Goal: Task Accomplishment & Management: Use online tool/utility

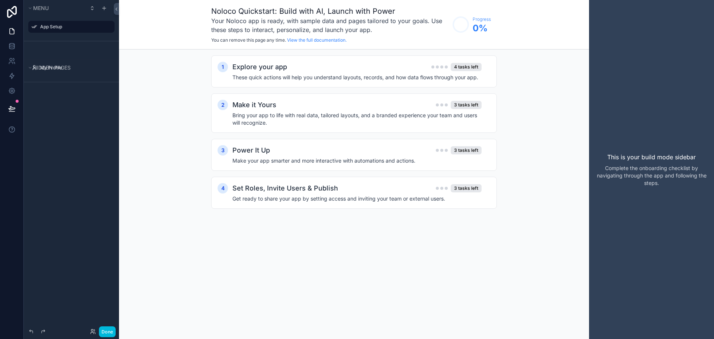
click at [52, 75] on div "Hidden pages" at bounding box center [71, 67] width 95 height 17
click at [74, 65] on div "My Profile" at bounding box center [76, 68] width 73 height 6
drag, startPoint x: 81, startPoint y: 40, endPoint x: 81, endPoint y: 49, distance: 9.7
click at [81, 40] on div "App Setup" at bounding box center [71, 28] width 95 height 25
click at [11, 49] on link at bounding box center [11, 46] width 23 height 15
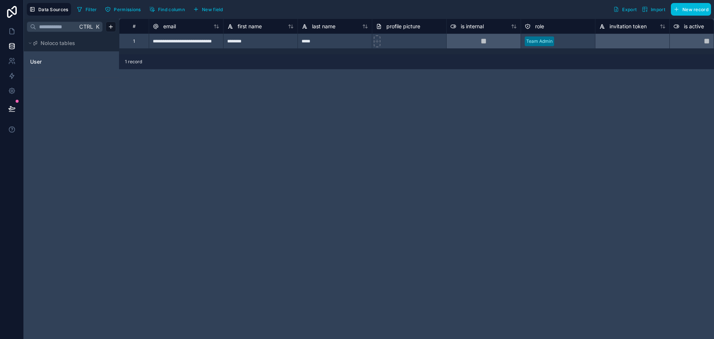
click at [199, 117] on div "**********" at bounding box center [416, 179] width 595 height 320
click at [112, 26] on html "**********" at bounding box center [357, 169] width 714 height 339
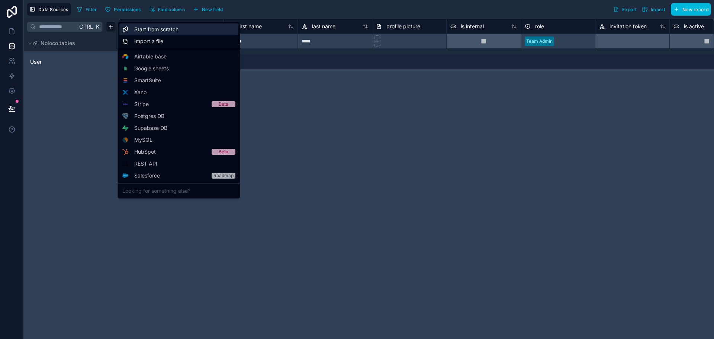
click at [171, 32] on span "Start from scratch" at bounding box center [156, 29] width 44 height 7
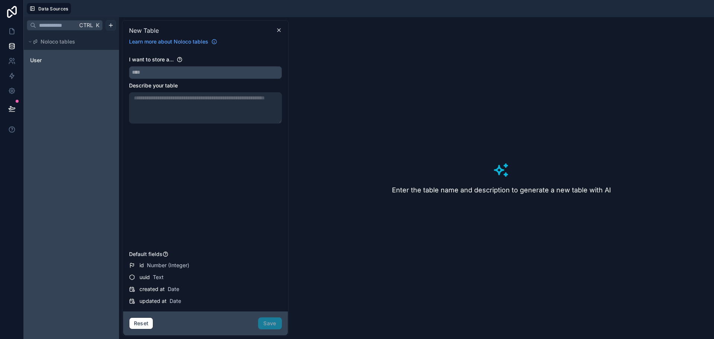
click at [107, 25] on html "Data Sources Ctrl K Noloco tables User New Table Learn more about Noloco tables…" at bounding box center [357, 169] width 714 height 339
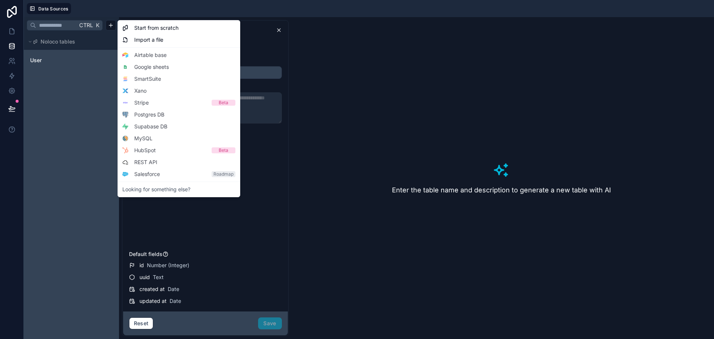
click at [96, 81] on html "Data Sources Ctrl K Noloco tables User New Table Learn more about Noloco tables…" at bounding box center [357, 169] width 714 height 339
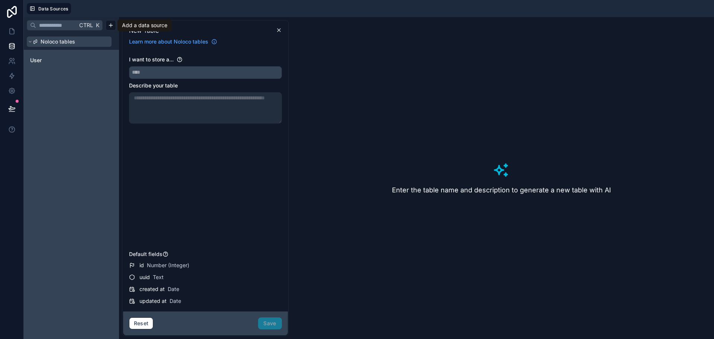
click at [56, 44] on span "Noloco tables" at bounding box center [58, 41] width 35 height 7
click at [52, 43] on span "Noloco tables" at bounding box center [58, 41] width 35 height 7
drag, startPoint x: 60, startPoint y: 41, endPoint x: 29, endPoint y: 114, distance: 79.0
click at [29, 114] on div "Ctrl K Noloco tables User" at bounding box center [71, 178] width 95 height 322
click at [109, 23] on html "Data Sources Ctrl K Noloco tables User New Table Learn more about Noloco tables…" at bounding box center [357, 169] width 714 height 339
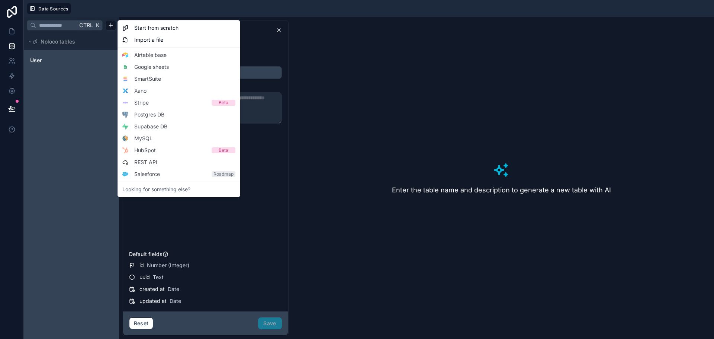
drag, startPoint x: 82, startPoint y: 132, endPoint x: 220, endPoint y: 67, distance: 152.6
click at [82, 132] on html "Data Sources Ctrl K Noloco tables User New Table Learn more about Noloco tables…" at bounding box center [357, 169] width 714 height 339
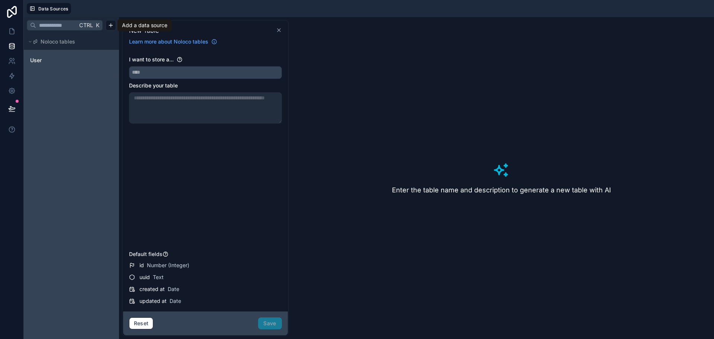
click at [279, 27] on icon at bounding box center [279, 30] width 6 height 6
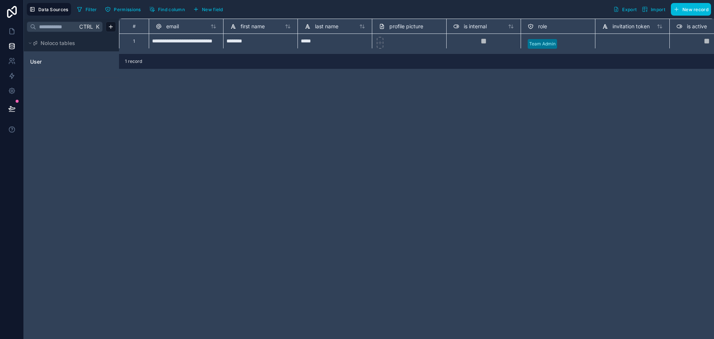
click at [516, 130] on div "**********" at bounding box center [416, 179] width 595 height 320
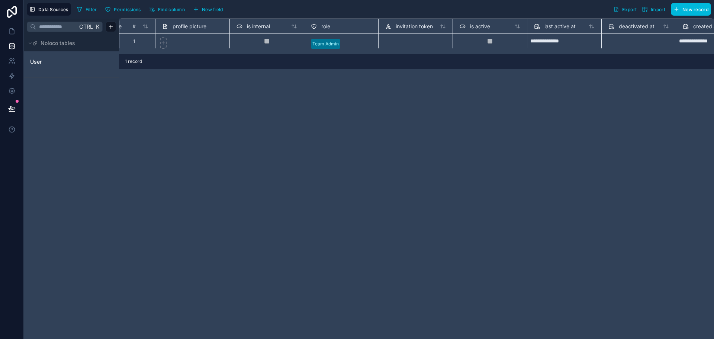
scroll to position [3, 0]
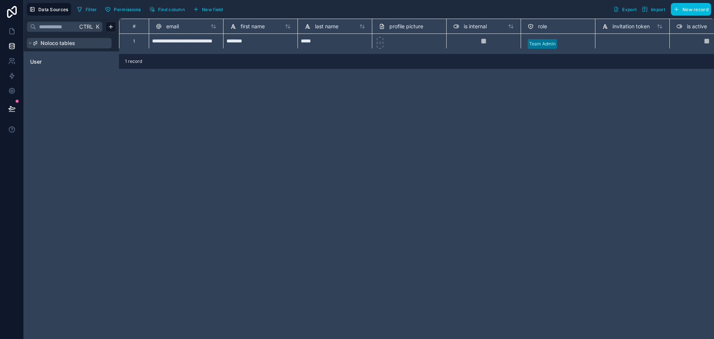
click at [29, 42] on icon at bounding box center [30, 43] width 4 height 4
click at [30, 42] on icon at bounding box center [30, 43] width 1 height 2
click at [41, 58] on span "User" at bounding box center [36, 61] width 12 height 7
click at [40, 60] on span "User" at bounding box center [36, 61] width 12 height 7
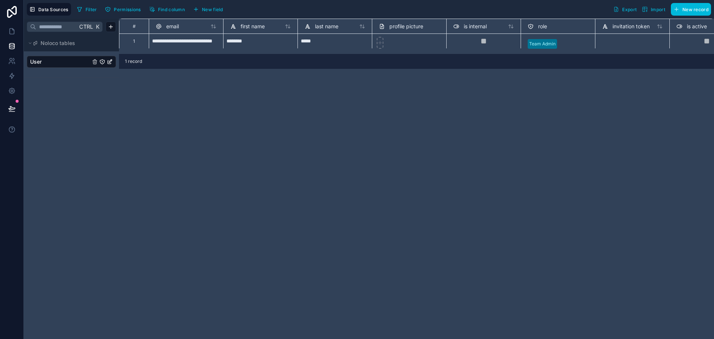
click at [109, 61] on icon "User" at bounding box center [110, 62] width 6 height 6
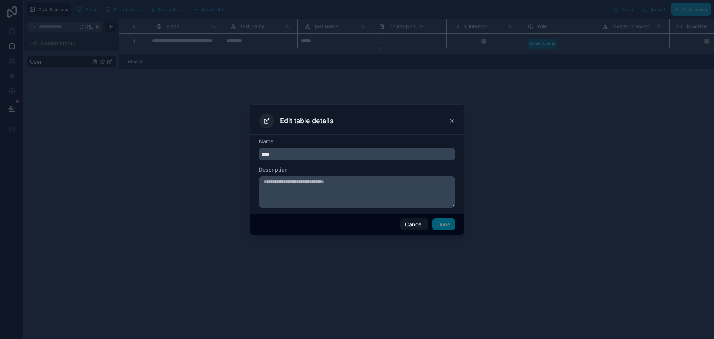
click at [450, 122] on icon at bounding box center [452, 121] width 6 height 6
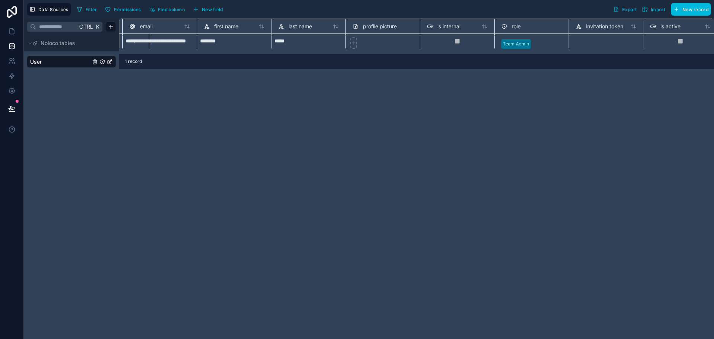
scroll to position [3, 22]
click at [397, 60] on div "Delete row" at bounding box center [400, 60] width 38 height 8
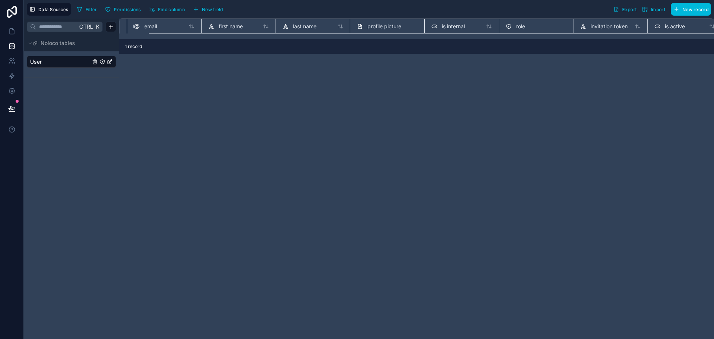
scroll to position [0, 22]
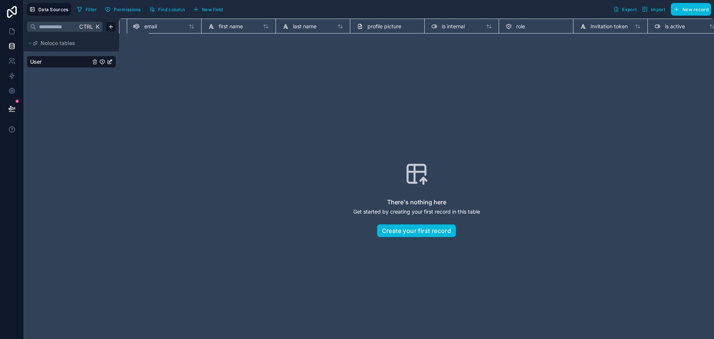
click at [412, 76] on div "There's nothing here Get started by creating your first record in this table Cr…" at bounding box center [417, 199] width 548 height 273
click at [39, 59] on span "User" at bounding box center [36, 61] width 12 height 7
click at [684, 9] on span "New record" at bounding box center [696, 10] width 26 height 6
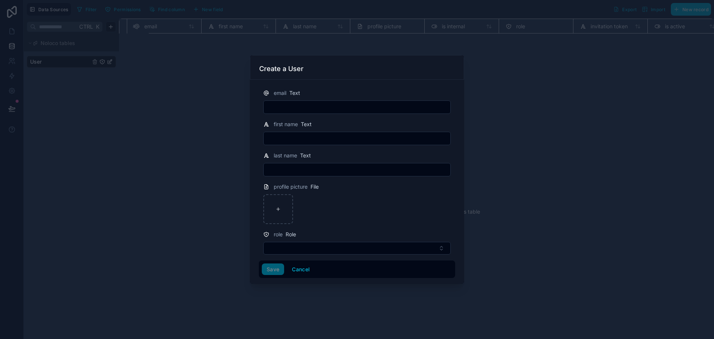
click at [376, 99] on div "email Text" at bounding box center [357, 101] width 196 height 25
click at [374, 105] on input "text" at bounding box center [357, 107] width 187 height 10
type input "**********"
click at [372, 131] on div "first name Text" at bounding box center [357, 132] width 196 height 25
click at [373, 136] on input "text" at bounding box center [357, 138] width 187 height 10
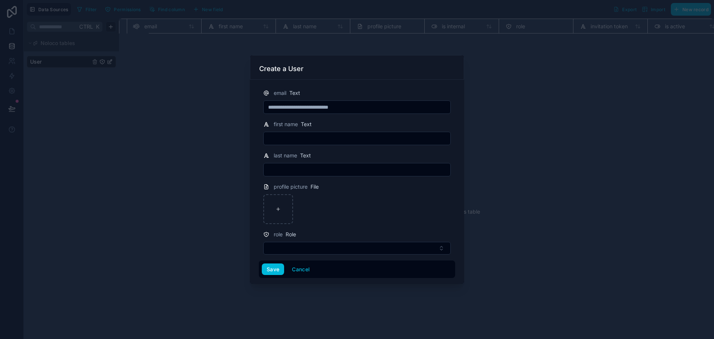
type input "********"
type input "*****"
click at [290, 242] on button "Select Button" at bounding box center [356, 248] width 187 height 13
click at [329, 273] on div "Team Admin" at bounding box center [356, 278] width 103 height 12
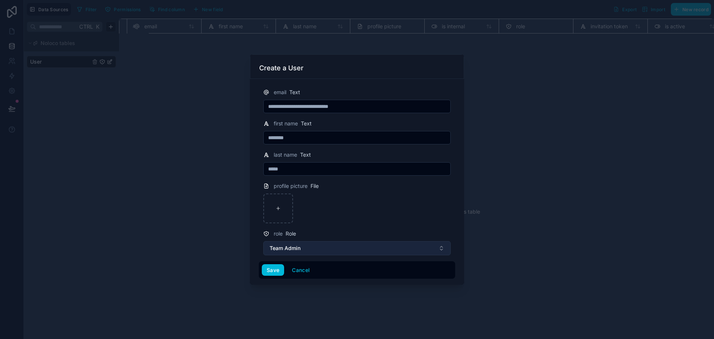
click at [281, 248] on span "Team Admin" at bounding box center [285, 247] width 31 height 7
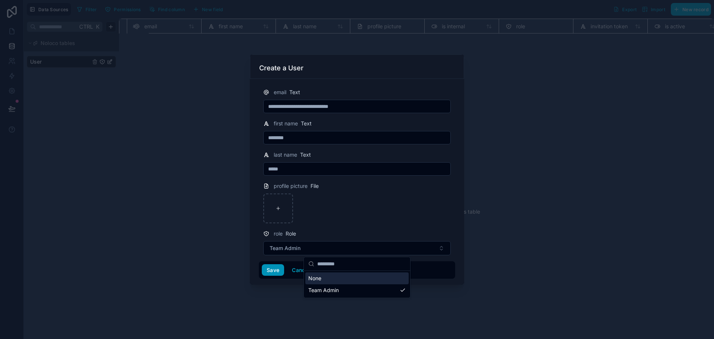
click at [275, 271] on button "Save" at bounding box center [273, 270] width 22 height 12
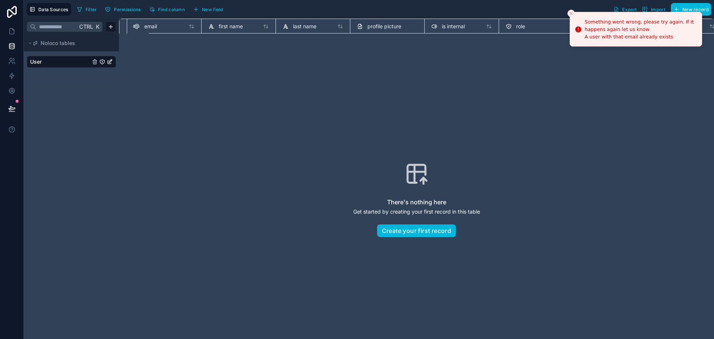
click at [589, 85] on div "There's nothing here Get started by creating your first record in this table Cr…" at bounding box center [417, 199] width 548 height 273
click at [570, 10] on button "Close toast" at bounding box center [571, 13] width 7 height 7
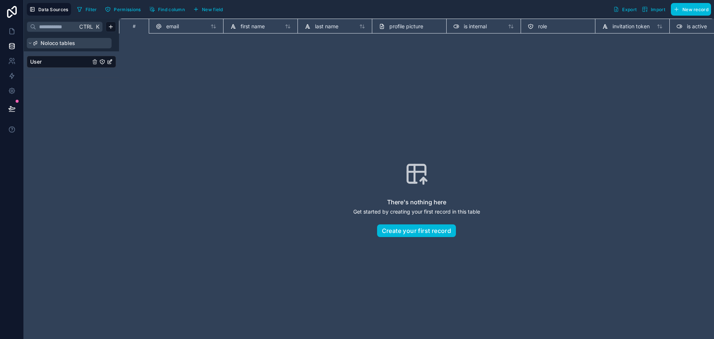
click at [68, 42] on span "Noloco tables" at bounding box center [58, 42] width 35 height 7
click at [8, 30] on icon at bounding box center [11, 31] width 7 height 7
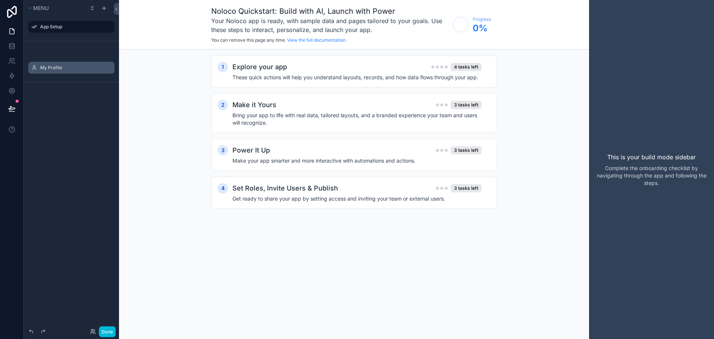
click at [44, 65] on label "My Profile" at bounding box center [75, 68] width 70 height 6
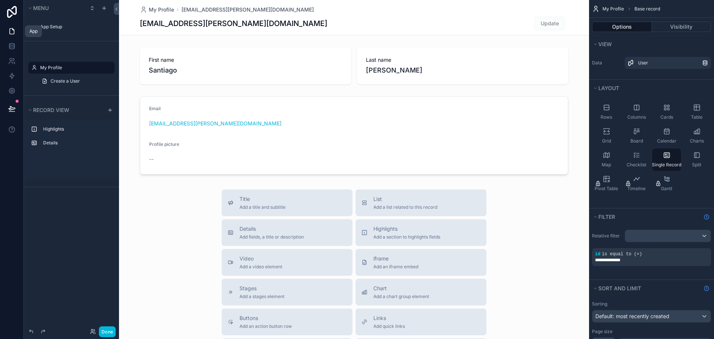
click at [10, 33] on icon at bounding box center [12, 32] width 4 height 6
click at [544, 22] on span "Update" at bounding box center [549, 23] width 31 height 13
click at [549, 24] on span "Update" at bounding box center [549, 23] width 31 height 13
click at [488, 16] on div "[EMAIL_ADDRESS][PERSON_NAME][DOMAIN_NAME] Update" at bounding box center [354, 23] width 428 height 14
click at [151, 7] on span "My Profile" at bounding box center [161, 9] width 25 height 7
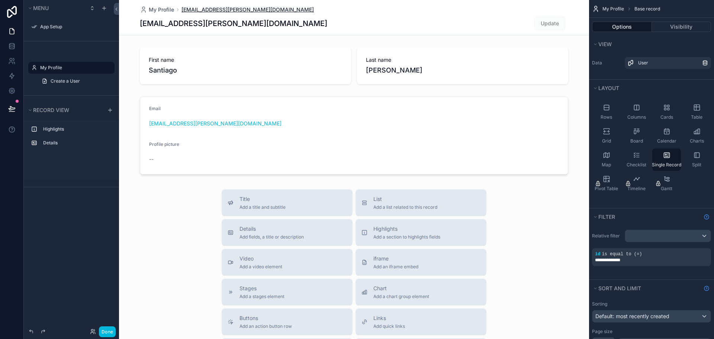
click at [233, 9] on span "[EMAIL_ADDRESS][PERSON_NAME][DOMAIN_NAME]" at bounding box center [248, 9] width 132 height 7
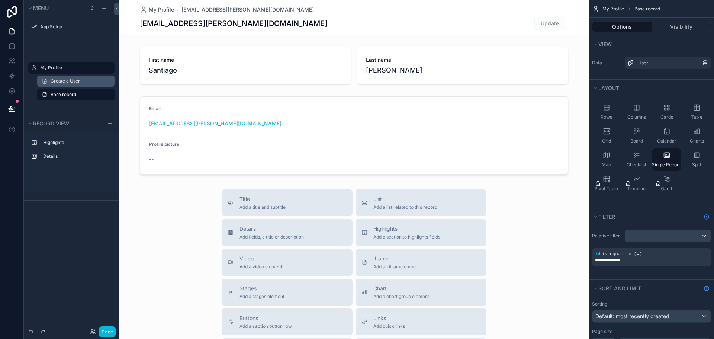
click at [60, 80] on span "Create a User" at bounding box center [65, 81] width 29 height 6
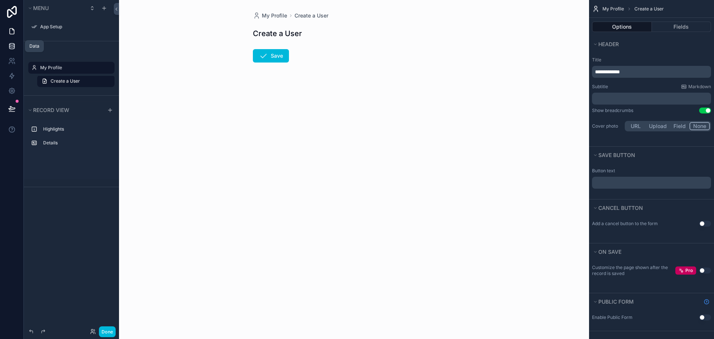
click at [6, 46] on link at bounding box center [11, 46] width 23 height 15
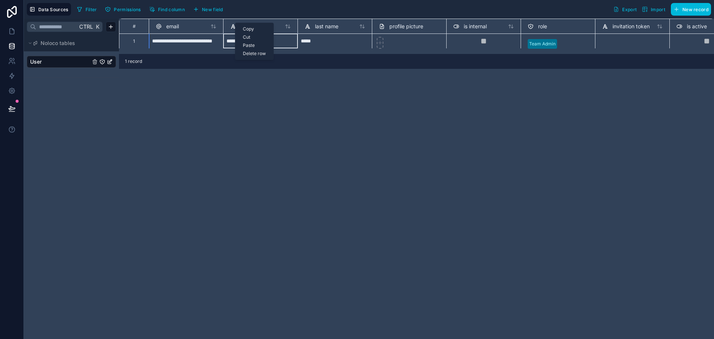
click at [233, 118] on div "**********" at bounding box center [416, 179] width 595 height 320
click at [131, 41] on div "1" at bounding box center [134, 40] width 30 height 15
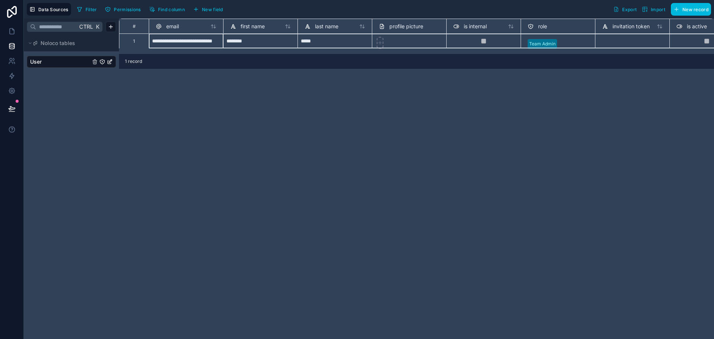
click at [133, 27] on div "#" at bounding box center [134, 26] width 16 height 6
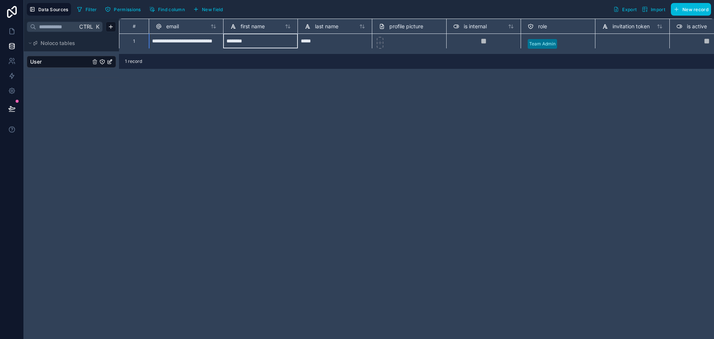
click at [253, 44] on div "********" at bounding box center [260, 40] width 74 height 15
click at [334, 41] on div "*****" at bounding box center [335, 40] width 74 height 15
click at [338, 23] on span "last name" at bounding box center [326, 26] width 23 height 7
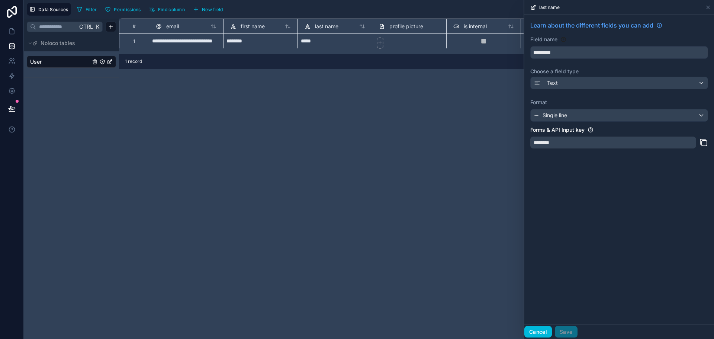
click at [537, 331] on button "Cancel" at bounding box center [538, 332] width 28 height 12
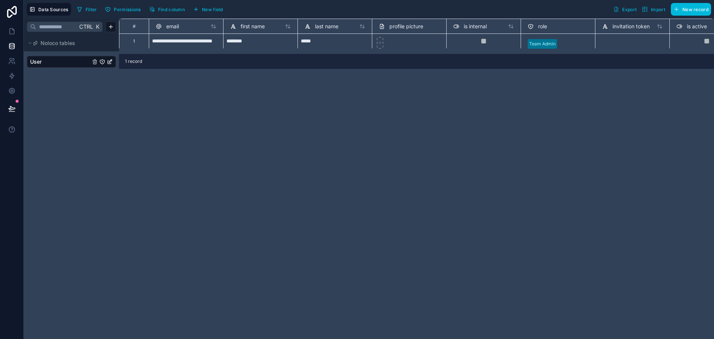
click at [478, 23] on span "is internal" at bounding box center [475, 26] width 23 height 7
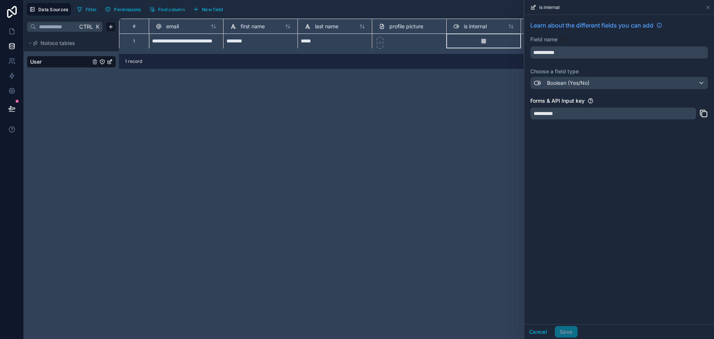
click at [479, 98] on div "**********" at bounding box center [416, 179] width 595 height 320
click at [709, 5] on icon at bounding box center [708, 7] width 6 height 6
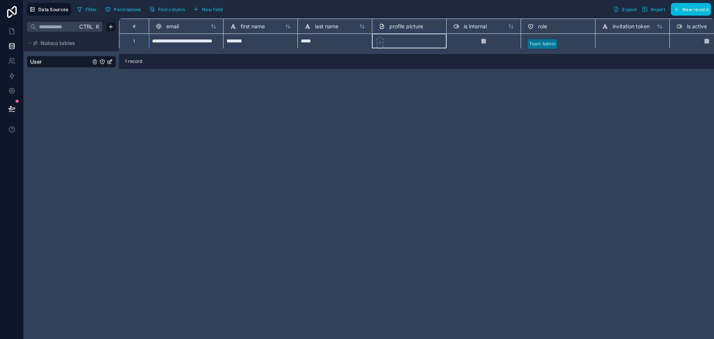
click at [398, 23] on span "profile picture" at bounding box center [406, 26] width 34 height 7
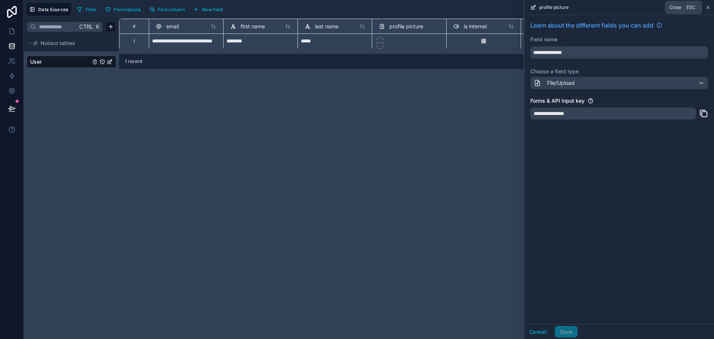
click at [710, 6] on icon at bounding box center [708, 7] width 6 height 6
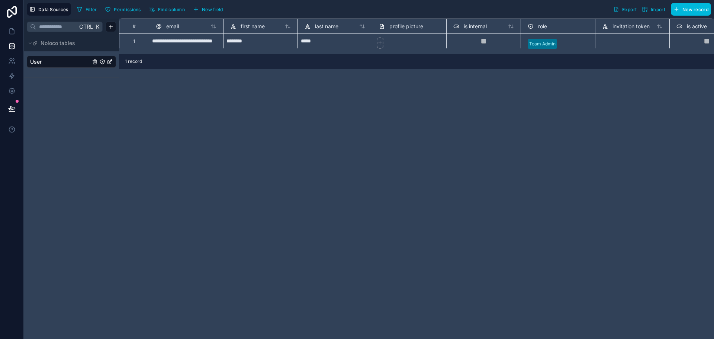
drag, startPoint x: 54, startPoint y: 62, endPoint x: 49, endPoint y: 62, distance: 4.8
click at [49, 62] on link "User" at bounding box center [60, 61] width 60 height 7
click at [50, 9] on span "Data Sources" at bounding box center [53, 10] width 30 height 6
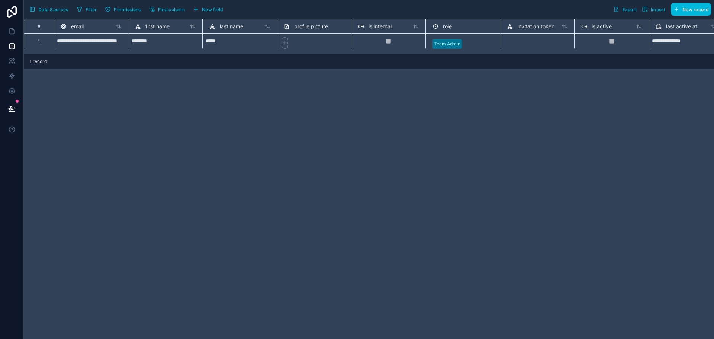
click at [50, 9] on span "Data Sources" at bounding box center [53, 10] width 30 height 6
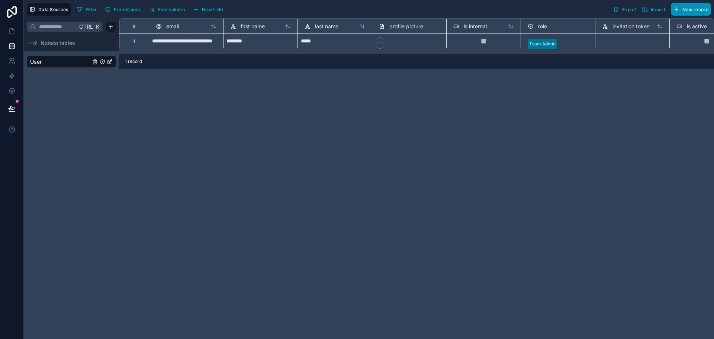
click at [687, 10] on span "New record" at bounding box center [696, 10] width 26 height 6
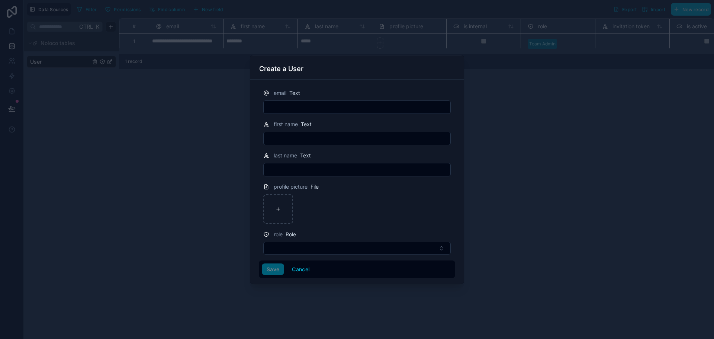
click at [482, 97] on div at bounding box center [357, 169] width 714 height 339
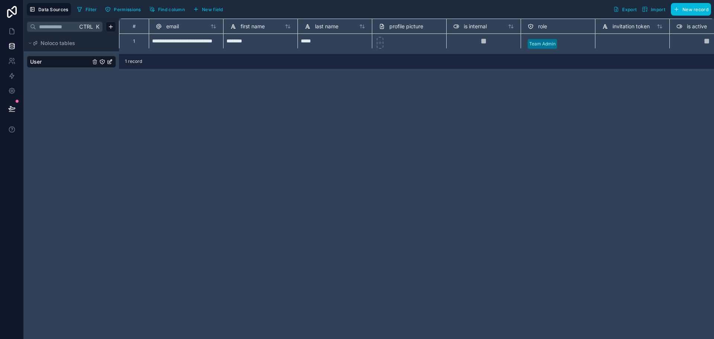
click at [109, 61] on icon "User" at bounding box center [110, 62] width 6 height 6
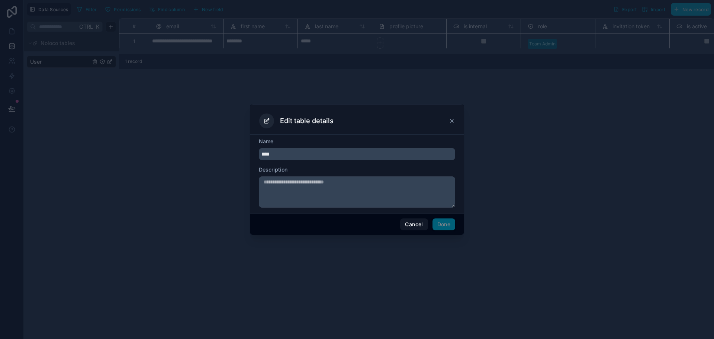
click at [317, 154] on input "****" at bounding box center [357, 154] width 196 height 12
click at [326, 187] on textarea at bounding box center [357, 191] width 196 height 31
click at [448, 121] on div "Edit table details" at bounding box center [357, 120] width 196 height 15
click at [452, 122] on icon at bounding box center [452, 121] width 6 height 6
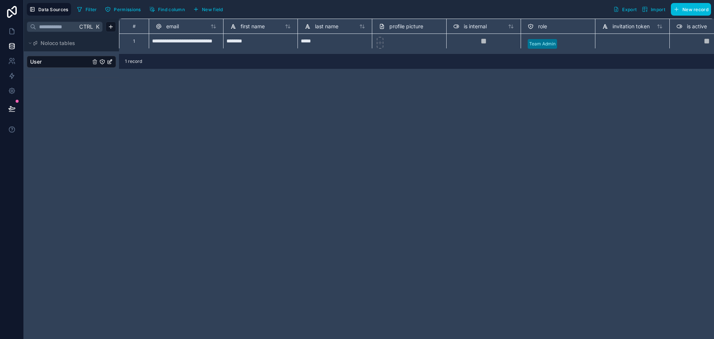
click at [452, 122] on div "**********" at bounding box center [416, 179] width 595 height 320
click at [55, 65] on link "User" at bounding box center [60, 61] width 60 height 7
click at [32, 42] on button "Noloco tables" at bounding box center [69, 43] width 85 height 10
click at [30, 40] on button "Noloco tables" at bounding box center [69, 43] width 85 height 10
click at [109, 28] on html "**********" at bounding box center [357, 169] width 714 height 339
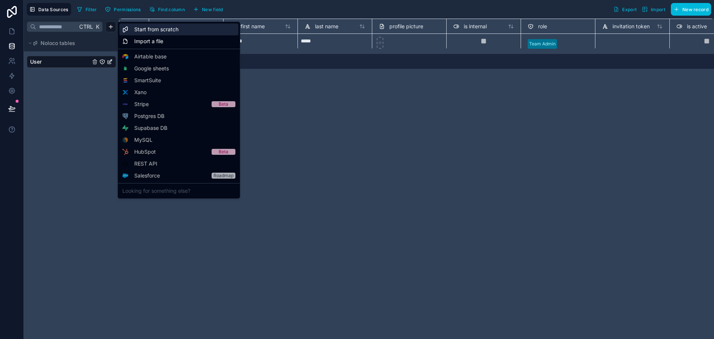
click at [150, 30] on span "Start from scratch" at bounding box center [156, 29] width 44 height 7
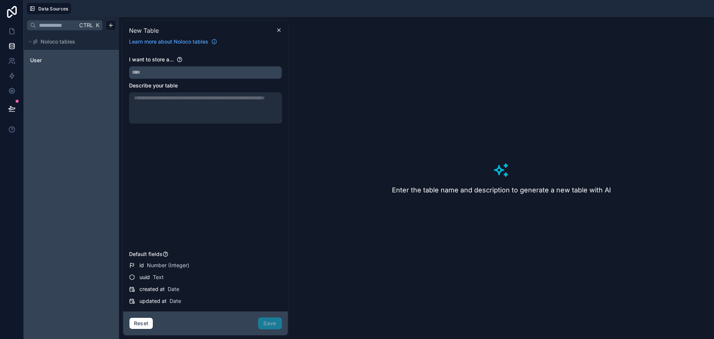
click at [490, 187] on h3 "Enter the table name and description to generate a new table with AI" at bounding box center [501, 190] width 219 height 10
drag, startPoint x: 395, startPoint y: 187, endPoint x: 600, endPoint y: 179, distance: 204.7
click at [600, 179] on div "Enter the table name and description to generate a new table with AI" at bounding box center [502, 178] width 420 height 316
drag, startPoint x: 619, startPoint y: 188, endPoint x: 364, endPoint y: 193, distance: 255.6
click at [364, 193] on div "Enter the table name and description to generate a new table with AI" at bounding box center [502, 178] width 420 height 316
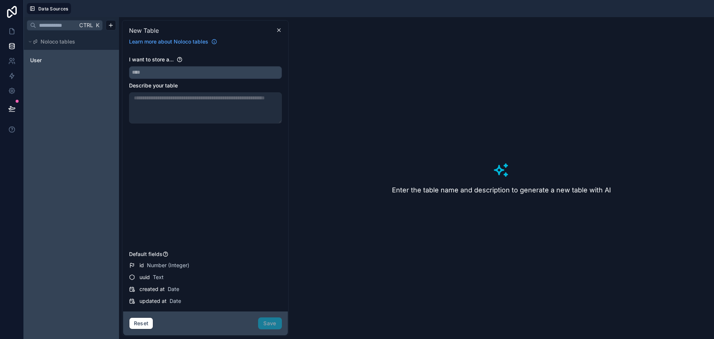
click at [199, 154] on div "I want to store a... Describe your table" at bounding box center [205, 152] width 153 height 192
click at [281, 31] on icon at bounding box center [279, 30] width 6 height 6
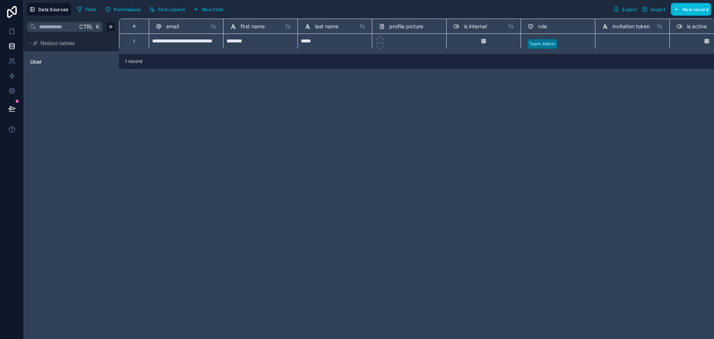
click at [495, 135] on div "**********" at bounding box center [416, 179] width 595 height 320
click at [133, 63] on span "1 record" at bounding box center [133, 61] width 17 height 6
click at [38, 62] on span "User" at bounding box center [36, 61] width 12 height 7
drag, startPoint x: 39, startPoint y: 63, endPoint x: 36, endPoint y: 78, distance: 14.8
click at [36, 78] on div "Ctrl K Noloco tables User" at bounding box center [71, 179] width 95 height 320
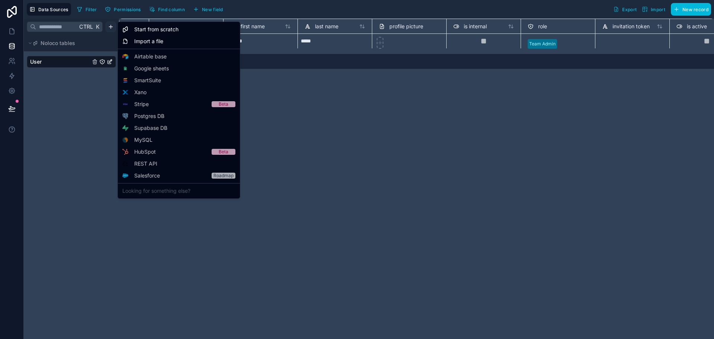
click at [107, 27] on html "**********" at bounding box center [357, 169] width 714 height 339
click at [54, 49] on html "**********" at bounding box center [357, 169] width 714 height 339
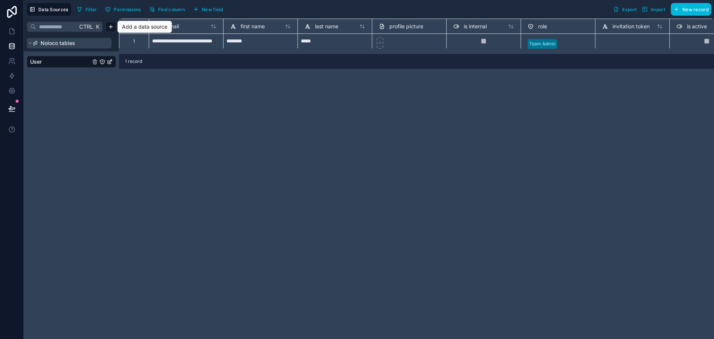
click at [54, 41] on span "Noloco tables" at bounding box center [58, 42] width 35 height 7
click at [114, 27] on html "**********" at bounding box center [357, 169] width 714 height 339
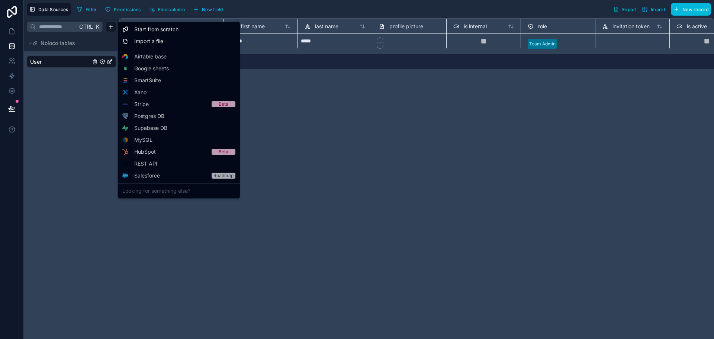
click at [278, 104] on html "**********" at bounding box center [357, 169] width 714 height 339
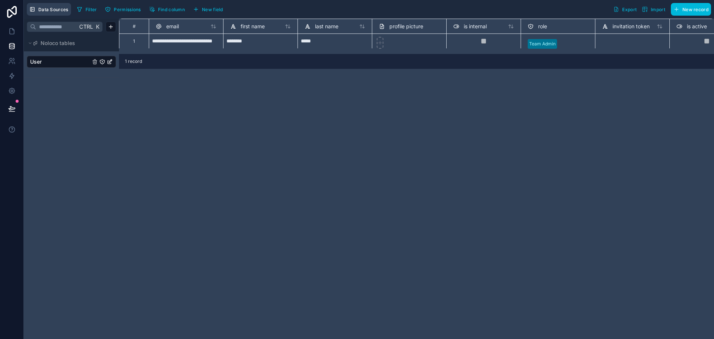
click at [55, 10] on span "Data Sources" at bounding box center [53, 10] width 30 height 6
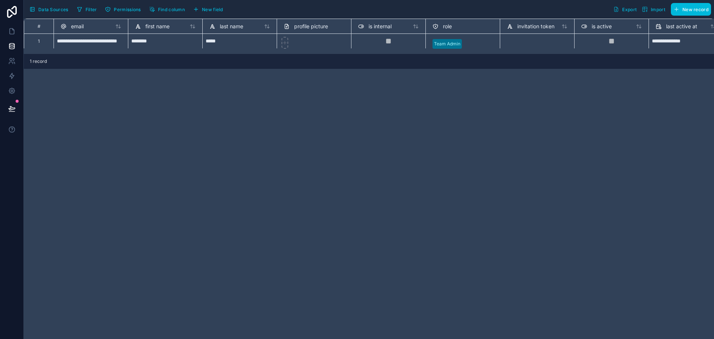
click at [55, 10] on span "Data Sources" at bounding box center [53, 10] width 30 height 6
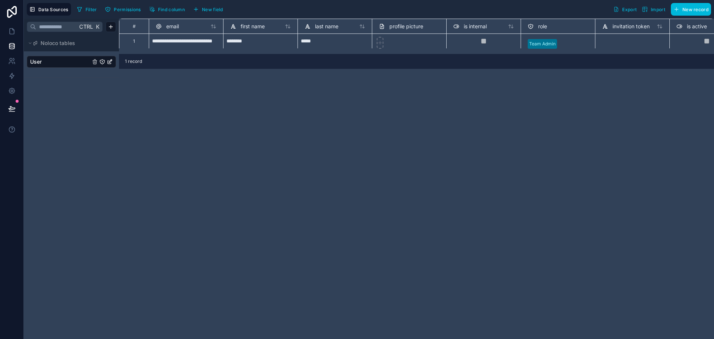
click at [92, 26] on span "Ctrl" at bounding box center [85, 26] width 15 height 9
click at [72, 28] on input "text" at bounding box center [56, 26] width 41 height 13
click at [93, 26] on span "Ctrl" at bounding box center [85, 26] width 15 height 9
click at [388, 226] on div "**********" at bounding box center [416, 179] width 595 height 320
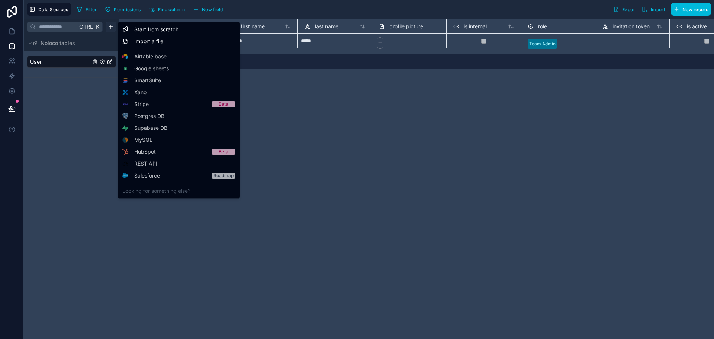
click at [109, 29] on html "**********" at bounding box center [357, 169] width 714 height 339
click at [157, 39] on span "Import a file" at bounding box center [148, 41] width 29 height 7
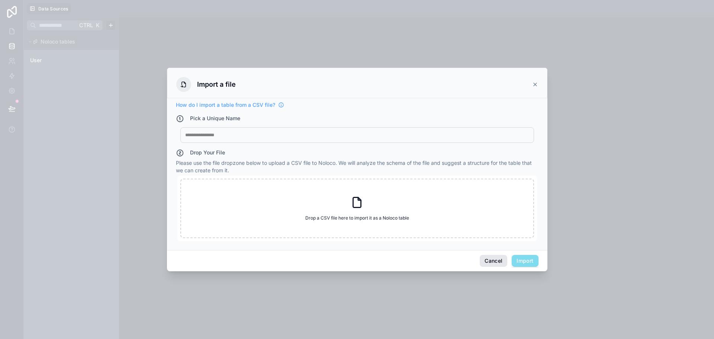
click at [501, 261] on button "Cancel" at bounding box center [494, 261] width 28 height 12
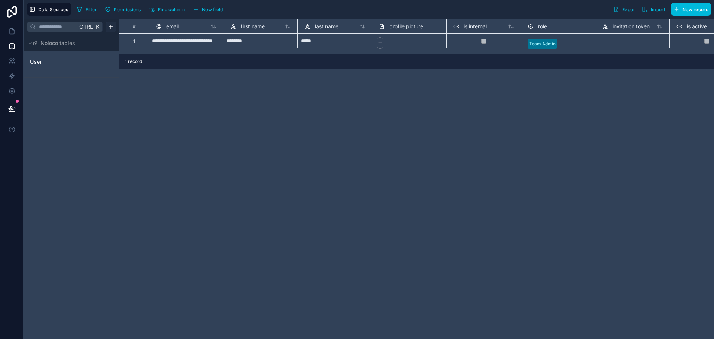
click at [108, 25] on html "**********" at bounding box center [357, 169] width 714 height 339
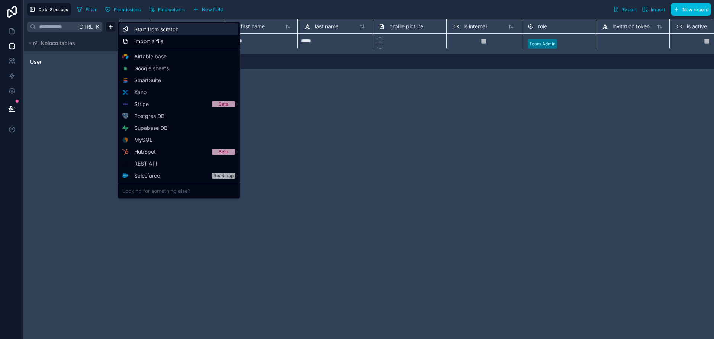
click at [141, 31] on span "Start from scratch" at bounding box center [156, 29] width 44 height 7
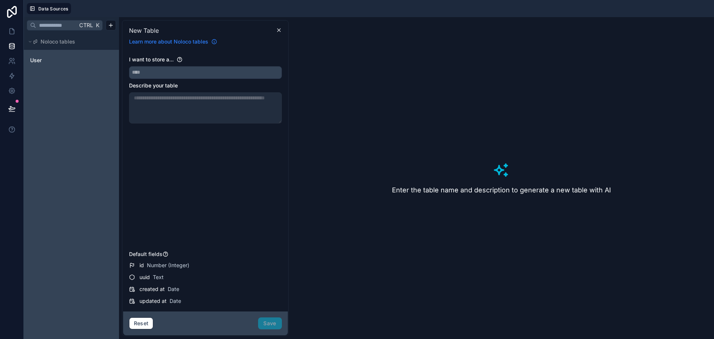
click at [164, 40] on span "Learn more about Noloco tables" at bounding box center [168, 41] width 79 height 7
click at [230, 154] on div "I want to store a... Describe your table" at bounding box center [205, 152] width 153 height 192
drag, startPoint x: 182, startPoint y: 113, endPoint x: 178, endPoint y: 107, distance: 6.4
click at [182, 112] on div at bounding box center [205, 107] width 153 height 31
click at [155, 70] on input "text" at bounding box center [205, 73] width 152 height 12
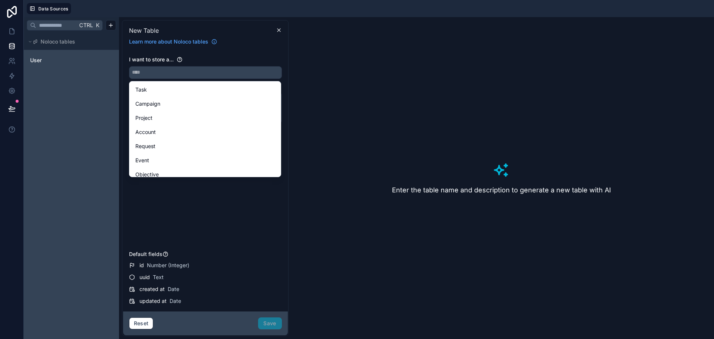
click at [389, 104] on div "Enter the table name and description to generate a new table with AI" at bounding box center [502, 178] width 420 height 316
click at [515, 185] on h3 "Enter the table name and description to generate a new table with AI" at bounding box center [501, 190] width 219 height 10
drag, startPoint x: 511, startPoint y: 171, endPoint x: 507, endPoint y: 168, distance: 4.3
click at [510, 170] on div "Enter the table name and description to generate a new table with AI" at bounding box center [502, 178] width 420 height 316
drag, startPoint x: 507, startPoint y: 168, endPoint x: 503, endPoint y: 166, distance: 4.5
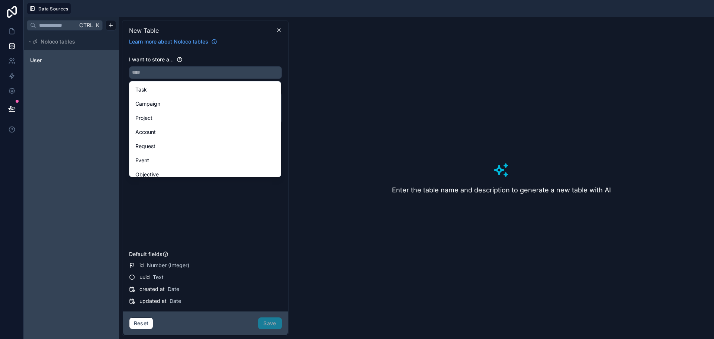
click at [505, 167] on icon at bounding box center [501, 170] width 18 height 18
drag, startPoint x: 503, startPoint y: 165, endPoint x: 500, endPoint y: 161, distance: 5.8
click at [501, 162] on icon at bounding box center [501, 170] width 18 height 18
drag, startPoint x: 500, startPoint y: 161, endPoint x: 495, endPoint y: 151, distance: 10.3
click at [498, 157] on div "Enter the table name and description to generate a new table with AI" at bounding box center [502, 178] width 420 height 316
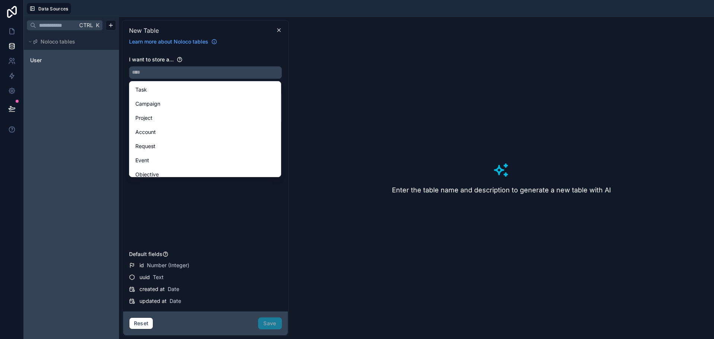
drag, startPoint x: 495, startPoint y: 151, endPoint x: 432, endPoint y: 105, distance: 78.4
click at [494, 149] on div "Enter the table name and description to generate a new table with AI" at bounding box center [502, 178] width 420 height 316
drag, startPoint x: 389, startPoint y: 93, endPoint x: 385, endPoint y: 91, distance: 4.8
click at [389, 93] on div "Enter the table name and description to generate a new table with AI" at bounding box center [502, 178] width 420 height 316
click at [224, 61] on div "I want to store a..." at bounding box center [205, 59] width 153 height 7
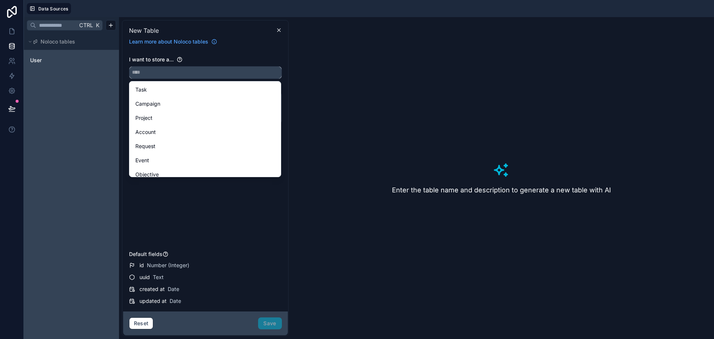
click at [194, 74] on input "text" at bounding box center [205, 73] width 152 height 12
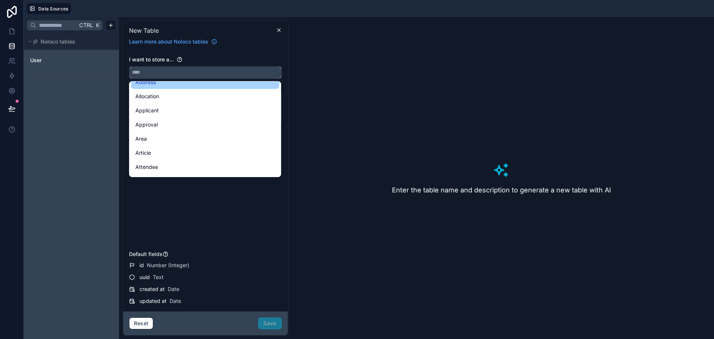
scroll to position [186, 0]
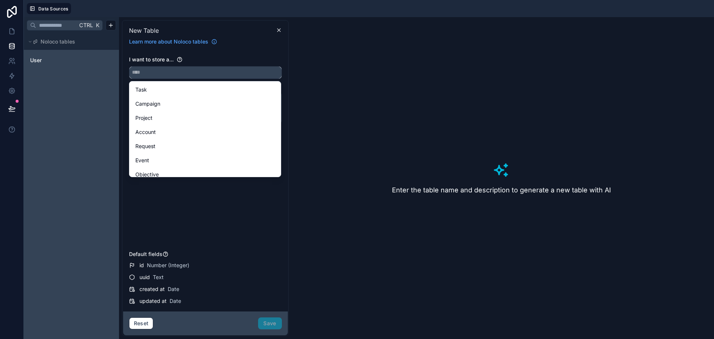
click at [179, 73] on input "text" at bounding box center [205, 73] width 152 height 12
click at [164, 122] on div "Project" at bounding box center [205, 117] width 148 height 13
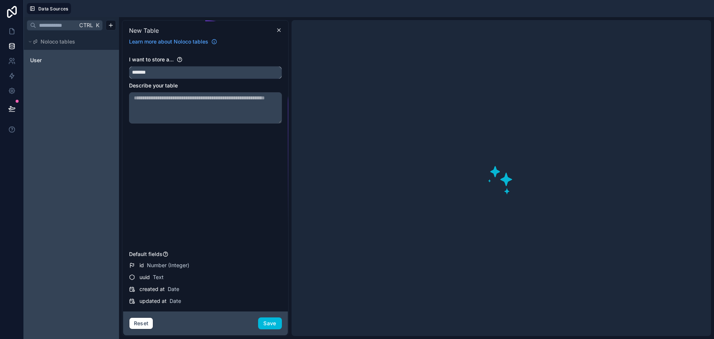
click at [174, 75] on input "*******" at bounding box center [205, 73] width 152 height 12
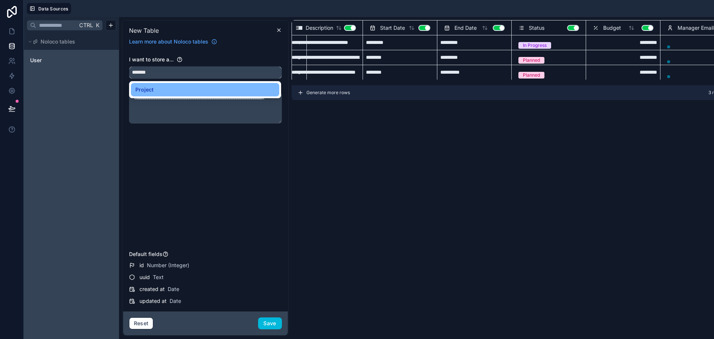
scroll to position [0, 0]
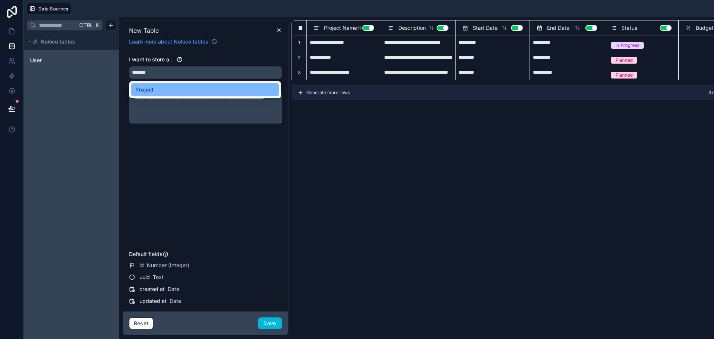
click at [168, 187] on div "I want to store a... ******* Describe your table" at bounding box center [205, 152] width 153 height 192
click at [179, 71] on input "*******" at bounding box center [205, 73] width 152 height 12
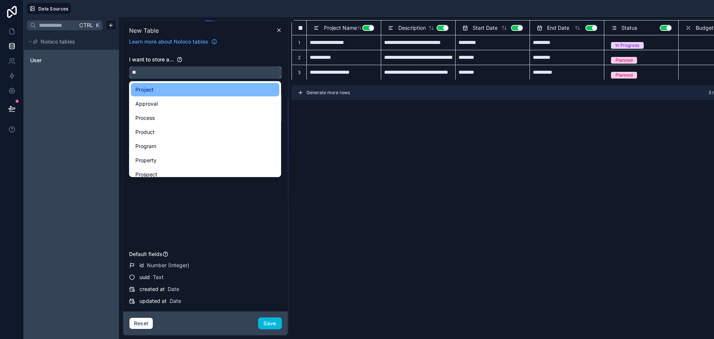
type input "*"
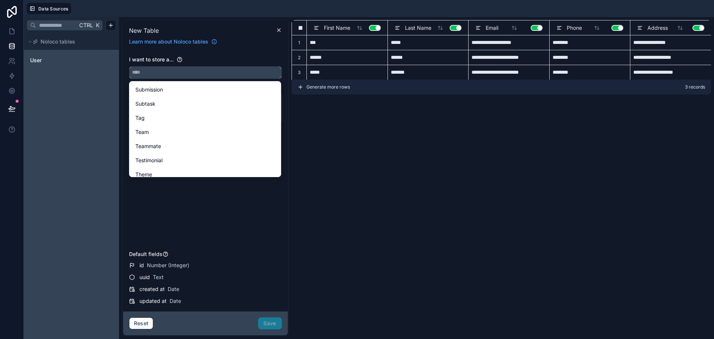
scroll to position [2157, 0]
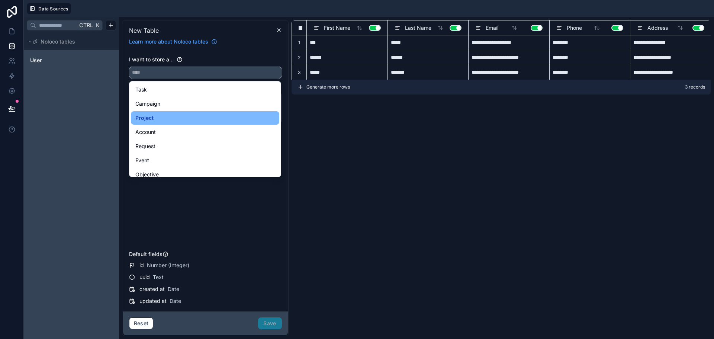
click at [208, 73] on input "text" at bounding box center [205, 73] width 152 height 12
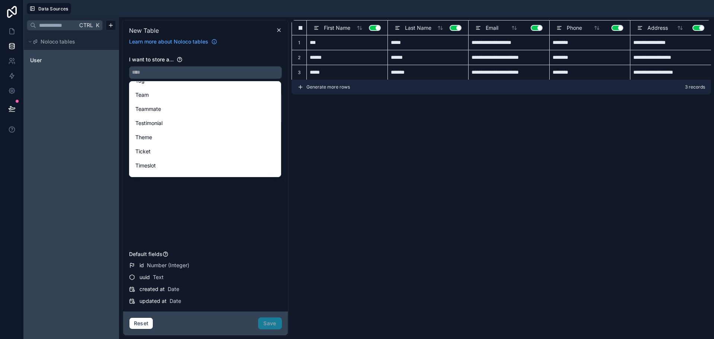
click at [159, 96] on div "Team" at bounding box center [204, 94] width 139 height 9
type input "****"
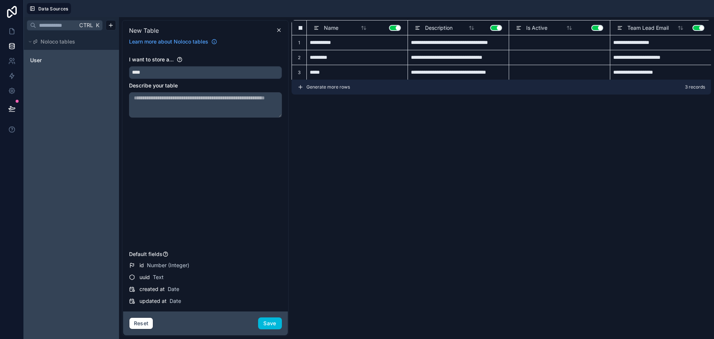
drag, startPoint x: 280, startPoint y: 122, endPoint x: 281, endPoint y: 111, distance: 10.8
click at [281, 111] on textarea at bounding box center [205, 104] width 153 height 25
click at [343, 117] on div "**********" at bounding box center [502, 178] width 420 height 316
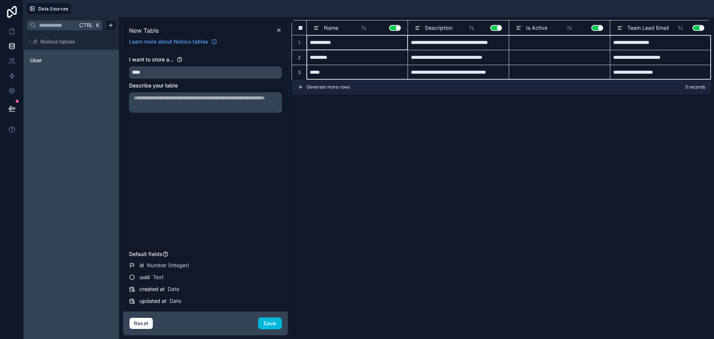
click at [302, 29] on div at bounding box center [301, 28] width 4 height 4
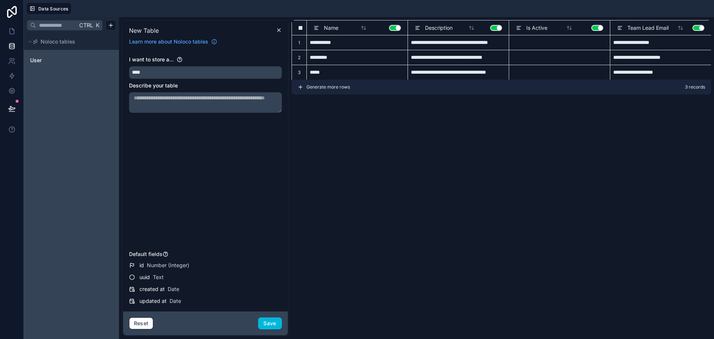
click at [430, 192] on div "**********" at bounding box center [502, 178] width 420 height 316
click at [142, 322] on button "Reset" at bounding box center [141, 323] width 25 height 12
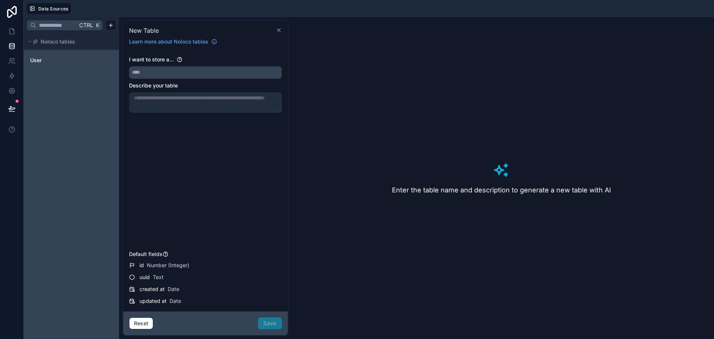
click at [280, 30] on icon at bounding box center [279, 30] width 6 height 6
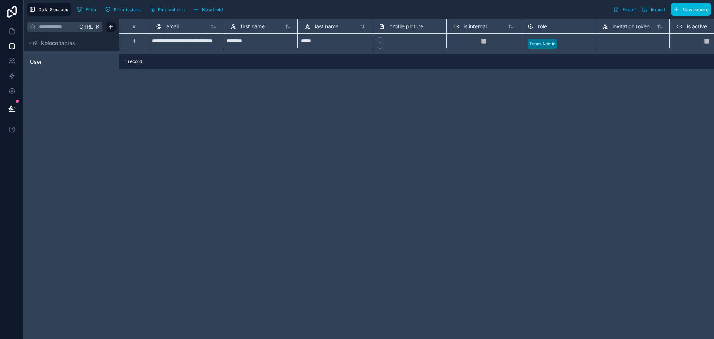
click at [174, 109] on div "**********" at bounding box center [416, 179] width 595 height 320
click at [51, 9] on span "Data Sources" at bounding box center [53, 10] width 30 height 6
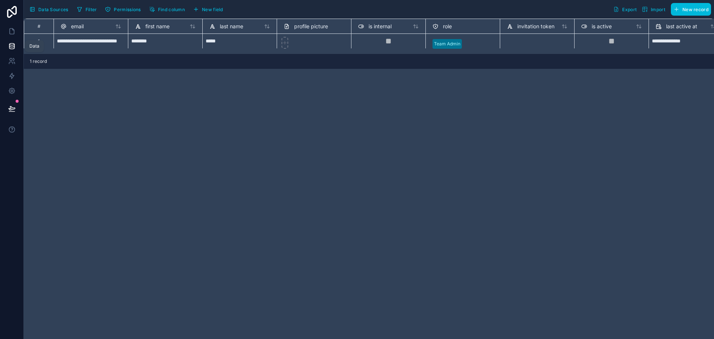
click at [10, 46] on icon at bounding box center [11, 45] width 5 height 3
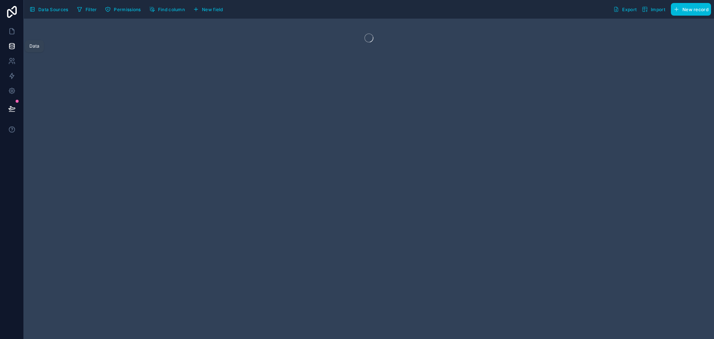
click at [10, 46] on icon at bounding box center [11, 45] width 5 height 3
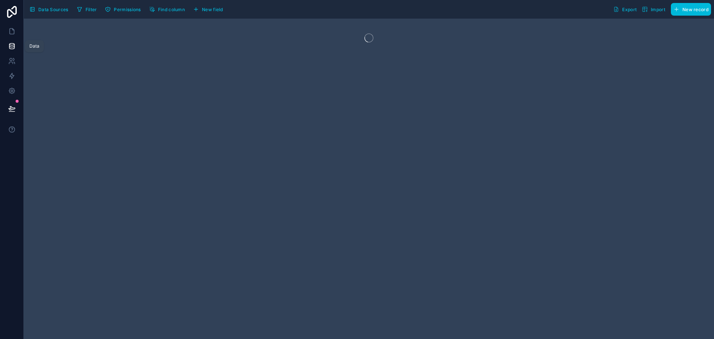
click at [9, 46] on icon at bounding box center [11, 47] width 5 height 3
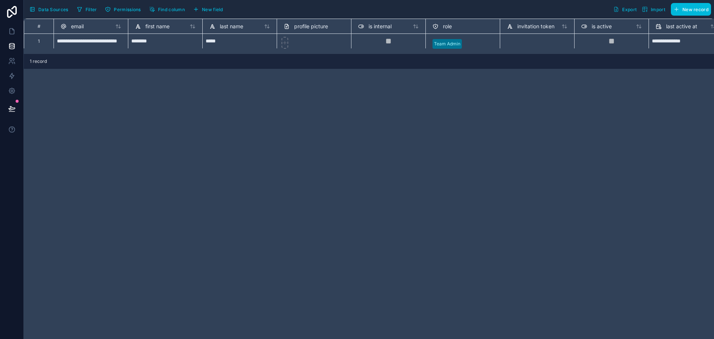
click at [39, 6] on button "Data Sources" at bounding box center [49, 9] width 44 height 13
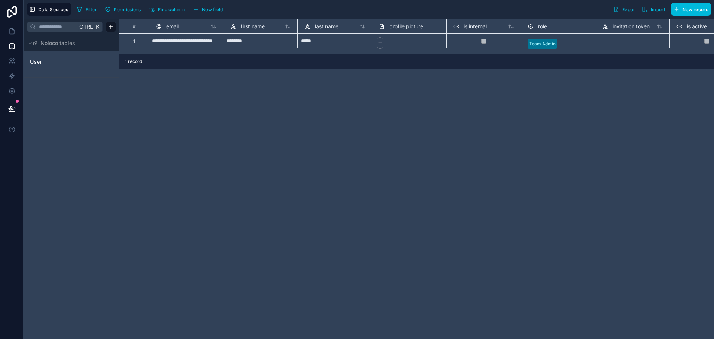
click at [80, 27] on span "Ctrl" at bounding box center [85, 26] width 15 height 9
click at [63, 42] on span "Noloco tables" at bounding box center [58, 42] width 35 height 7
drag, startPoint x: 67, startPoint y: 41, endPoint x: 61, endPoint y: 41, distance: 6.0
click at [61, 41] on span "Noloco tables" at bounding box center [58, 42] width 35 height 7
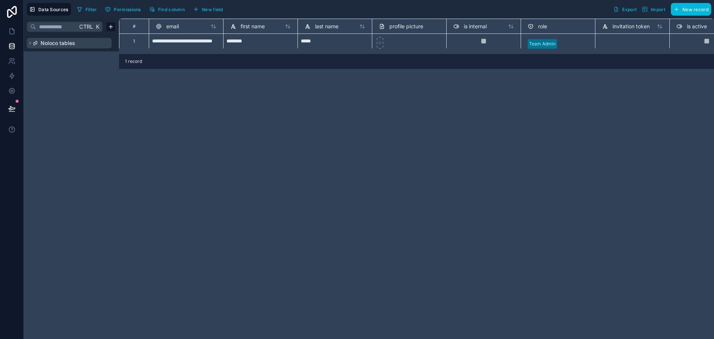
click at [61, 41] on span "Noloco tables" at bounding box center [58, 42] width 35 height 7
click at [51, 60] on link "User" at bounding box center [60, 61] width 60 height 7
click at [61, 73] on div "User" at bounding box center [71, 64] width 95 height 26
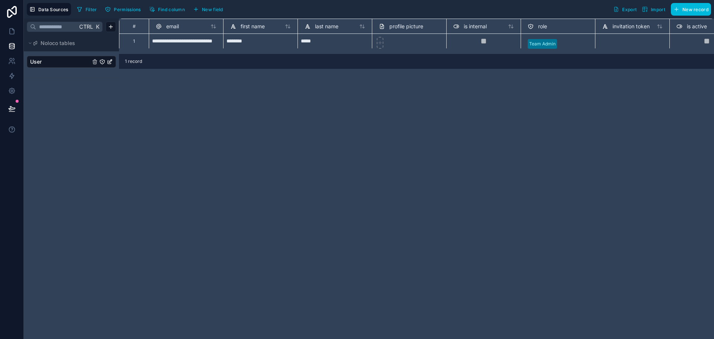
click at [111, 29] on html "**********" at bounding box center [357, 169] width 714 height 339
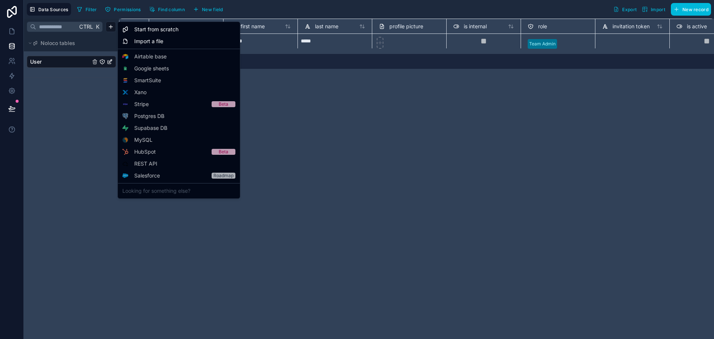
click at [80, 90] on html "**********" at bounding box center [357, 169] width 714 height 339
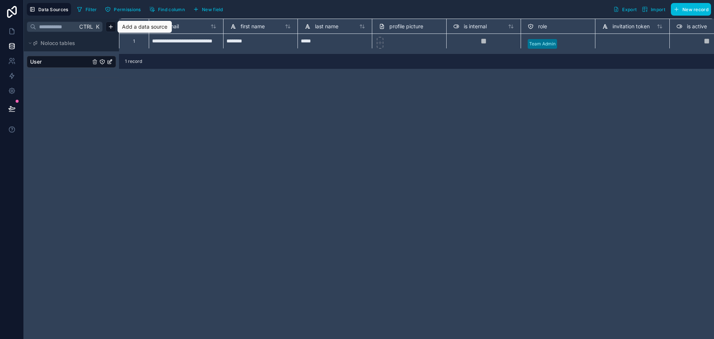
click at [75, 61] on link "User" at bounding box center [60, 61] width 60 height 7
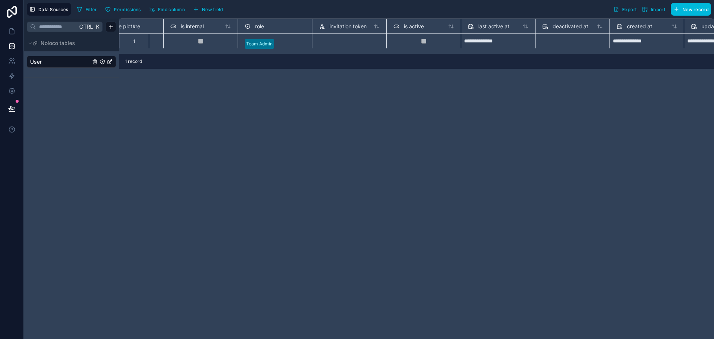
scroll to position [0, 407]
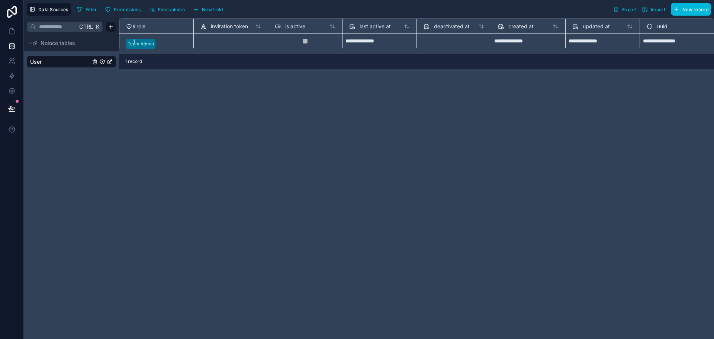
click at [651, 22] on div "uuid" at bounding box center [657, 26] width 21 height 9
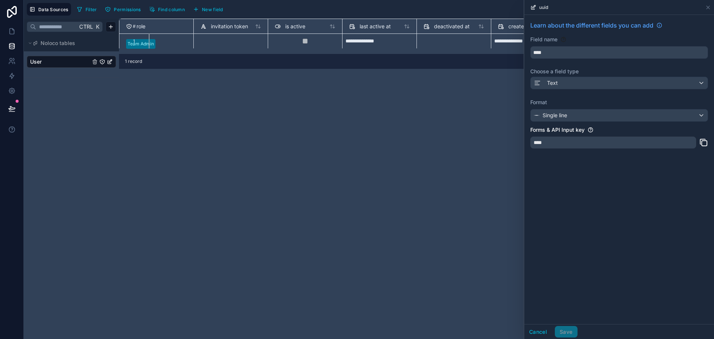
click at [450, 151] on div "**********" at bounding box center [416, 179] width 595 height 320
click at [709, 7] on icon at bounding box center [708, 7] width 6 height 6
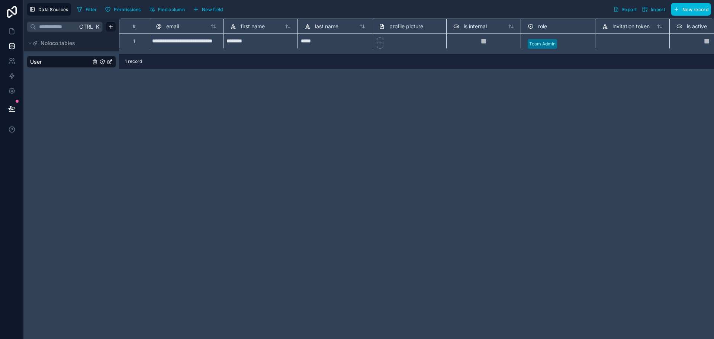
click at [134, 25] on div "#" at bounding box center [134, 26] width 16 height 6
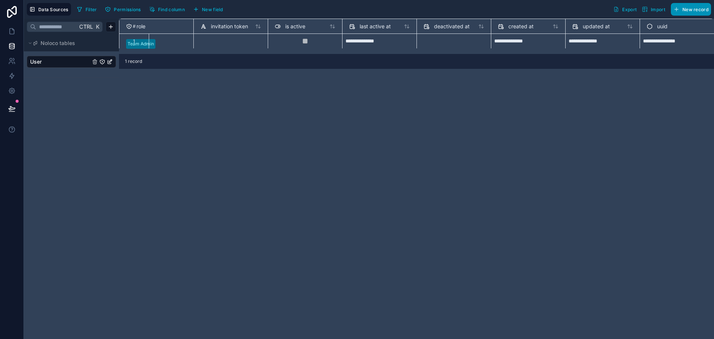
click at [684, 11] on span "New record" at bounding box center [696, 10] width 26 height 6
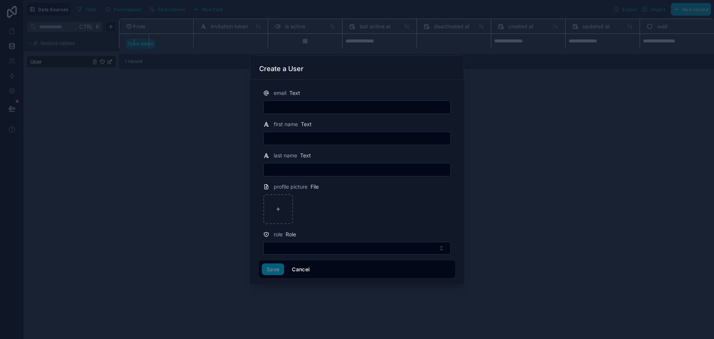
click at [296, 265] on button "Cancel" at bounding box center [301, 269] width 28 height 12
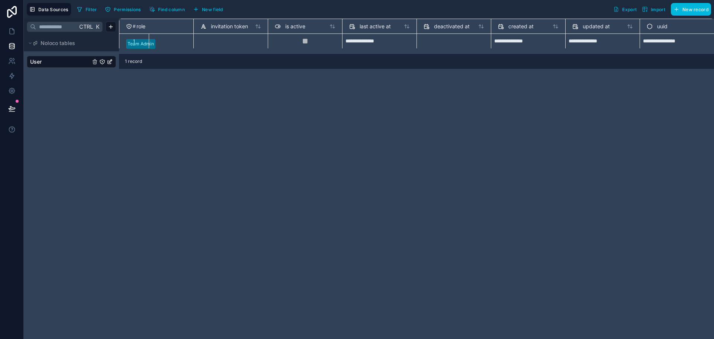
click at [48, 58] on link "User" at bounding box center [60, 61] width 60 height 7
click at [101, 62] on icon "User" at bounding box center [102, 62] width 6 height 6
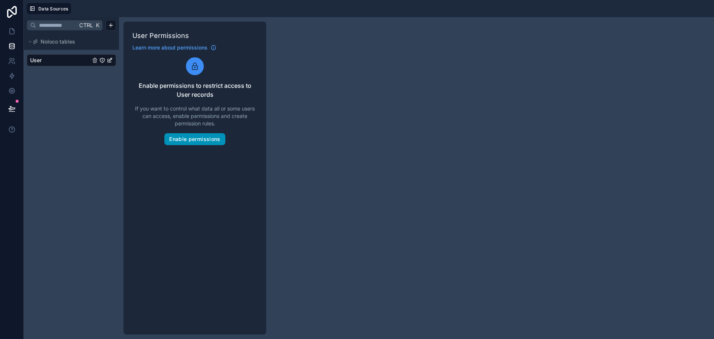
click at [192, 140] on button "Enable permissions" at bounding box center [194, 139] width 61 height 12
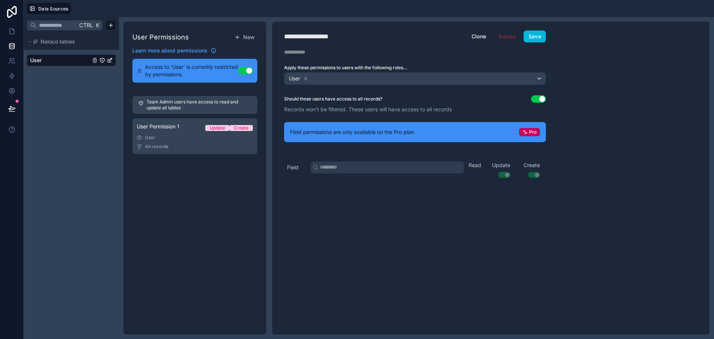
click at [131, 204] on div "User Permissions New Learn more about permissions Access to 'User' is currently…" at bounding box center [194, 178] width 143 height 313
click at [60, 131] on div "Ctrl K Noloco tables User" at bounding box center [71, 178] width 95 height 322
click at [247, 70] on button "Use setting" at bounding box center [245, 70] width 15 height 7
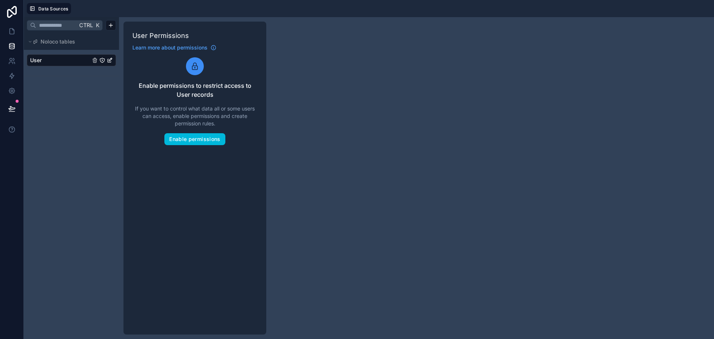
click at [64, 131] on div "Ctrl K Noloco tables User" at bounding box center [71, 178] width 95 height 322
click at [70, 39] on span "Noloco tables" at bounding box center [58, 41] width 35 height 7
click at [65, 41] on span "Noloco tables" at bounding box center [58, 41] width 35 height 7
click at [113, 22] on html "Data Sources Ctrl K Noloco tables User User Permissions Learn more about permis…" at bounding box center [357, 169] width 714 height 339
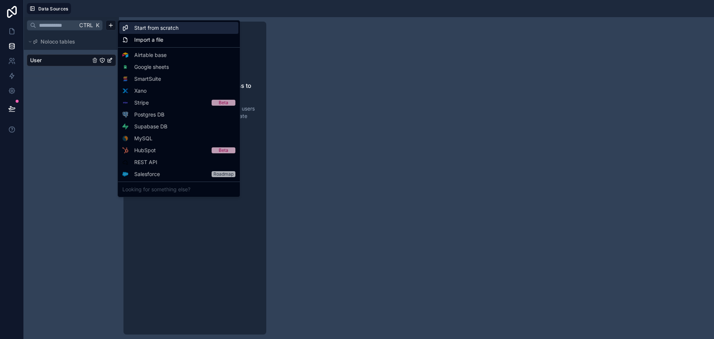
click at [155, 24] on div "Start from scratch" at bounding box center [178, 28] width 119 height 12
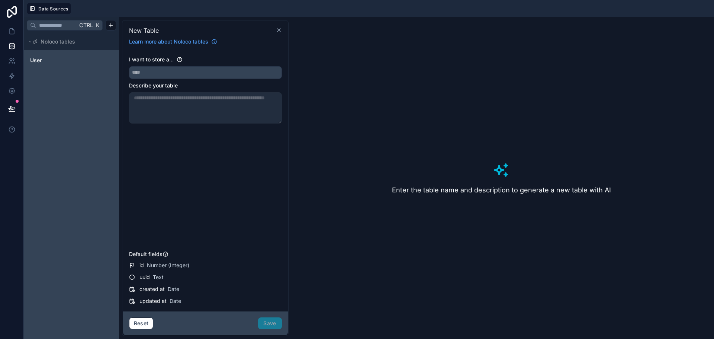
click at [280, 29] on icon at bounding box center [278, 30] width 3 height 3
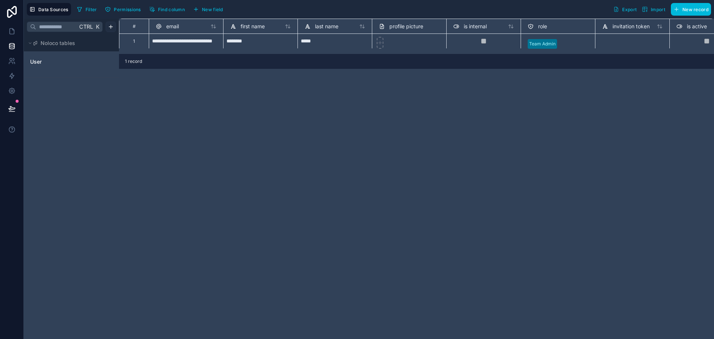
click at [110, 27] on html "**********" at bounding box center [357, 169] width 714 height 339
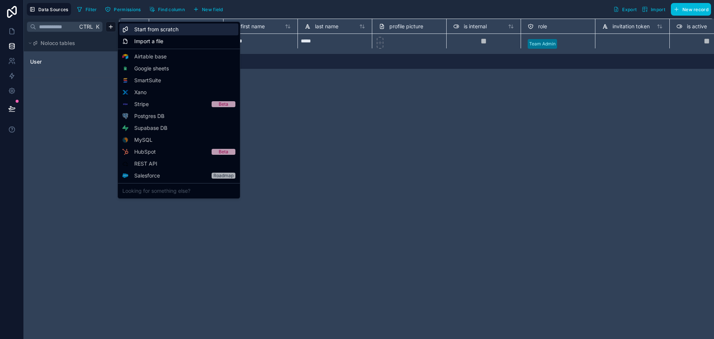
click at [156, 30] on span "Start from scratch" at bounding box center [156, 29] width 44 height 7
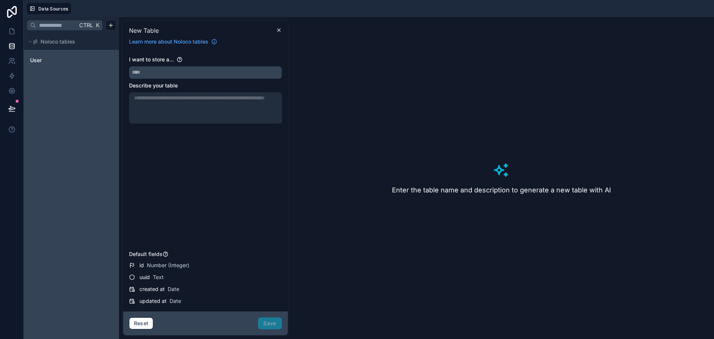
click at [156, 93] on div at bounding box center [205, 107] width 153 height 31
click at [169, 64] on div "I want to store a..." at bounding box center [205, 67] width 153 height 23
click at [491, 136] on div "Enter the table name and description to generate a new table with AI" at bounding box center [502, 178] width 420 height 316
click at [504, 173] on icon at bounding box center [501, 170] width 18 height 18
drag, startPoint x: 489, startPoint y: 155, endPoint x: 359, endPoint y: 189, distance: 134.2
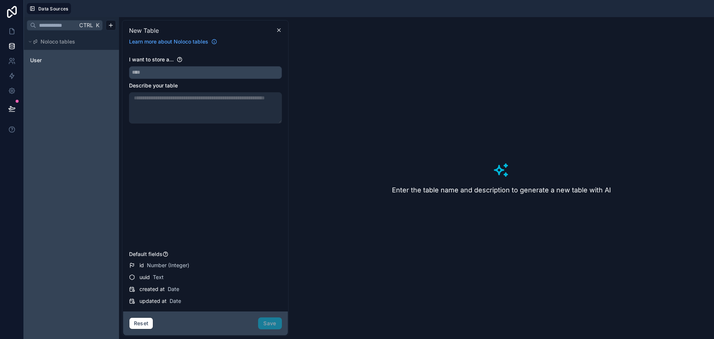
click at [497, 147] on div "Enter the table name and description to generate a new table with AI" at bounding box center [502, 178] width 420 height 316
drag, startPoint x: 359, startPoint y: 189, endPoint x: 354, endPoint y: 196, distance: 8.2
click at [351, 199] on div "Enter the table name and description to generate a new table with AI" at bounding box center [502, 178] width 420 height 316
click at [10, 43] on icon at bounding box center [11, 45] width 7 height 7
click at [9, 31] on icon at bounding box center [11, 31] width 7 height 7
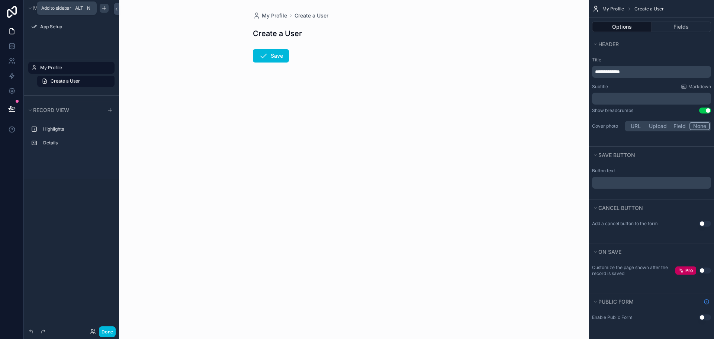
click at [103, 9] on icon "scrollable content" at bounding box center [104, 8] width 6 height 6
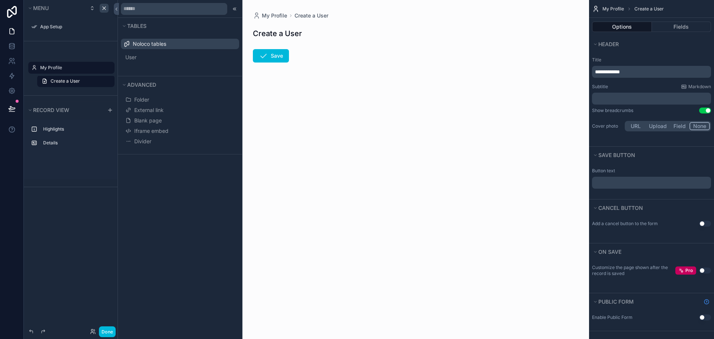
click at [142, 44] on span "Noloco tables" at bounding box center [149, 43] width 33 height 7
click at [162, 201] on div "Tables Noloco tables User Advanced Folder External link Blank page Iframe embed…" at bounding box center [180, 169] width 124 height 339
click at [118, 6] on icon at bounding box center [116, 9] width 5 height 6
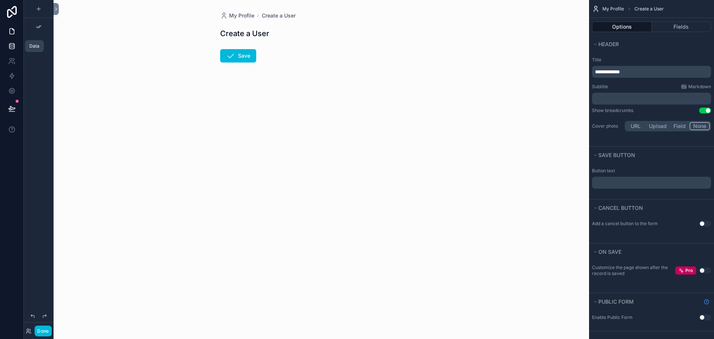
click at [10, 46] on icon at bounding box center [11, 45] width 7 height 7
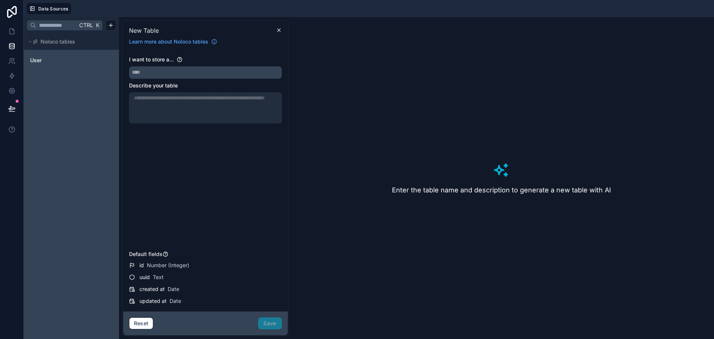
click at [141, 265] on span "id" at bounding box center [141, 264] width 4 height 7
click at [140, 278] on span "uuid" at bounding box center [144, 276] width 10 height 7
click at [146, 286] on span "created at" at bounding box center [151, 288] width 25 height 7
click at [148, 300] on span "updated at" at bounding box center [152, 300] width 27 height 7
click at [146, 290] on span "created at" at bounding box center [151, 288] width 25 height 7
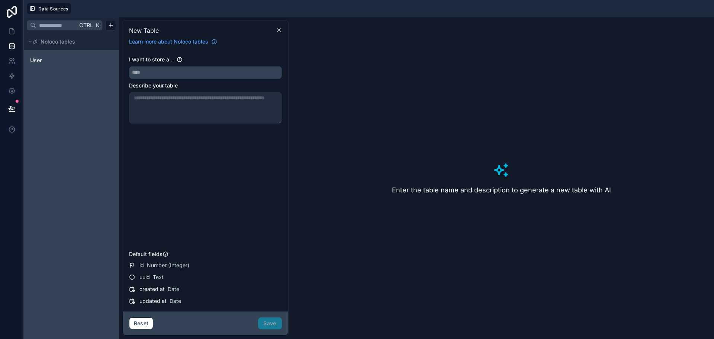
click at [145, 275] on span "uuid" at bounding box center [144, 276] width 10 height 7
click at [141, 258] on div "Default fields id Number (Integer) uuid Text created at Date updated at Date" at bounding box center [205, 277] width 153 height 55
click at [164, 115] on div at bounding box center [205, 107] width 153 height 31
drag, startPoint x: 475, startPoint y: 142, endPoint x: 503, endPoint y: 191, distance: 56.0
click at [476, 144] on div "Enter the table name and description to generate a new table with AI" at bounding box center [502, 178] width 420 height 316
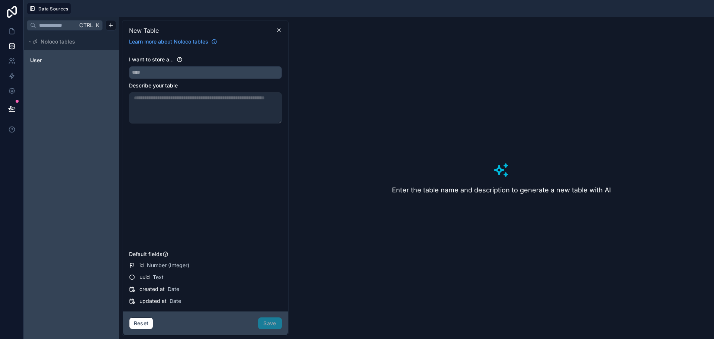
drag, startPoint x: 505, startPoint y: 168, endPoint x: 585, endPoint y: 188, distance: 82.8
click at [585, 188] on div "Enter the table name and description to generate a new table with AI" at bounding box center [502, 178] width 420 height 316
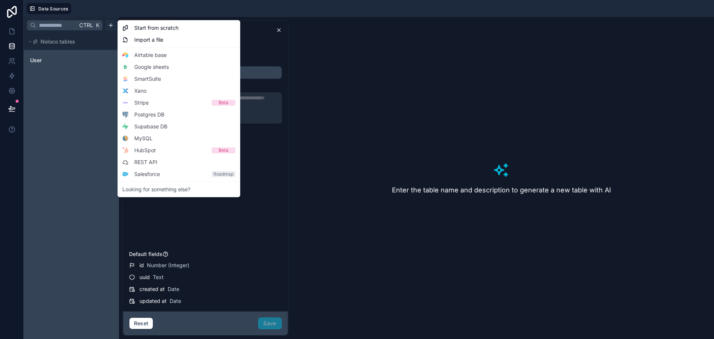
click at [110, 22] on html "Data Sources Ctrl K Noloco tables User New Table Learn more about Noloco tables…" at bounding box center [357, 169] width 714 height 339
click at [33, 122] on html "Data Sources Ctrl K Noloco tables User New Table Learn more about Noloco tables…" at bounding box center [357, 169] width 714 height 339
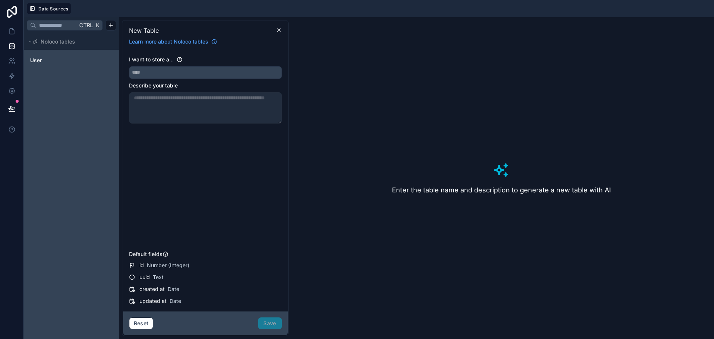
click at [153, 28] on span "New Table" at bounding box center [144, 30] width 30 height 9
click at [41, 60] on span "User" at bounding box center [36, 60] width 12 height 7
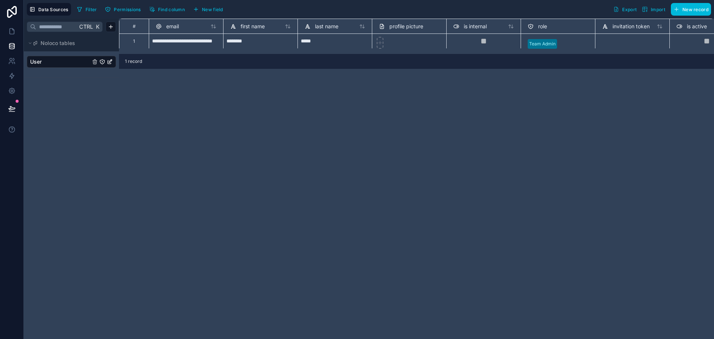
click at [71, 29] on input "text" at bounding box center [56, 26] width 41 height 13
click at [47, 28] on input "text" at bounding box center [56, 26] width 41 height 13
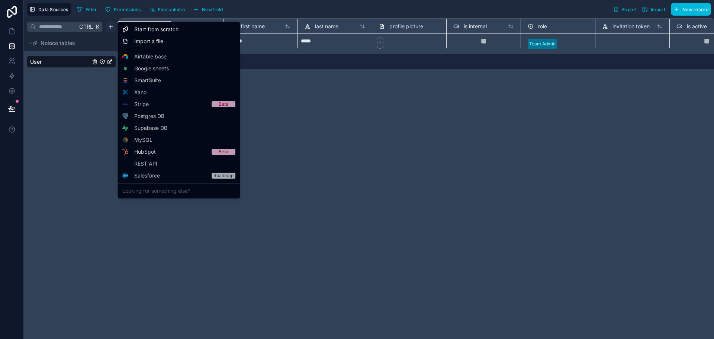
click at [107, 25] on html "**********" at bounding box center [357, 169] width 714 height 339
click at [171, 31] on span "Start from scratch" at bounding box center [156, 29] width 44 height 7
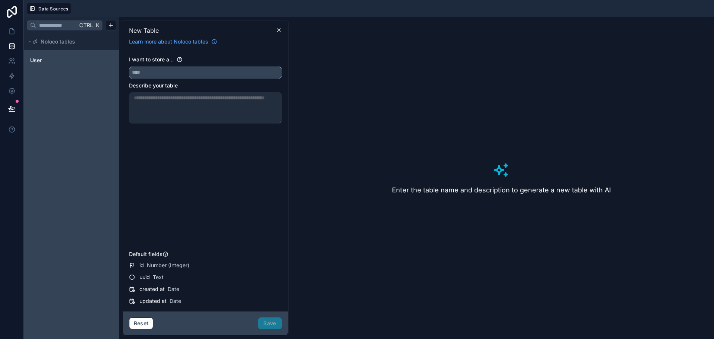
click at [159, 70] on input "text" at bounding box center [205, 73] width 152 height 12
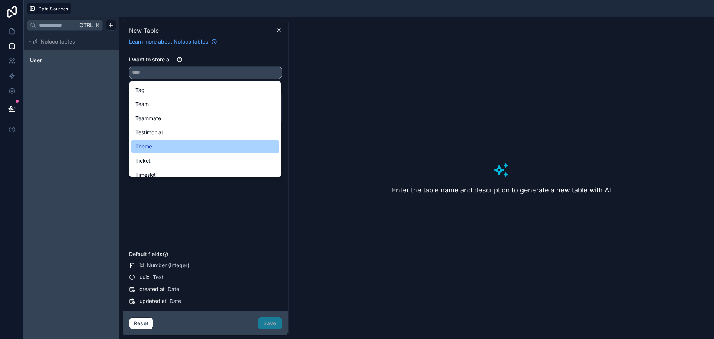
scroll to position [2134, 0]
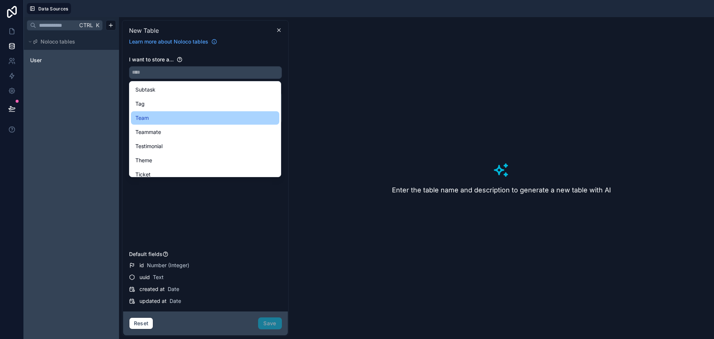
click at [166, 122] on div "Team" at bounding box center [205, 117] width 148 height 13
type input "****"
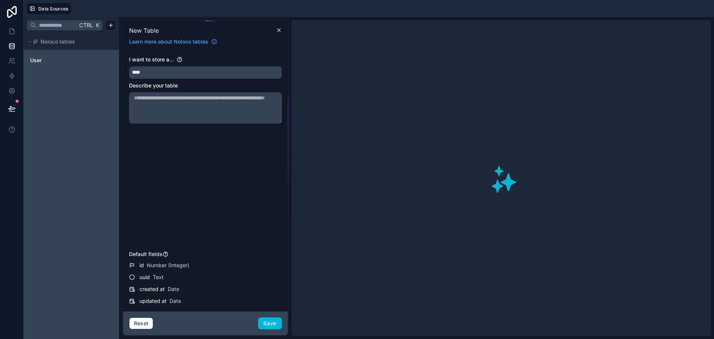
click at [173, 107] on textarea at bounding box center [205, 107] width 153 height 31
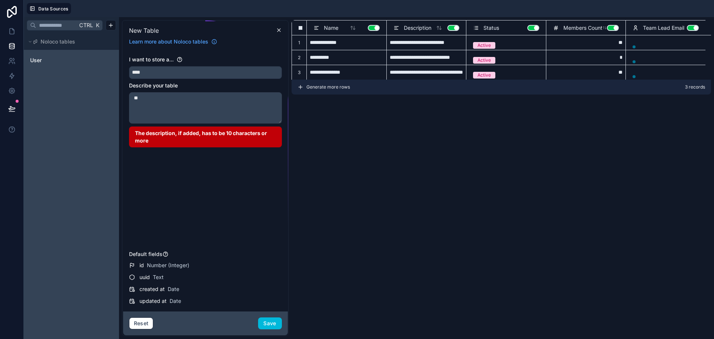
type textarea "*"
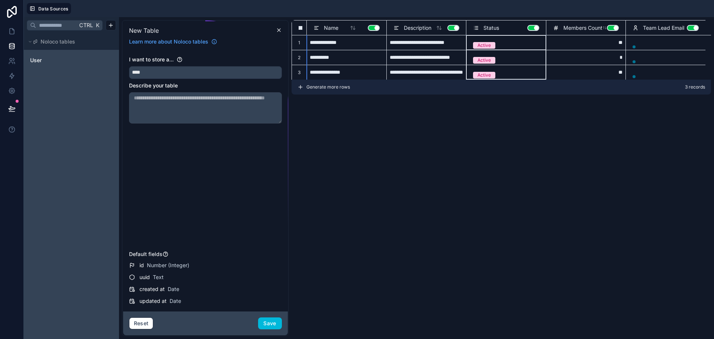
drag, startPoint x: 478, startPoint y: 26, endPoint x: 474, endPoint y: 26, distance: 4.1
click at [474, 26] on icon at bounding box center [476, 27] width 6 height 9
click at [476, 26] on icon at bounding box center [476, 27] width 6 height 9
click at [475, 26] on icon at bounding box center [476, 26] width 3 height 0
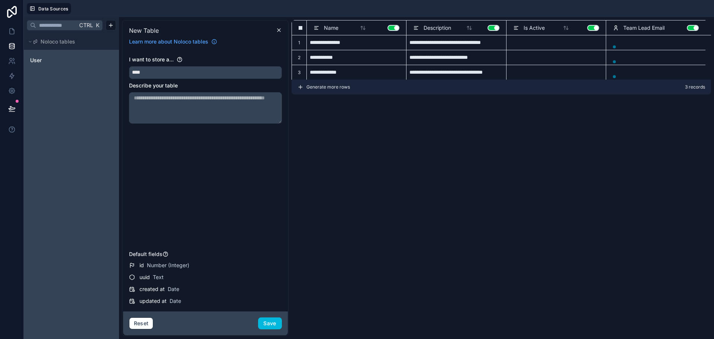
click at [416, 28] on icon at bounding box center [416, 27] width 6 height 9
click at [417, 25] on icon at bounding box center [416, 27] width 6 height 9
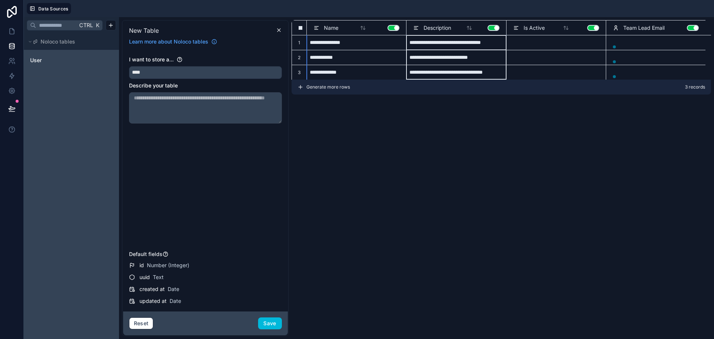
click at [418, 24] on icon at bounding box center [416, 27] width 6 height 9
drag, startPoint x: 418, startPoint y: 24, endPoint x: 525, endPoint y: 14, distance: 108.0
click at [526, 14] on div "**********" at bounding box center [369, 169] width 690 height 339
click at [459, 27] on div "Description Use setting" at bounding box center [456, 27] width 86 height 9
click at [459, 26] on div "Description Use setting" at bounding box center [456, 27] width 86 height 9
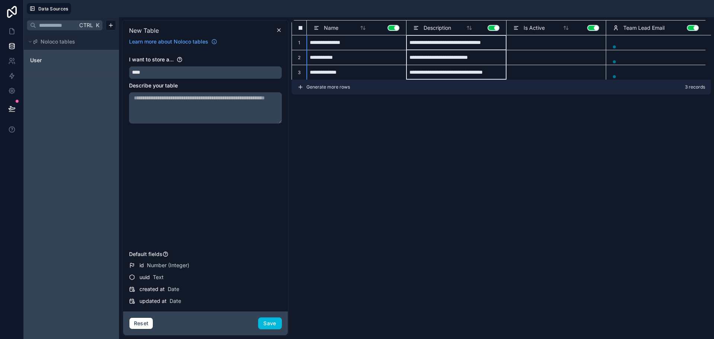
click at [434, 30] on span "Description" at bounding box center [438, 27] width 28 height 7
click at [435, 26] on span "Description" at bounding box center [438, 27] width 28 height 7
drag, startPoint x: 435, startPoint y: 26, endPoint x: 407, endPoint y: 29, distance: 28.4
click at [435, 26] on span "Description" at bounding box center [438, 27] width 28 height 7
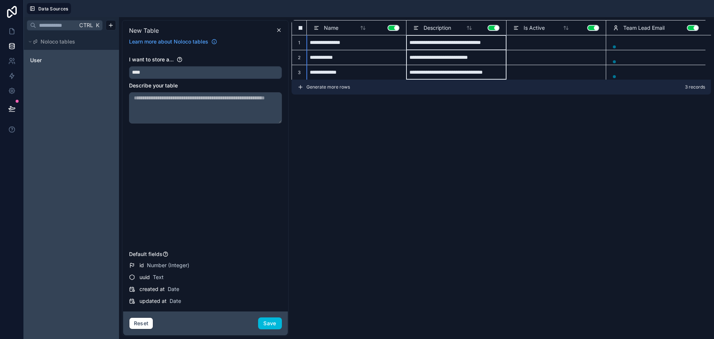
click at [407, 29] on div "Description Use setting" at bounding box center [456, 27] width 100 height 15
drag, startPoint x: 419, startPoint y: 26, endPoint x: 413, endPoint y: 28, distance: 6.5
click at [417, 27] on icon at bounding box center [416, 27] width 6 height 9
drag, startPoint x: 413, startPoint y: 28, endPoint x: 490, endPoint y: 25, distance: 76.7
click at [490, 25] on div "Description Use setting" at bounding box center [456, 27] width 86 height 9
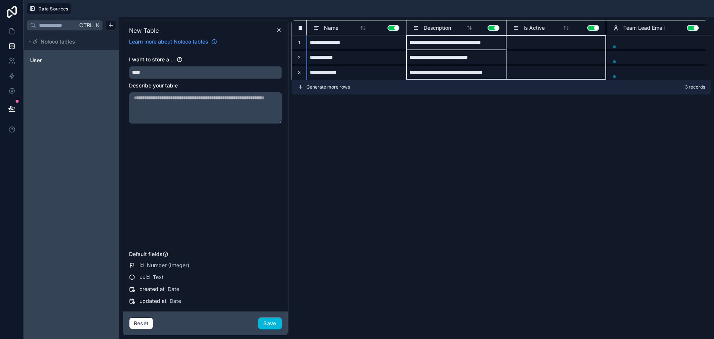
drag, startPoint x: 434, startPoint y: 25, endPoint x: 552, endPoint y: 22, distance: 118.0
click at [552, 22] on div "Name Use setting Description Use setting Is Active Use setting Team Lead Email …" at bounding box center [502, 27] width 420 height 15
drag, startPoint x: 550, startPoint y: 26, endPoint x: 467, endPoint y: 28, distance: 83.3
click at [467, 27] on div "Name Use setting Description Use setting Is Active Use setting Team Lead Email …" at bounding box center [502, 27] width 420 height 15
drag, startPoint x: 148, startPoint y: 183, endPoint x: 149, endPoint y: 177, distance: 5.3
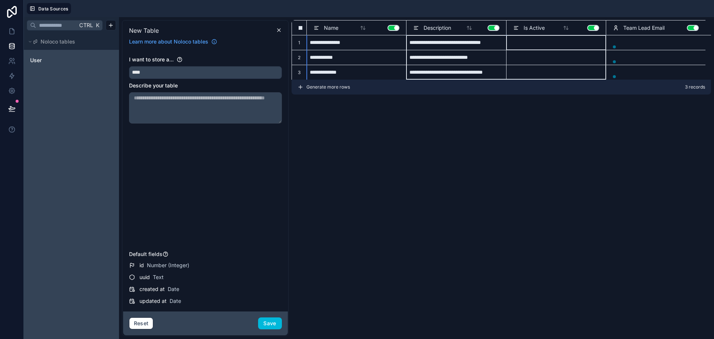
click at [148, 180] on div "I want to store a... **** Describe your table" at bounding box center [205, 152] width 153 height 192
click at [172, 73] on input "****" at bounding box center [205, 73] width 152 height 12
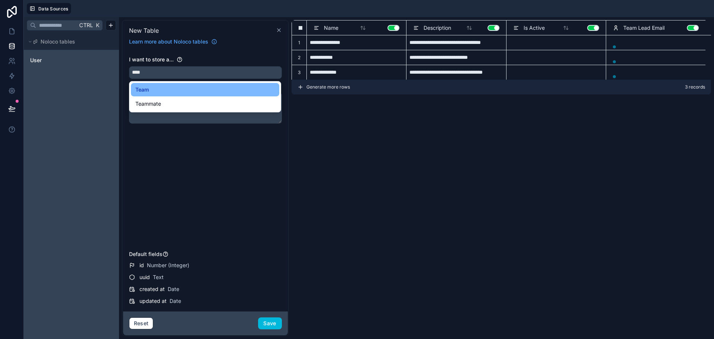
click at [279, 28] on icon at bounding box center [279, 30] width 6 height 6
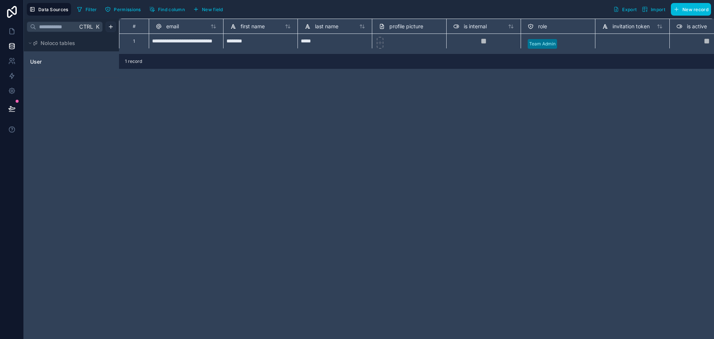
click at [110, 25] on html "**********" at bounding box center [357, 169] width 714 height 339
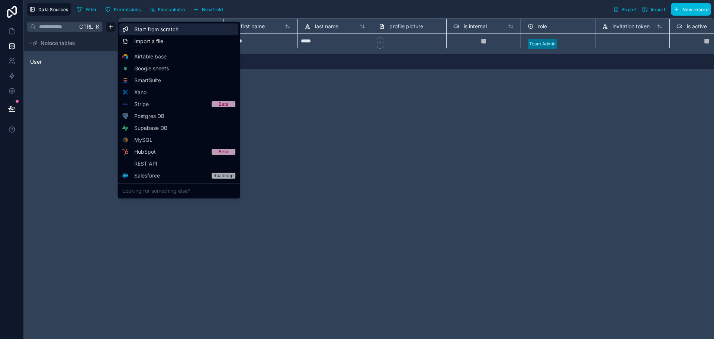
click at [142, 27] on span "Start from scratch" at bounding box center [156, 29] width 44 height 7
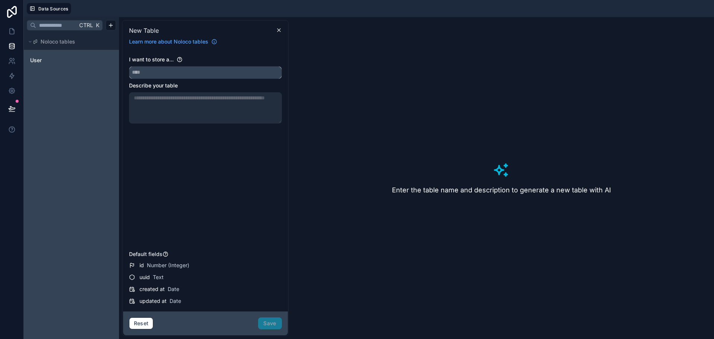
click at [174, 70] on input "text" at bounding box center [205, 73] width 152 height 12
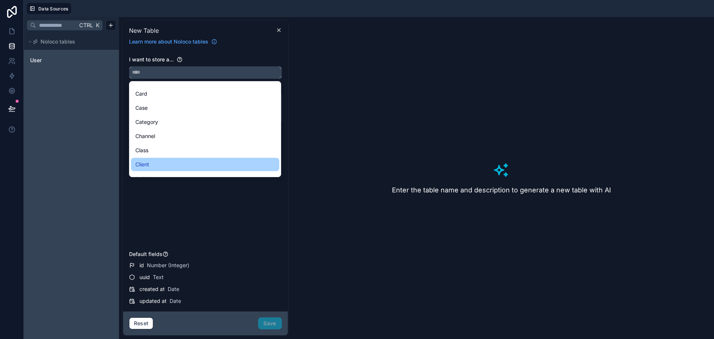
scroll to position [372, 0]
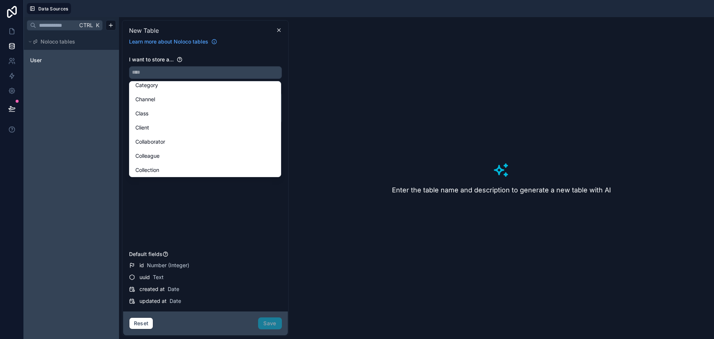
click at [168, 125] on div "Client" at bounding box center [204, 127] width 139 height 9
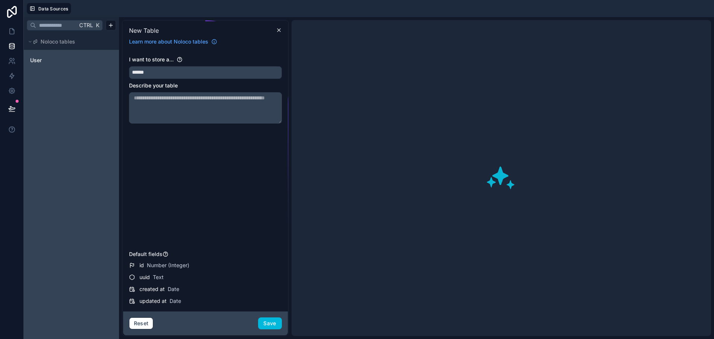
type input "******"
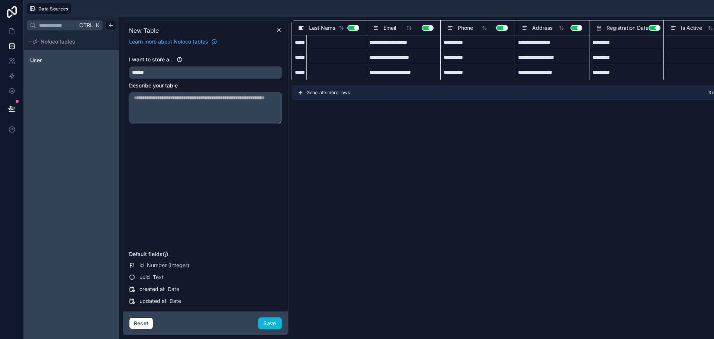
scroll to position [0, 93]
click at [330, 295] on div "**********" at bounding box center [513, 178] width 443 height 316
click at [274, 321] on button "Save" at bounding box center [270, 323] width 24 height 12
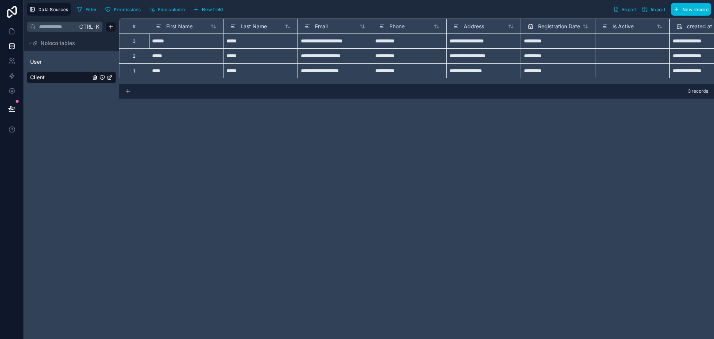
drag, startPoint x: 141, startPoint y: 41, endPoint x: 139, endPoint y: 49, distance: 9.1
click at [141, 41] on div "3" at bounding box center [134, 40] width 30 height 15
click at [139, 55] on div "2" at bounding box center [134, 55] width 30 height 15
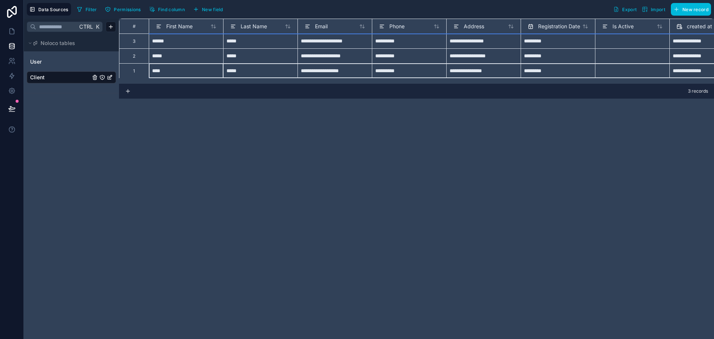
click at [139, 71] on div "1" at bounding box center [134, 70] width 30 height 15
click at [140, 54] on div "2" at bounding box center [134, 55] width 30 height 15
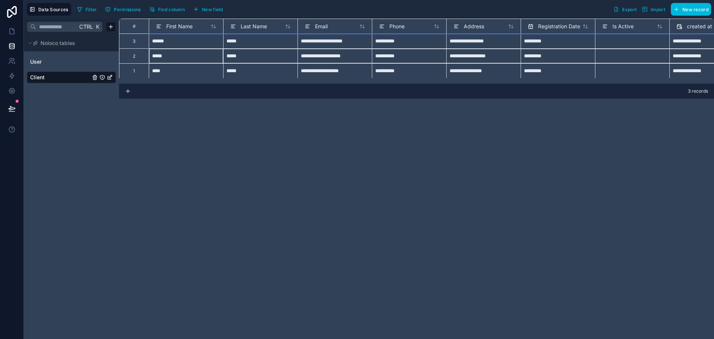
click at [141, 40] on div "3" at bounding box center [134, 40] width 30 height 15
click at [214, 11] on span "New field" at bounding box center [212, 10] width 21 height 6
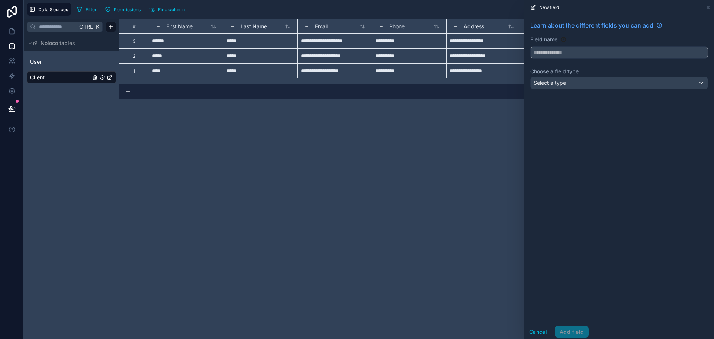
click at [581, 55] on input "text" at bounding box center [619, 52] width 177 height 12
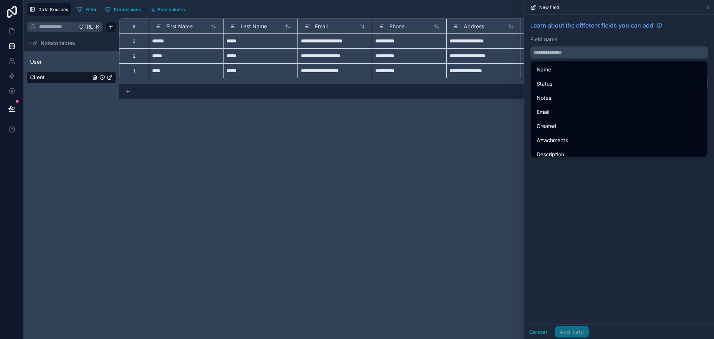
click at [452, 136] on div "**********" at bounding box center [416, 179] width 595 height 320
click at [709, 6] on icon at bounding box center [708, 7] width 3 height 3
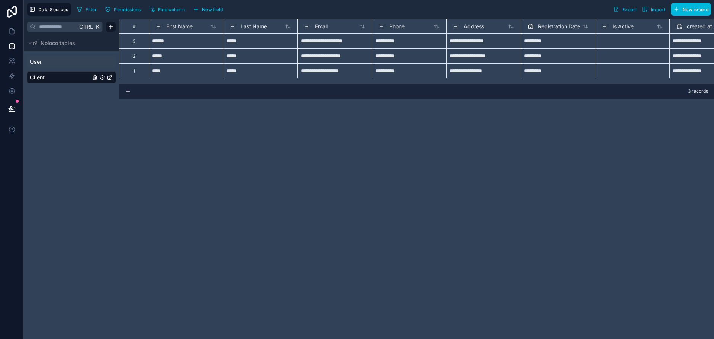
click at [52, 60] on link "User" at bounding box center [60, 61] width 60 height 7
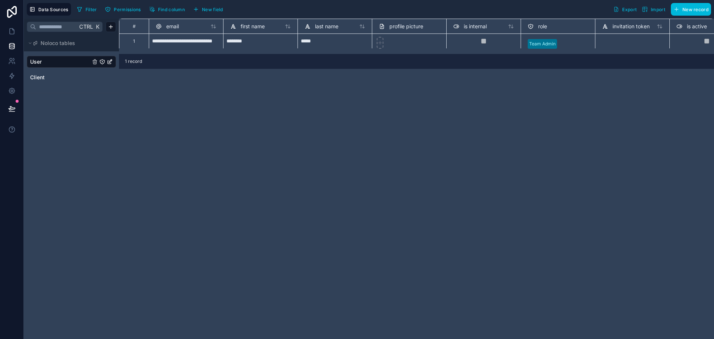
click at [208, 11] on span "New field" at bounding box center [212, 10] width 21 height 6
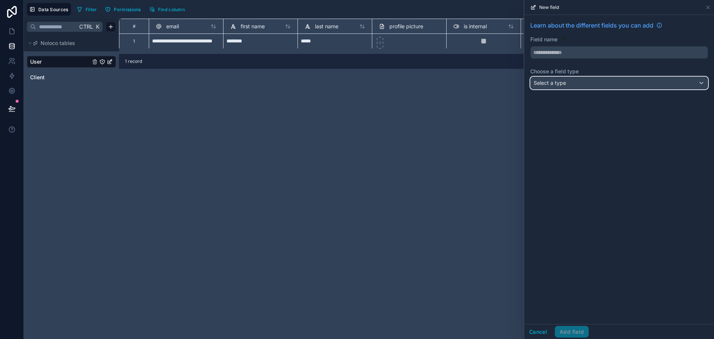
click at [579, 83] on div "Select a type" at bounding box center [619, 83] width 177 height 12
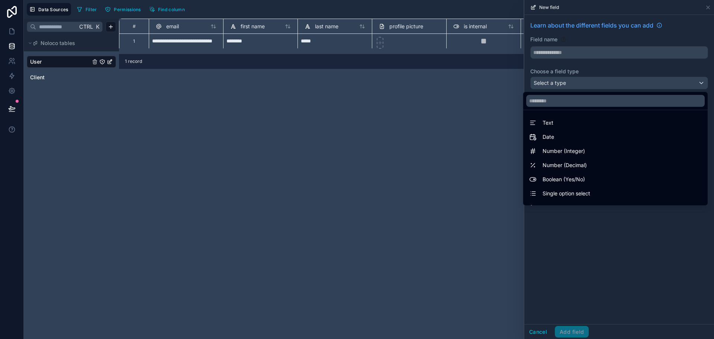
click at [570, 52] on div at bounding box center [619, 169] width 190 height 339
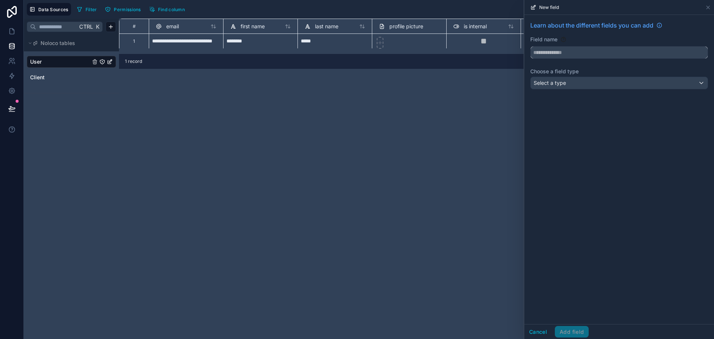
click at [570, 53] on input "text" at bounding box center [619, 52] width 177 height 12
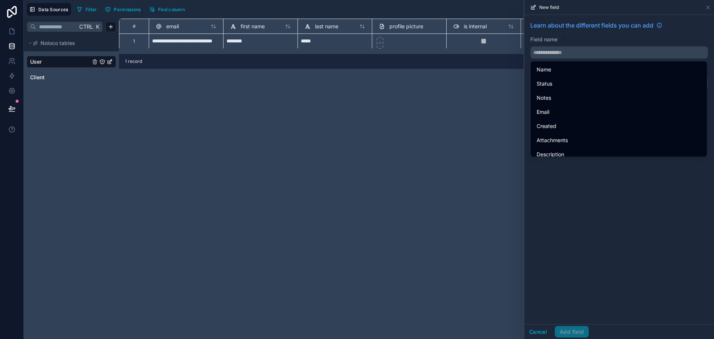
click at [499, 90] on div "**********" at bounding box center [416, 179] width 595 height 320
click at [709, 9] on icon at bounding box center [708, 7] width 6 height 6
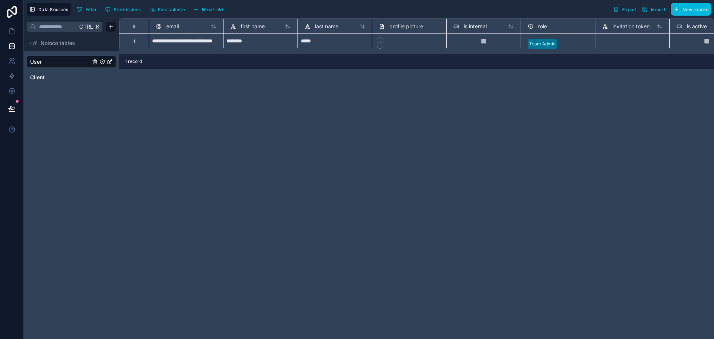
click at [476, 105] on div "**********" at bounding box center [416, 179] width 595 height 320
click at [94, 77] on icon "Client" at bounding box center [94, 77] width 0 height 1
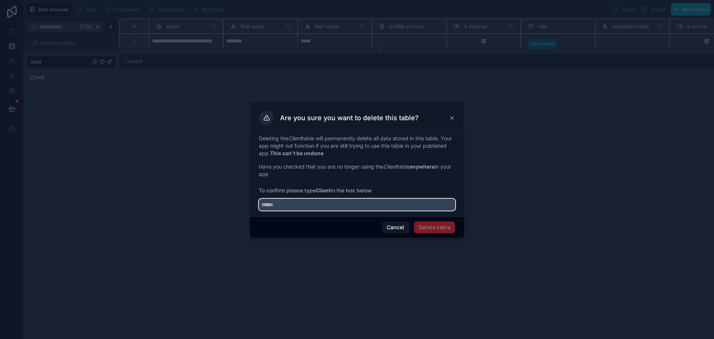
click at [363, 205] on input "text" at bounding box center [357, 205] width 196 height 12
type input "******"
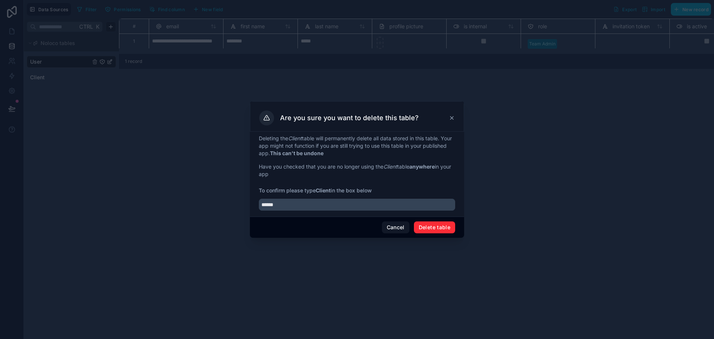
click at [429, 225] on button "Delete table" at bounding box center [434, 227] width 41 height 12
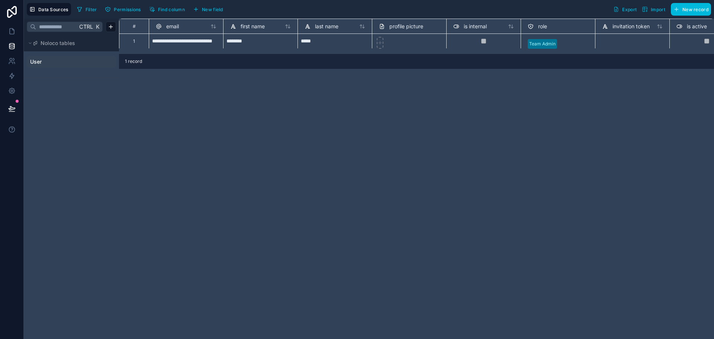
click at [36, 60] on span "User" at bounding box center [36, 61] width 12 height 7
click at [205, 10] on span "New field" at bounding box center [212, 10] width 21 height 6
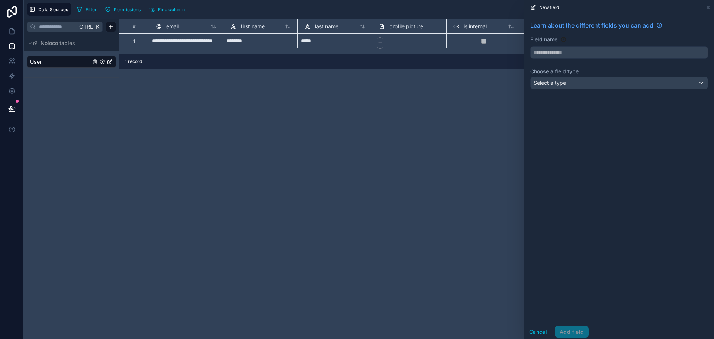
click at [489, 148] on div "**********" at bounding box center [416, 179] width 595 height 320
click at [710, 8] on icon at bounding box center [708, 7] width 6 height 6
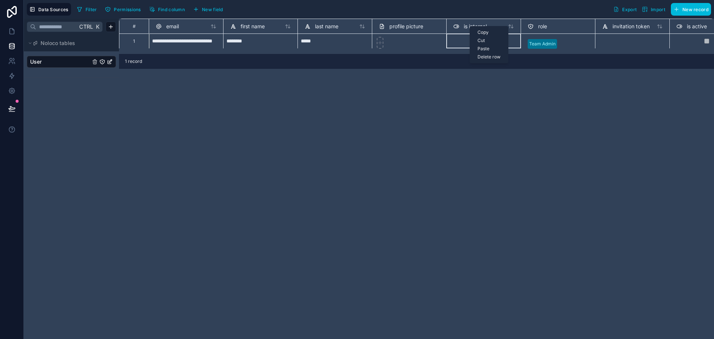
click at [603, 111] on div "**********" at bounding box center [416, 179] width 595 height 320
click at [559, 28] on div "role" at bounding box center [558, 26] width 61 height 9
click at [551, 25] on div "role" at bounding box center [558, 26] width 61 height 9
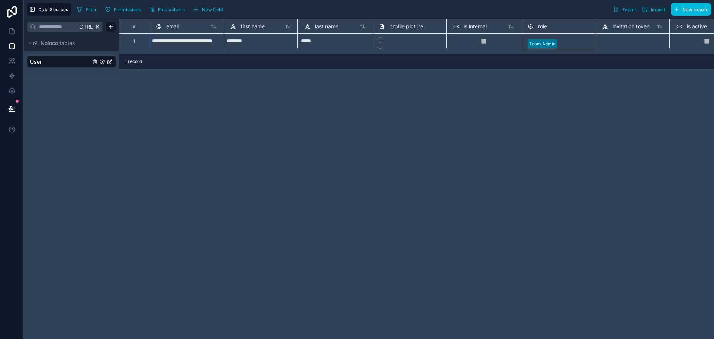
click at [544, 26] on span "role" at bounding box center [542, 26] width 9 height 7
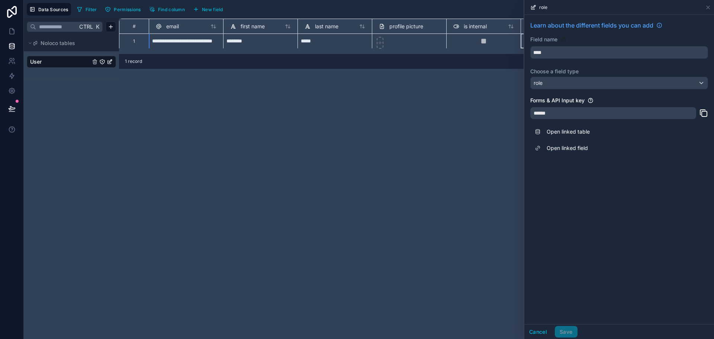
click at [544, 26] on span "role" at bounding box center [542, 26] width 9 height 7
click at [454, 187] on div "**********" at bounding box center [416, 179] width 595 height 320
click at [710, 7] on icon at bounding box center [708, 7] width 6 height 6
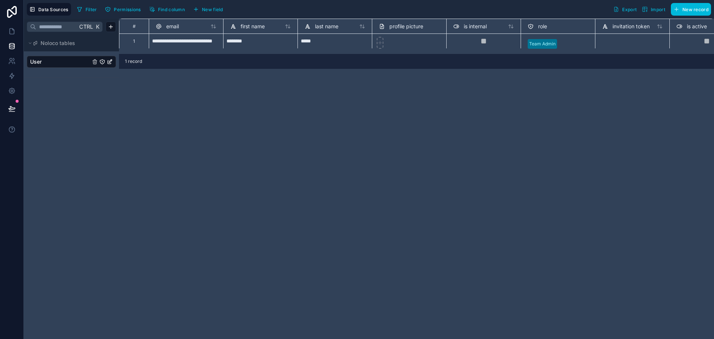
click at [544, 26] on span "role" at bounding box center [542, 26] width 9 height 7
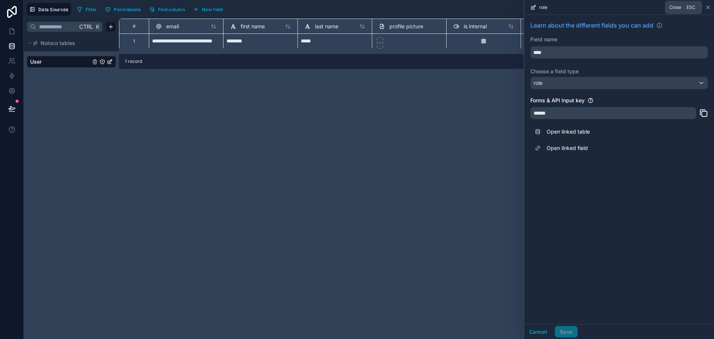
click at [709, 6] on icon at bounding box center [708, 7] width 6 height 6
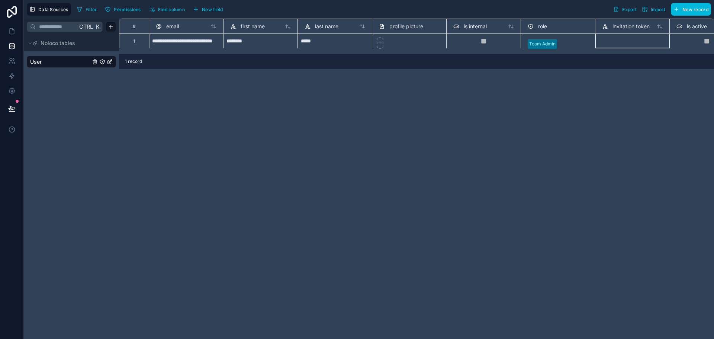
click at [634, 25] on span "invitation token" at bounding box center [631, 26] width 37 height 7
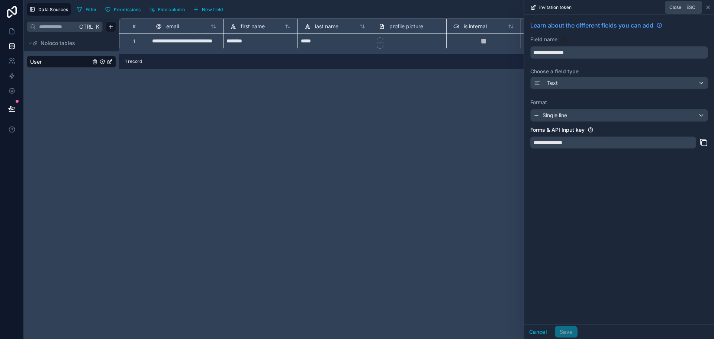
click at [706, 7] on icon at bounding box center [708, 7] width 6 height 6
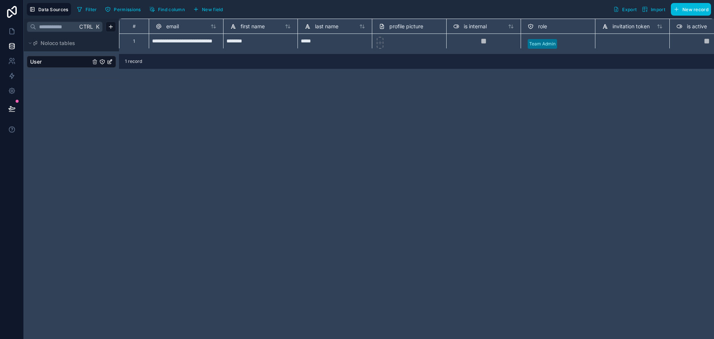
click at [327, 26] on span "last name" at bounding box center [326, 26] width 23 height 7
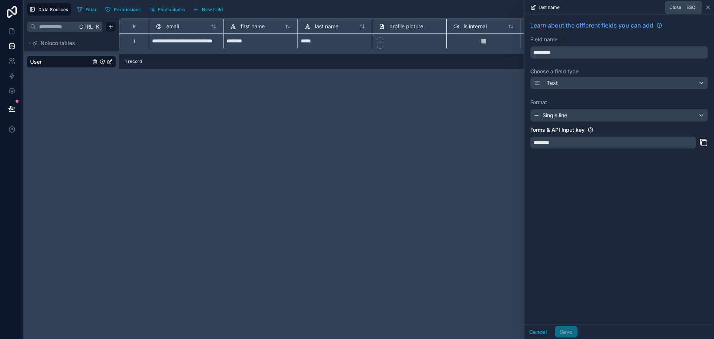
click at [709, 9] on icon at bounding box center [708, 7] width 6 height 6
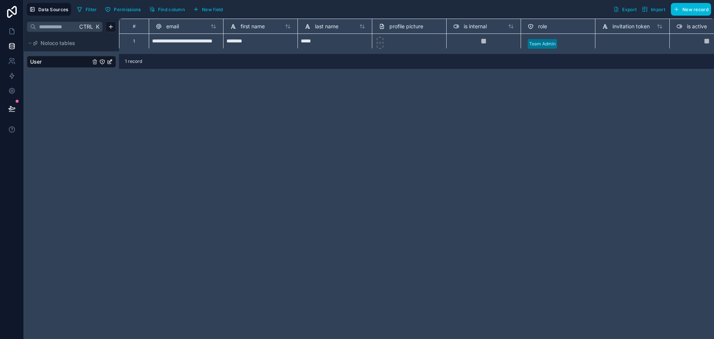
click at [256, 28] on span "first name" at bounding box center [253, 26] width 24 height 7
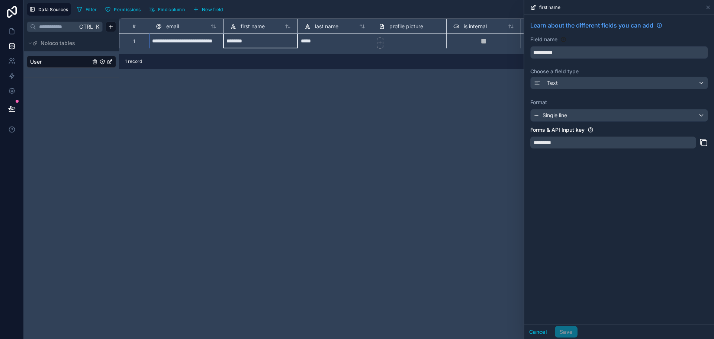
click at [458, 250] on div "**********" at bounding box center [416, 179] width 595 height 320
click at [110, 26] on html "**********" at bounding box center [357, 169] width 714 height 339
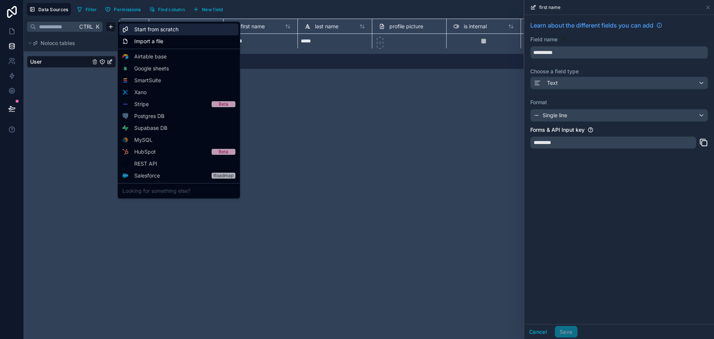
click at [167, 30] on span "Start from scratch" at bounding box center [156, 29] width 44 height 7
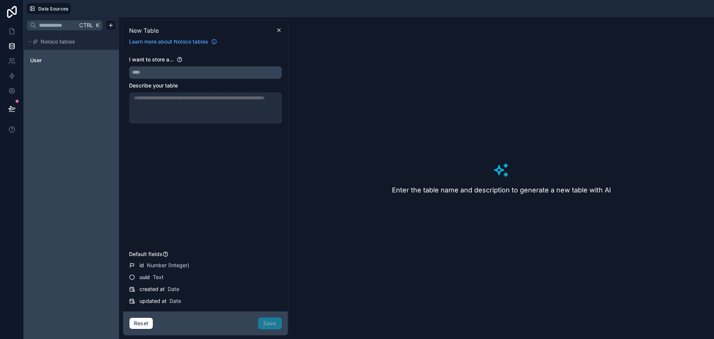
click at [214, 80] on div "I want to store a... Describe your table" at bounding box center [205, 152] width 153 height 192
click at [218, 73] on input "text" at bounding box center [205, 73] width 152 height 12
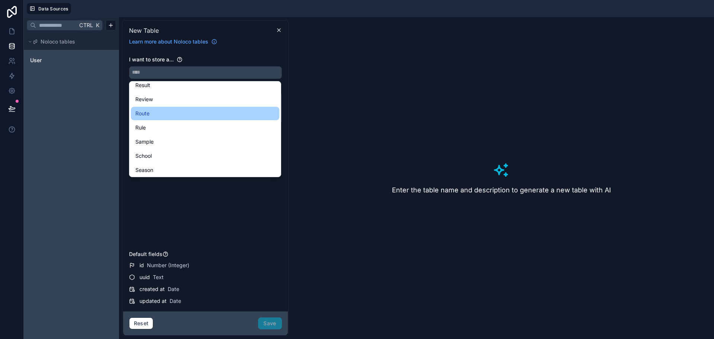
scroll to position [1837, 0]
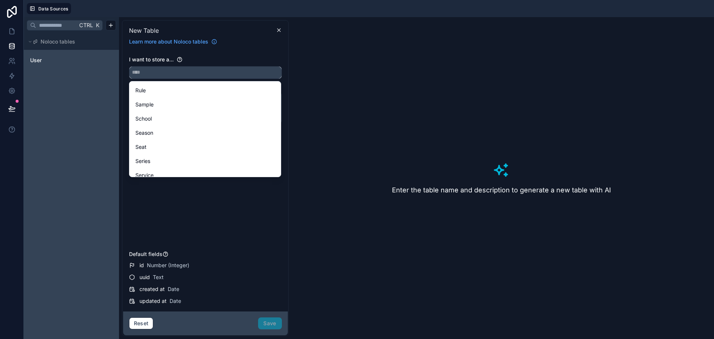
click at [176, 73] on input "text" at bounding box center [205, 73] width 152 height 12
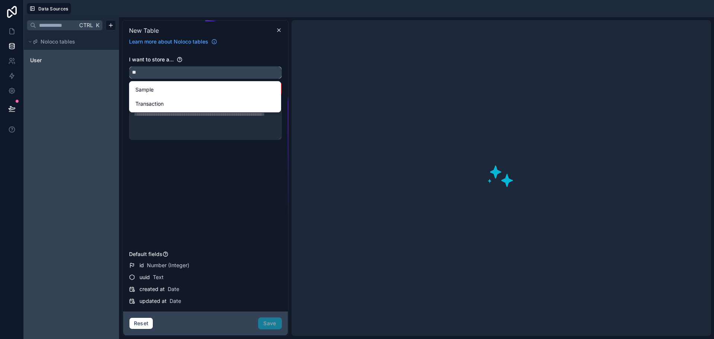
type input "*"
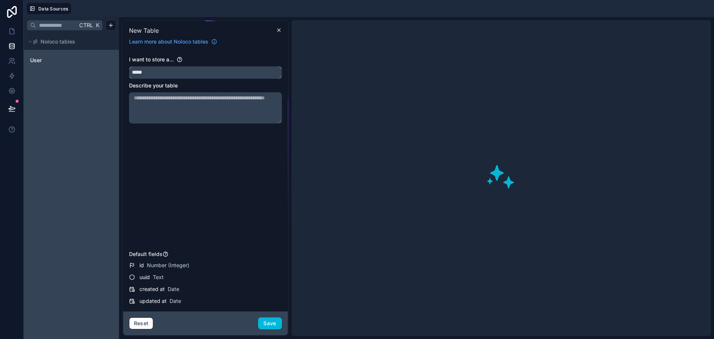
type input "*****"
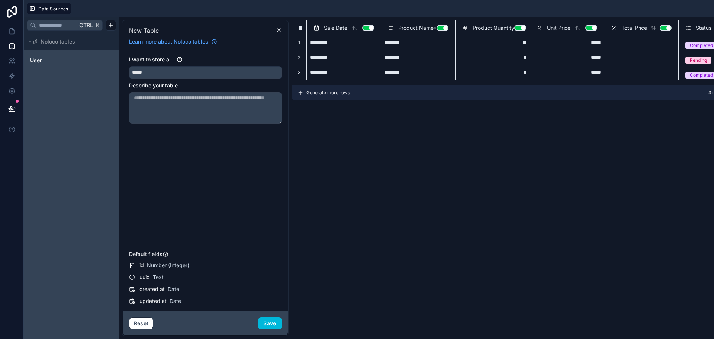
click at [325, 92] on span "Generate more rows" at bounding box center [328, 93] width 44 height 6
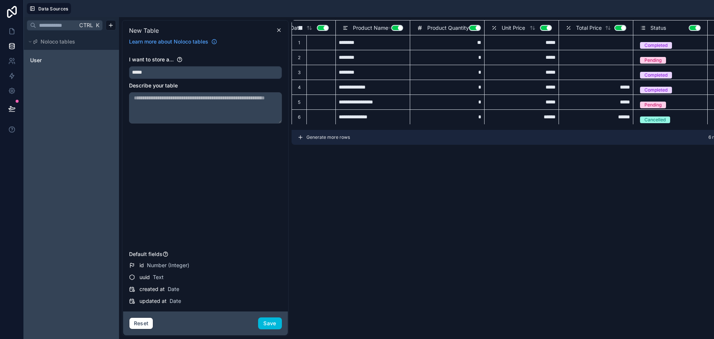
scroll to position [0, 93]
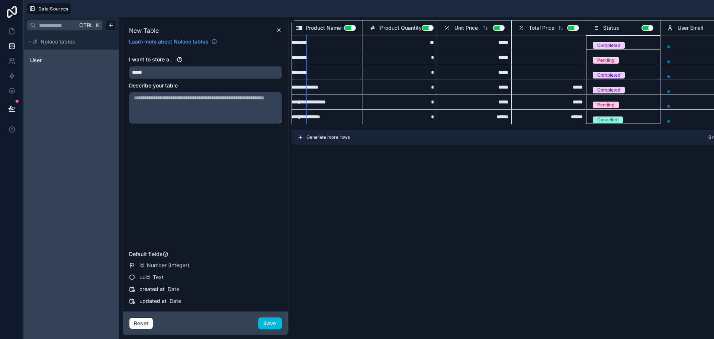
click at [610, 28] on span "Status" at bounding box center [611, 27] width 16 height 7
click at [535, 29] on span "Total Price" at bounding box center [542, 27] width 26 height 7
click at [530, 26] on span "Total Price" at bounding box center [542, 27] width 26 height 7
click at [471, 27] on span "Unit Price" at bounding box center [466, 27] width 23 height 7
click at [681, 33] on div "User Email Use setting" at bounding box center [697, 27] width 74 height 15
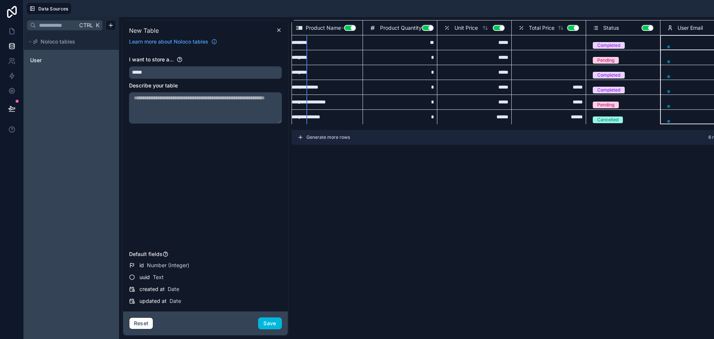
click at [684, 26] on span "User Email" at bounding box center [690, 27] width 25 height 7
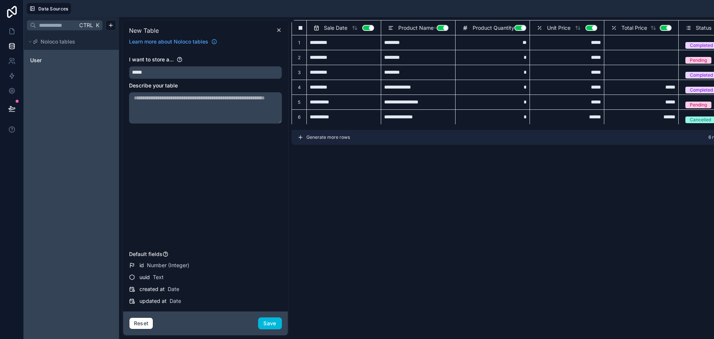
click at [267, 320] on button "Save" at bounding box center [270, 323] width 24 height 12
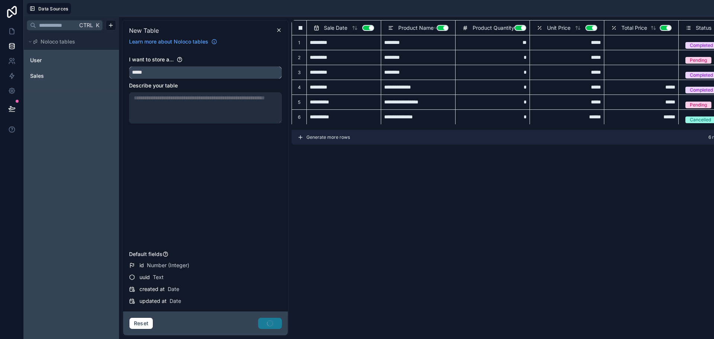
click at [154, 70] on input "*****" at bounding box center [205, 73] width 152 height 12
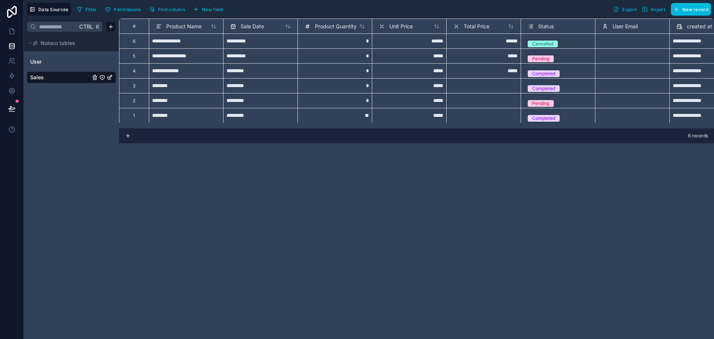
click at [111, 76] on icon "Sales" at bounding box center [111, 76] width 1 height 1
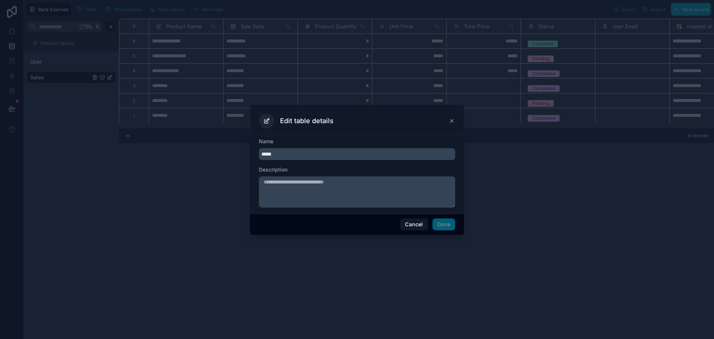
click at [341, 155] on input "*****" at bounding box center [357, 154] width 196 height 12
type input "****"
click at [446, 225] on button "Done" at bounding box center [444, 224] width 23 height 12
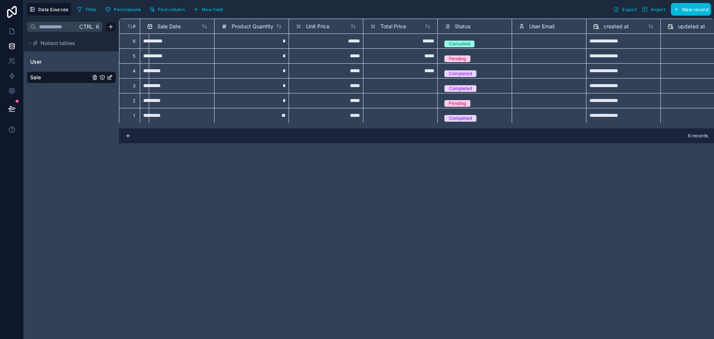
scroll to position [0, 82]
click at [464, 25] on span "Status" at bounding box center [464, 26] width 16 height 7
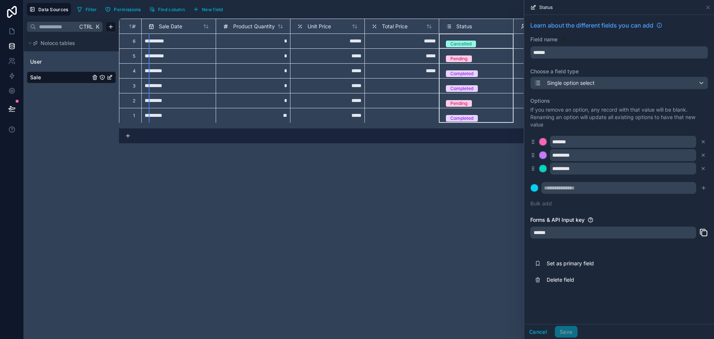
click at [550, 307] on div "Learn about the different fields you can add Field name ****** Choose a field t…" at bounding box center [619, 169] width 190 height 309
drag, startPoint x: 464, startPoint y: 314, endPoint x: 464, endPoint y: 307, distance: 7.1
click at [464, 307] on div "**********" at bounding box center [416, 179] width 595 height 320
click at [709, 5] on icon at bounding box center [708, 7] width 6 height 6
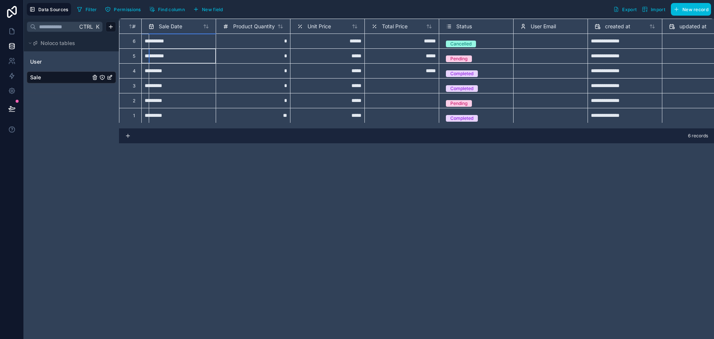
click at [172, 60] on input "**********" at bounding box center [179, 56] width 68 height 12
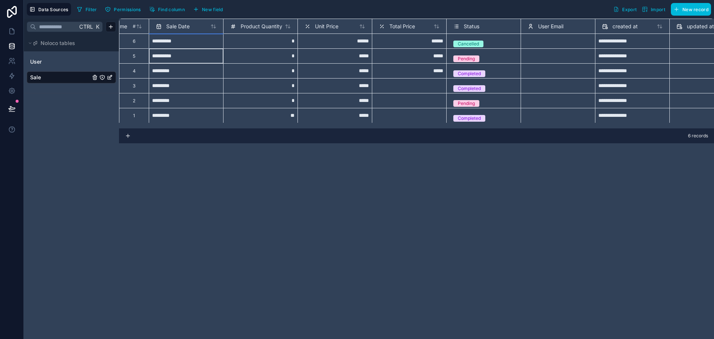
select select "****"
select select "*"
click at [352, 139] on div "6 records" at bounding box center [416, 135] width 595 height 15
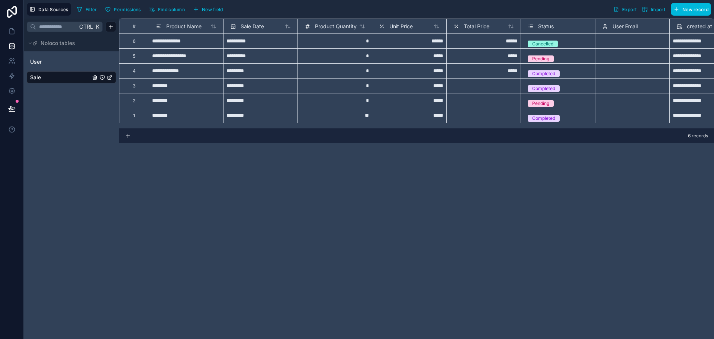
click at [305, 220] on div "**********" at bounding box center [416, 179] width 595 height 320
click at [546, 27] on span "Status" at bounding box center [546, 26] width 16 height 7
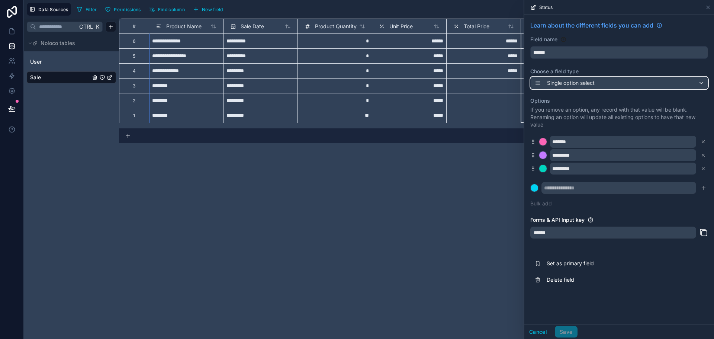
click at [589, 83] on span "Single option select" at bounding box center [571, 82] width 48 height 7
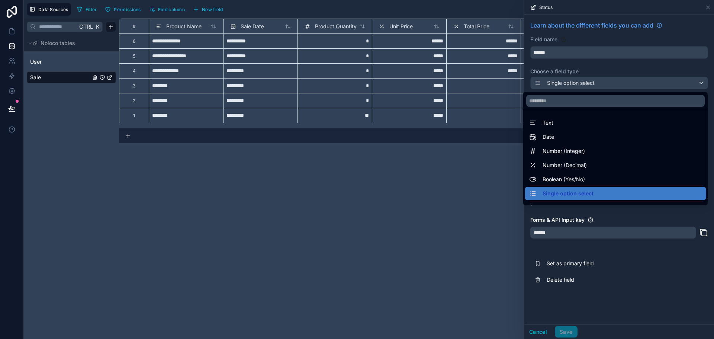
click at [452, 247] on div "**********" at bounding box center [416, 179] width 595 height 320
click at [540, 332] on div at bounding box center [619, 169] width 190 height 339
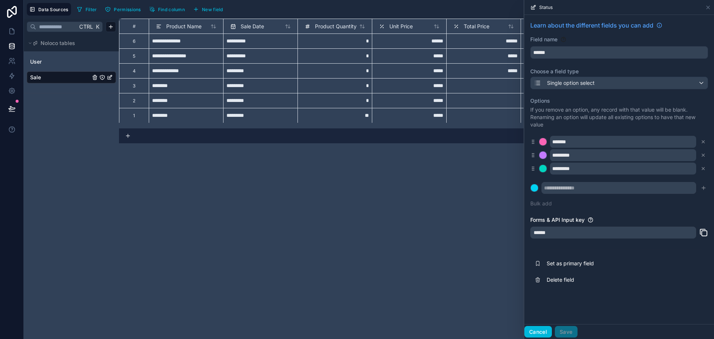
click at [540, 331] on button "Cancel" at bounding box center [538, 332] width 28 height 12
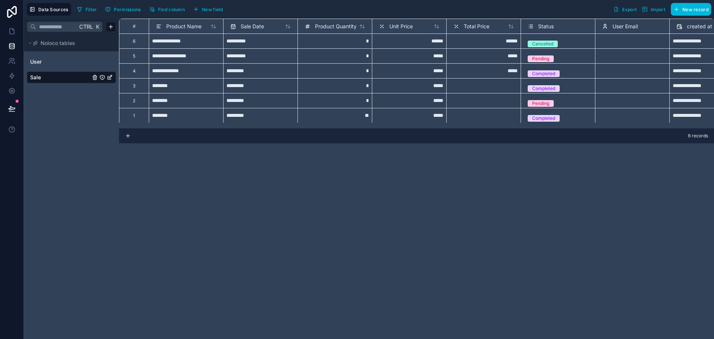
click at [448, 191] on div "**********" at bounding box center [416, 179] width 595 height 320
click at [96, 77] on icon "Sale" at bounding box center [95, 77] width 6 height 6
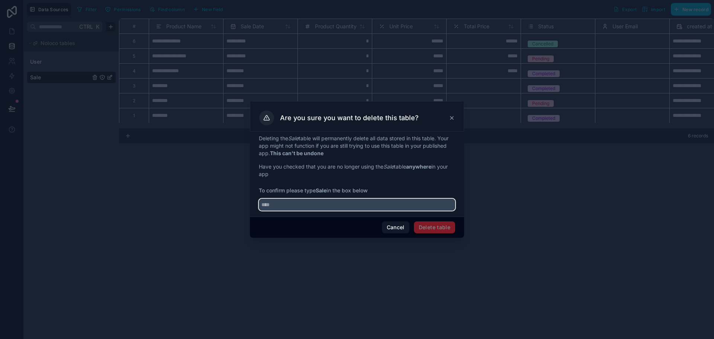
click at [387, 207] on input "text" at bounding box center [357, 205] width 196 height 12
type input "****"
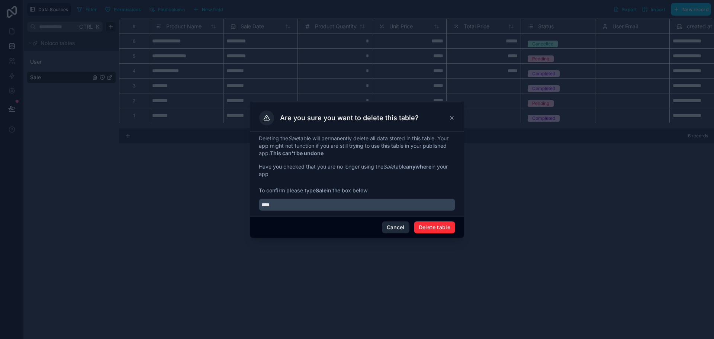
click at [425, 228] on button "Delete table" at bounding box center [434, 227] width 41 height 12
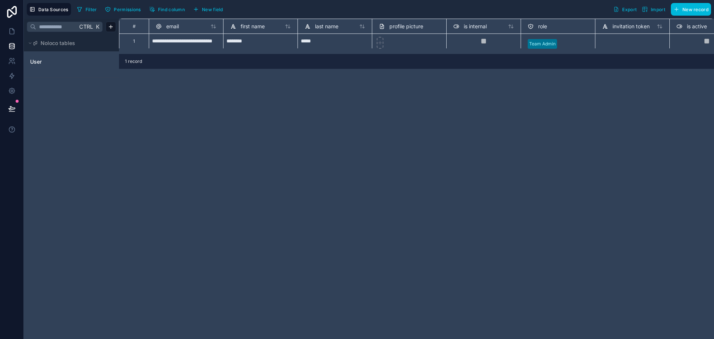
click at [196, 199] on div "**********" at bounding box center [416, 179] width 595 height 320
click at [507, 188] on div "**********" at bounding box center [416, 179] width 595 height 320
click at [11, 28] on icon at bounding box center [11, 31] width 7 height 7
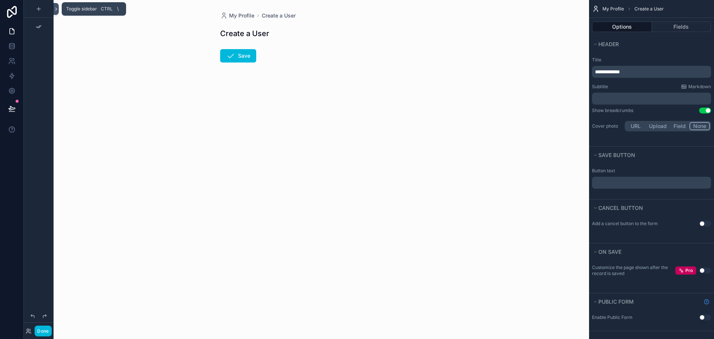
click at [57, 13] on button at bounding box center [56, 9] width 5 height 12
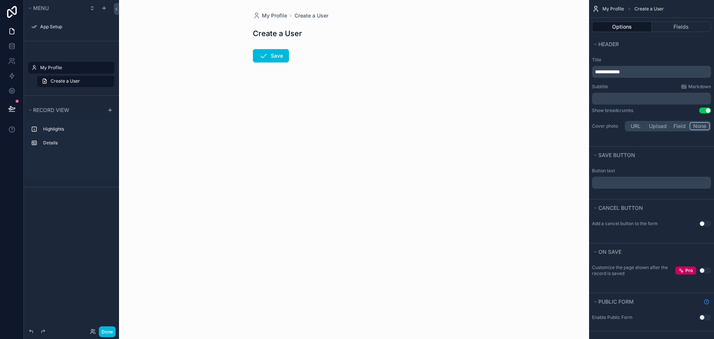
click at [508, 110] on div "My Profile Create a User Create a User Save" at bounding box center [354, 169] width 470 height 339
click at [0, 0] on icon "scrollable content" at bounding box center [0, 0] width 0 height 0
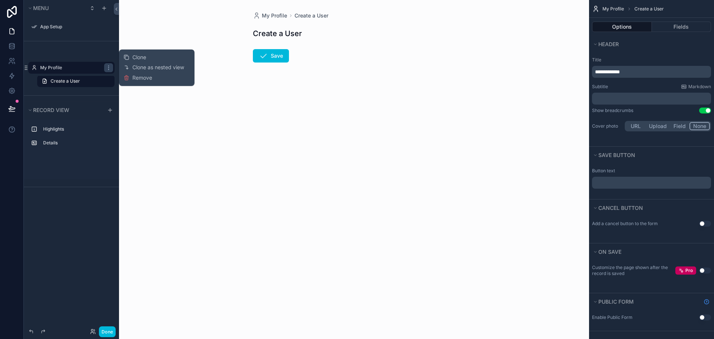
click at [137, 76] on span "Remove" at bounding box center [142, 77] width 20 height 7
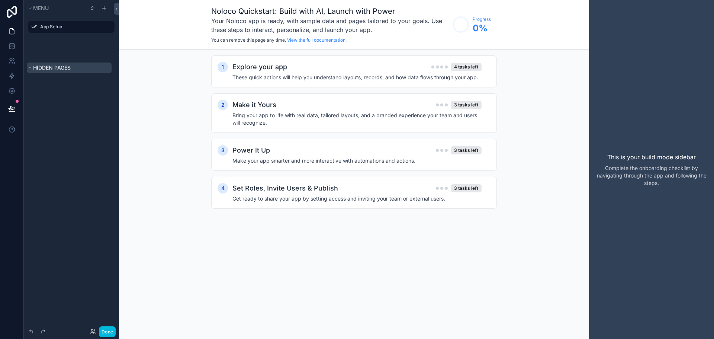
click at [46, 69] on span "Hidden pages" at bounding box center [52, 67] width 38 height 6
click at [33, 73] on div "Hidden pages" at bounding box center [71, 67] width 95 height 17
click at [48, 67] on span "Hidden pages" at bounding box center [52, 67] width 38 height 6
drag, startPoint x: 52, startPoint y: 105, endPoint x: 70, endPoint y: 58, distance: 50.5
click at [54, 101] on div "Menu App Setup Hidden pages" at bounding box center [71, 165] width 95 height 330
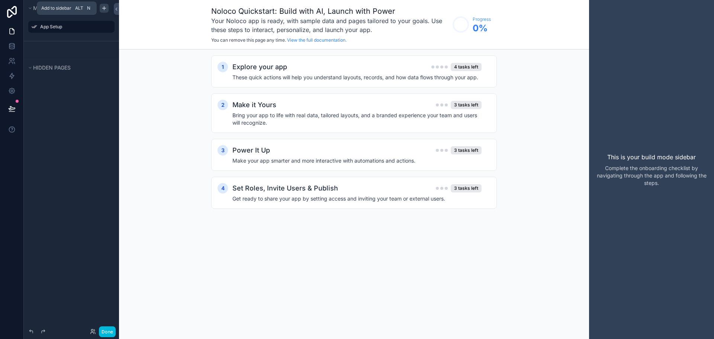
click at [101, 7] on div "scrollable content" at bounding box center [104, 8] width 9 height 9
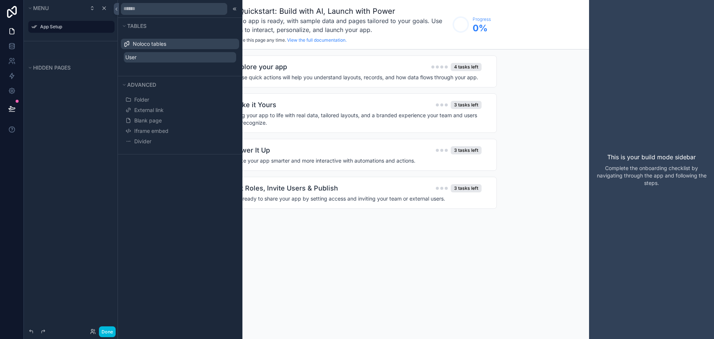
click at [134, 60] on span "User" at bounding box center [130, 57] width 11 height 7
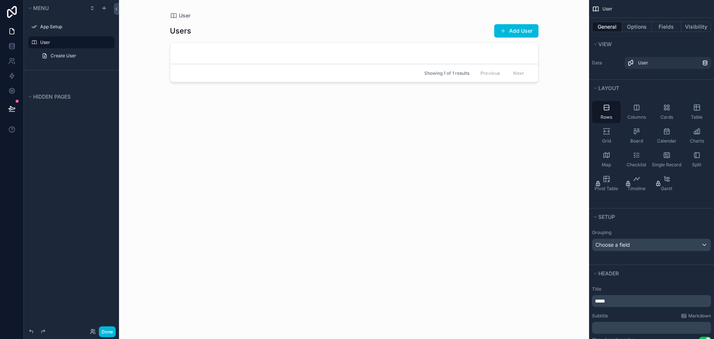
click at [245, 55] on div "scrollable content" at bounding box center [354, 165] width 381 height 330
click at [524, 29] on button "Add User" at bounding box center [516, 30] width 44 height 13
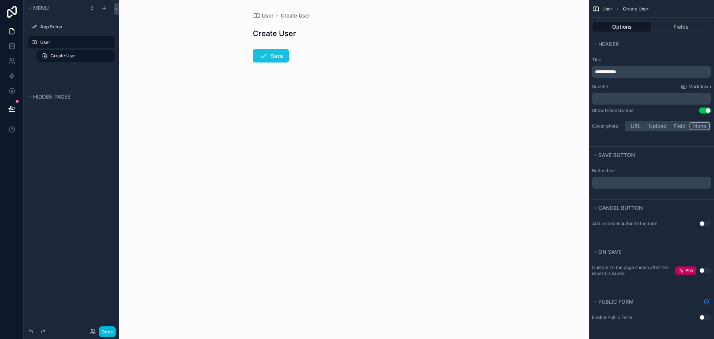
click at [264, 56] on icon "scrollable content" at bounding box center [263, 55] width 9 height 9
drag, startPoint x: 238, startPoint y: 25, endPoint x: 153, endPoint y: 38, distance: 86.2
click at [237, 25] on div "User Create User Create User Save" at bounding box center [354, 169] width 470 height 339
click at [54, 39] on div "User" at bounding box center [76, 42] width 73 height 9
click at [45, 44] on label "User" at bounding box center [75, 42] width 70 height 6
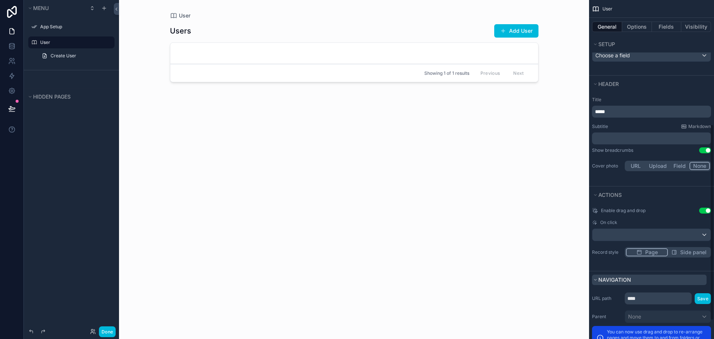
scroll to position [247, 0]
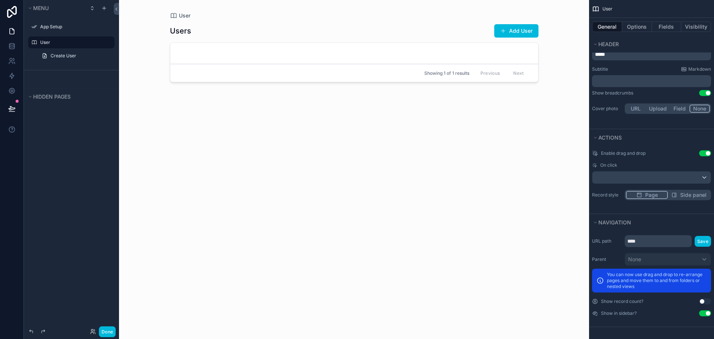
click at [499, 169] on div "Users Add User Showing 1 of 1 results Previous Next" at bounding box center [354, 174] width 369 height 311
click at [61, 26] on label "App Setup" at bounding box center [75, 27] width 70 height 6
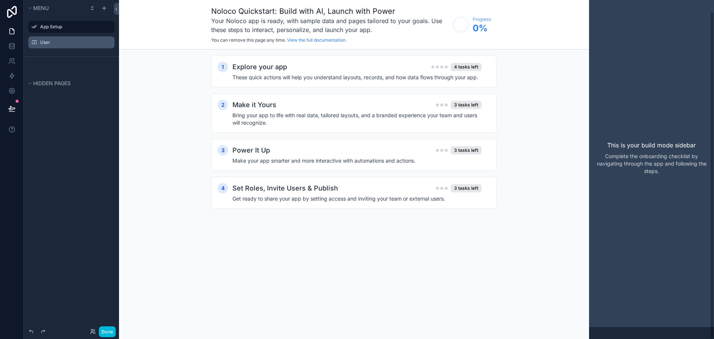
scroll to position [12, 0]
click at [0, 0] on icon "scrollable content" at bounding box center [0, 0] width 0 height 0
click at [259, 69] on h2 "Explore your app" at bounding box center [259, 67] width 55 height 10
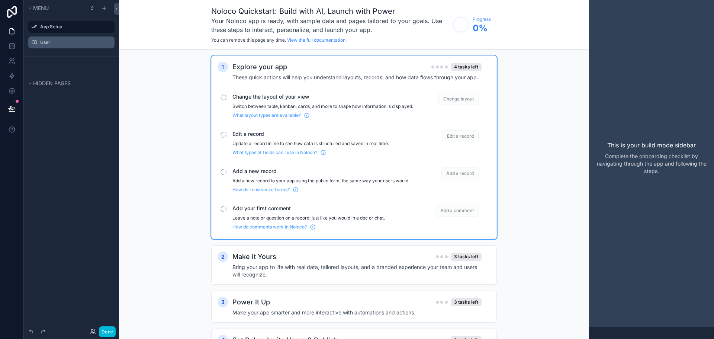
click at [259, 69] on h2 "Explore your app" at bounding box center [259, 67] width 55 height 10
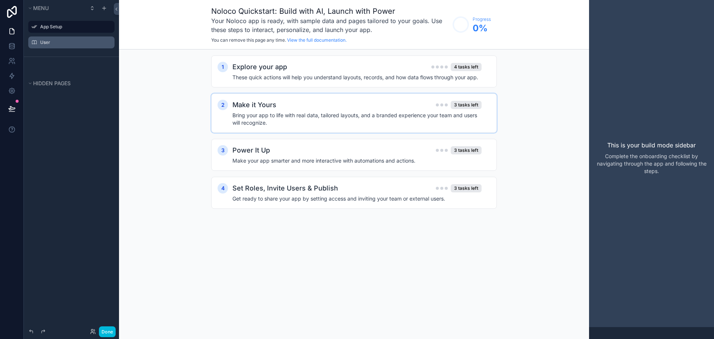
click at [258, 111] on div "Make it Yours 3 tasks left Bring your app to life with real data, tailored layo…" at bounding box center [361, 113] width 258 height 27
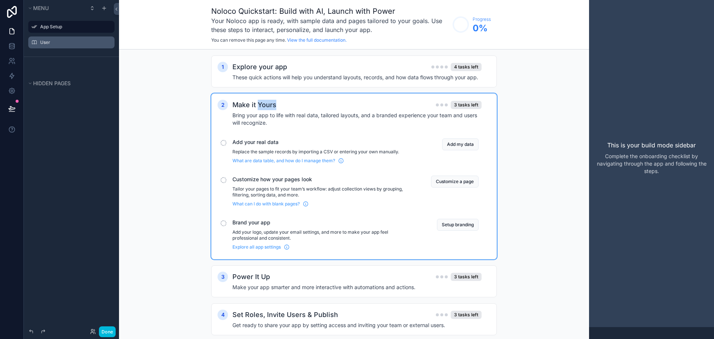
click at [258, 110] on div "Make it Yours 3 tasks left Bring your app to life with real data, tailored layo…" at bounding box center [361, 113] width 258 height 27
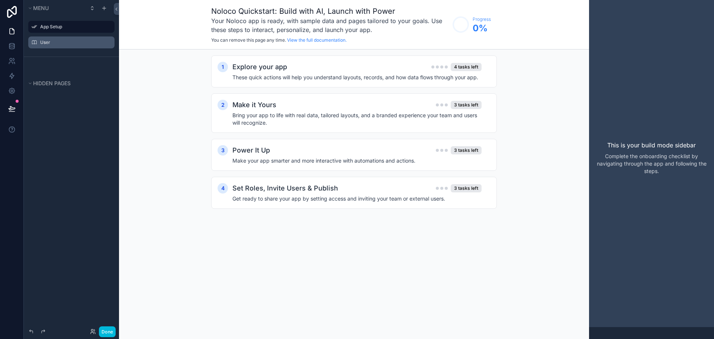
click at [312, 6] on div "Noloco Quickstart: Build with AI, Launch with Power Your Noloco app is ready, w…" at bounding box center [354, 24] width 470 height 49
click at [308, 15] on h1 "Noloco Quickstart: Build with AI, Launch with Power" at bounding box center [330, 11] width 238 height 10
click at [254, 33] on h3 "Your Noloco app is ready, with sample data and pages tailored to your goals. Us…" at bounding box center [330, 25] width 238 height 18
click at [64, 43] on label "User" at bounding box center [75, 42] width 70 height 6
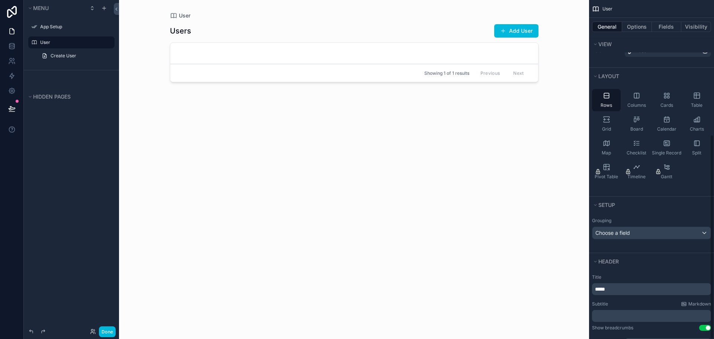
scroll to position [247, 0]
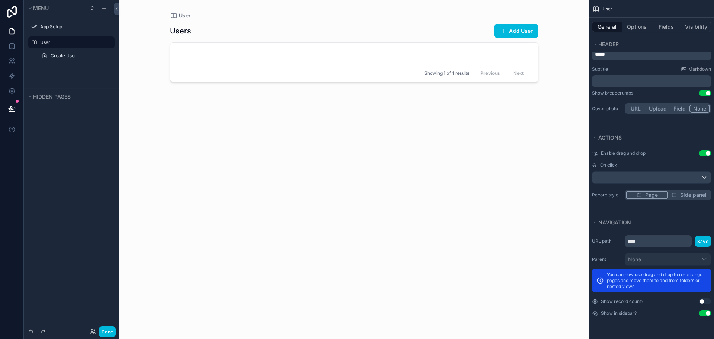
click at [54, 41] on label "User" at bounding box center [75, 42] width 70 height 6
click at [11, 45] on icon at bounding box center [11, 45] width 7 height 7
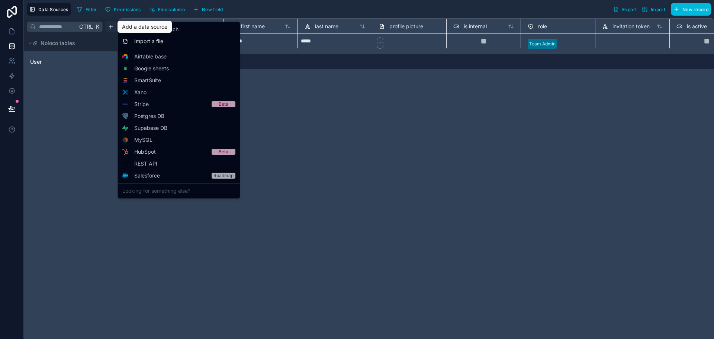
click at [110, 28] on html "**********" at bounding box center [357, 169] width 714 height 339
click at [186, 28] on div "Start from scratch" at bounding box center [178, 29] width 119 height 12
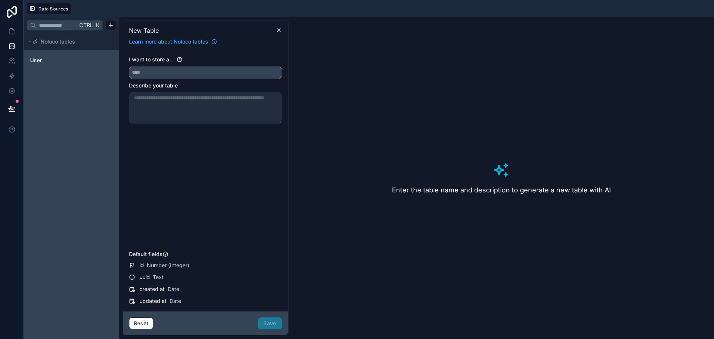
click at [175, 70] on input "text" at bounding box center [205, 73] width 152 height 12
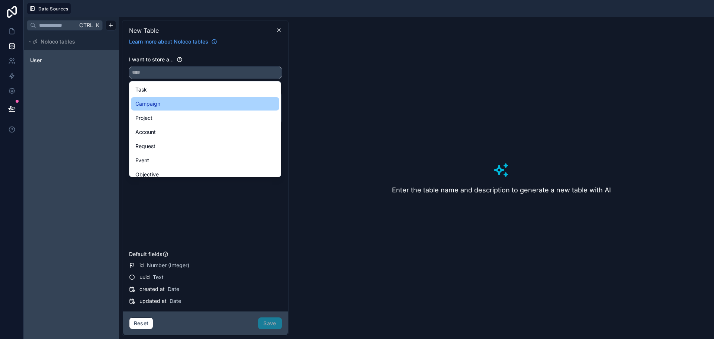
paste input "*******"
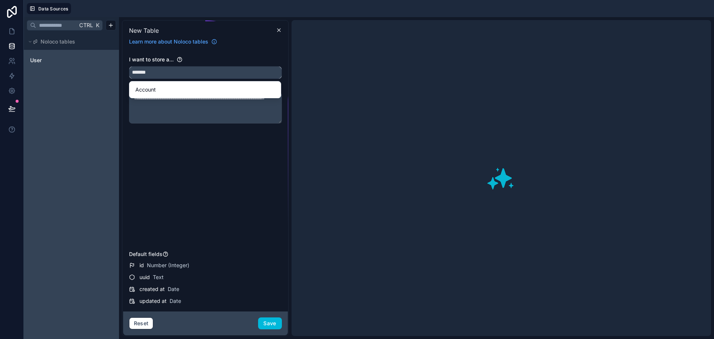
type input "*******"
click at [181, 111] on textarea at bounding box center [205, 107] width 153 height 31
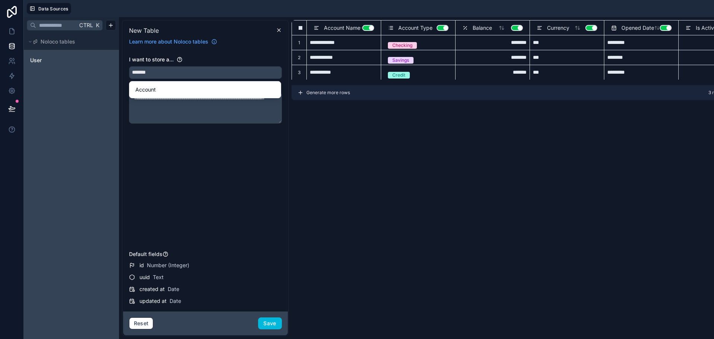
click at [180, 114] on textarea at bounding box center [205, 107] width 153 height 31
drag, startPoint x: 165, startPoint y: 142, endPoint x: 173, endPoint y: 115, distance: 28.3
click at [166, 142] on div "I want to store a... ******* Describe your table" at bounding box center [205, 152] width 153 height 192
click at [158, 104] on textarea at bounding box center [205, 107] width 153 height 31
paste textarea "**********"
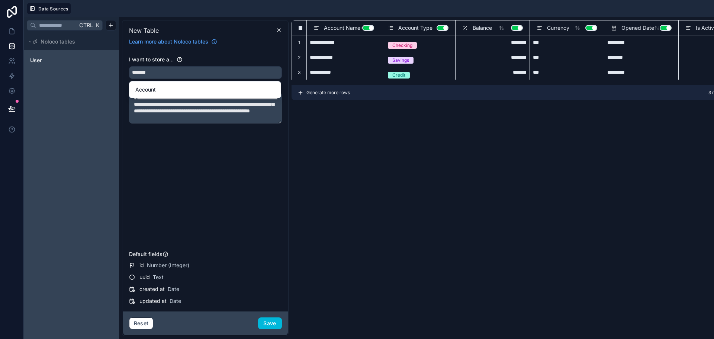
scroll to position [4, 0]
type textarea "**********"
click at [177, 147] on div "**********" at bounding box center [205, 152] width 153 height 192
click at [269, 46] on div "New Table Learn more about Noloco tables" at bounding box center [205, 35] width 165 height 29
click at [146, 90] on span "Account" at bounding box center [145, 89] width 20 height 9
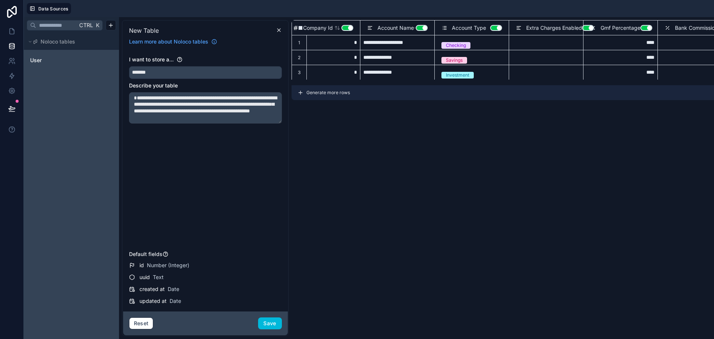
scroll to position [0, 0]
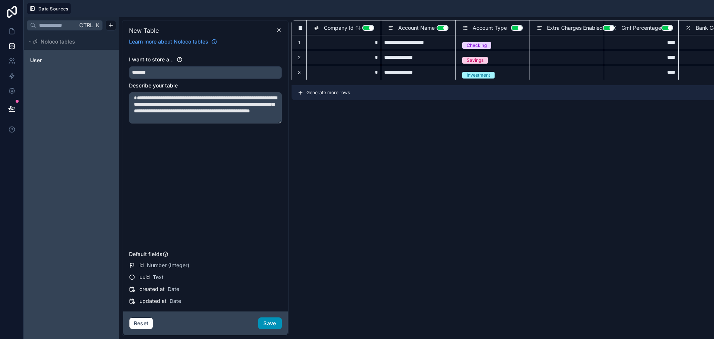
click at [276, 321] on button "Save" at bounding box center [270, 323] width 24 height 12
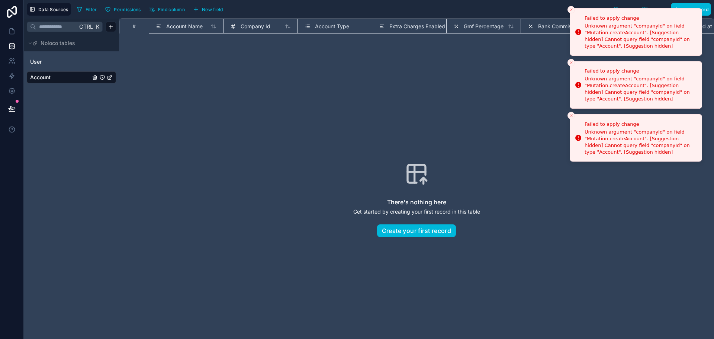
click at [569, 11] on icon "Close toast" at bounding box center [571, 9] width 4 height 4
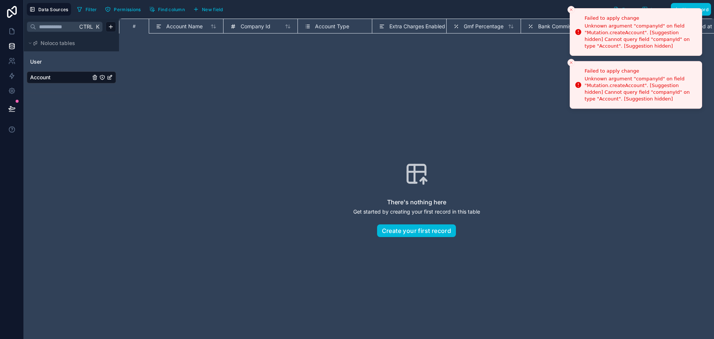
click at [569, 11] on icon "Close toast" at bounding box center [571, 9] width 4 height 4
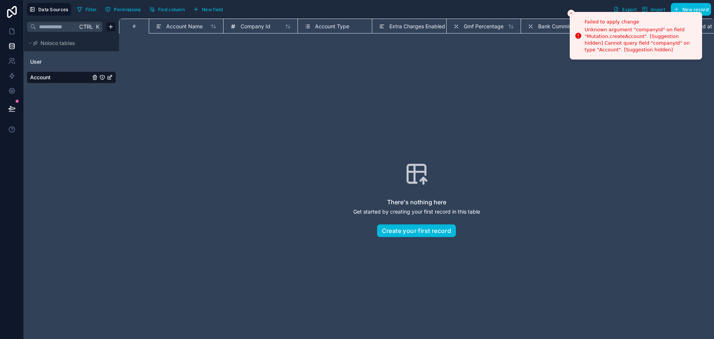
click at [569, 11] on icon "Close toast" at bounding box center [571, 13] width 4 height 4
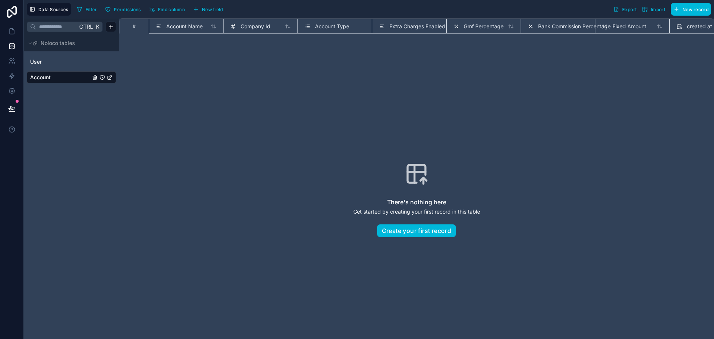
click at [581, 63] on div "There's nothing here Get started by creating your first record in this table Cr…" at bounding box center [416, 199] width 595 height 320
drag, startPoint x: 281, startPoint y: 78, endPoint x: 9, endPoint y: 147, distance: 280.6
click at [280, 79] on div "There's nothing here Get started by creating your first record in this table Cr…" at bounding box center [417, 199] width 548 height 273
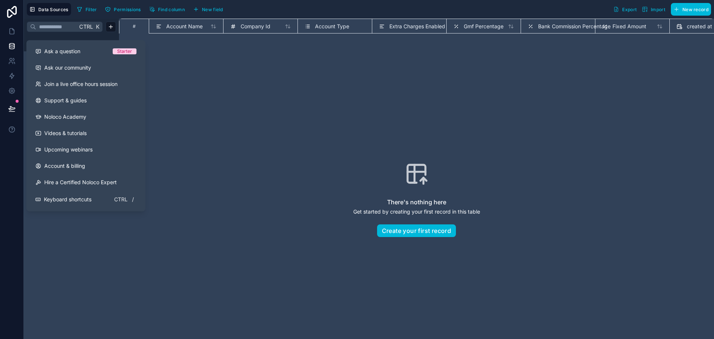
drag, startPoint x: 370, startPoint y: 109, endPoint x: 334, endPoint y: 109, distance: 36.1
click at [350, 108] on div "There's nothing here Get started by creating your first record in this table Cr…" at bounding box center [417, 199] width 548 height 273
click at [288, 90] on div "There's nothing here Get started by creating your first record in this table Cr…" at bounding box center [417, 199] width 548 height 273
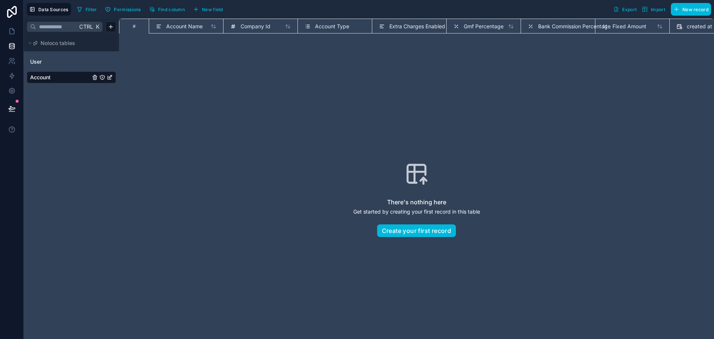
click at [60, 276] on div "Ctrl K Noloco tables User Account" at bounding box center [71, 179] width 95 height 320
click at [42, 67] on div "User" at bounding box center [71, 62] width 89 height 12
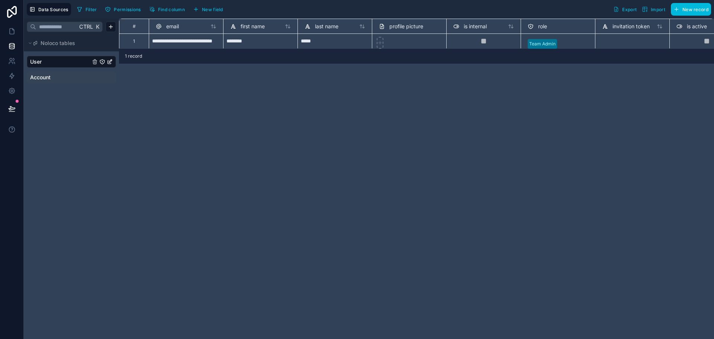
click at [45, 75] on span "Account" at bounding box center [40, 77] width 20 height 7
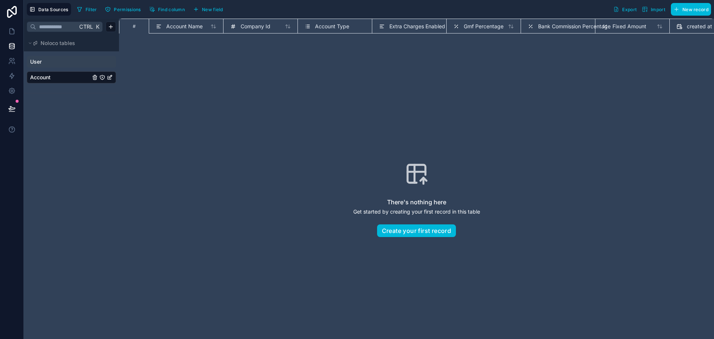
click at [45, 61] on link "User" at bounding box center [60, 61] width 60 height 7
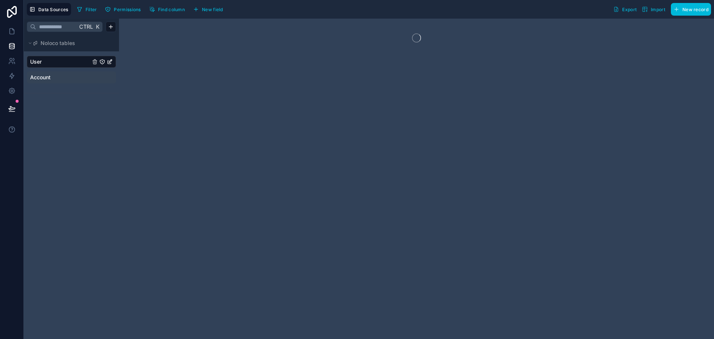
click at [44, 84] on div "User Account" at bounding box center [71, 69] width 89 height 33
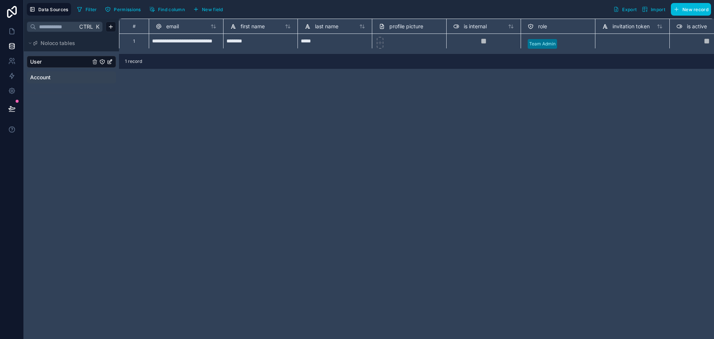
click at [42, 76] on span "Account" at bounding box center [40, 77] width 20 height 7
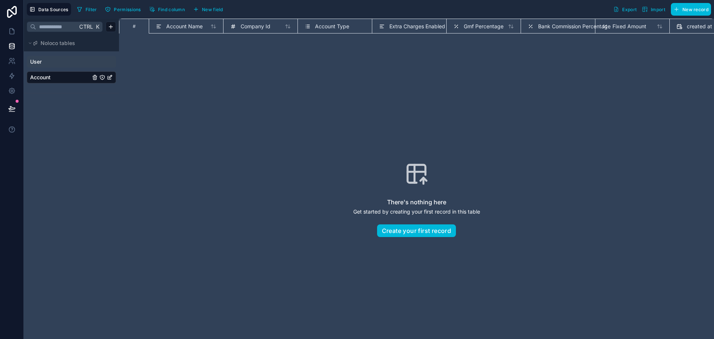
click at [171, 26] on span "Account Name" at bounding box center [184, 26] width 36 height 7
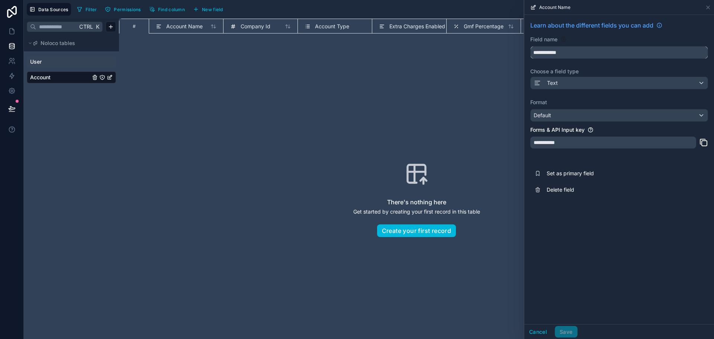
drag, startPoint x: 555, startPoint y: 51, endPoint x: 526, endPoint y: 58, distance: 30.6
click at [526, 58] on div "**********" at bounding box center [619, 109] width 190 height 189
type input "****"
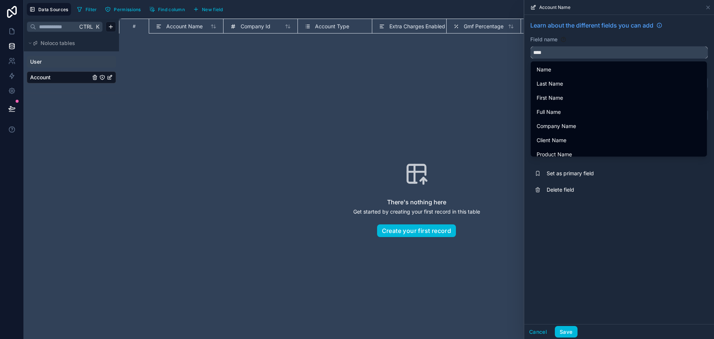
click at [248, 24] on span "Company Id" at bounding box center [256, 26] width 30 height 7
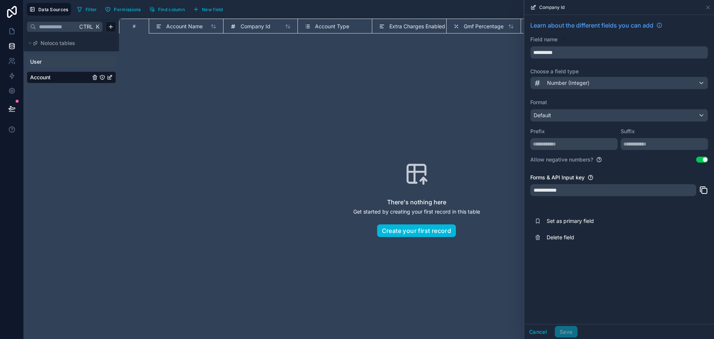
click at [264, 116] on div "There's nothing here Get started by creating your first record in this table Cr…" at bounding box center [417, 199] width 548 height 273
click at [708, 7] on icon at bounding box center [708, 7] width 3 height 3
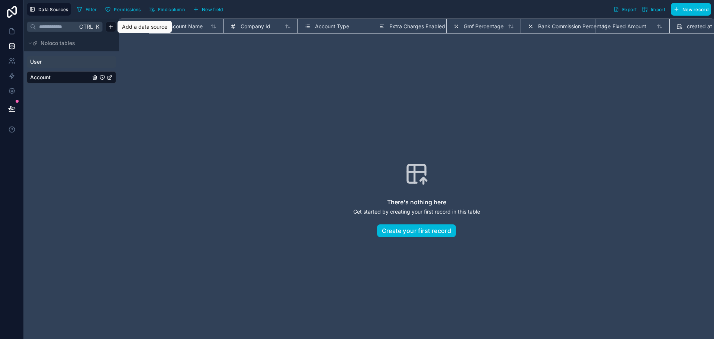
click at [112, 23] on html "Data Sources Filter Permissions Find column New field Export Import New record …" at bounding box center [357, 169] width 714 height 339
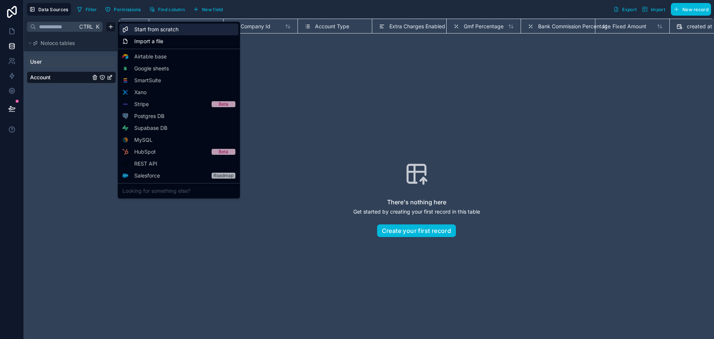
click at [154, 31] on span "Start from scratch" at bounding box center [156, 29] width 44 height 7
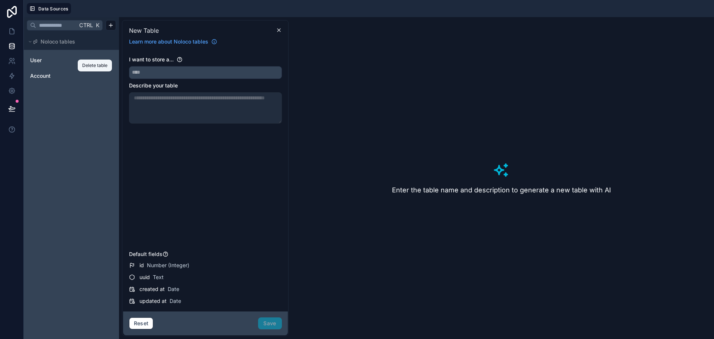
click at [94, 74] on icon "Account" at bounding box center [95, 76] width 6 height 6
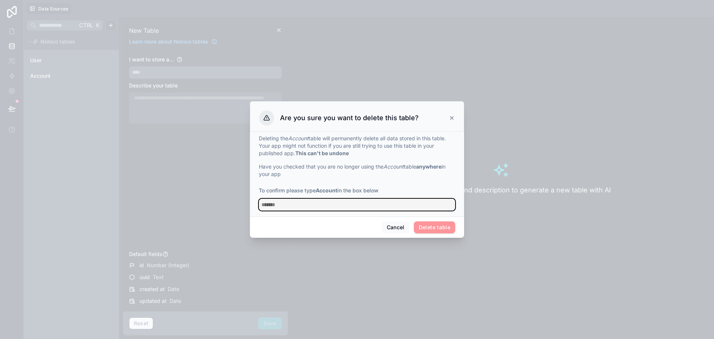
click at [407, 208] on input "text" at bounding box center [357, 205] width 196 height 12
type input "*******"
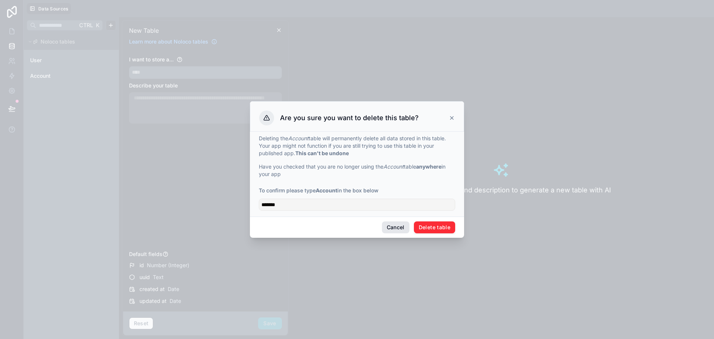
click at [424, 230] on button "Delete table" at bounding box center [434, 227] width 41 height 12
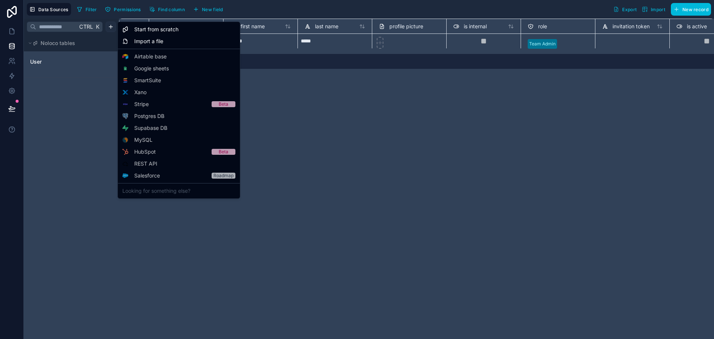
click at [110, 26] on html "**********" at bounding box center [357, 169] width 714 height 339
click at [158, 28] on span "Start from scratch" at bounding box center [156, 29] width 44 height 7
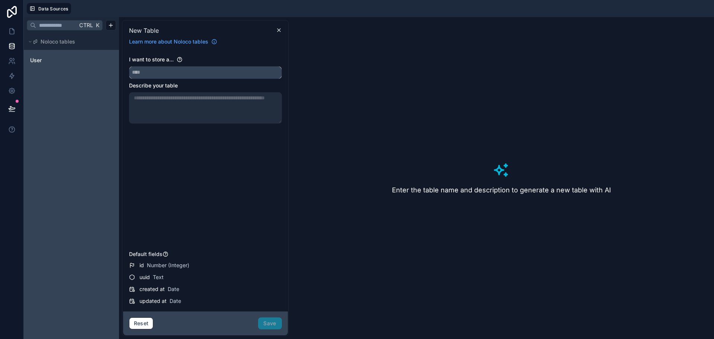
click at [214, 74] on input "text" at bounding box center [205, 73] width 152 height 12
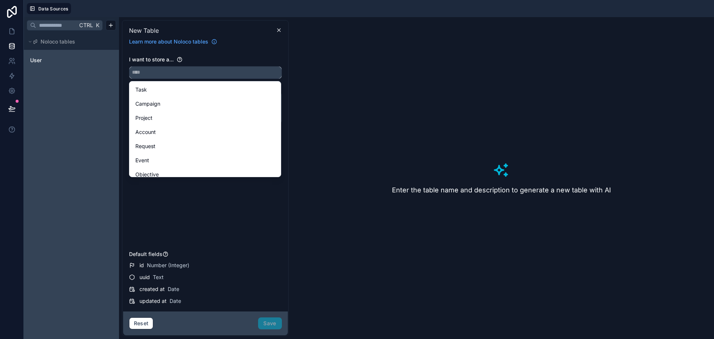
paste input "******"
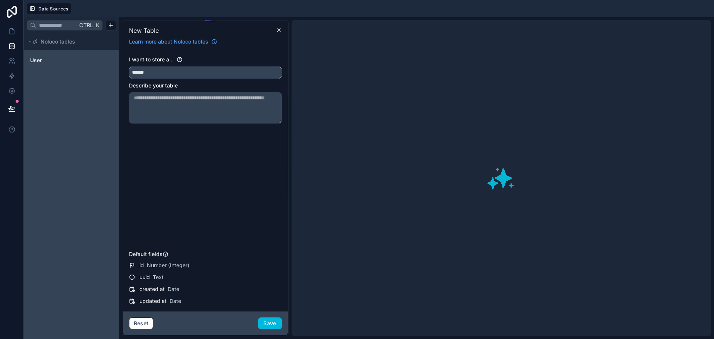
type input "******"
click at [182, 105] on textarea at bounding box center [205, 107] width 153 height 31
paste textarea "**********"
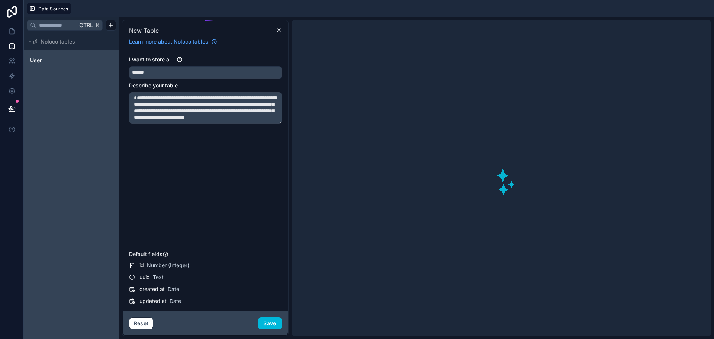
scroll to position [4, 0]
type textarea "**********"
click at [212, 169] on div "**********" at bounding box center [205, 152] width 153 height 192
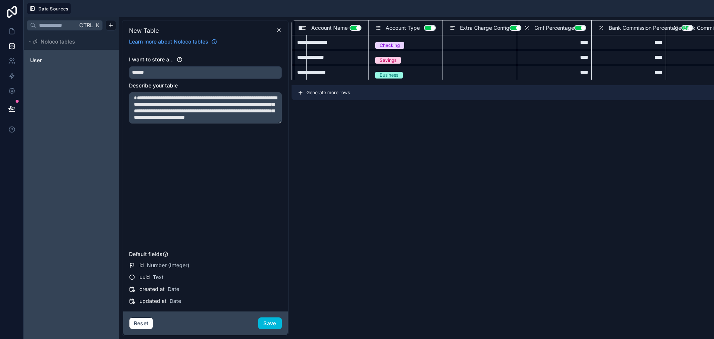
scroll to position [0, 0]
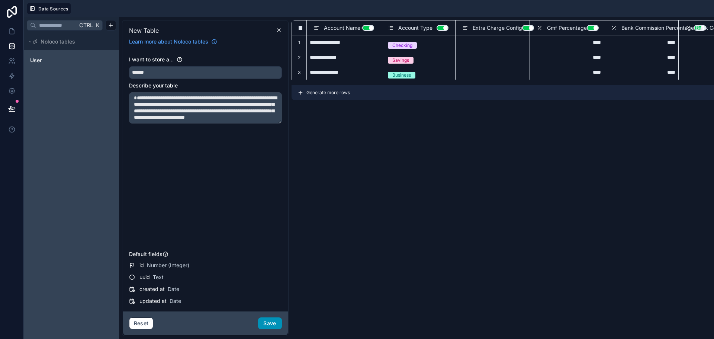
click at [273, 322] on button "Save" at bounding box center [270, 323] width 24 height 12
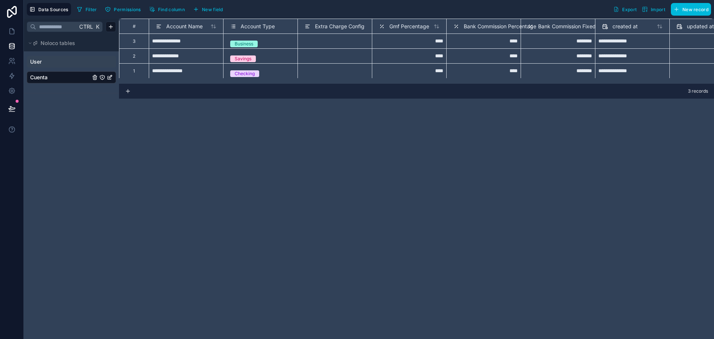
click at [108, 62] on icon "User" at bounding box center [109, 62] width 3 height 3
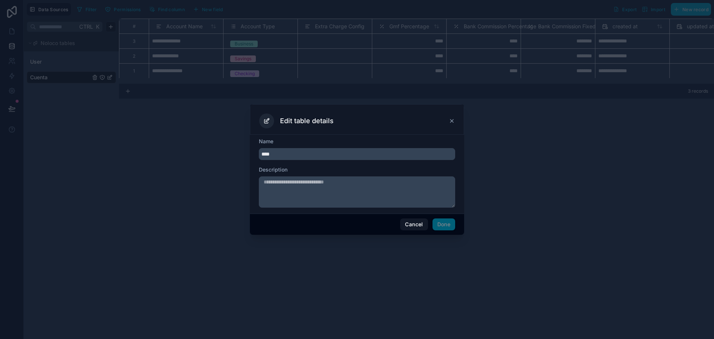
drag, startPoint x: 295, startPoint y: 158, endPoint x: 268, endPoint y: 157, distance: 26.5
click at [268, 157] on input "****" at bounding box center [357, 154] width 196 height 12
type input "*******"
click at [447, 224] on button "Done" at bounding box center [444, 224] width 23 height 12
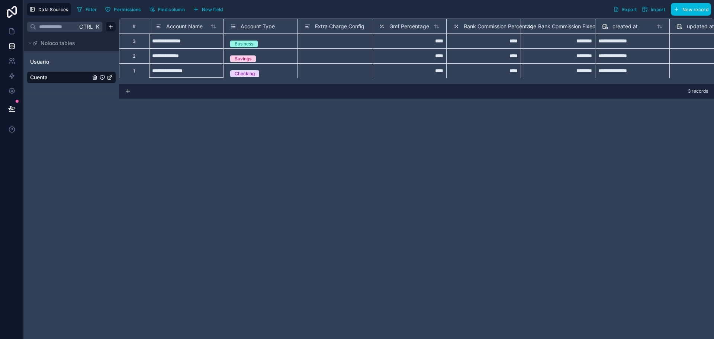
click at [180, 25] on span "Account Name" at bounding box center [184, 26] width 36 height 7
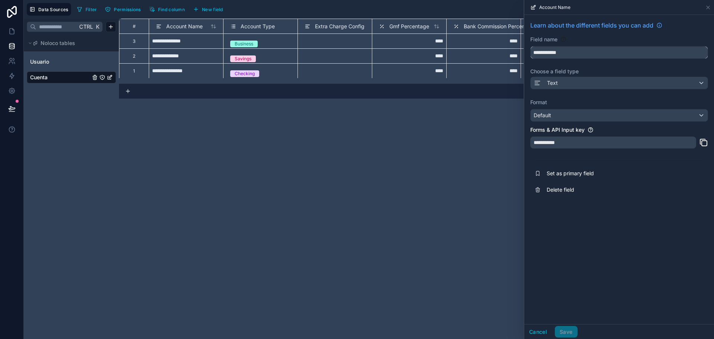
drag, startPoint x: 600, startPoint y: 52, endPoint x: 516, endPoint y: 56, distance: 84.2
click at [516, 56] on div "**********" at bounding box center [369, 169] width 690 height 339
click at [562, 52] on input "******" at bounding box center [619, 52] width 177 height 12
click at [530, 46] on button "******" at bounding box center [619, 52] width 178 height 13
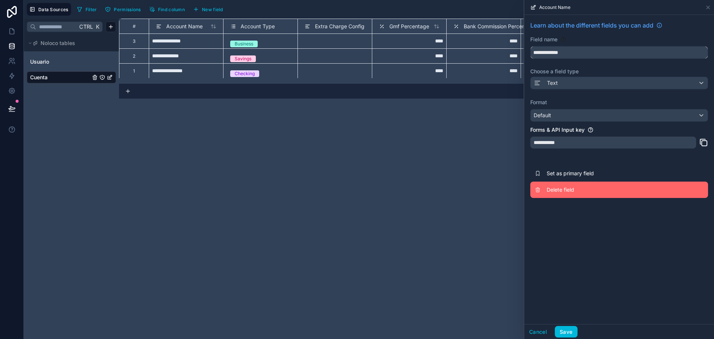
type input "**********"
click at [604, 184] on button "Delete field" at bounding box center [619, 190] width 178 height 16
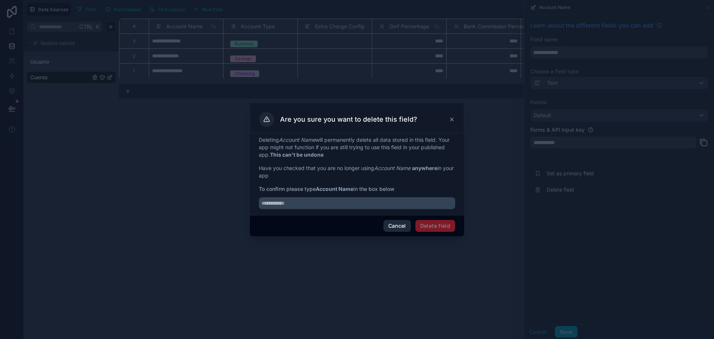
click at [405, 226] on button "Cancel" at bounding box center [397, 226] width 28 height 12
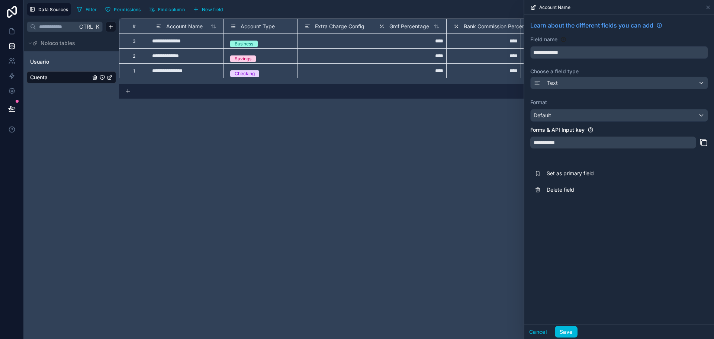
click at [625, 229] on div "**********" at bounding box center [619, 169] width 190 height 309
click at [349, 208] on div "**********" at bounding box center [416, 179] width 595 height 320
click at [566, 330] on button "Save" at bounding box center [566, 332] width 22 height 12
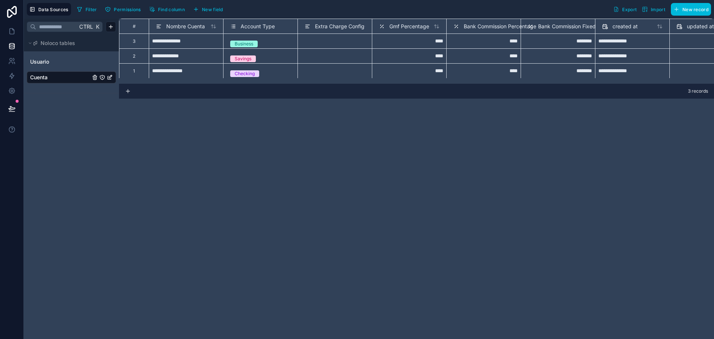
click at [192, 23] on span "Nombre Cuenta" at bounding box center [185, 26] width 39 height 7
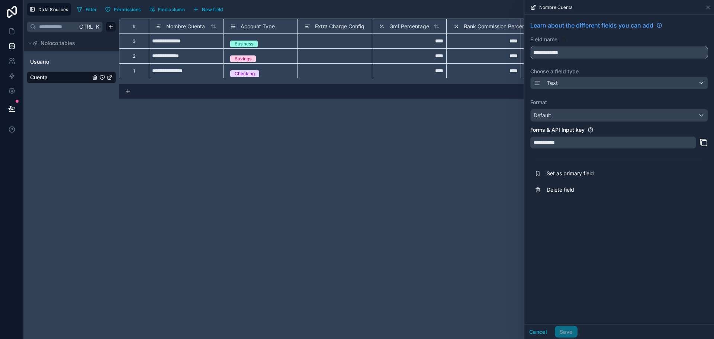
drag, startPoint x: 567, startPoint y: 49, endPoint x: 553, endPoint y: 51, distance: 14.4
click at [553, 51] on input "**********" at bounding box center [619, 52] width 177 height 12
type input "******"
click at [568, 327] on button "Save" at bounding box center [566, 332] width 22 height 12
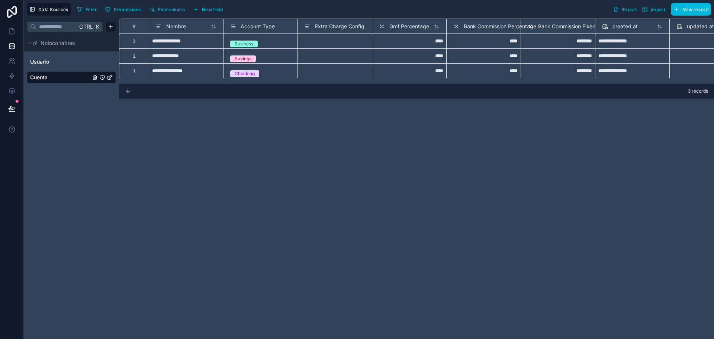
click at [264, 24] on span "Account Type" at bounding box center [258, 26] width 34 height 7
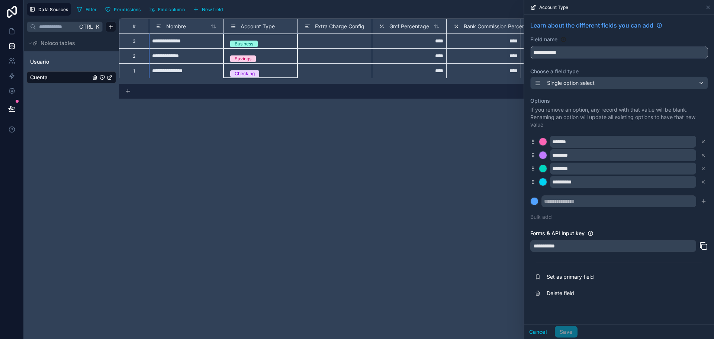
click at [588, 52] on input "**********" at bounding box center [619, 52] width 177 height 12
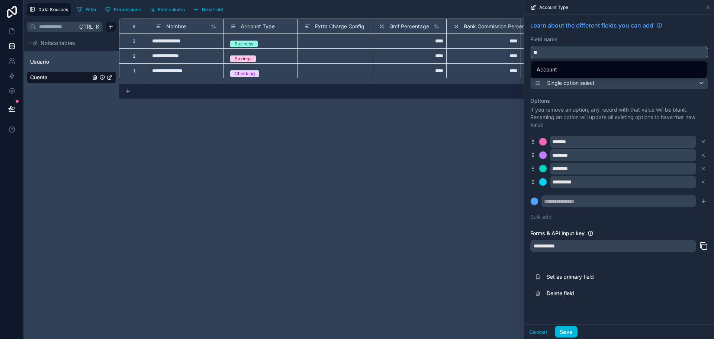
type input "*"
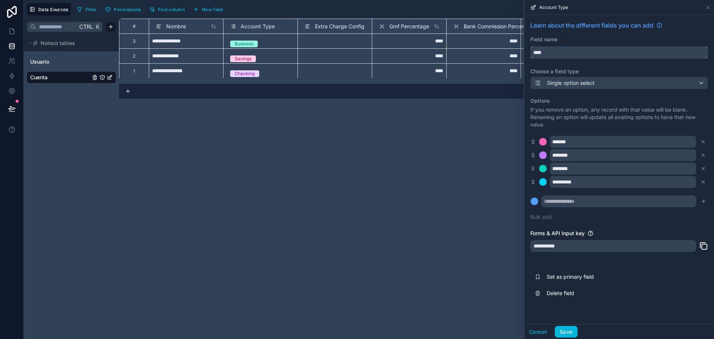
type input "****"
click at [394, 157] on div "**********" at bounding box center [416, 179] width 595 height 320
click at [588, 142] on input "*******" at bounding box center [623, 142] width 146 height 12
type input "*"
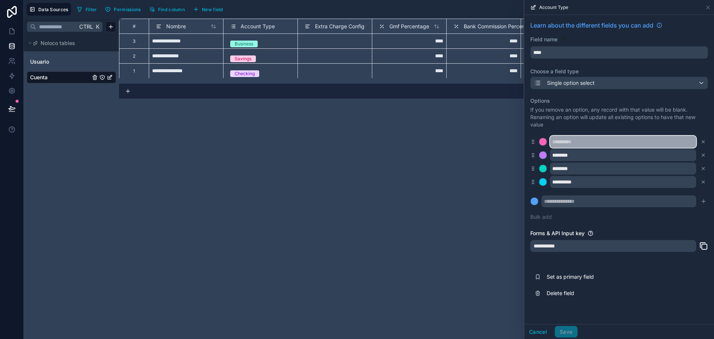
type input "*******"
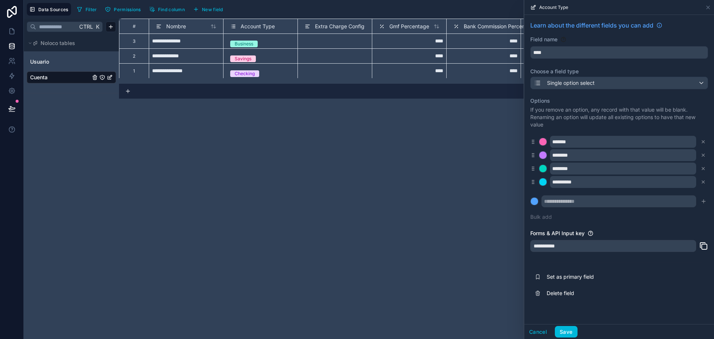
click at [440, 188] on div "**********" at bounding box center [416, 179] width 595 height 320
click at [704, 179] on icon at bounding box center [703, 181] width 5 height 5
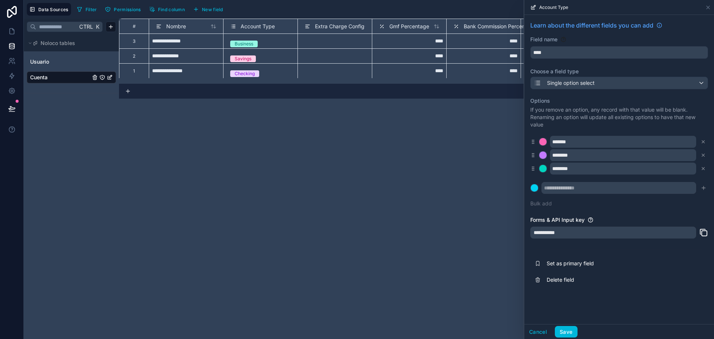
click at [546, 205] on button "Bulk add" at bounding box center [541, 203] width 22 height 7
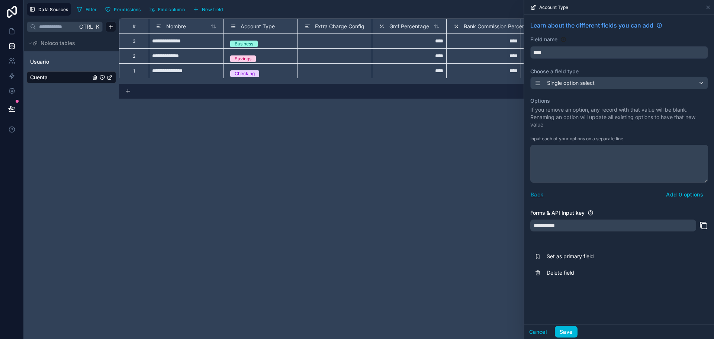
click at [538, 193] on button "Back" at bounding box center [536, 194] width 13 height 9
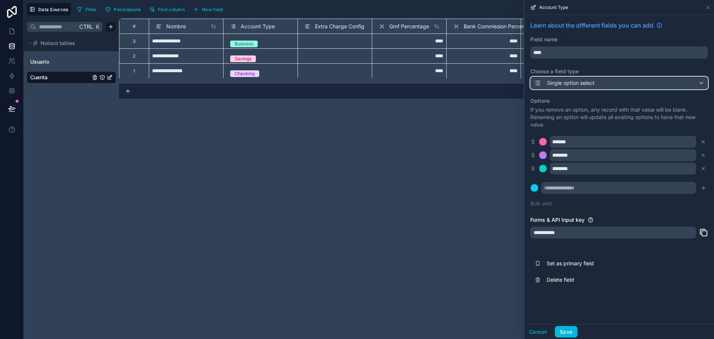
click at [585, 85] on span "Single option select" at bounding box center [571, 82] width 48 height 7
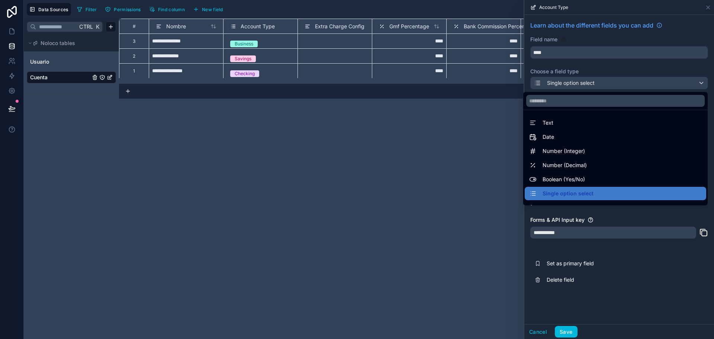
click at [588, 69] on div at bounding box center [619, 169] width 190 height 339
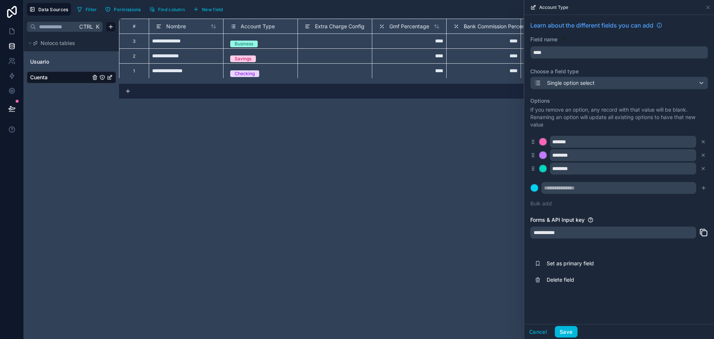
drag, startPoint x: 254, startPoint y: 189, endPoint x: 266, endPoint y: 159, distance: 32.3
click at [255, 188] on div "**********" at bounding box center [416, 179] width 595 height 320
click at [565, 328] on button "Save" at bounding box center [566, 332] width 22 height 12
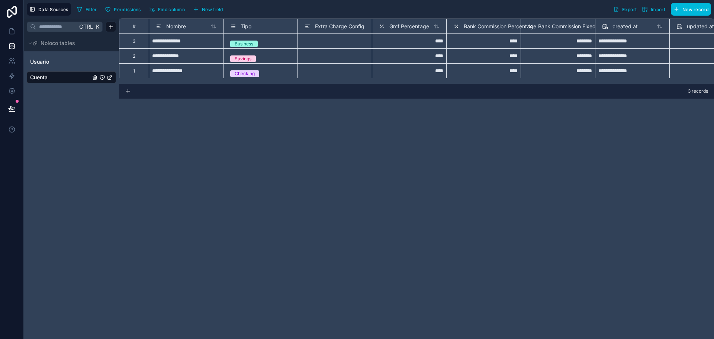
click at [334, 27] on span "Extra Charge Config" at bounding box center [339, 26] width 49 height 7
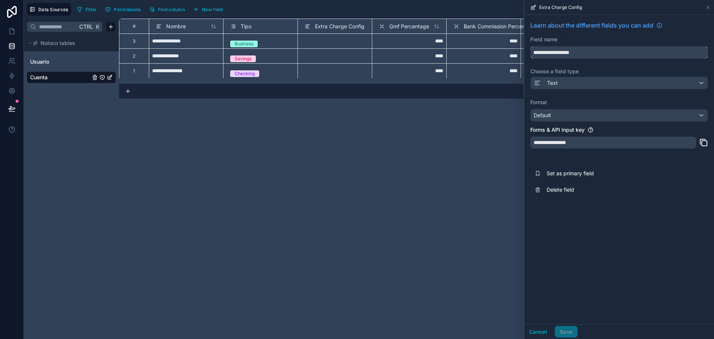
drag, startPoint x: 589, startPoint y: 54, endPoint x: 565, endPoint y: 52, distance: 24.3
click at [565, 52] on input "**********" at bounding box center [619, 52] width 177 height 12
type input "**********"
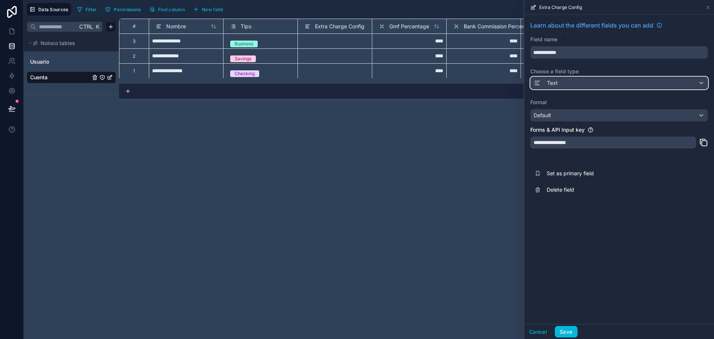
click at [574, 79] on div "Text" at bounding box center [619, 83] width 177 height 12
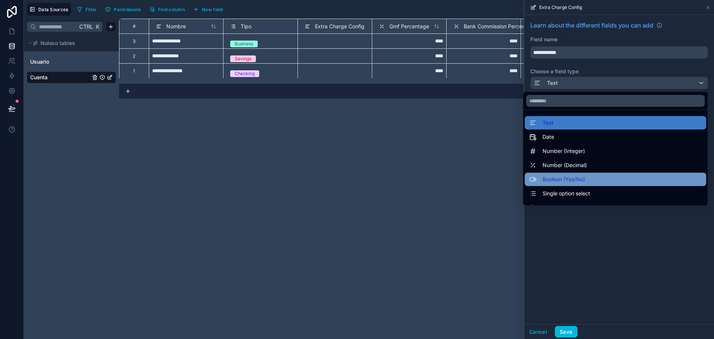
click at [564, 177] on span "Boolean (Yes/No)" at bounding box center [564, 179] width 42 height 9
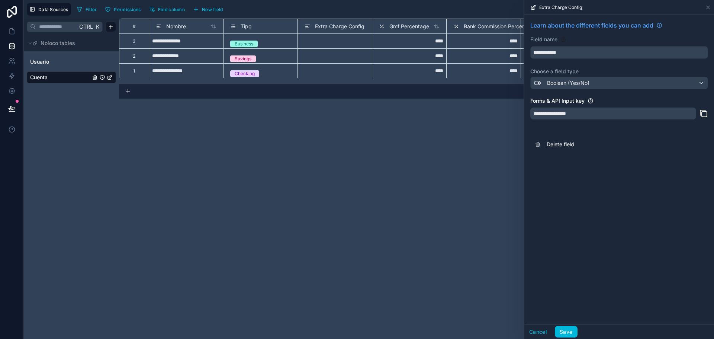
click at [583, 114] on div "**********" at bounding box center [613, 113] width 166 height 12
drag, startPoint x: 579, startPoint y: 112, endPoint x: 604, endPoint y: 110, distance: 24.7
click at [580, 112] on div "**********" at bounding box center [613, 113] width 166 height 12
click at [580, 114] on div "**********" at bounding box center [613, 113] width 166 height 12
click at [588, 36] on div "Field name" at bounding box center [619, 39] width 178 height 7
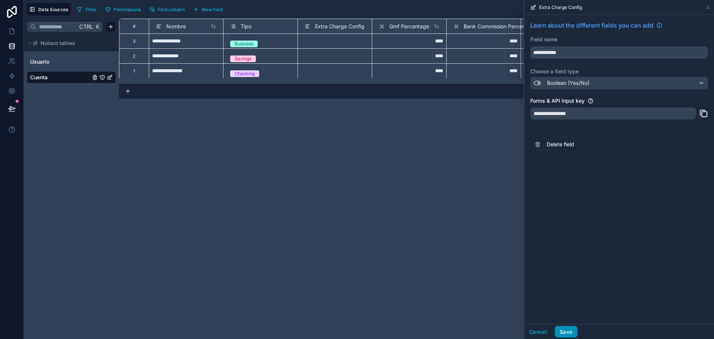
click at [569, 331] on button "Save" at bounding box center [566, 332] width 22 height 12
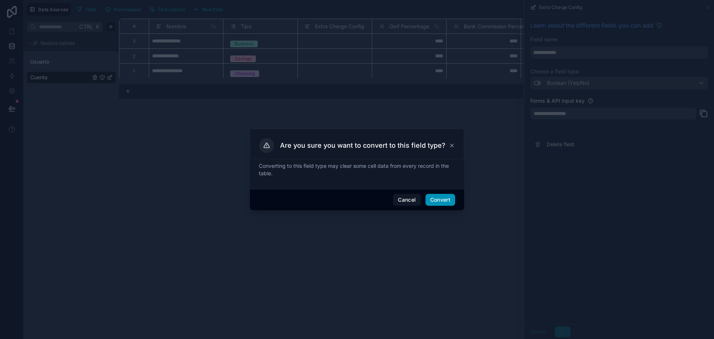
click at [433, 202] on button "Convert" at bounding box center [441, 200] width 30 height 12
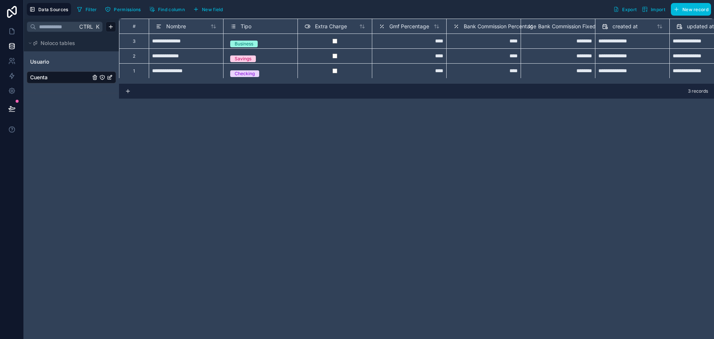
click at [337, 25] on span "Extra Charge" at bounding box center [331, 26] width 32 height 7
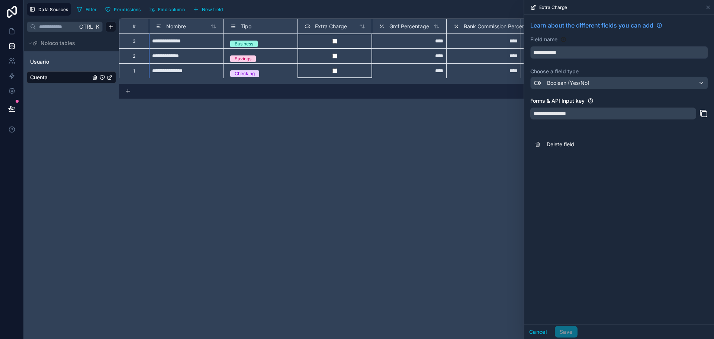
drag, startPoint x: 607, startPoint y: 113, endPoint x: 585, endPoint y: 113, distance: 22.3
click at [602, 113] on div "**********" at bounding box center [613, 113] width 166 height 12
click at [570, 112] on div "**********" at bounding box center [613, 113] width 166 height 12
click at [568, 53] on input "**********" at bounding box center [619, 52] width 177 height 12
type input "*"
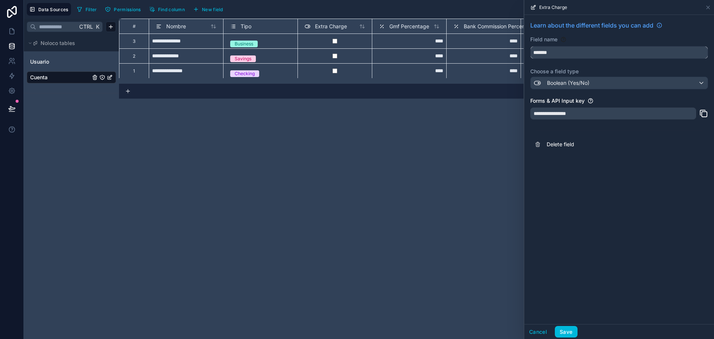
click at [530, 46] on button "******" at bounding box center [619, 52] width 178 height 13
type input "**********"
click at [567, 328] on button "Save" at bounding box center [566, 332] width 22 height 12
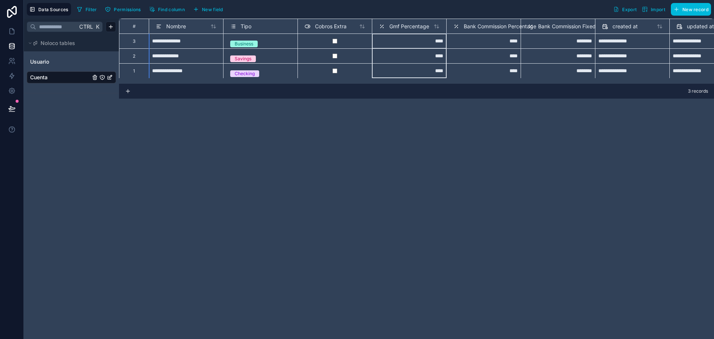
click at [405, 24] on span "Gmf Percentage" at bounding box center [409, 26] width 40 height 7
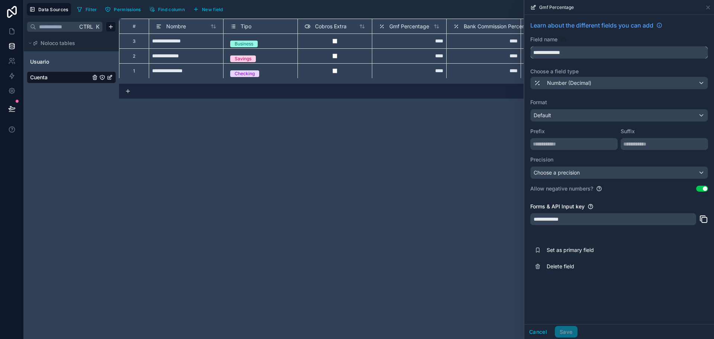
drag, startPoint x: 577, startPoint y: 52, endPoint x: 538, endPoint y: 52, distance: 39.1
click at [537, 53] on input "**********" at bounding box center [619, 52] width 177 height 12
type input "***"
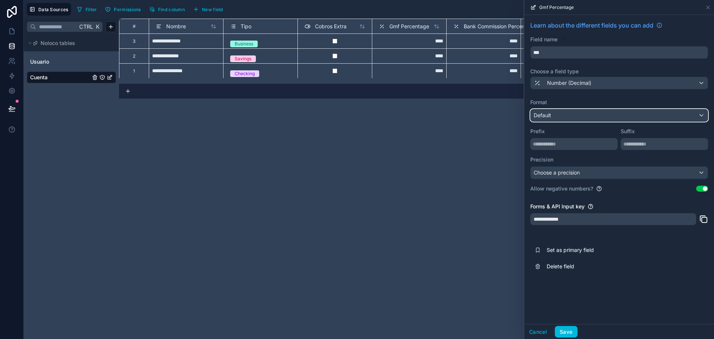
click at [586, 115] on div "Default" at bounding box center [619, 115] width 177 height 12
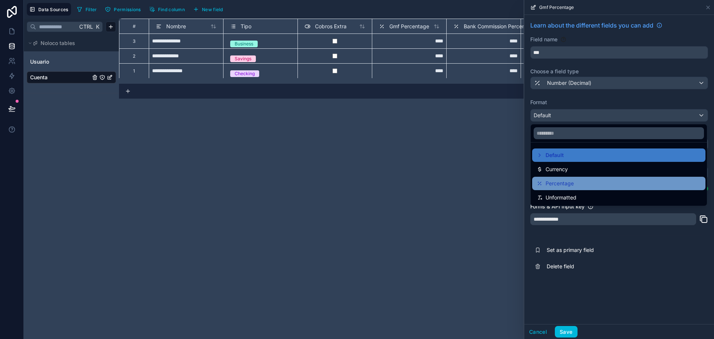
click at [578, 183] on div "Percentage" at bounding box center [619, 183] width 164 height 9
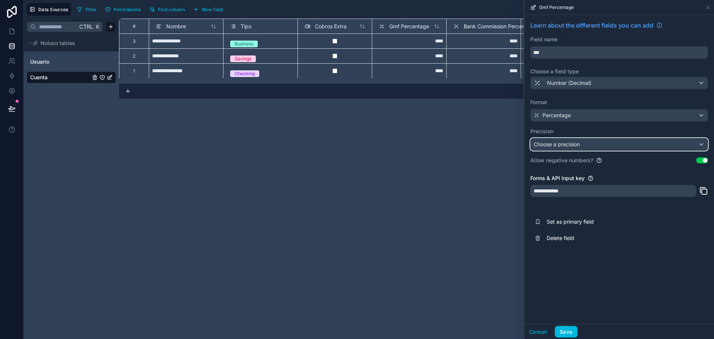
click at [586, 144] on div "Choose a precision" at bounding box center [619, 144] width 177 height 12
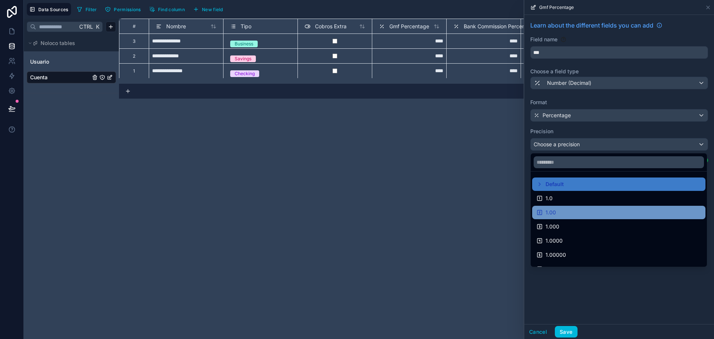
click at [559, 209] on div "1.00" at bounding box center [619, 212] width 164 height 9
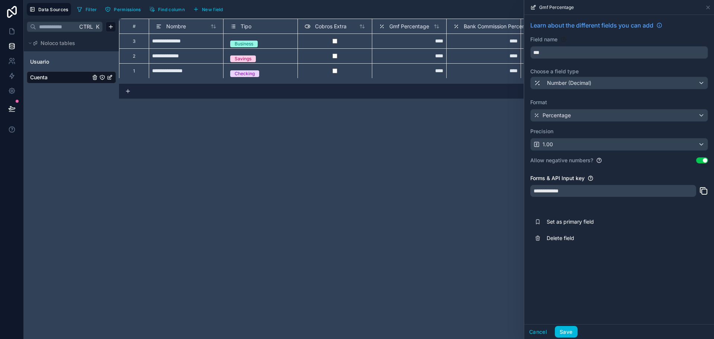
click at [568, 192] on div "**********" at bounding box center [613, 191] width 166 height 12
click at [569, 328] on button "Save" at bounding box center [566, 332] width 22 height 12
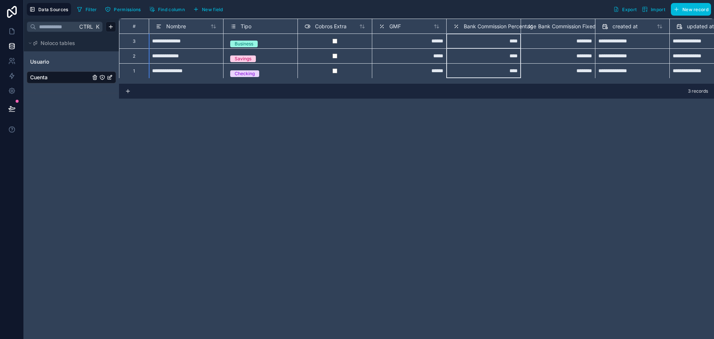
click at [480, 27] on span "Bank Commission Percentage" at bounding box center [500, 26] width 73 height 7
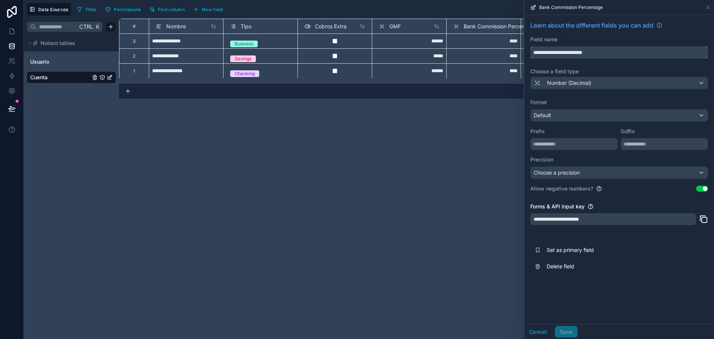
drag, startPoint x: 613, startPoint y: 50, endPoint x: 503, endPoint y: 49, distance: 110.1
click at [503, 49] on div "**********" at bounding box center [369, 169] width 690 height 339
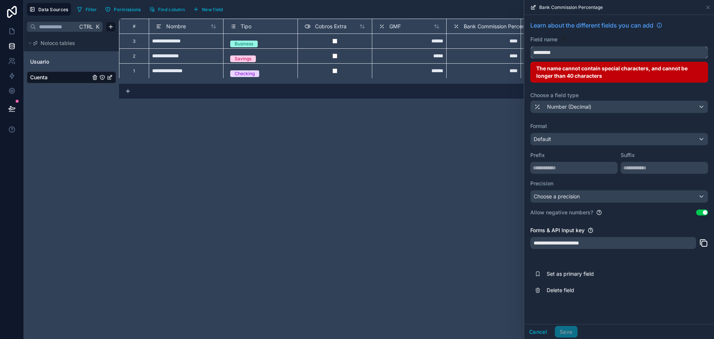
click at [530, 46] on button "********" at bounding box center [619, 52] width 178 height 13
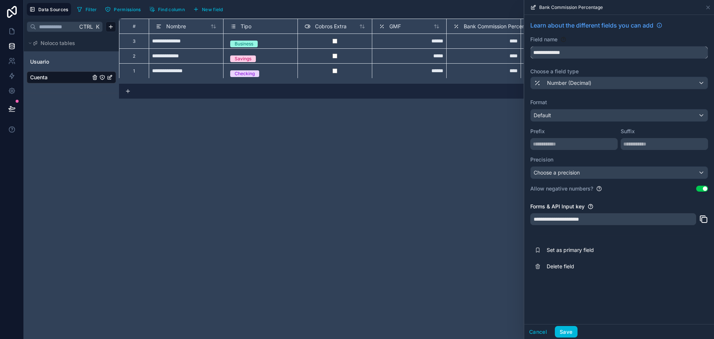
click at [562, 51] on input "**********" at bounding box center [619, 52] width 177 height 12
type input "**********"
click at [581, 115] on div "Default" at bounding box center [619, 115] width 177 height 12
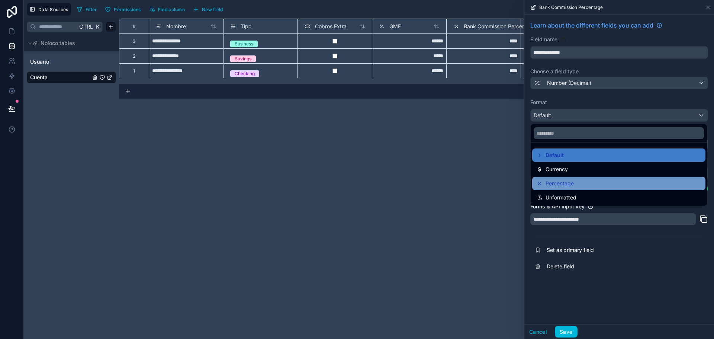
click at [567, 184] on span "Percentage" at bounding box center [560, 183] width 28 height 9
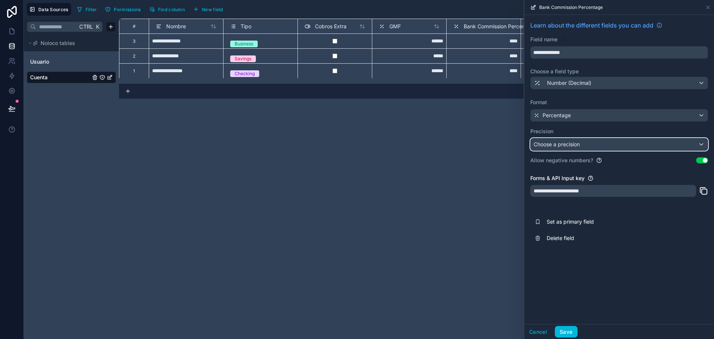
click at [571, 142] on span "Choose a precision" at bounding box center [557, 144] width 46 height 6
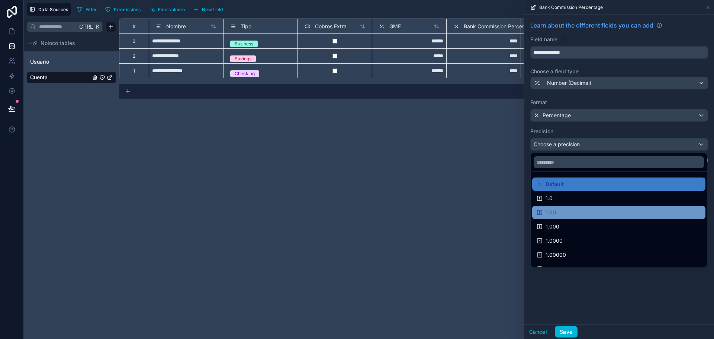
click at [568, 212] on div "1.00" at bounding box center [619, 212] width 164 height 9
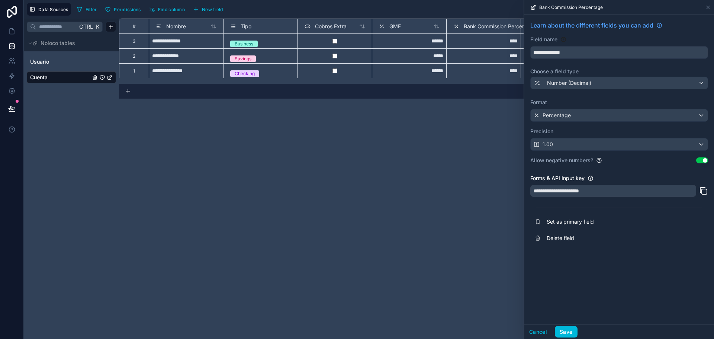
click at [702, 161] on button "Use setting" at bounding box center [702, 160] width 12 height 6
click at [564, 331] on button "Save" at bounding box center [566, 332] width 22 height 12
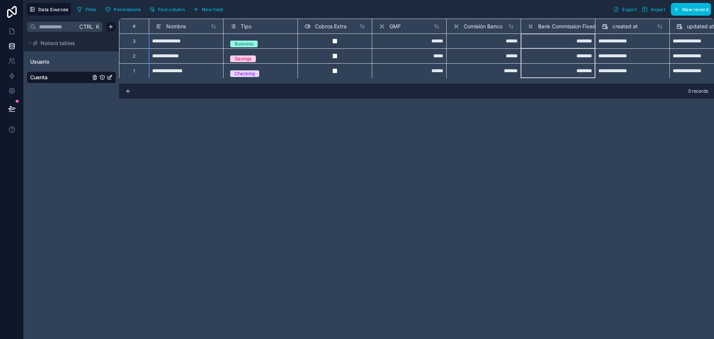
click at [562, 25] on span "Bank Commission Fixed" at bounding box center [567, 26] width 58 height 7
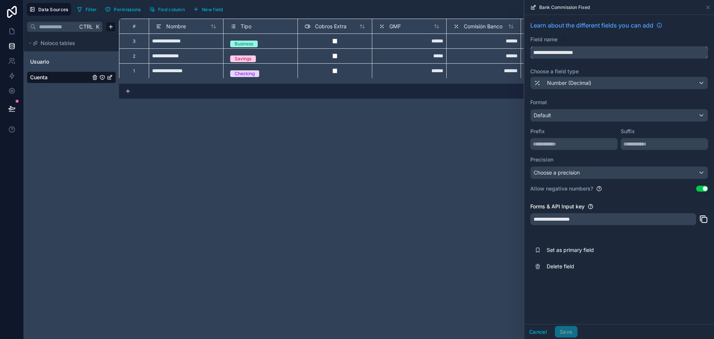
drag, startPoint x: 594, startPoint y: 52, endPoint x: 517, endPoint y: 42, distance: 78.0
click at [517, 42] on div "**********" at bounding box center [369, 169] width 690 height 339
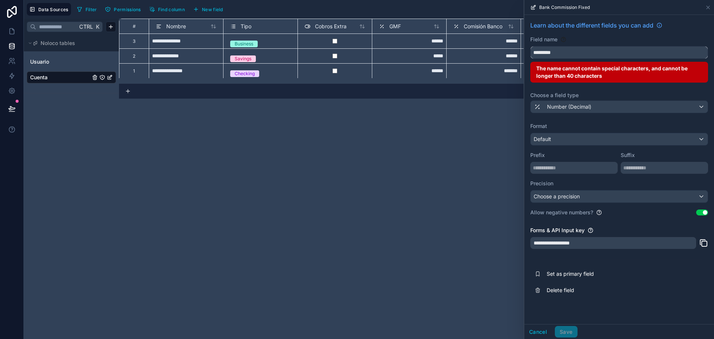
click at [530, 46] on button "********" at bounding box center [619, 52] width 178 height 13
click at [530, 46] on button "**********" at bounding box center [619, 52] width 178 height 13
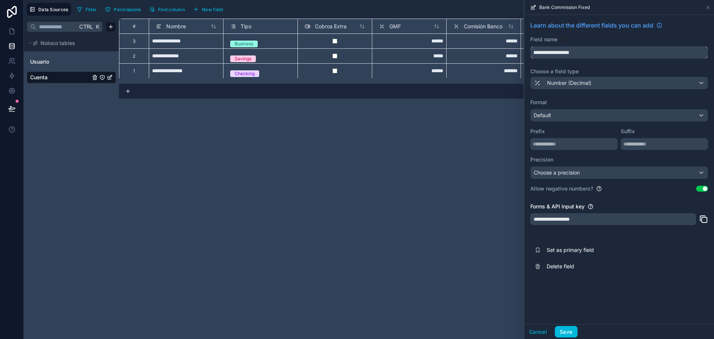
type input "**********"
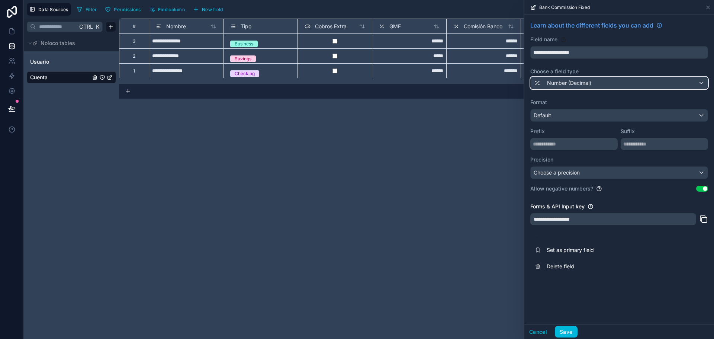
click at [625, 85] on div "Number (Decimal)" at bounding box center [619, 83] width 177 height 12
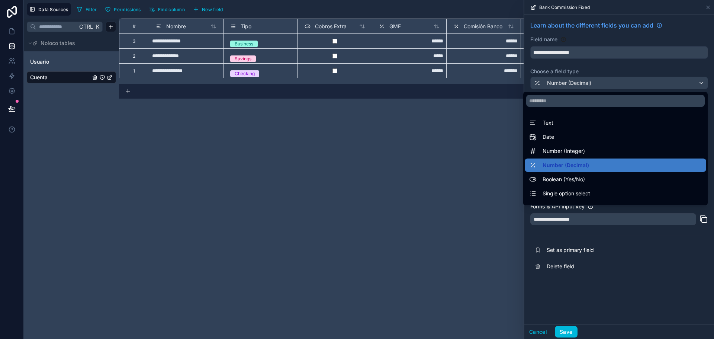
click at [556, 151] on span "Number (Integer)" at bounding box center [564, 151] width 42 height 9
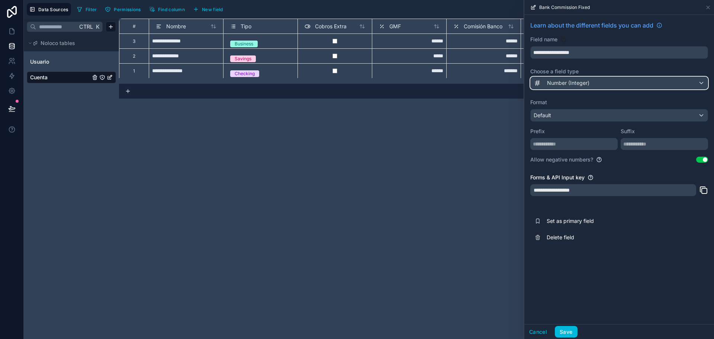
click at [588, 80] on span "Number (Integer)" at bounding box center [568, 82] width 42 height 7
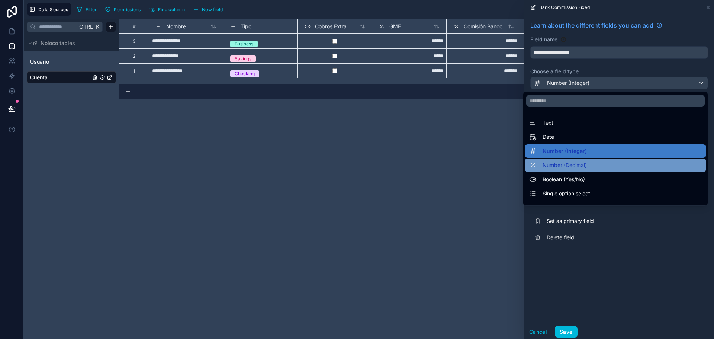
click at [559, 163] on span "Number (Decimal)" at bounding box center [565, 165] width 44 height 9
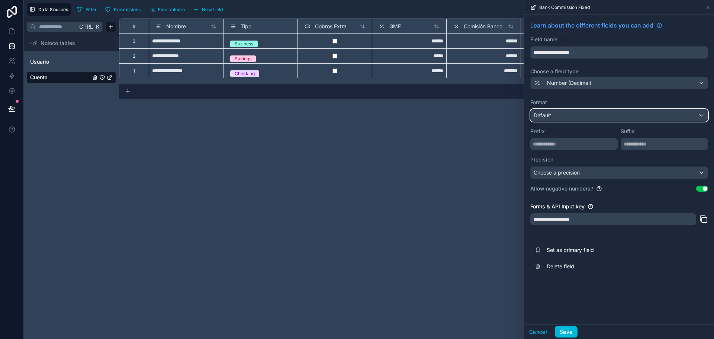
click at [575, 115] on div "Default" at bounding box center [619, 115] width 177 height 12
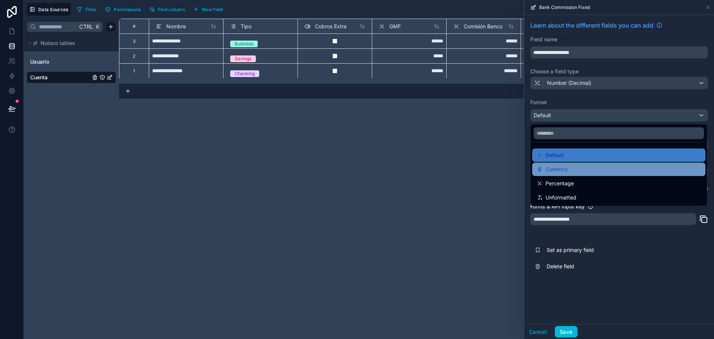
click at [565, 170] on span "Currency" at bounding box center [557, 169] width 22 height 9
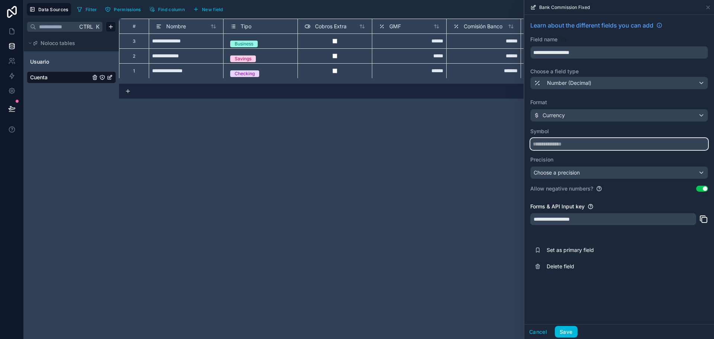
click at [577, 145] on input "text" at bounding box center [619, 144] width 178 height 12
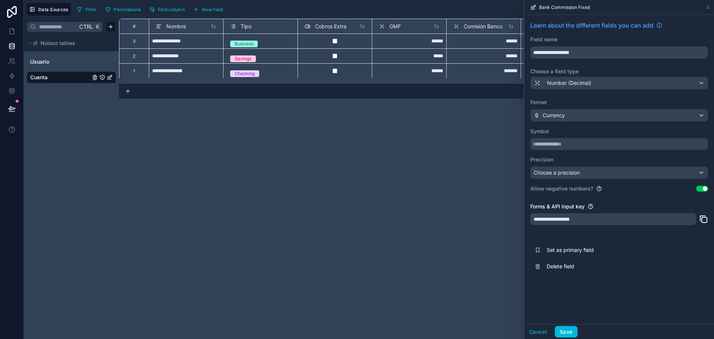
click at [572, 158] on label "Precision" at bounding box center [619, 159] width 178 height 7
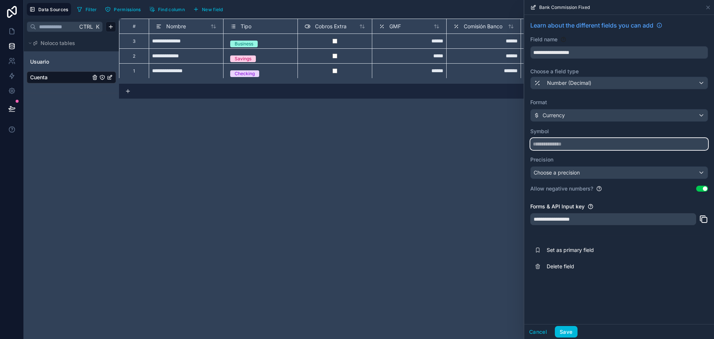
click at [575, 144] on input "text" at bounding box center [619, 144] width 178 height 12
type input "*"
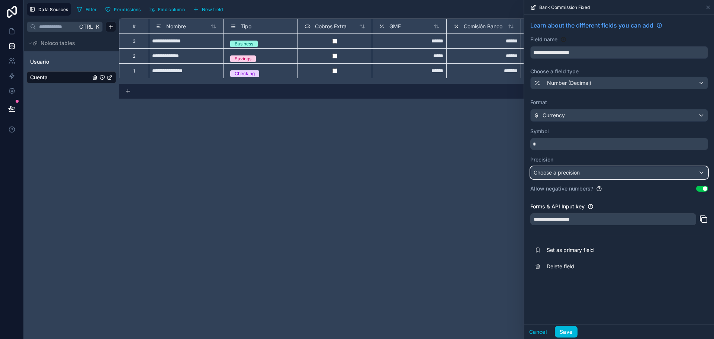
click at [585, 171] on div "Choose a precision" at bounding box center [619, 173] width 177 height 12
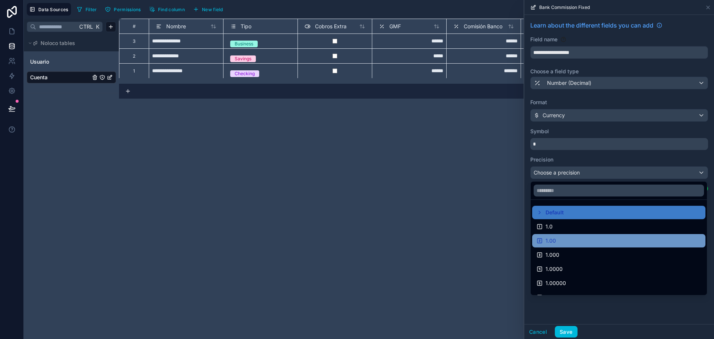
click at [555, 245] on div "1.00" at bounding box center [618, 240] width 173 height 13
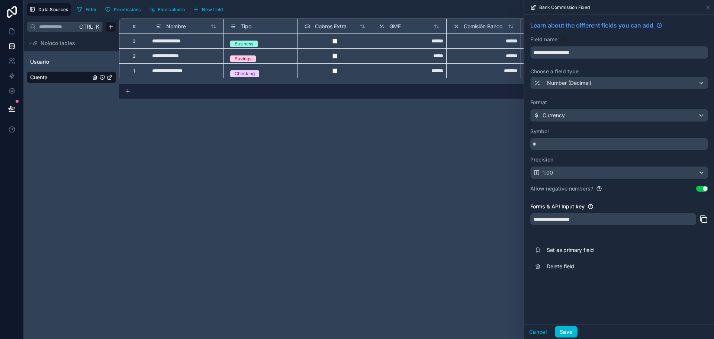
click at [705, 190] on button "Use setting" at bounding box center [702, 189] width 12 height 6
click at [569, 329] on button "Save" at bounding box center [566, 332] width 22 height 12
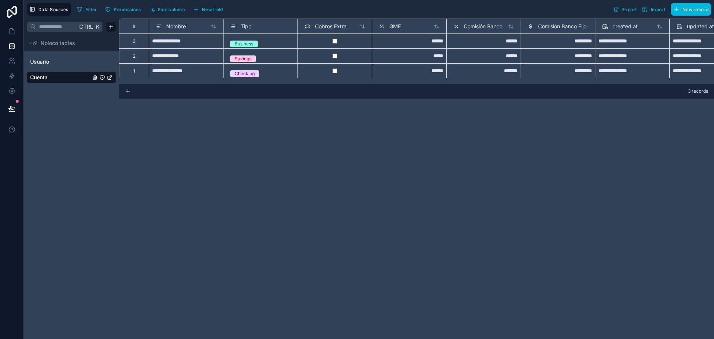
drag, startPoint x: 256, startPoint y: 236, endPoint x: 255, endPoint y: 231, distance: 4.9
click at [256, 235] on div "**********" at bounding box center [416, 179] width 595 height 320
click at [58, 96] on div "Ctrl K Noloco tables Usuario Cuenta" at bounding box center [71, 179] width 95 height 320
click at [105, 28] on div "Ctrl K" at bounding box center [71, 27] width 95 height 16
click at [109, 30] on html "**********" at bounding box center [357, 169] width 714 height 339
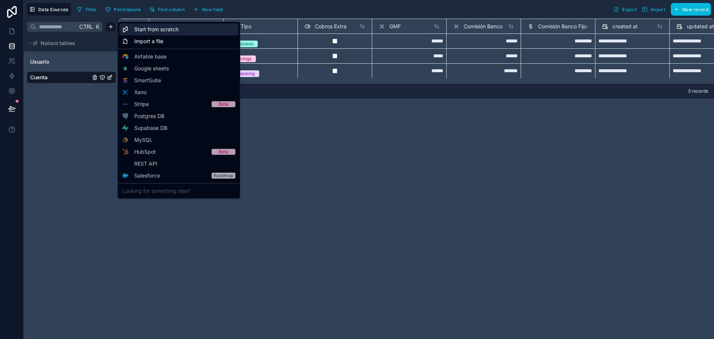
click at [151, 29] on span "Start from scratch" at bounding box center [156, 29] width 44 height 7
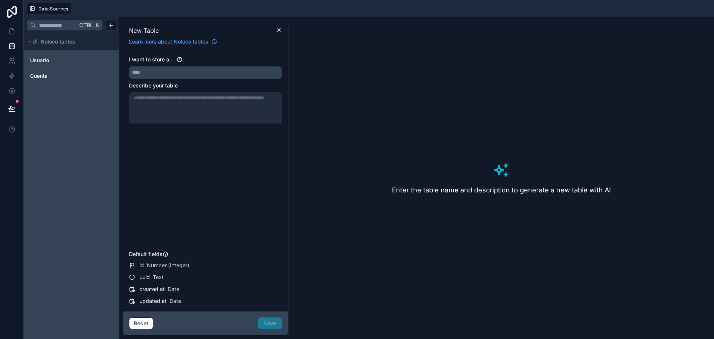
click at [177, 98] on div at bounding box center [205, 107] width 153 height 31
click at [166, 68] on input "text" at bounding box center [205, 73] width 152 height 12
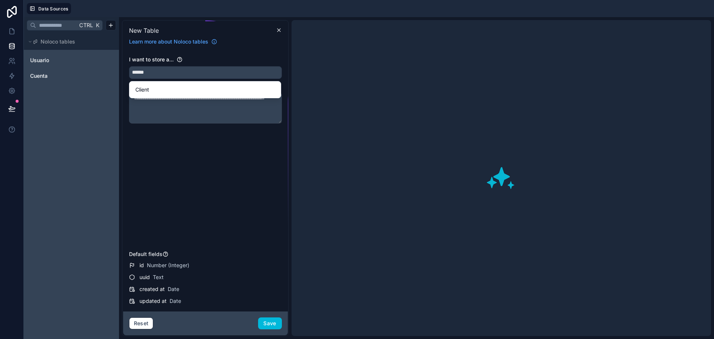
click at [147, 109] on textarea at bounding box center [205, 107] width 153 height 31
click at [154, 73] on input "******" at bounding box center [205, 73] width 152 height 12
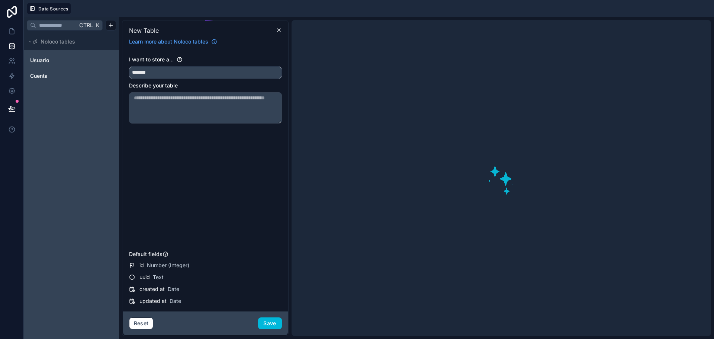
type input "*******"
click at [190, 89] on div "Describe your table" at bounding box center [205, 85] width 153 height 7
click at [186, 96] on textarea at bounding box center [205, 107] width 153 height 31
paste textarea "**********"
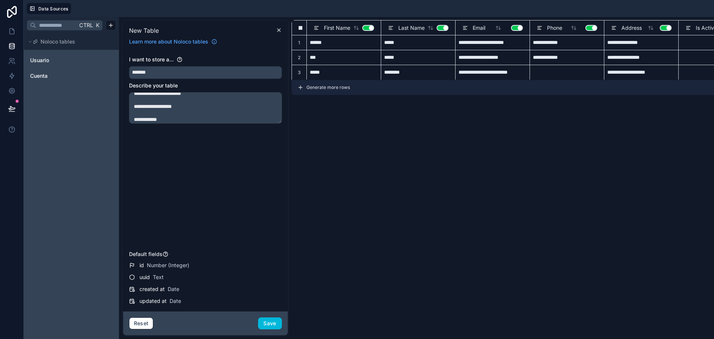
type textarea "**********"
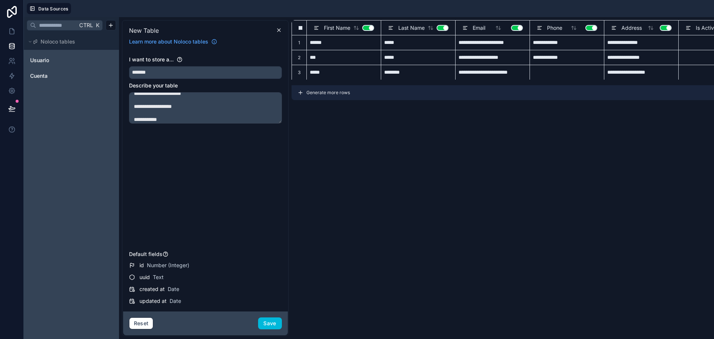
click at [222, 201] on div "**********" at bounding box center [205, 152] width 153 height 192
click at [254, 170] on div "**********" at bounding box center [205, 152] width 153 height 192
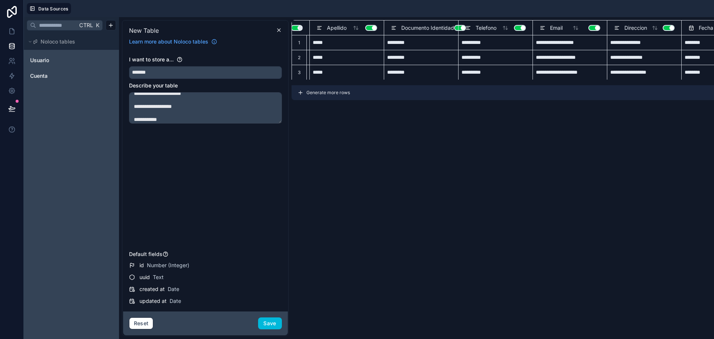
scroll to position [0, 0]
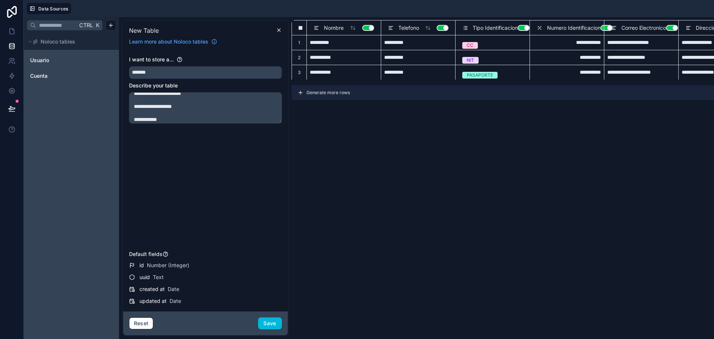
drag, startPoint x: 514, startPoint y: 83, endPoint x: 660, endPoint y: 83, distance: 145.8
click at [267, 321] on button "Save" at bounding box center [270, 323] width 24 height 12
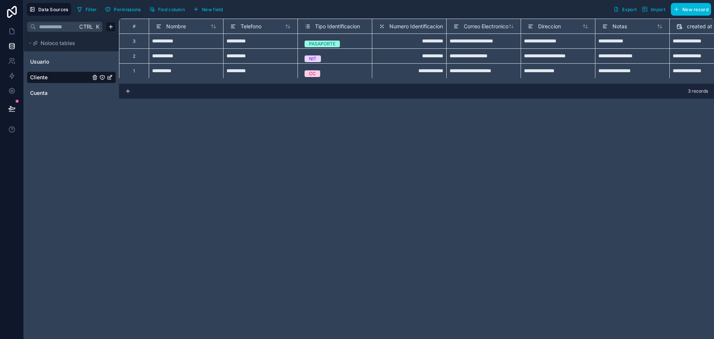
click at [290, 145] on div "**********" at bounding box center [416, 179] width 595 height 320
click at [107, 26] on html "**********" at bounding box center [357, 169] width 714 height 339
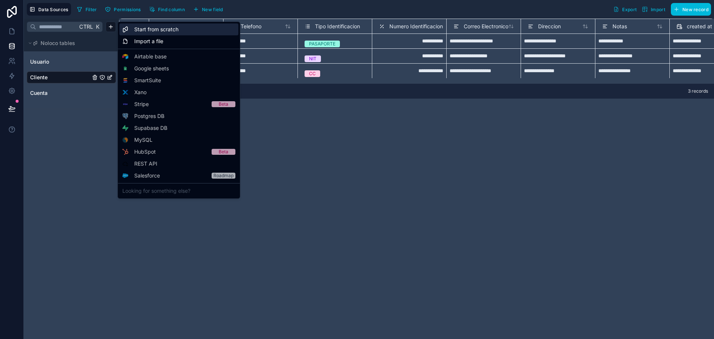
click at [161, 31] on span "Start from scratch" at bounding box center [156, 29] width 44 height 7
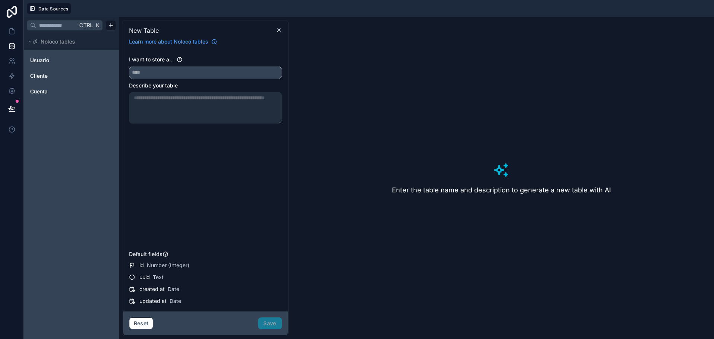
click at [184, 71] on input "text" at bounding box center [205, 73] width 152 height 12
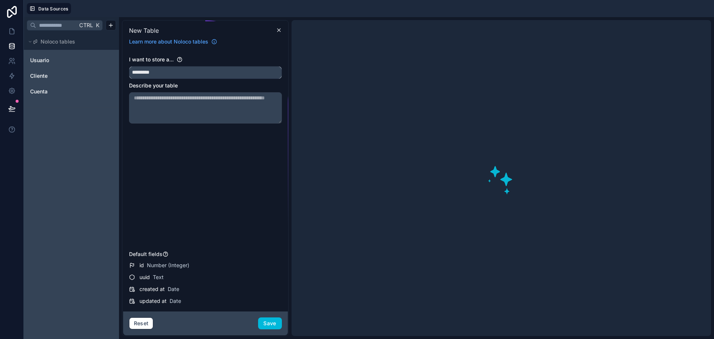
type input "*********"
click at [200, 109] on textarea at bounding box center [205, 107] width 153 height 31
paste textarea "**********"
type textarea "**********"
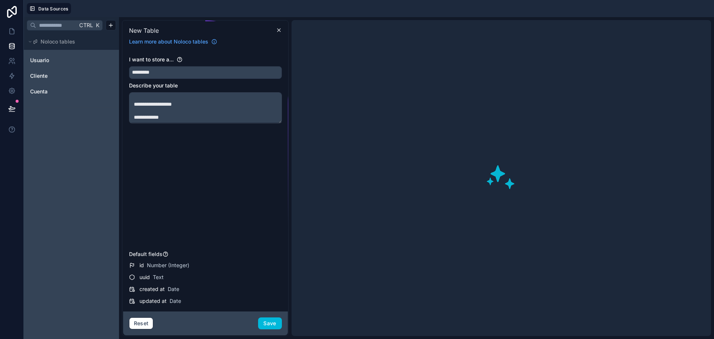
click at [174, 178] on div "**********" at bounding box center [205, 152] width 153 height 192
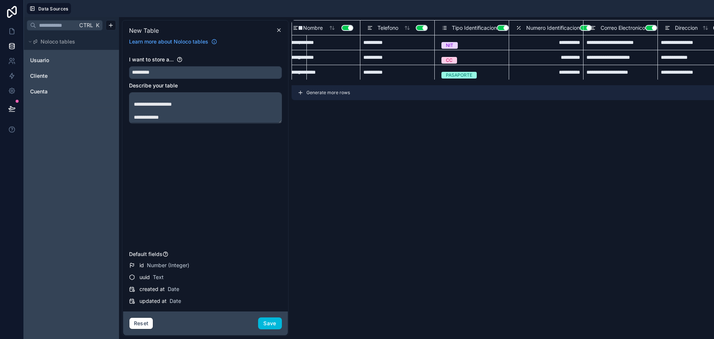
scroll to position [0, 93]
click at [269, 325] on button "Save" at bounding box center [270, 323] width 24 height 12
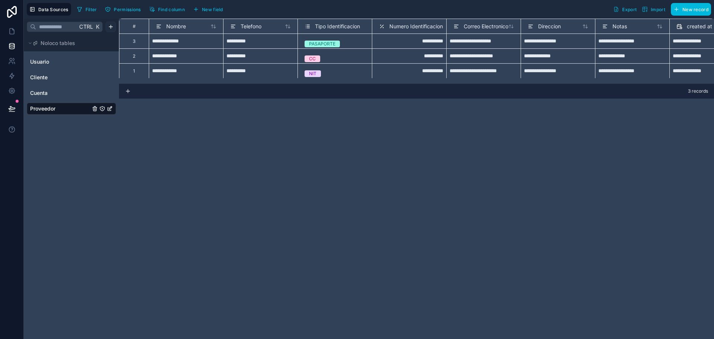
click at [112, 27] on html "**********" at bounding box center [357, 169] width 714 height 339
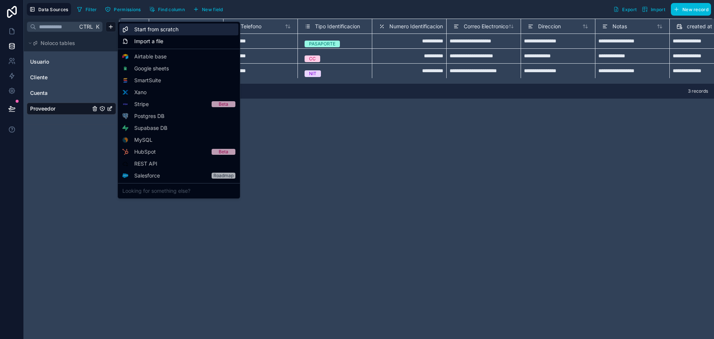
click at [166, 30] on span "Start from scratch" at bounding box center [156, 29] width 44 height 7
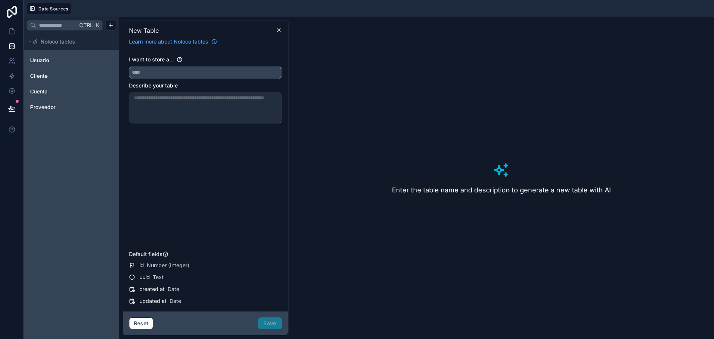
click at [155, 71] on input "text" at bounding box center [205, 73] width 152 height 12
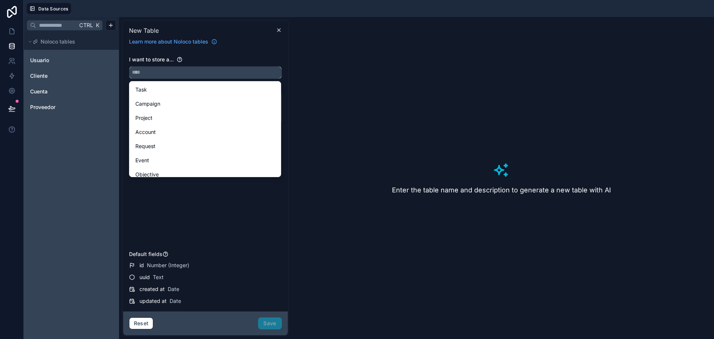
paste input "********"
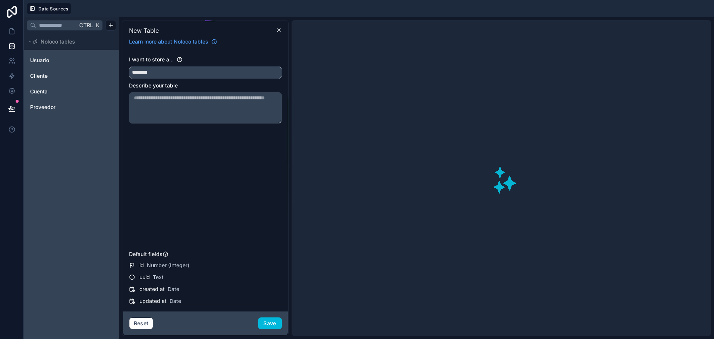
type input "********"
click at [164, 101] on textarea at bounding box center [205, 107] width 153 height 31
paste textarea "**********"
type textarea "**********"
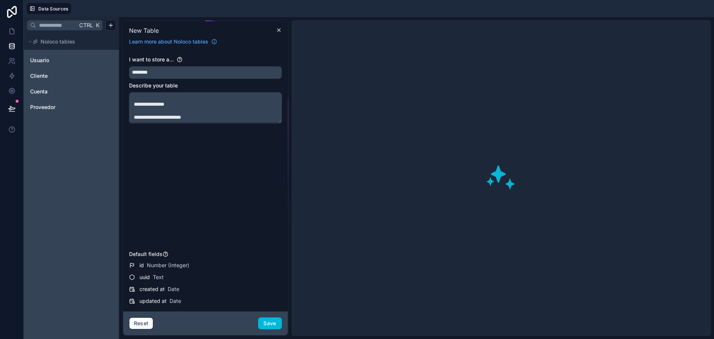
click at [204, 160] on div "**********" at bounding box center [205, 152] width 153 height 192
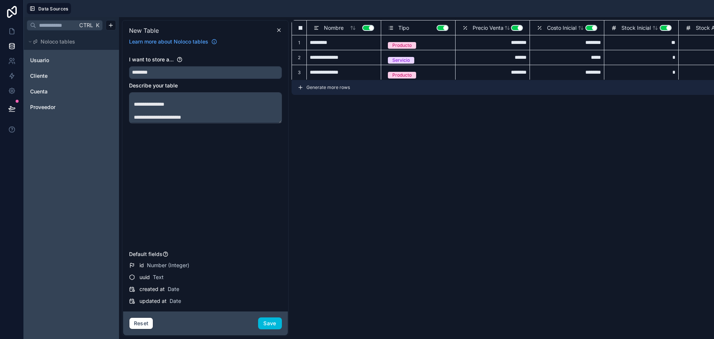
click at [233, 169] on div "**********" at bounding box center [205, 152] width 153 height 192
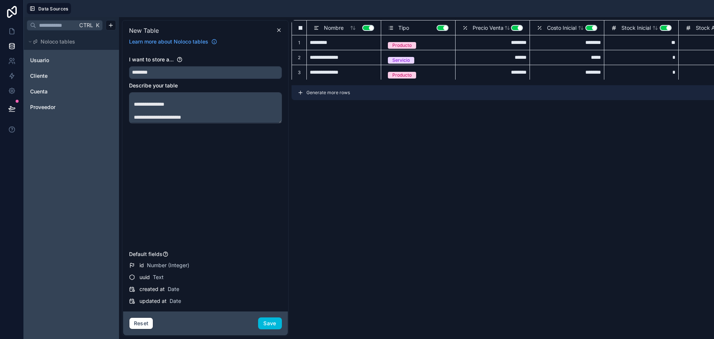
scroll to position [0, 101]
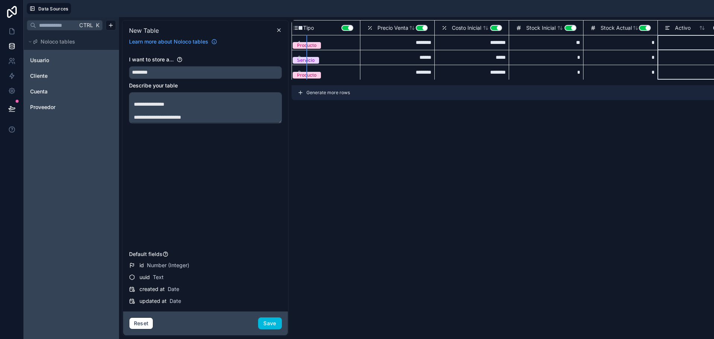
click at [677, 28] on span "Activo" at bounding box center [683, 27] width 16 height 7
click at [263, 329] on div "Reset Save" at bounding box center [205, 323] width 165 height 24
click at [266, 324] on button "Save" at bounding box center [270, 323] width 24 height 12
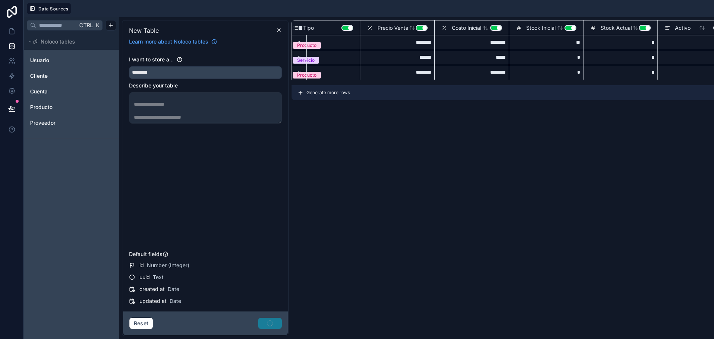
click at [37, 122] on span "Proveedor" at bounding box center [42, 122] width 25 height 7
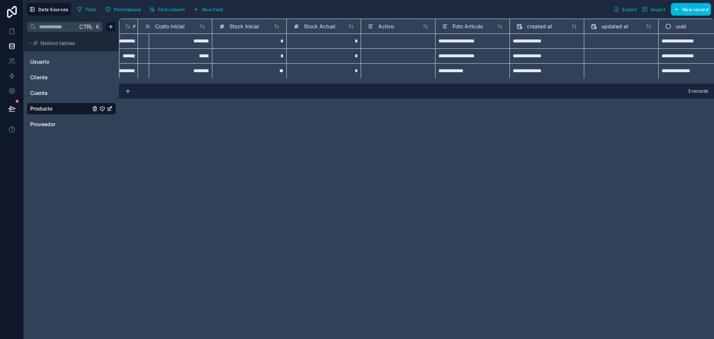
scroll to position [0, 253]
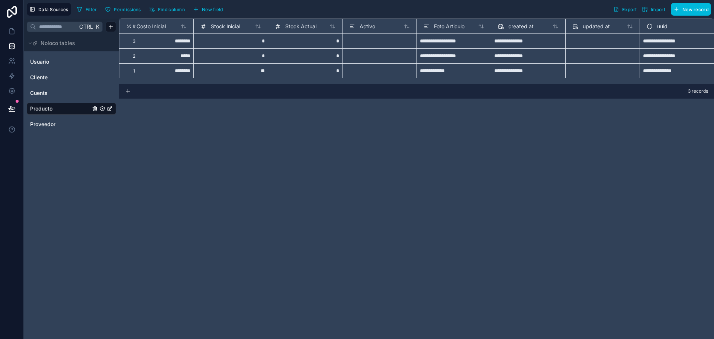
click at [462, 42] on div "**********" at bounding box center [454, 40] width 74 height 15
click at [452, 26] on span "Foto Articulo" at bounding box center [449, 26] width 31 height 7
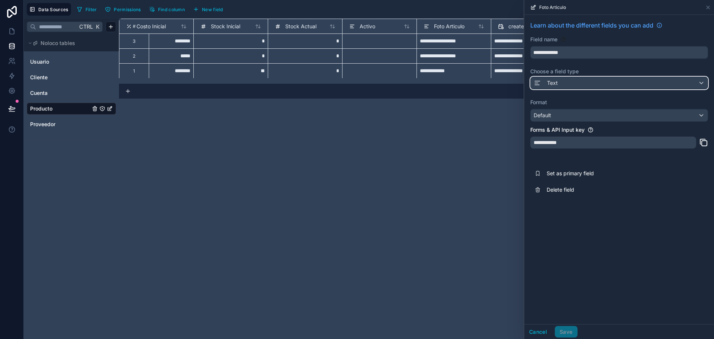
click at [582, 82] on div "Text" at bounding box center [619, 83] width 177 height 12
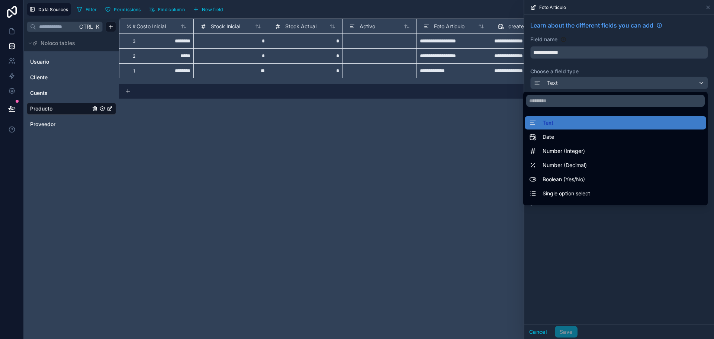
click at [590, 225] on div at bounding box center [619, 169] width 190 height 339
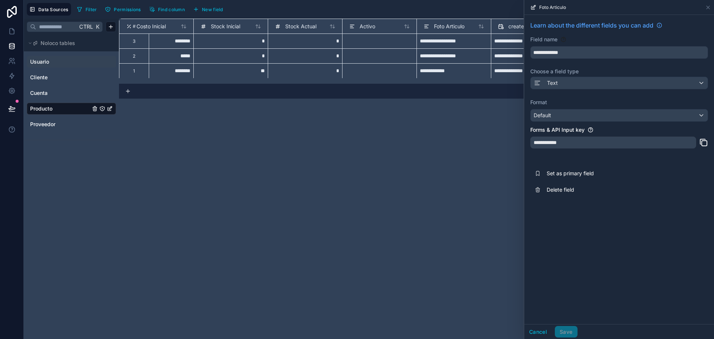
click at [60, 58] on div "Usuario" at bounding box center [71, 62] width 89 height 12
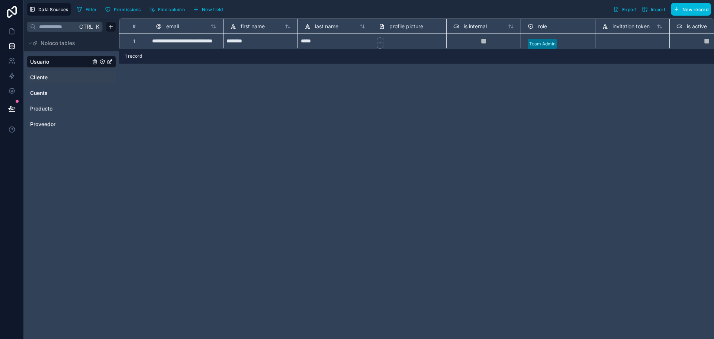
click at [56, 73] on div "Cliente" at bounding box center [71, 77] width 89 height 12
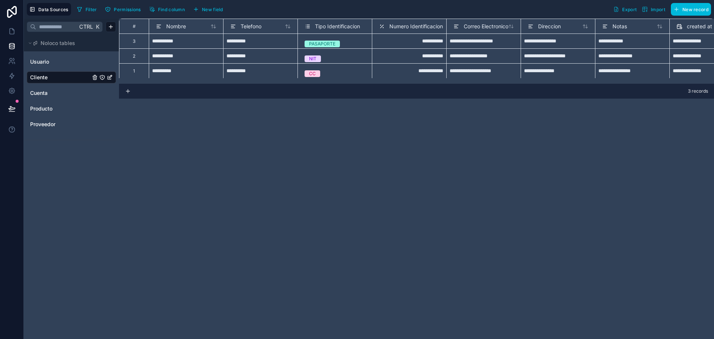
click at [177, 26] on span "Nombre" at bounding box center [176, 26] width 20 height 7
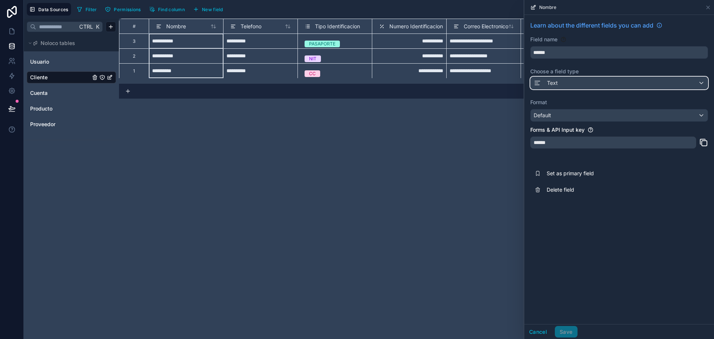
click at [568, 83] on div "Text" at bounding box center [619, 83] width 177 height 12
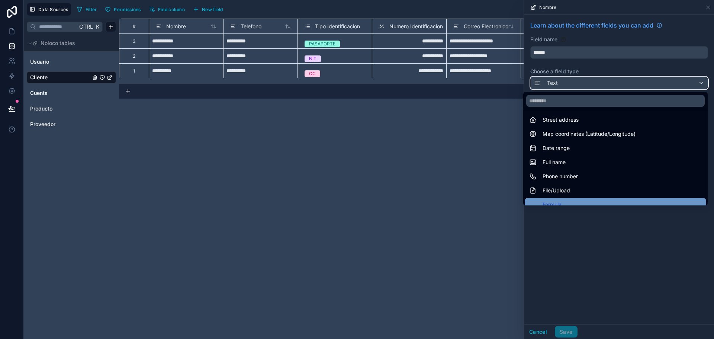
scroll to position [104, 0]
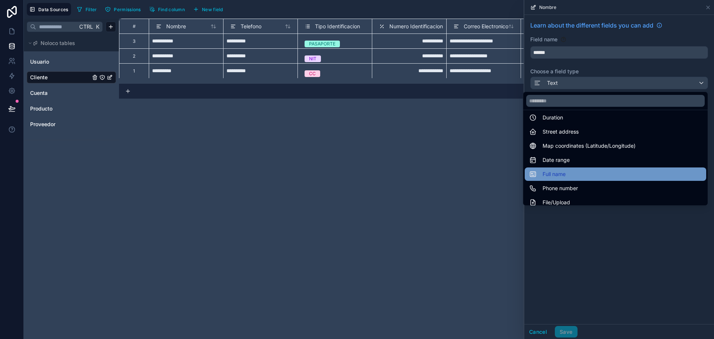
click at [556, 174] on span "Full name" at bounding box center [554, 174] width 23 height 9
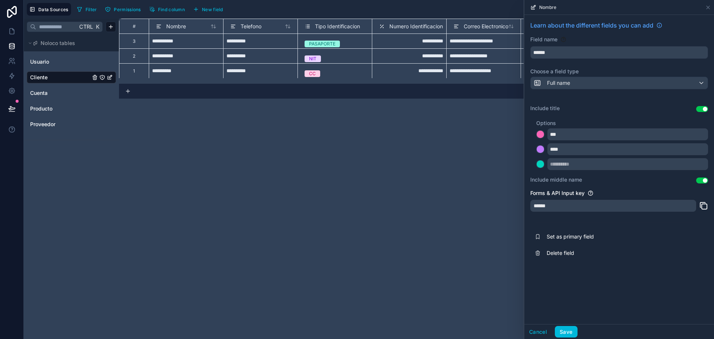
click at [702, 109] on button "Use setting" at bounding box center [702, 109] width 12 height 6
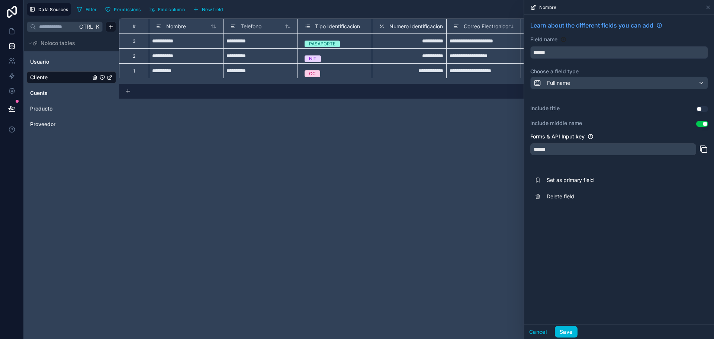
click at [705, 123] on button "Use setting" at bounding box center [702, 124] width 12 height 6
click at [567, 331] on button "Save" at bounding box center [566, 332] width 22 height 12
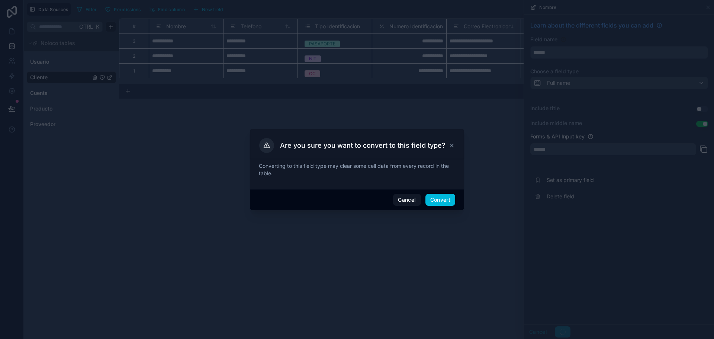
click at [444, 199] on button "Convert" at bounding box center [441, 200] width 30 height 12
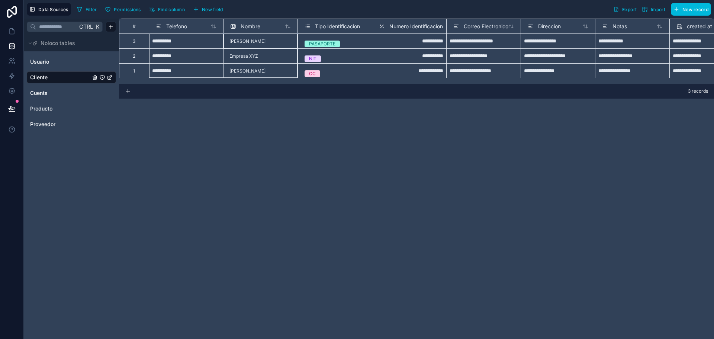
drag, startPoint x: 244, startPoint y: 24, endPoint x: 151, endPoint y: 22, distance: 92.6
click at [150, 22] on div "# Telefono Nombre Tipo Identificacion Numero Identificacion Correo Electronico …" at bounding box center [506, 26] width 774 height 15
drag, startPoint x: 175, startPoint y: 25, endPoint x: 278, endPoint y: 29, distance: 103.5
click at [278, 29] on div "# Telefono Nombre Tipo Identificacion Numero Identificacion Correo Electronico …" at bounding box center [506, 26] width 774 height 15
drag, startPoint x: 162, startPoint y: 21, endPoint x: 272, endPoint y: 22, distance: 109.7
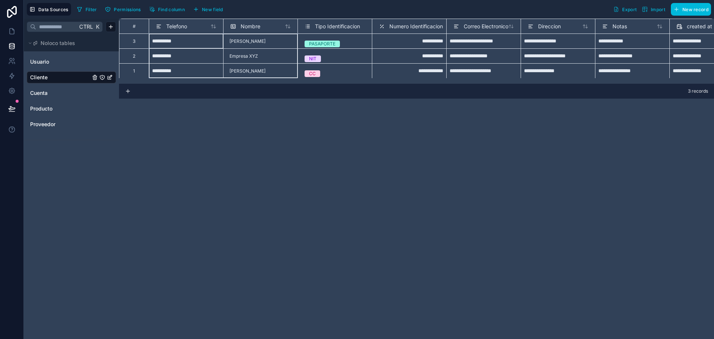
click at [272, 22] on div "# Telefono Nombre Tipo Identificacion Numero Identificacion Correo Electronico …" at bounding box center [506, 26] width 774 height 15
drag, startPoint x: 274, startPoint y: 22, endPoint x: 148, endPoint y: 16, distance: 126.2
click at [146, 16] on div "**********" at bounding box center [369, 169] width 690 height 339
click at [166, 20] on div "Telefono" at bounding box center [186, 26] width 74 height 15
click at [272, 27] on div "Nombre" at bounding box center [260, 26] width 61 height 9
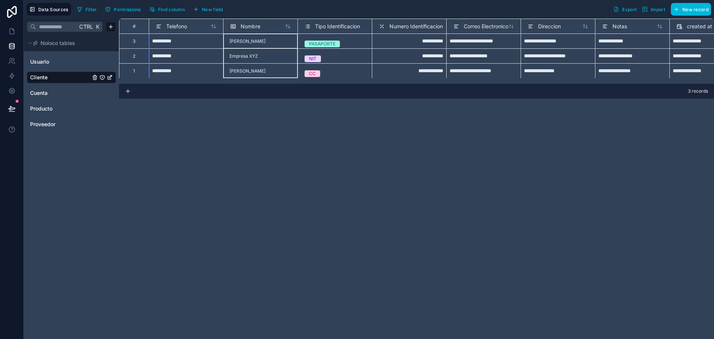
click at [243, 25] on span "Nombre" at bounding box center [251, 26] width 20 height 7
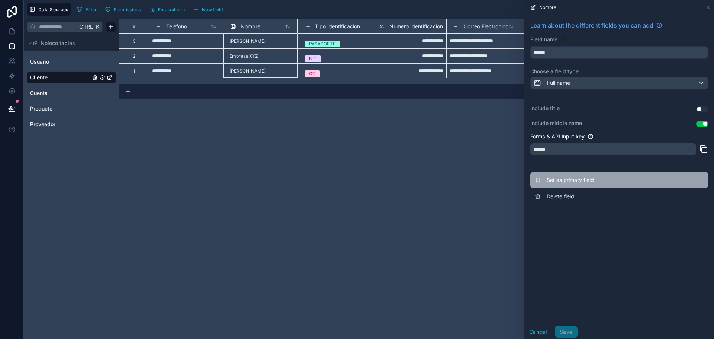
click at [554, 181] on span "Set as primary field" at bounding box center [600, 179] width 107 height 7
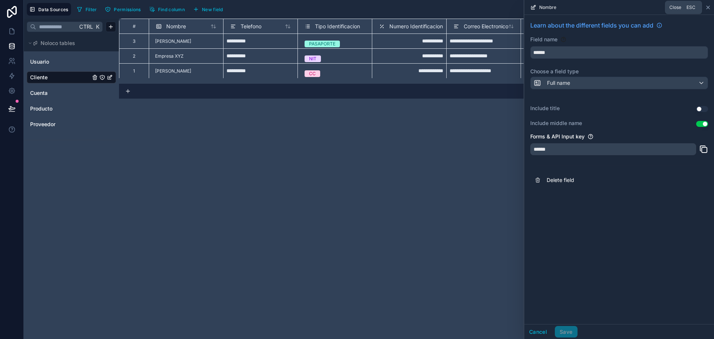
click at [706, 7] on icon at bounding box center [708, 7] width 6 height 6
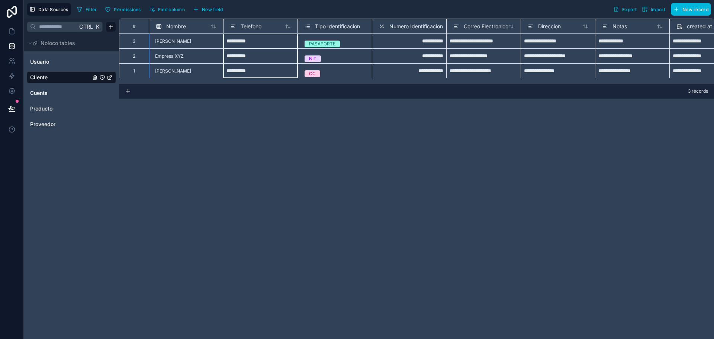
click at [244, 24] on span "Telefono" at bounding box center [251, 26] width 21 height 7
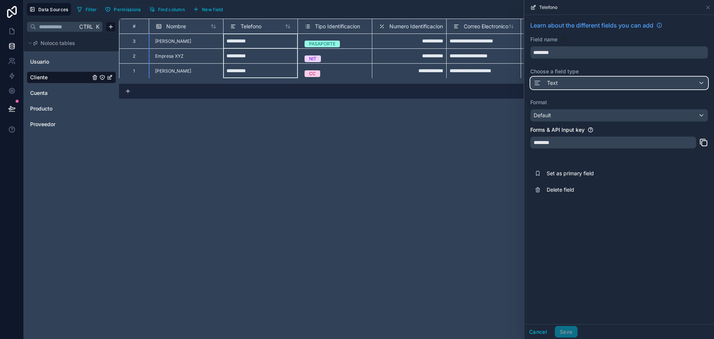
click at [582, 87] on div "Text" at bounding box center [619, 83] width 177 height 12
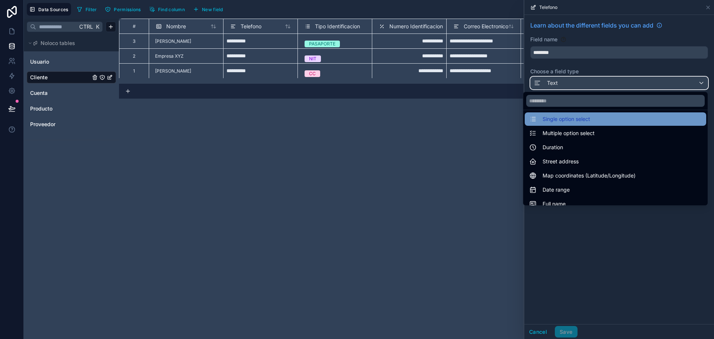
scroll to position [112, 0]
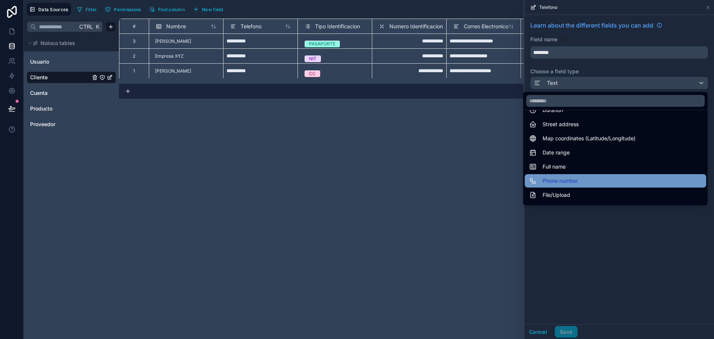
click at [561, 180] on span "Phone number" at bounding box center [560, 180] width 35 height 9
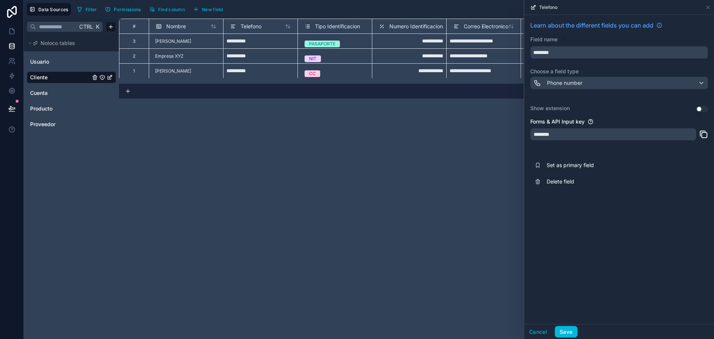
click at [701, 111] on button "Use setting" at bounding box center [702, 109] width 12 height 6
click at [703, 109] on button "Use setting" at bounding box center [702, 109] width 12 height 6
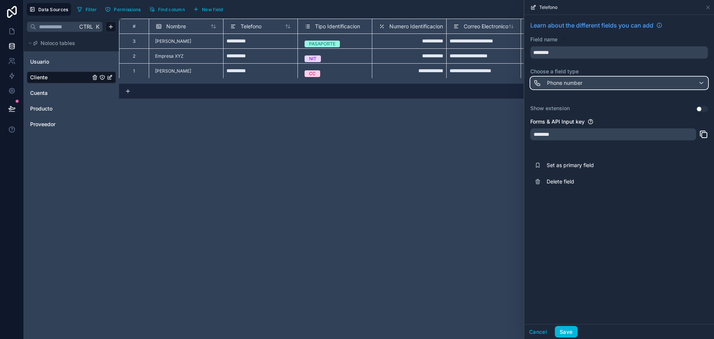
click at [649, 78] on div "Phone number" at bounding box center [619, 83] width 177 height 12
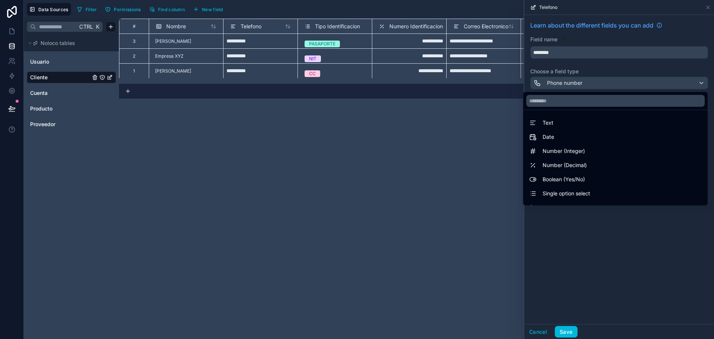
click at [649, 69] on div at bounding box center [619, 169] width 190 height 339
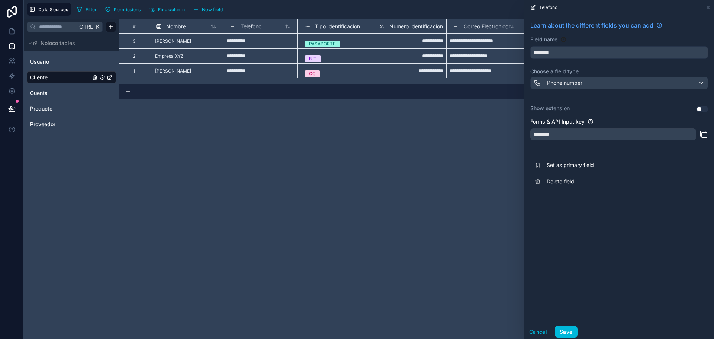
click at [700, 109] on button "Use setting" at bounding box center [702, 109] width 12 height 6
click at [563, 327] on button "Save" at bounding box center [566, 332] width 22 height 12
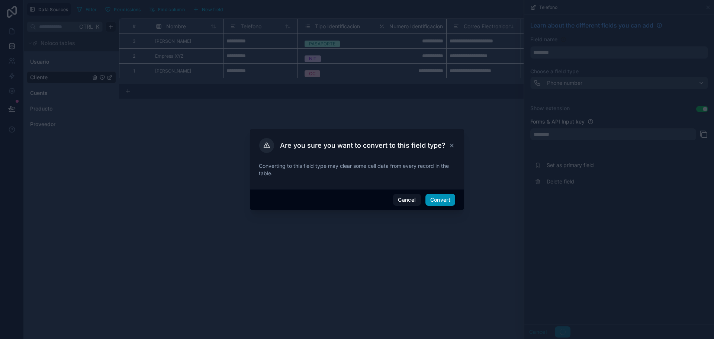
click at [441, 199] on button "Convert" at bounding box center [441, 200] width 30 height 12
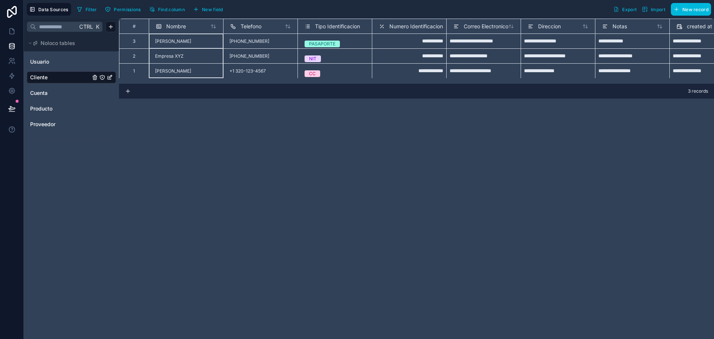
click at [184, 24] on span "Nombre" at bounding box center [176, 26] width 20 height 7
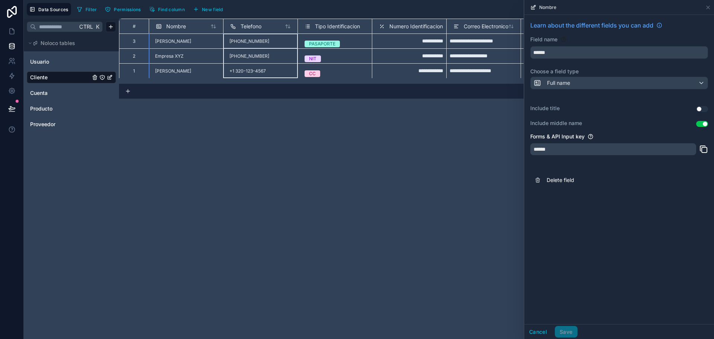
drag, startPoint x: 250, startPoint y: 33, endPoint x: 251, endPoint y: 27, distance: 6.5
click at [250, 33] on div "Telefono" at bounding box center [260, 26] width 74 height 15
click at [251, 25] on span "Telefono" at bounding box center [251, 26] width 21 height 7
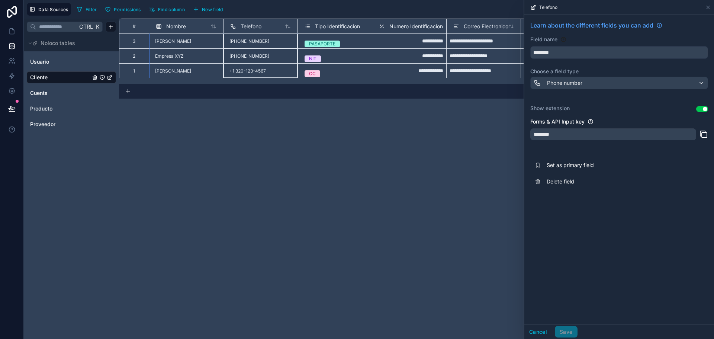
click at [168, 27] on span "Nombre" at bounding box center [176, 26] width 20 height 7
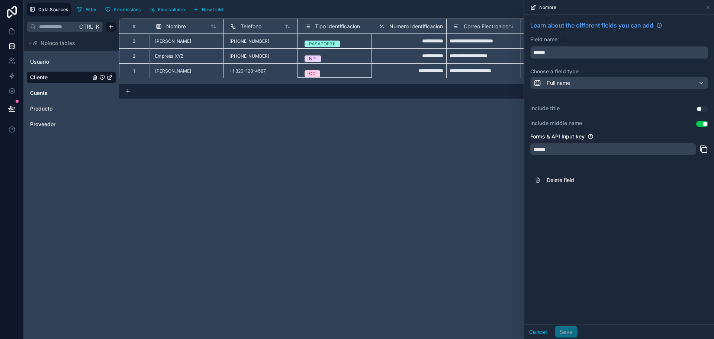
click at [324, 27] on span "Tipo Identificacion" at bounding box center [337, 26] width 45 height 7
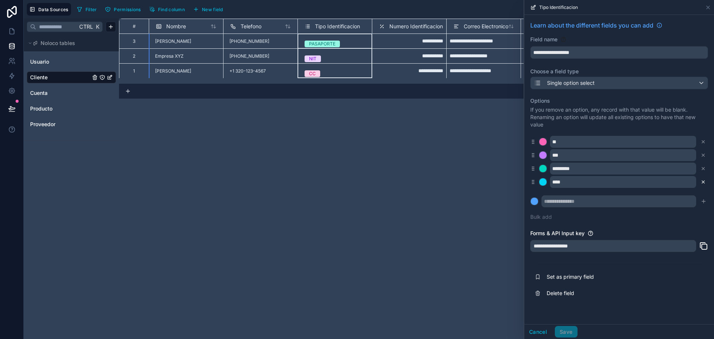
click at [703, 181] on icon at bounding box center [703, 181] width 5 height 5
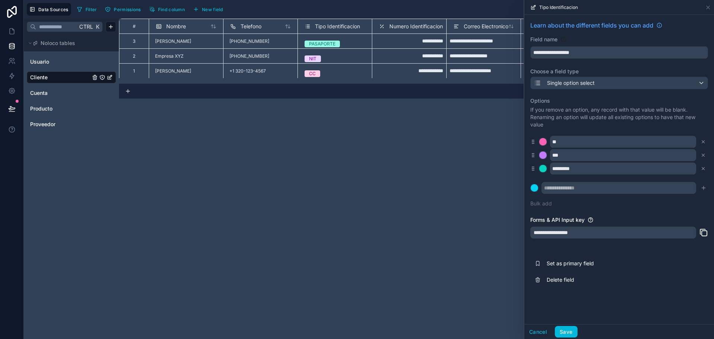
click at [703, 167] on icon at bounding box center [703, 168] width 5 height 5
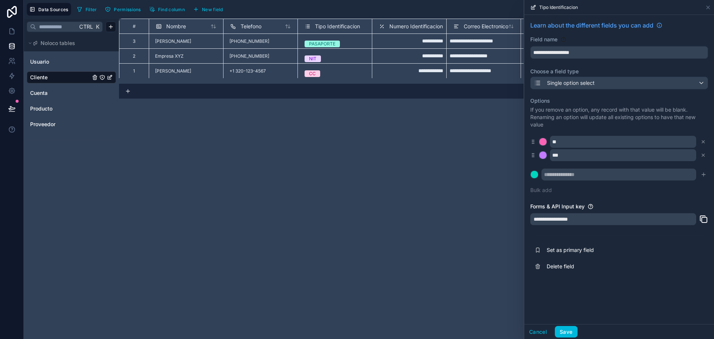
click at [703, 154] on icon at bounding box center [703, 155] width 5 height 5
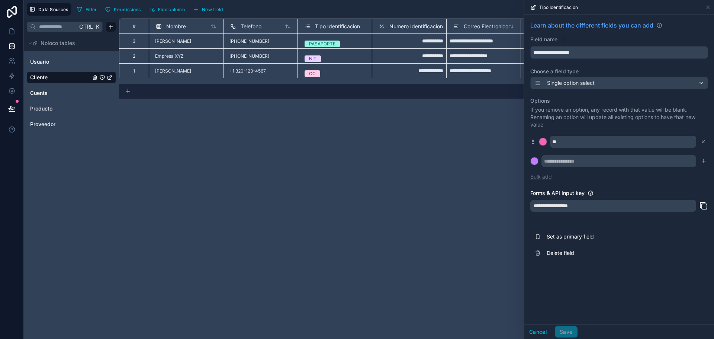
click at [547, 177] on button "Bulk add" at bounding box center [541, 176] width 22 height 7
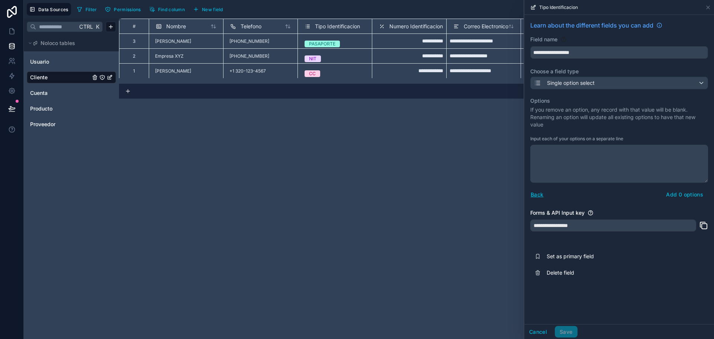
click at [554, 151] on textarea at bounding box center [619, 164] width 178 height 38
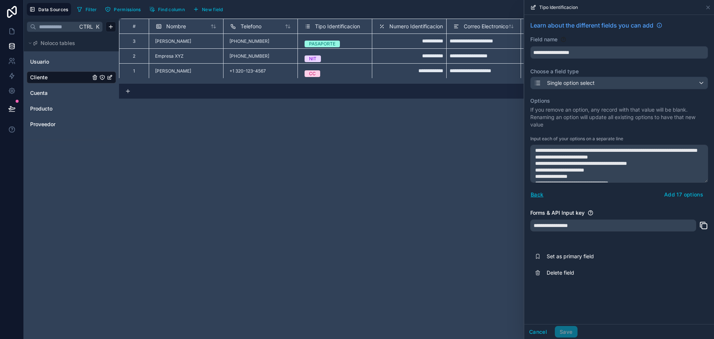
type textarea "**********"
drag, startPoint x: 627, startPoint y: 178, endPoint x: 521, endPoint y: 94, distance: 135.3
click at [521, 94] on div "**********" at bounding box center [369, 169] width 690 height 339
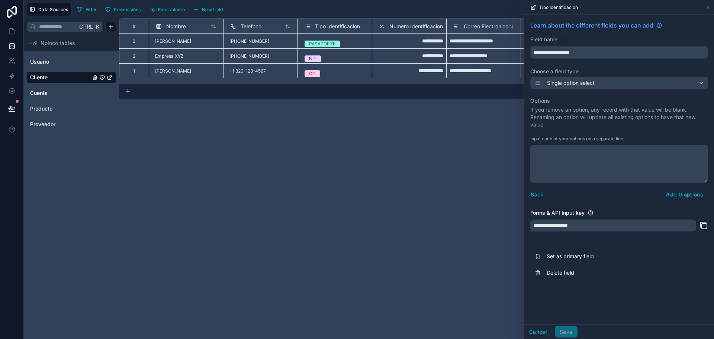
click at [574, 154] on textarea at bounding box center [619, 164] width 178 height 38
paste textarea "**********"
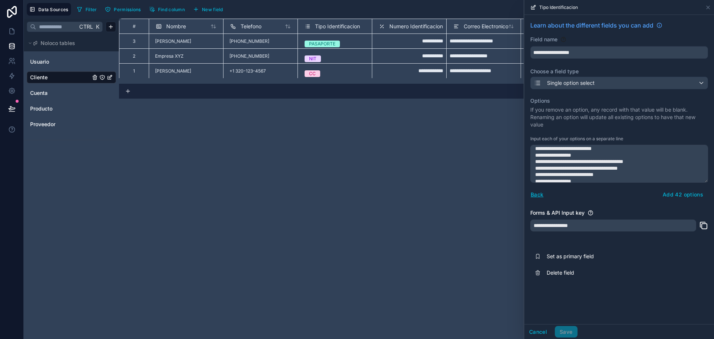
scroll to position [241, 0]
type textarea "**********"
click at [690, 195] on button "Add 42 options" at bounding box center [683, 195] width 50 height 12
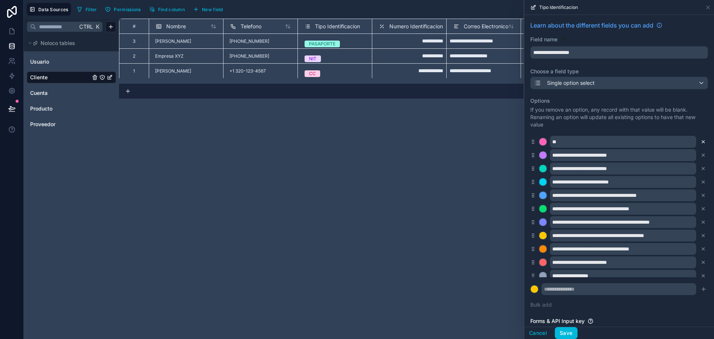
click at [701, 142] on icon at bounding box center [703, 141] width 5 height 5
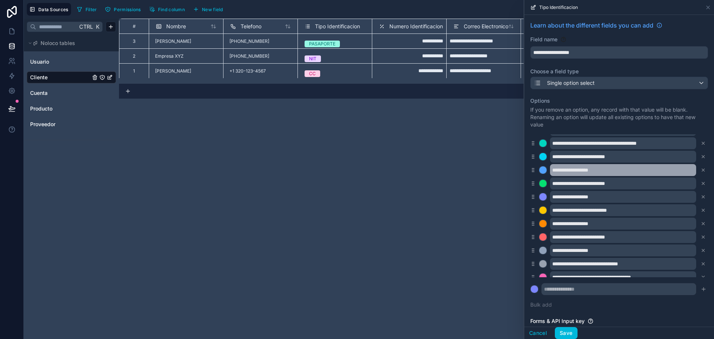
scroll to position [421, 0]
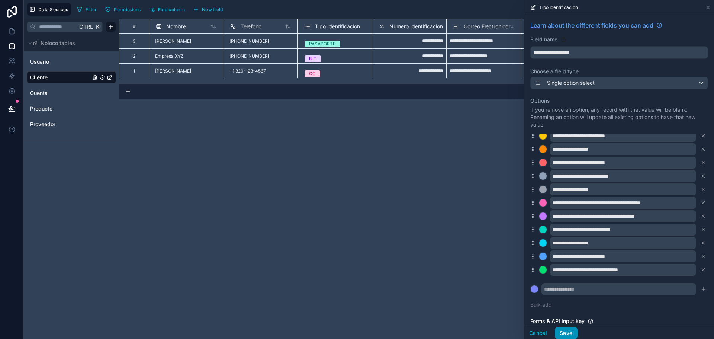
click at [564, 336] on button "Save" at bounding box center [566, 333] width 22 height 12
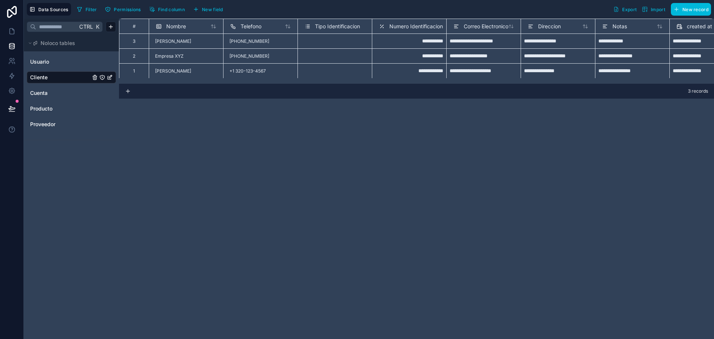
click at [343, 41] on div "Select a Tipo Identificacion" at bounding box center [333, 44] width 57 height 6
click at [343, 42] on div "Select a Tipo Identificacion" at bounding box center [333, 44] width 57 height 6
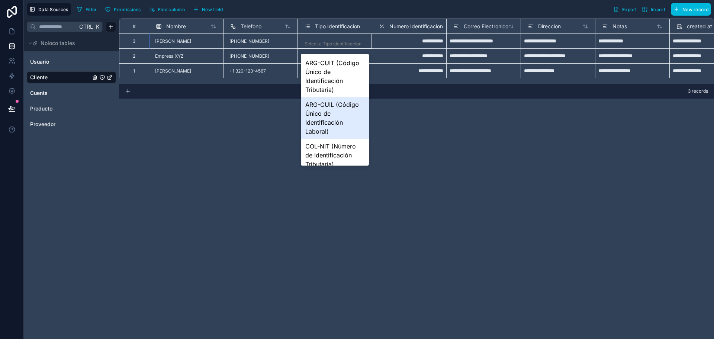
click at [327, 41] on div "Select a Tipo Identificacion" at bounding box center [333, 44] width 57 height 6
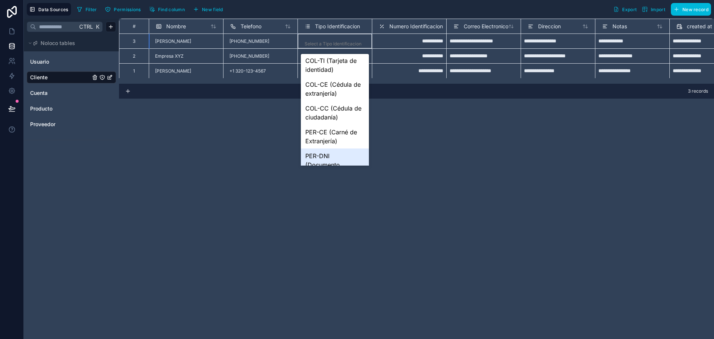
scroll to position [149, 0]
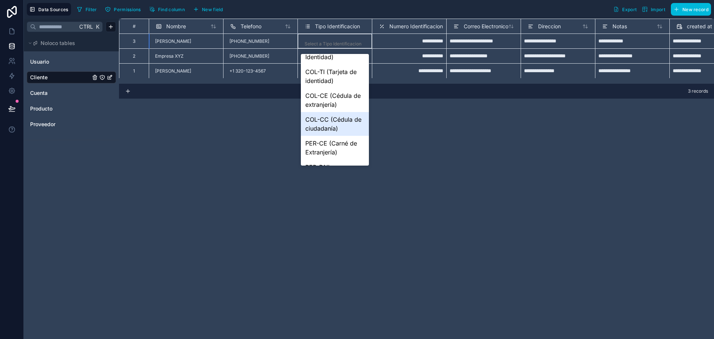
click at [330, 125] on div "COL-CC (Cédula de ciudadanía)" at bounding box center [335, 124] width 68 height 24
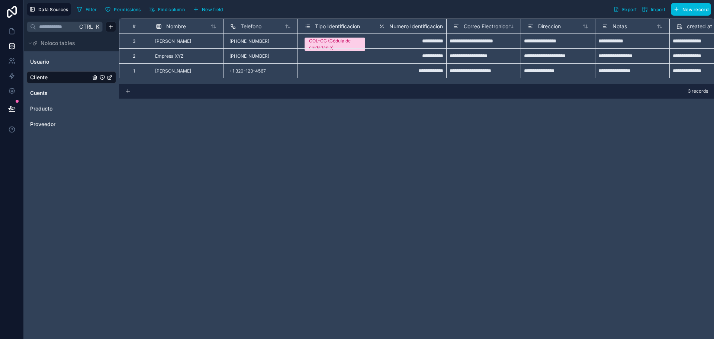
click at [382, 123] on div "**********" at bounding box center [416, 179] width 595 height 320
click at [347, 53] on div "Select a Tipo Identificacion" at bounding box center [335, 59] width 68 height 14
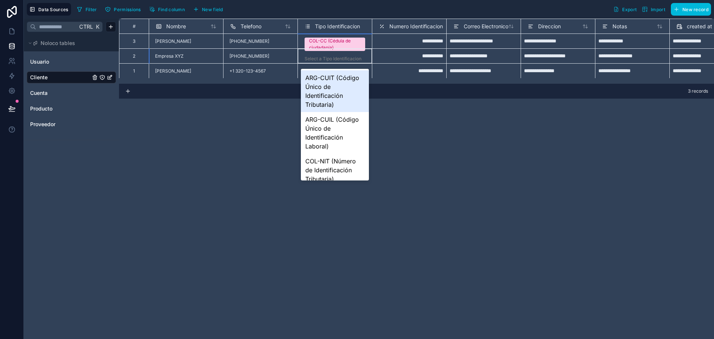
click at [343, 56] on div "Select a Tipo Identificacion" at bounding box center [333, 59] width 57 height 6
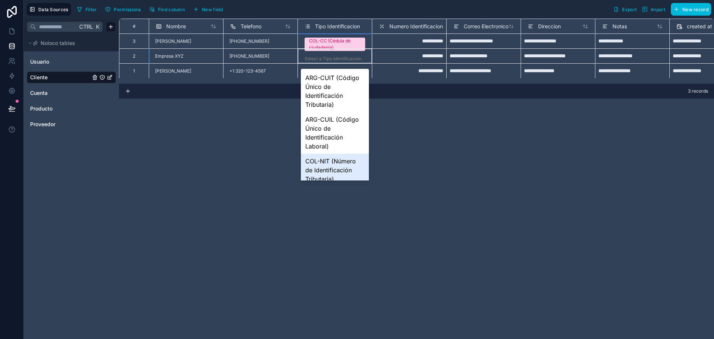
click at [325, 164] on div "COL-NIT (Número de Identificación Tributaria)" at bounding box center [335, 170] width 68 height 33
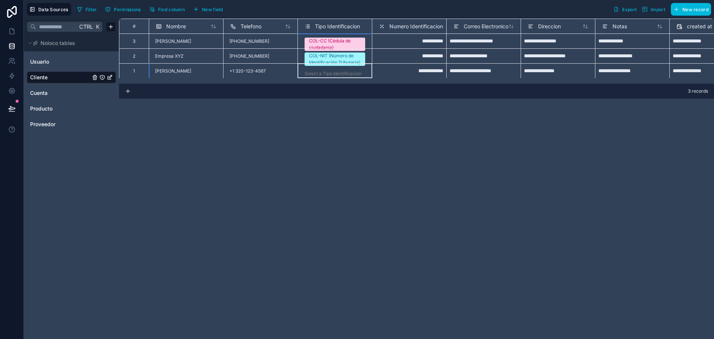
click at [329, 70] on div "Select a Tipo Identificacion" at bounding box center [335, 74] width 68 height 14
click at [329, 70] on div "Select a Tipo Identificacion" at bounding box center [335, 73] width 68 height 7
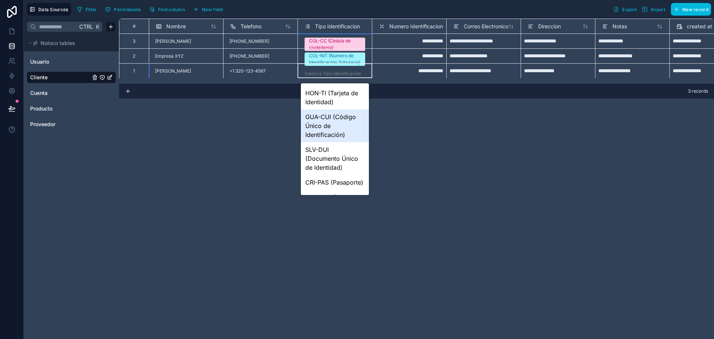
scroll to position [473, 0]
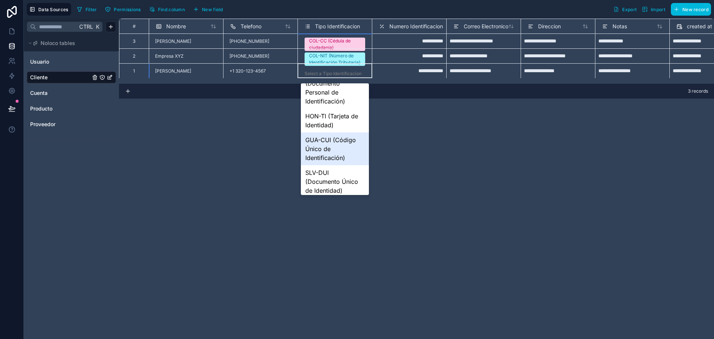
click at [338, 143] on div "GUA-CUI (Código Único de Identificación)" at bounding box center [335, 148] width 68 height 33
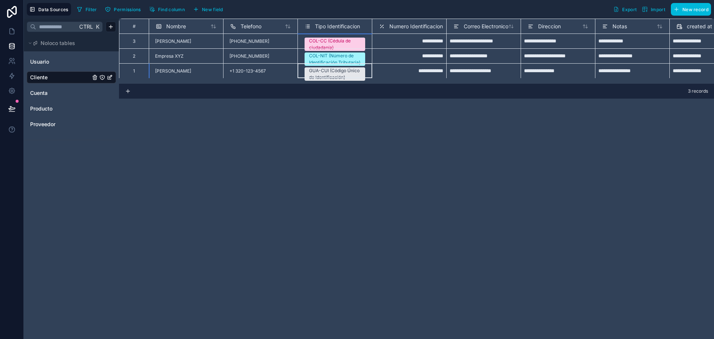
click at [355, 138] on div "**********" at bounding box center [416, 179] width 595 height 320
click at [425, 23] on span "Numero Identificacion" at bounding box center [416, 26] width 54 height 7
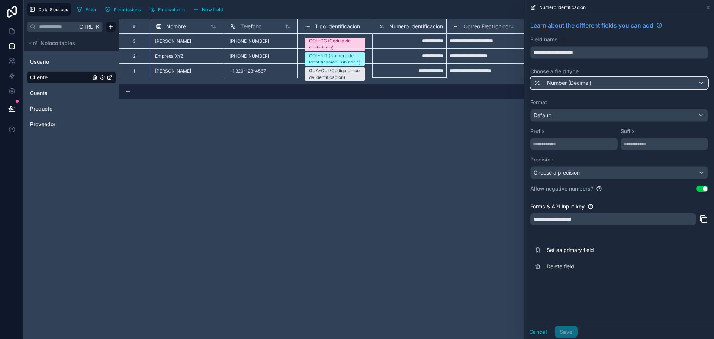
click at [595, 81] on div "Number (Decimal)" at bounding box center [619, 83] width 177 height 12
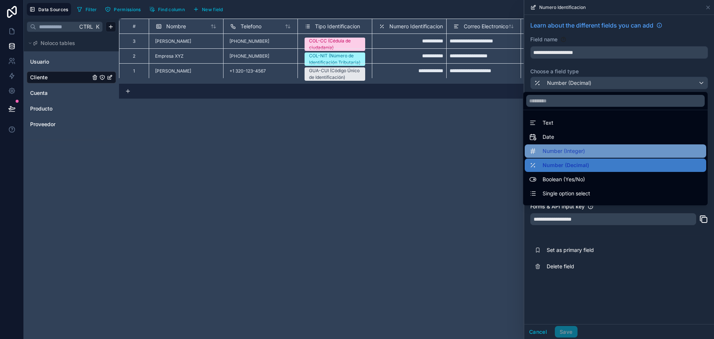
click at [570, 151] on span "Number (Integer)" at bounding box center [564, 151] width 42 height 9
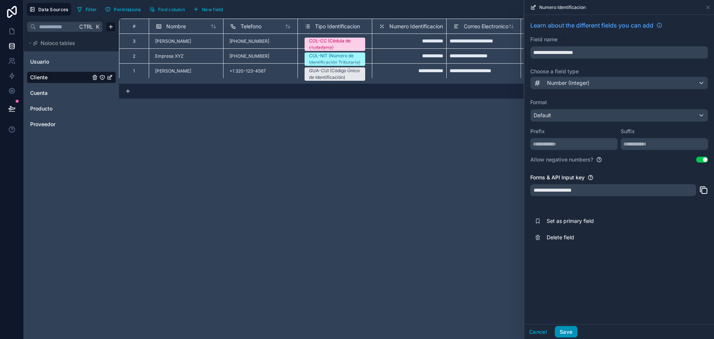
click at [566, 331] on button "Save" at bounding box center [566, 332] width 22 height 12
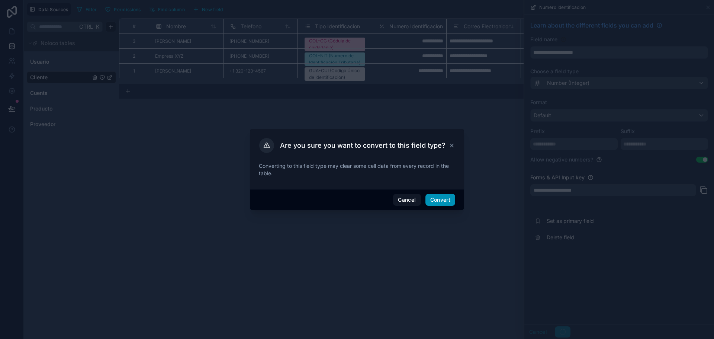
click at [443, 198] on button "Convert" at bounding box center [441, 200] width 30 height 12
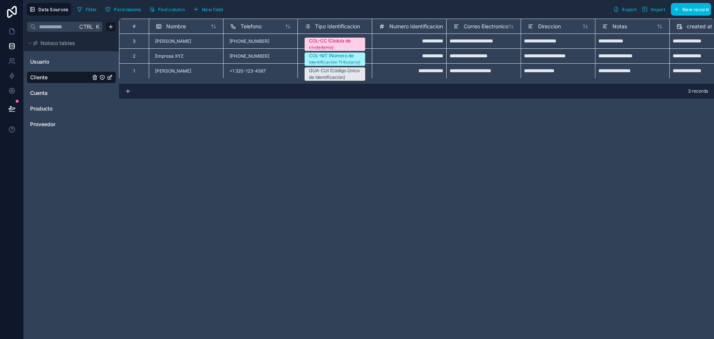
click at [490, 26] on span "Correo Electronico" at bounding box center [486, 26] width 45 height 7
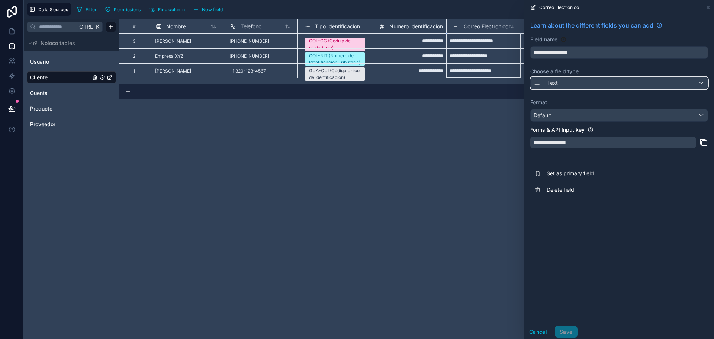
click at [595, 83] on div "Text" at bounding box center [619, 83] width 177 height 12
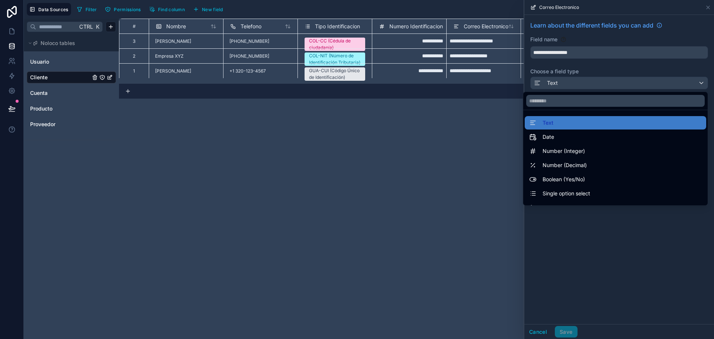
click at [451, 146] on div "**********" at bounding box center [416, 179] width 595 height 320
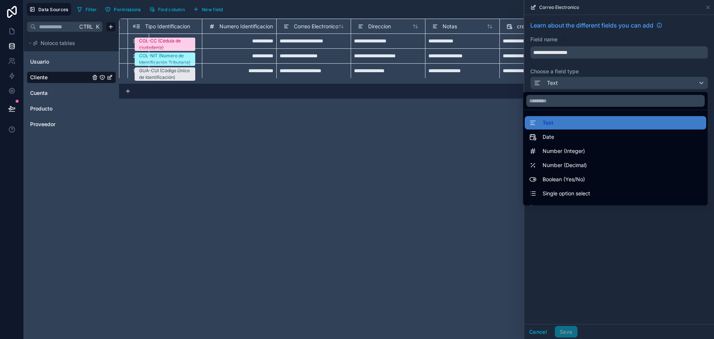
scroll to position [0, 175]
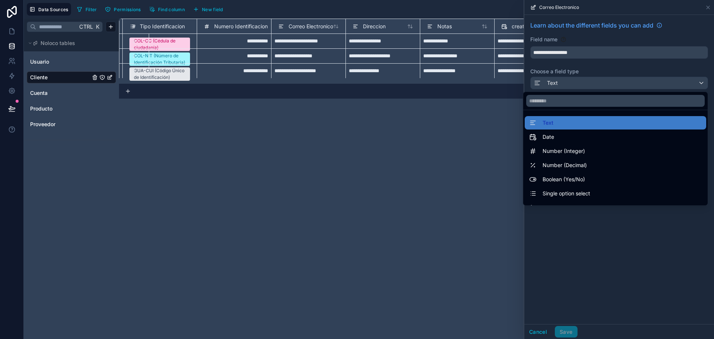
click at [368, 24] on span "Direccion" at bounding box center [374, 26] width 23 height 7
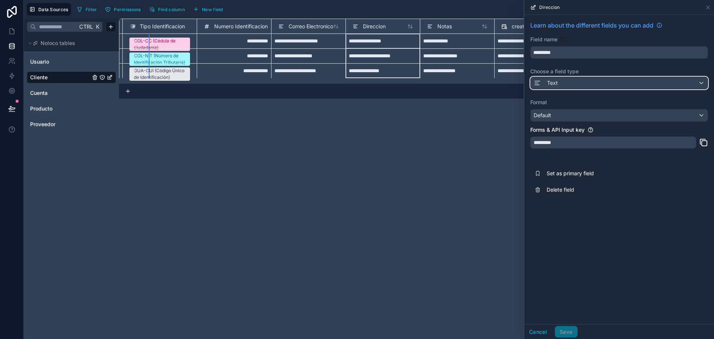
click at [592, 83] on div "Text" at bounding box center [619, 83] width 177 height 12
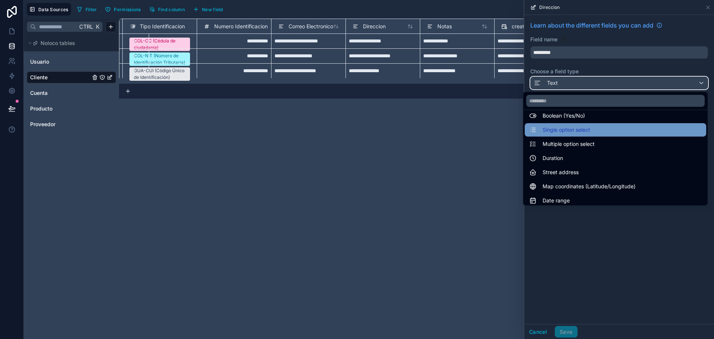
scroll to position [112, 0]
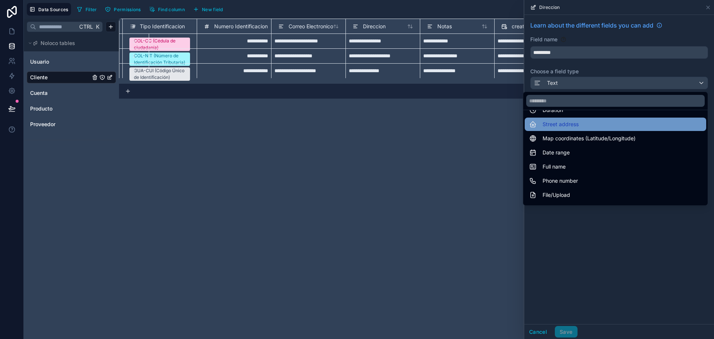
click at [562, 119] on div "Street address" at bounding box center [616, 124] width 182 height 13
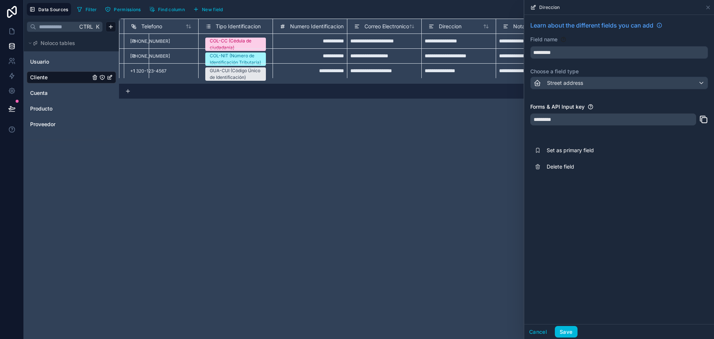
scroll to position [0, 184]
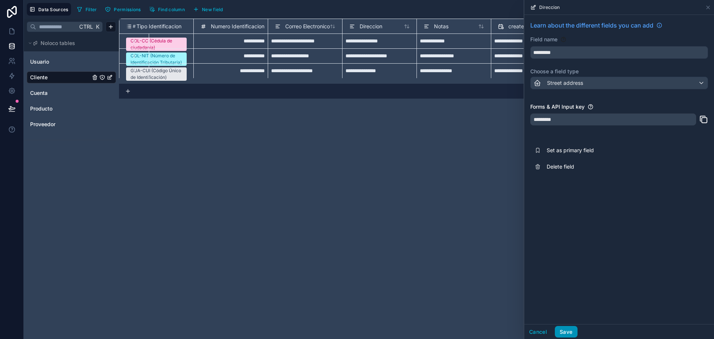
click at [571, 330] on button "Save" at bounding box center [566, 332] width 22 height 12
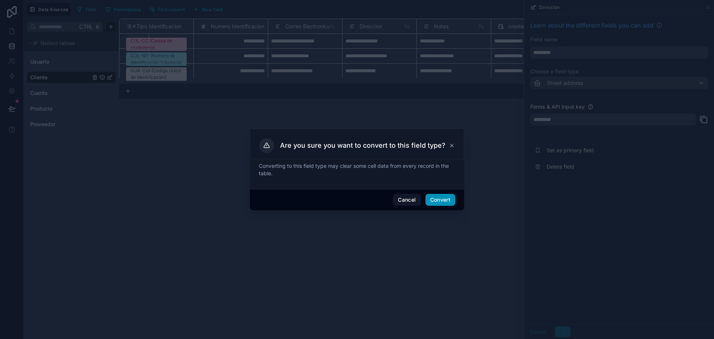
click at [441, 196] on button "Convert" at bounding box center [441, 200] width 30 height 12
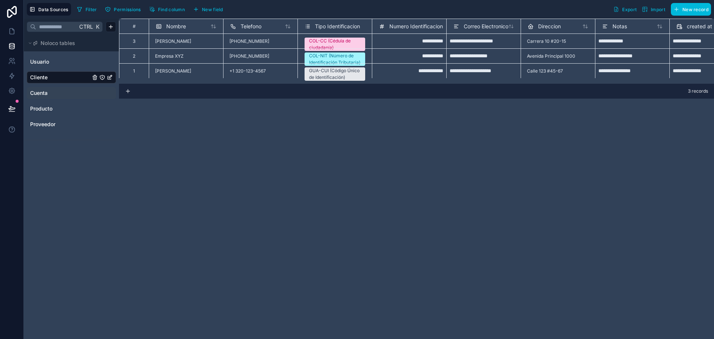
click at [42, 89] on span "Cuenta" at bounding box center [38, 92] width 17 height 7
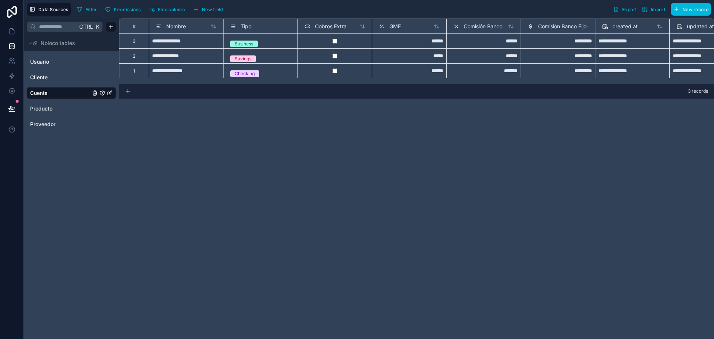
click at [247, 26] on span "Tipo" at bounding box center [246, 26] width 11 height 7
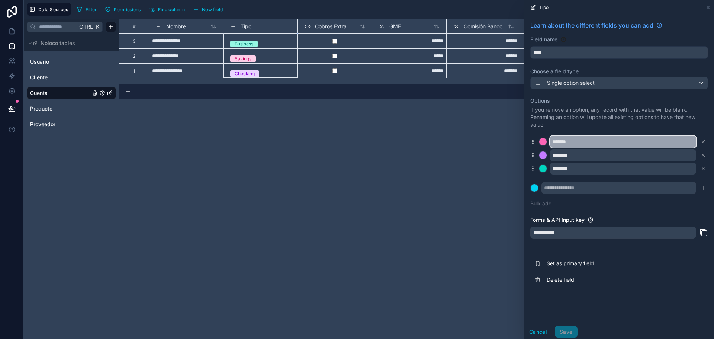
click at [577, 142] on input "*******" at bounding box center [623, 142] width 146 height 12
type input "*"
type input "*******"
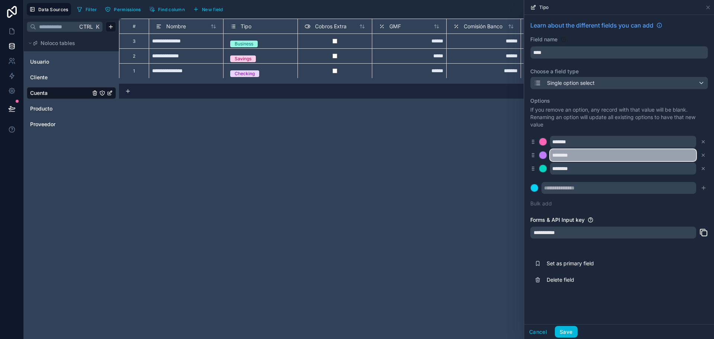
click at [602, 161] on input "********" at bounding box center [623, 155] width 146 height 12
click at [579, 154] on input "********" at bounding box center [623, 155] width 146 height 12
type input "*********"
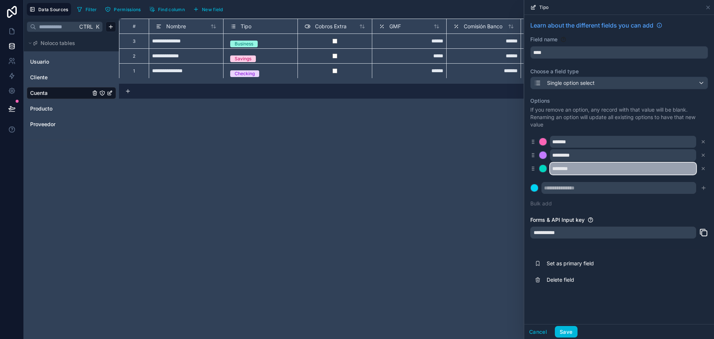
click at [568, 168] on input "********" at bounding box center [623, 169] width 146 height 12
type input "*"
type input "********"
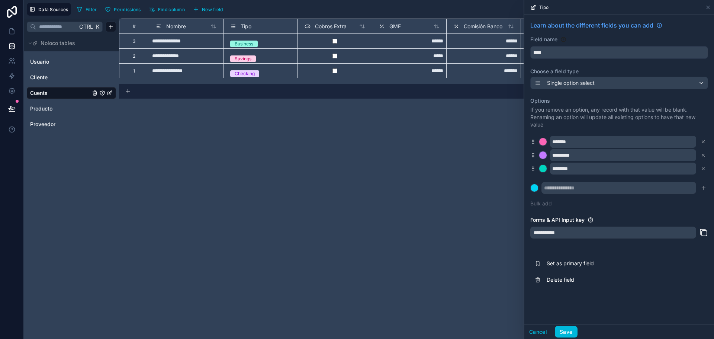
click at [636, 210] on div "Options If you remove an option, any record with that value will be blank. Rena…" at bounding box center [619, 152] width 178 height 119
click at [570, 334] on button "Save" at bounding box center [566, 332] width 22 height 12
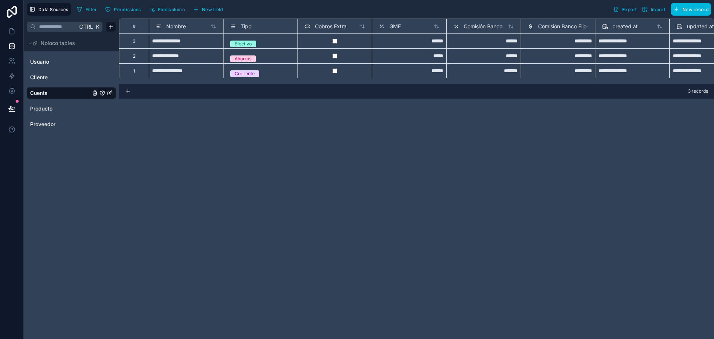
click at [394, 25] on span "GMF" at bounding box center [395, 26] width 12 height 7
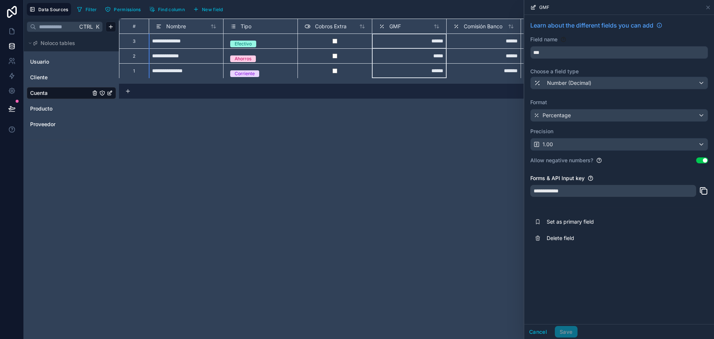
click at [702, 160] on button "Use setting" at bounding box center [702, 160] width 12 height 6
click at [475, 26] on span "Comisión Banco" at bounding box center [483, 26] width 39 height 7
click at [479, 126] on div "**********" at bounding box center [416, 179] width 595 height 320
click at [707, 5] on icon at bounding box center [708, 7] width 6 height 6
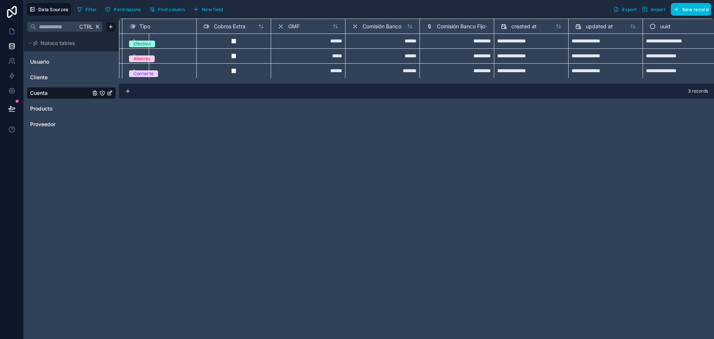
scroll to position [0, 110]
click at [47, 112] on div "Producto" at bounding box center [71, 109] width 89 height 12
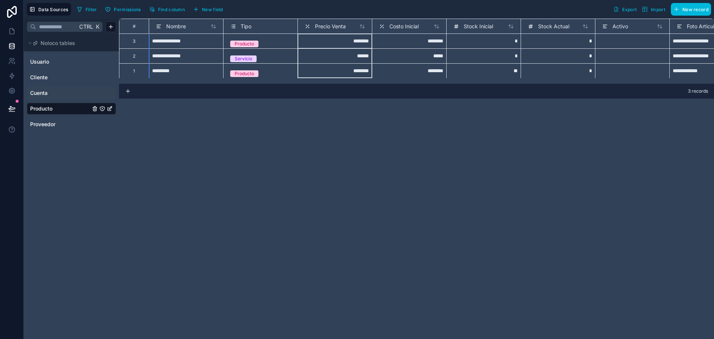
click at [332, 32] on div "Precio Venta" at bounding box center [335, 26] width 74 height 15
click at [331, 25] on span "Precio Venta" at bounding box center [330, 26] width 31 height 7
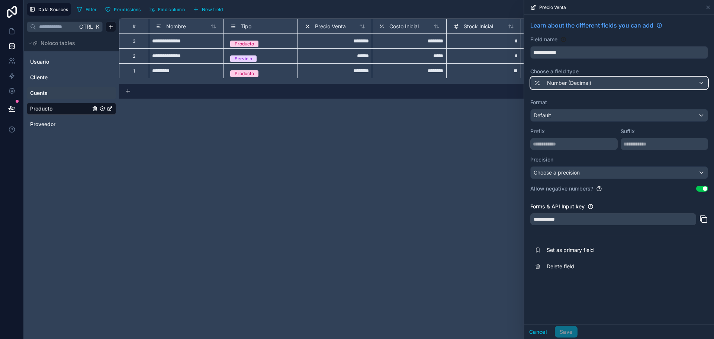
click at [561, 85] on span "Number (Decimal)" at bounding box center [569, 82] width 44 height 7
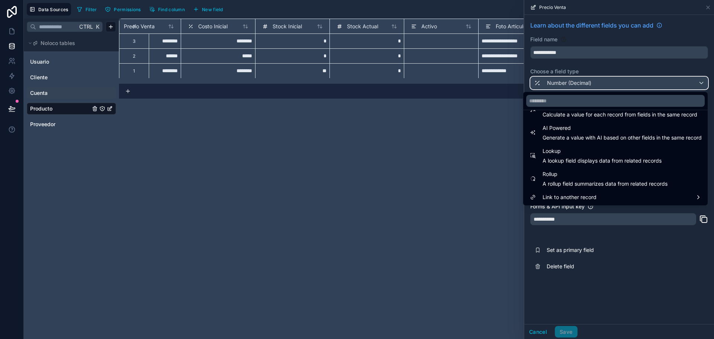
scroll to position [0, 253]
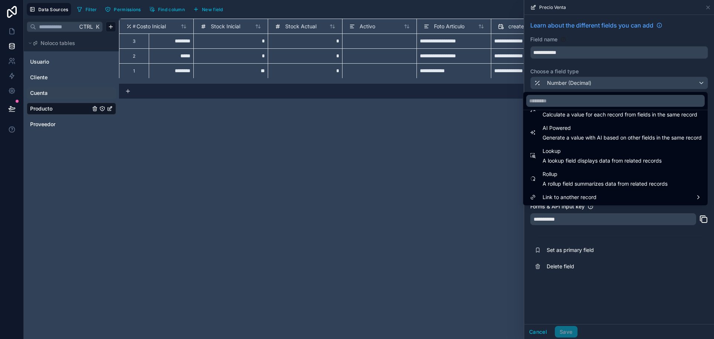
click at [449, 46] on div "**********" at bounding box center [454, 40] width 74 height 15
click at [452, 29] on span "Foto Articulo" at bounding box center [449, 26] width 31 height 7
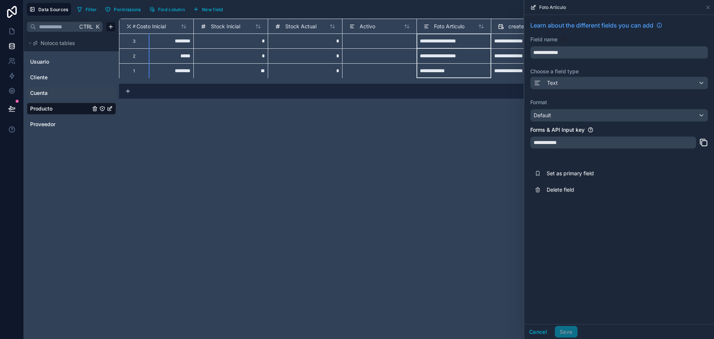
click at [447, 20] on div "Foto Articulo" at bounding box center [454, 26] width 74 height 15
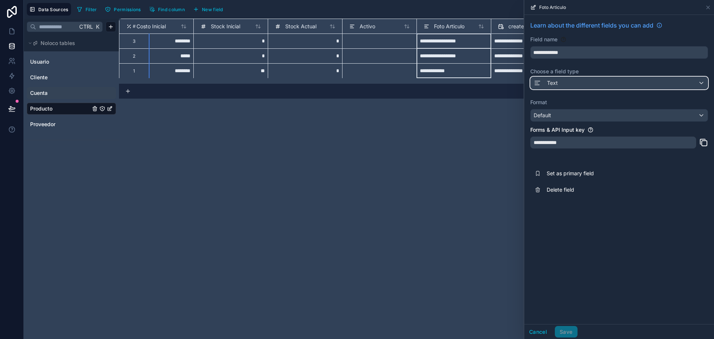
click at [574, 79] on div "Text" at bounding box center [619, 83] width 177 height 12
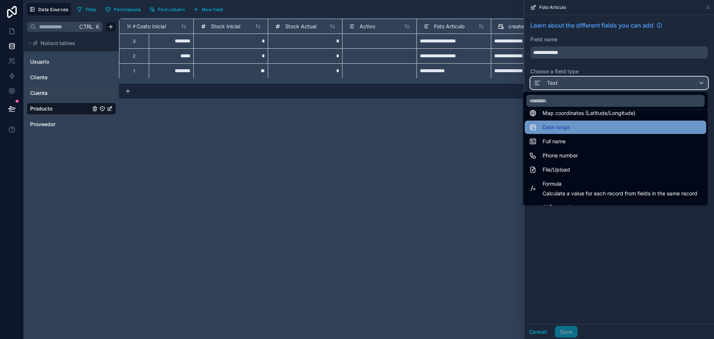
scroll to position [149, 0]
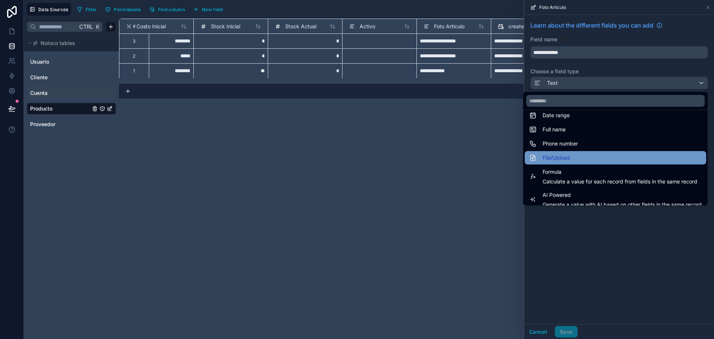
click at [558, 156] on span "File/Upload" at bounding box center [557, 157] width 28 height 9
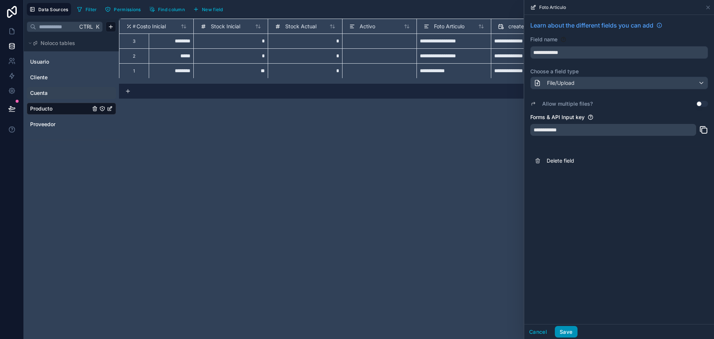
click at [570, 332] on button "Save" at bounding box center [566, 332] width 22 height 12
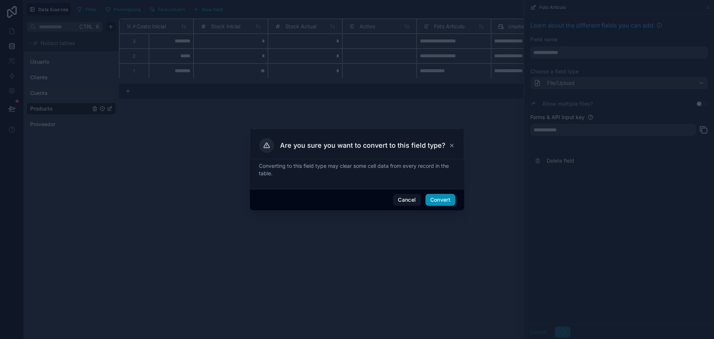
click at [438, 198] on button "Convert" at bounding box center [441, 200] width 30 height 12
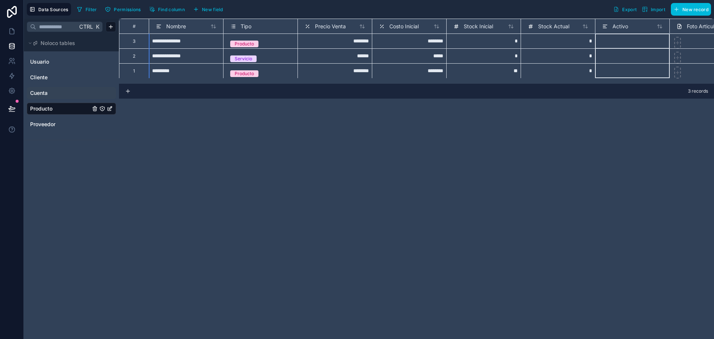
click at [616, 24] on span "Activo" at bounding box center [621, 26] width 16 height 7
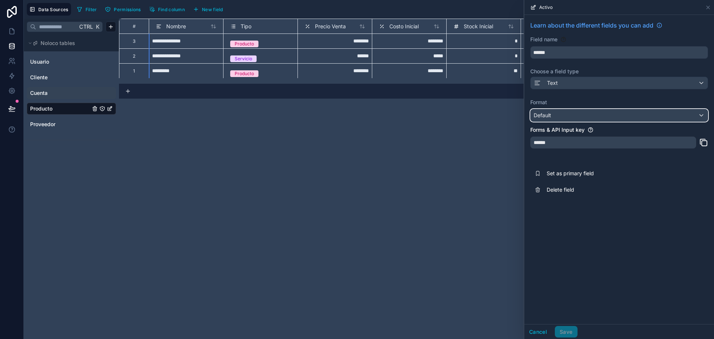
click at [584, 112] on div "Default" at bounding box center [619, 115] width 177 height 12
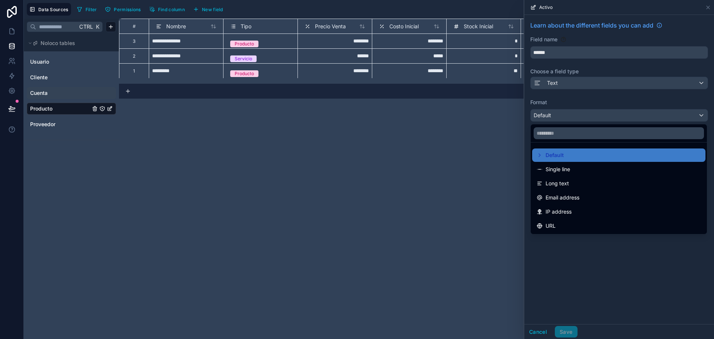
click at [607, 255] on div at bounding box center [619, 169] width 190 height 339
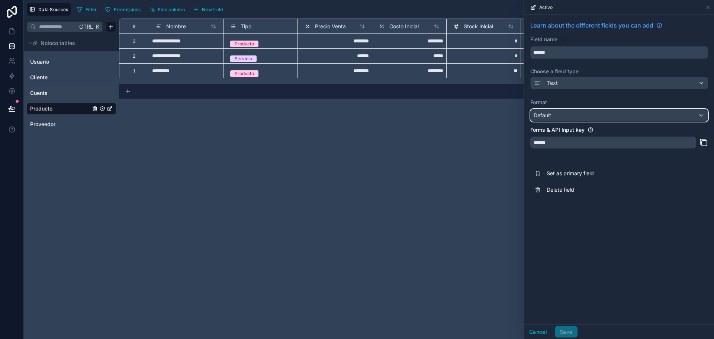
click at [588, 113] on div "Default" at bounding box center [619, 115] width 177 height 12
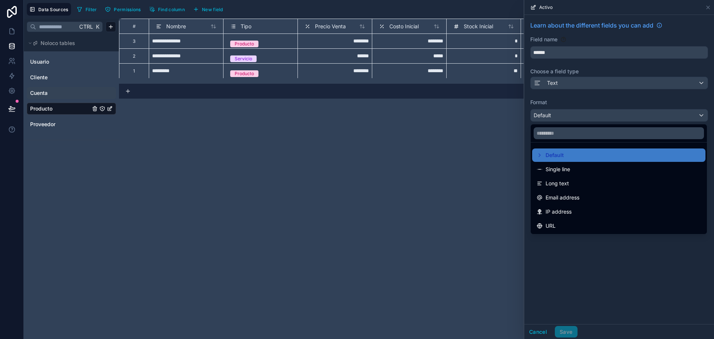
click at [580, 246] on div at bounding box center [619, 169] width 190 height 339
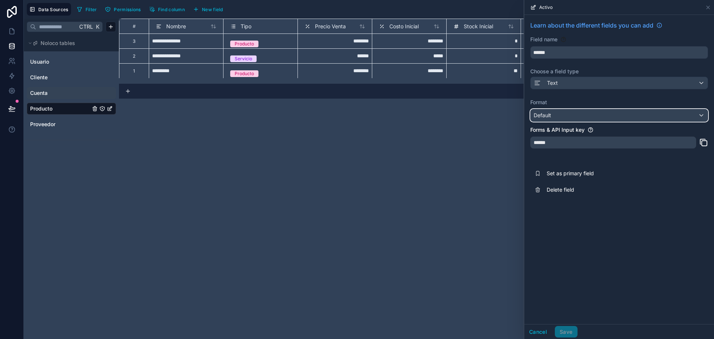
click at [628, 114] on div "Default" at bounding box center [619, 115] width 177 height 12
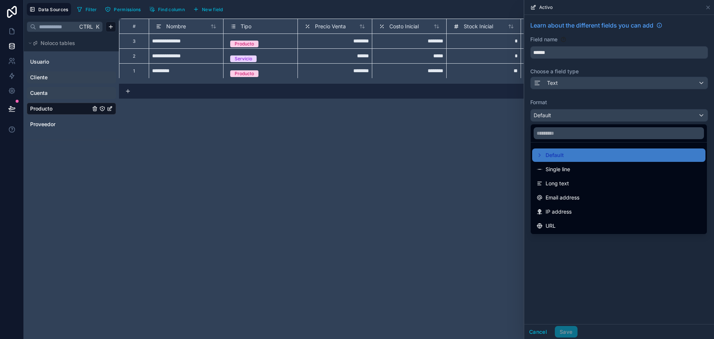
click at [42, 75] on span "Cliente" at bounding box center [38, 77] width 17 height 7
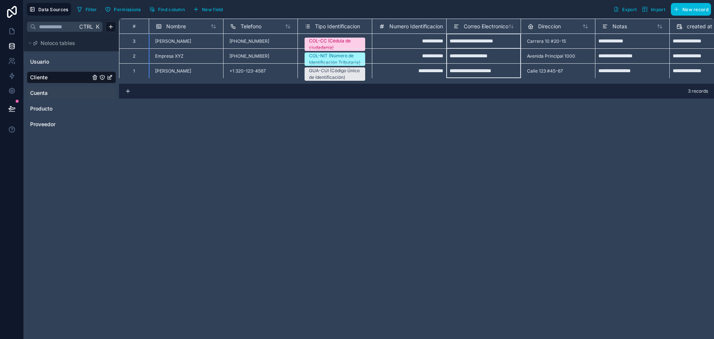
click at [479, 23] on span "Correo Electronico" at bounding box center [486, 26] width 45 height 7
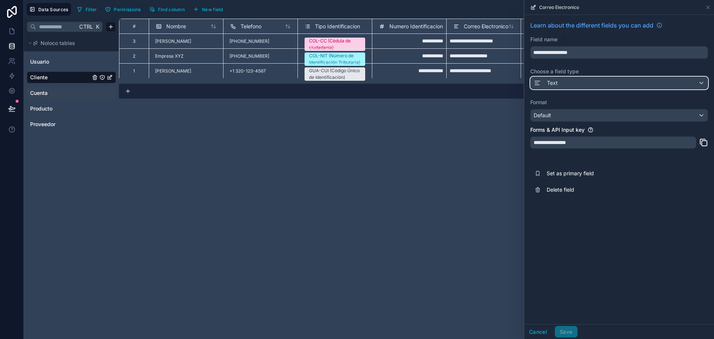
click at [585, 80] on div "Text" at bounding box center [619, 83] width 177 height 12
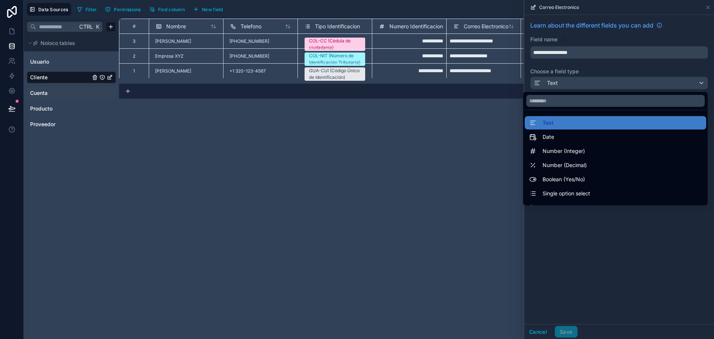
click at [583, 227] on div at bounding box center [619, 169] width 190 height 339
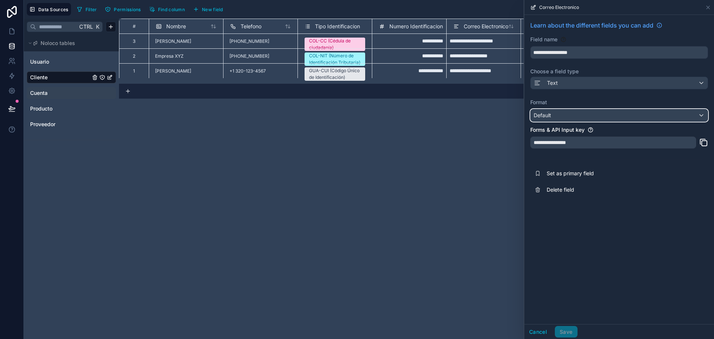
click at [584, 113] on div "Default" at bounding box center [619, 115] width 177 height 12
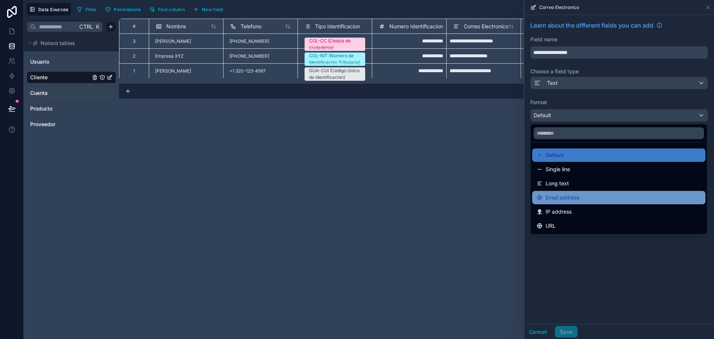
click at [566, 195] on span "Email address" at bounding box center [563, 197] width 34 height 9
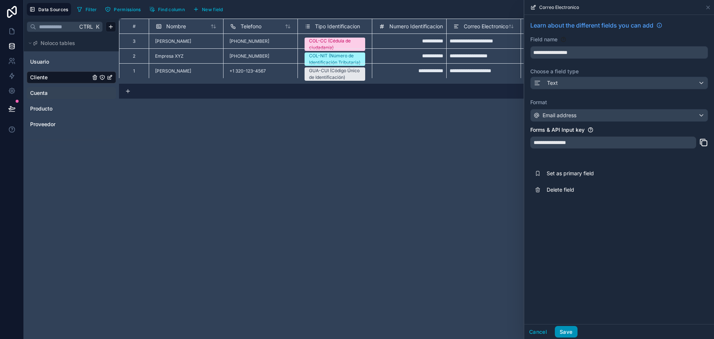
click at [571, 334] on button "Save" at bounding box center [566, 332] width 22 height 12
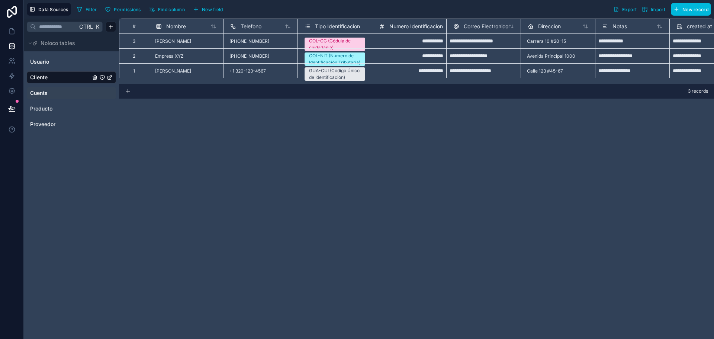
click at [43, 92] on span "Cuenta" at bounding box center [38, 92] width 17 height 7
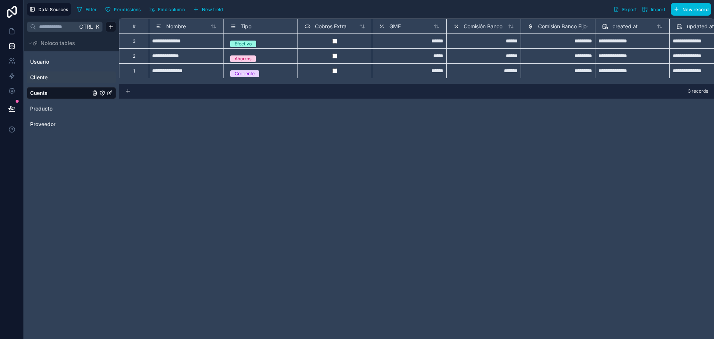
scroll to position [0, 110]
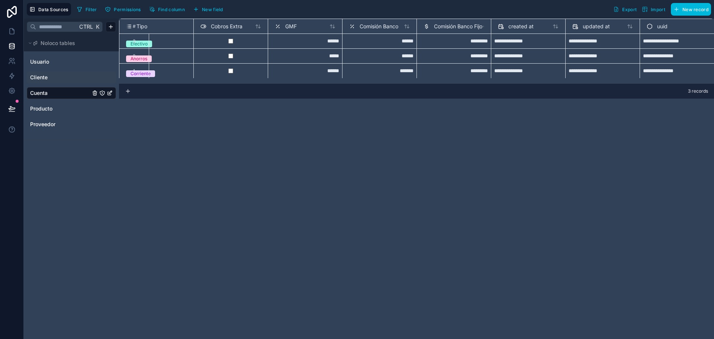
click at [46, 77] on span "Cliente" at bounding box center [38, 77] width 17 height 7
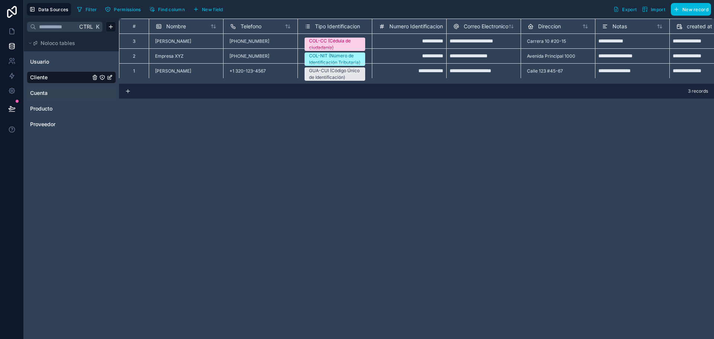
scroll to position [0, 184]
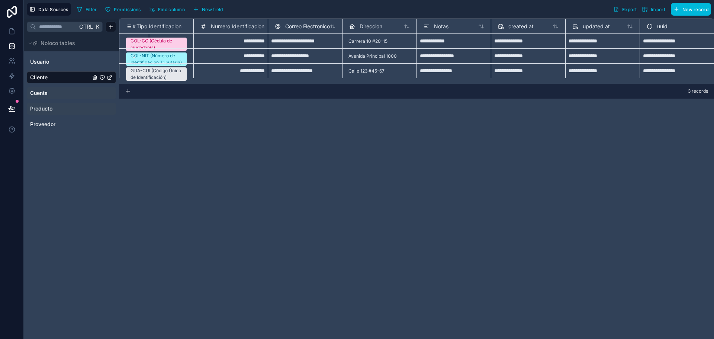
click at [44, 112] on span "Producto" at bounding box center [41, 108] width 22 height 7
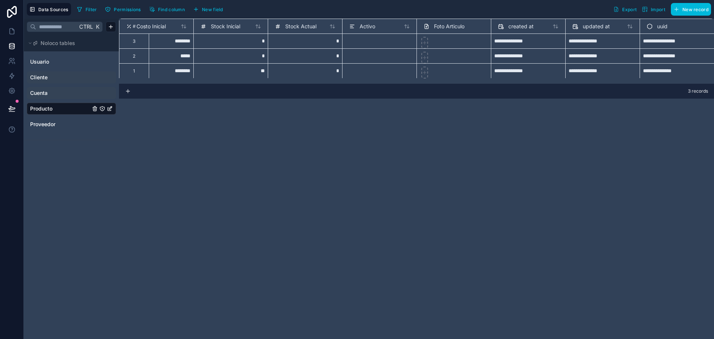
scroll to position [0, 259]
click at [422, 43] on icon at bounding box center [424, 42] width 5 height 5
click at [362, 24] on span "Activo" at bounding box center [368, 26] width 16 height 7
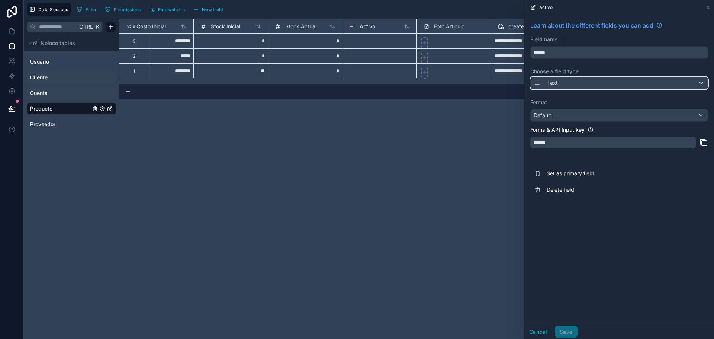
click at [557, 81] on span "Text" at bounding box center [552, 82] width 11 height 7
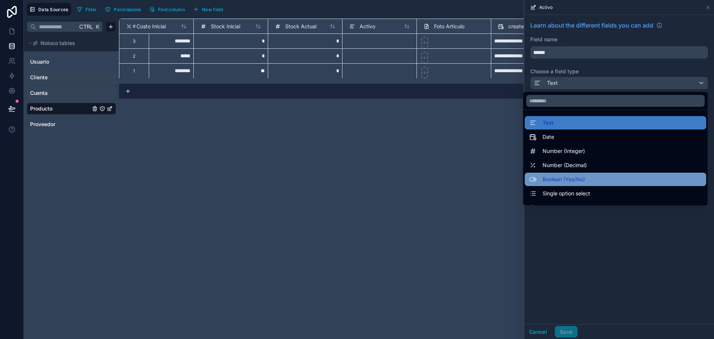
click at [549, 174] on div "Boolean (Yes/No)" at bounding box center [616, 179] width 182 height 13
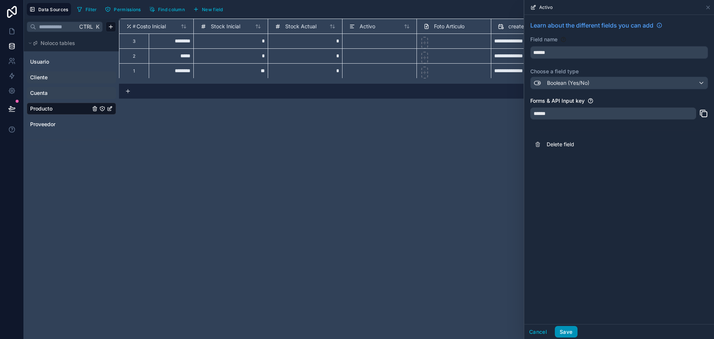
click at [573, 328] on button "Save" at bounding box center [566, 332] width 22 height 12
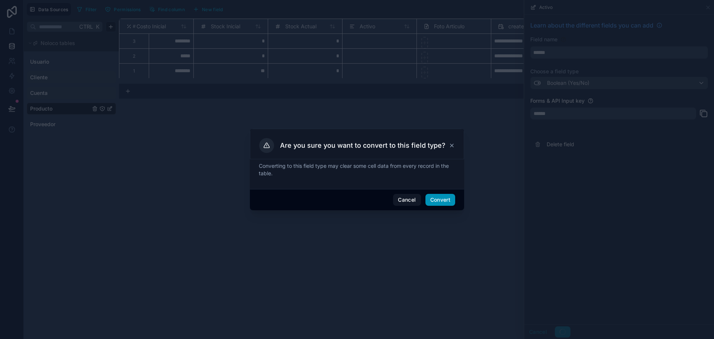
click at [449, 198] on button "Convert" at bounding box center [441, 200] width 30 height 12
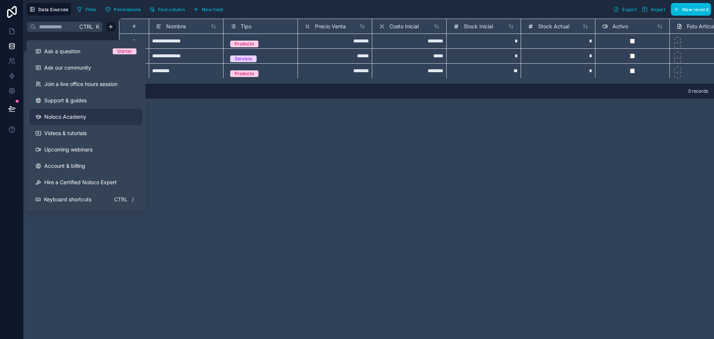
click at [51, 115] on span "Noloco Academy" at bounding box center [65, 116] width 42 height 7
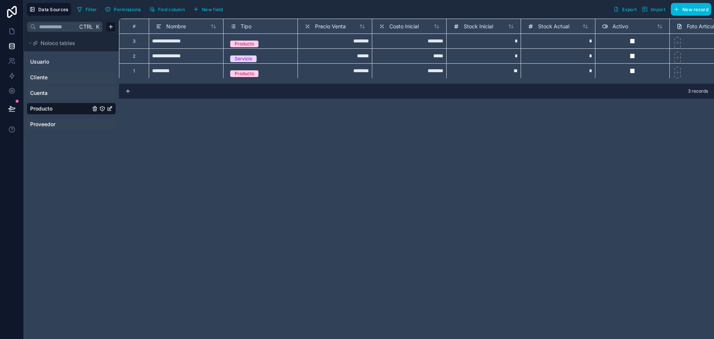
click at [47, 125] on span "Proveedor" at bounding box center [42, 124] width 25 height 7
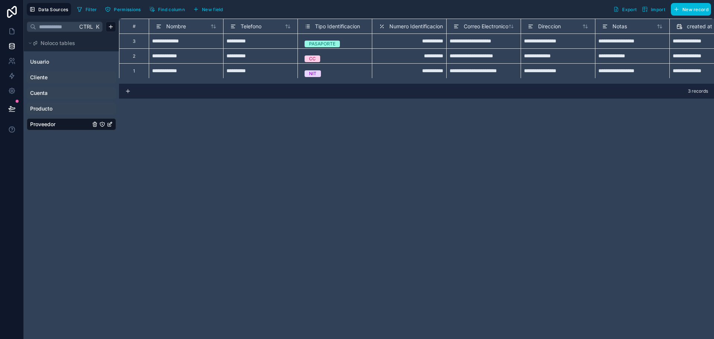
click at [176, 26] on span "Nombre" at bounding box center [176, 26] width 20 height 7
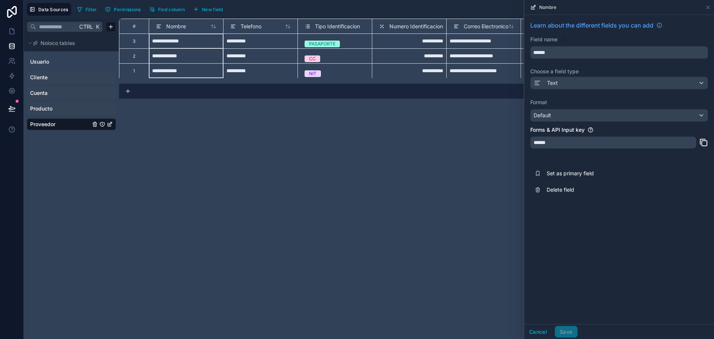
click at [267, 120] on div "**********" at bounding box center [416, 179] width 595 height 320
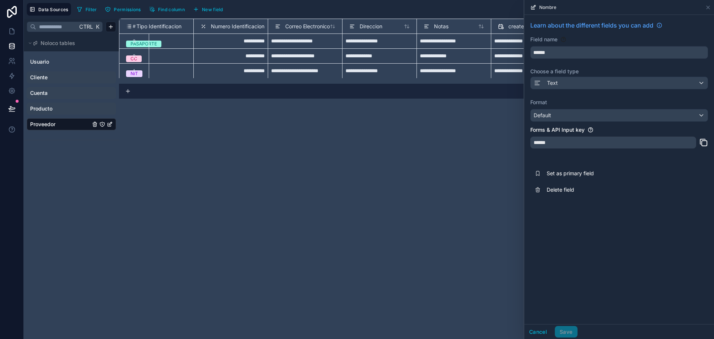
scroll to position [0, 184]
click at [248, 25] on span "Numero Identificacion" at bounding box center [238, 26] width 54 height 7
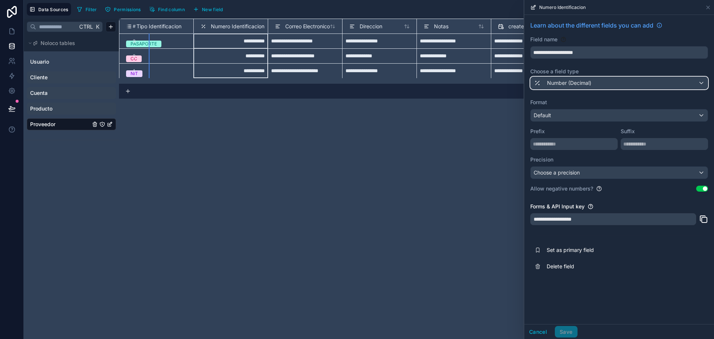
click at [607, 85] on div "Number (Decimal)" at bounding box center [619, 83] width 177 height 12
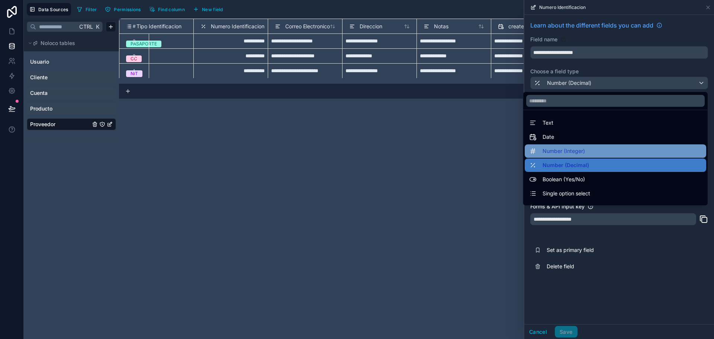
click at [555, 149] on span "Number (Integer)" at bounding box center [564, 151] width 42 height 9
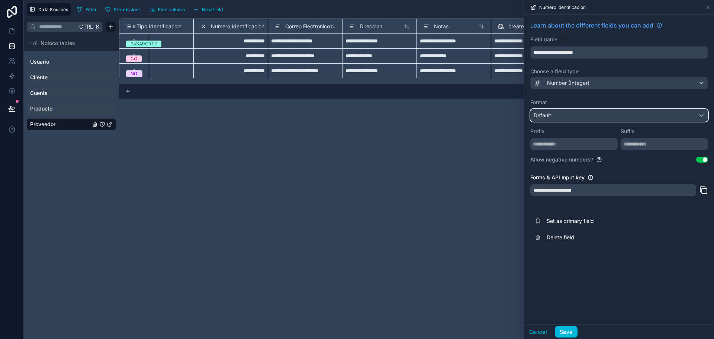
click at [583, 113] on div "Default" at bounding box center [619, 115] width 177 height 12
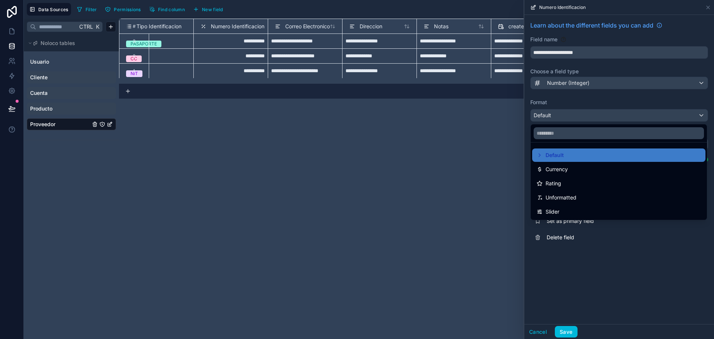
click at [599, 262] on div at bounding box center [619, 169] width 190 height 339
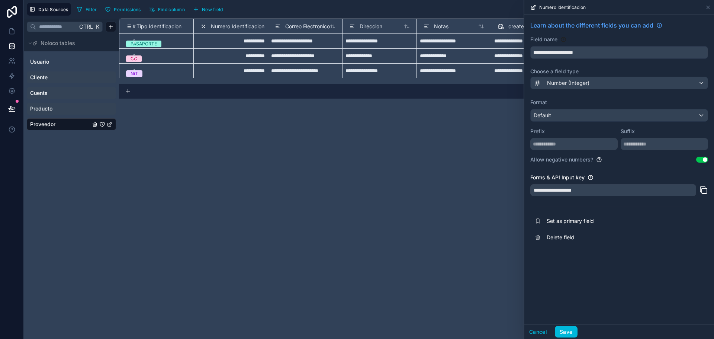
click at [304, 21] on div "Correo Electronico" at bounding box center [305, 26] width 74 height 15
click at [303, 25] on span "Correo Electronico" at bounding box center [307, 26] width 45 height 7
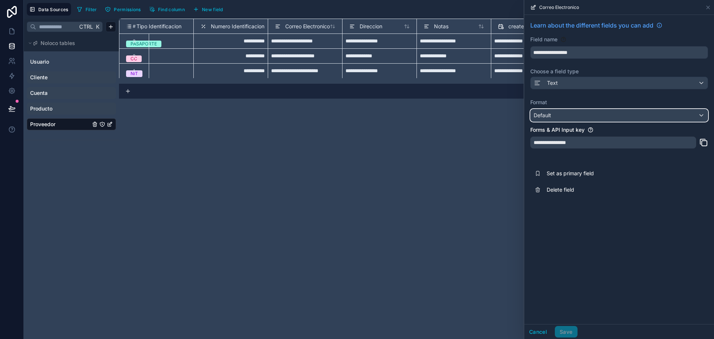
click at [581, 112] on div "Default" at bounding box center [619, 115] width 177 height 12
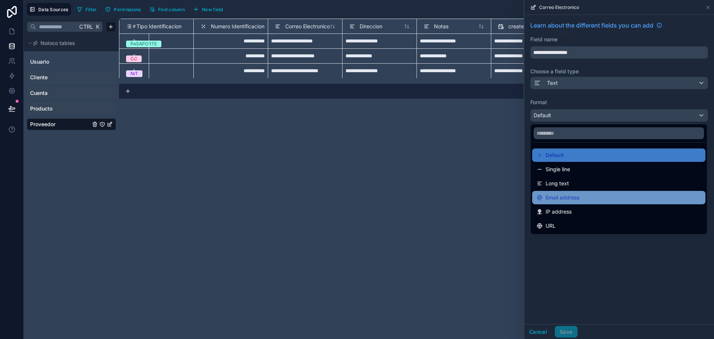
click at [567, 192] on div "Email address" at bounding box center [618, 197] width 173 height 13
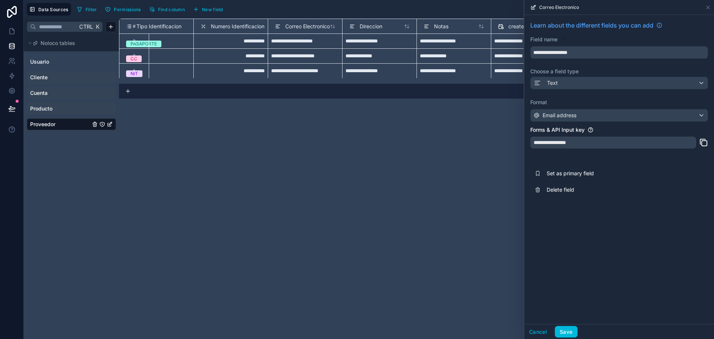
click at [363, 25] on span "Direccion" at bounding box center [371, 26] width 23 height 7
click at [222, 21] on div "Numero Identificacion" at bounding box center [230, 26] width 74 height 15
click at [222, 24] on span "Numero Identificacion" at bounding box center [238, 26] width 54 height 7
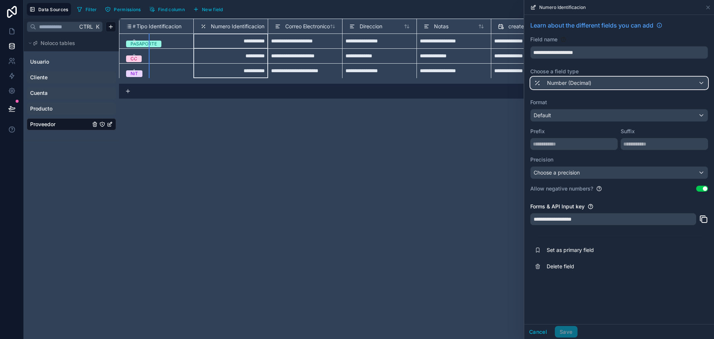
click at [589, 78] on div "Number (Decimal)" at bounding box center [619, 83] width 177 height 12
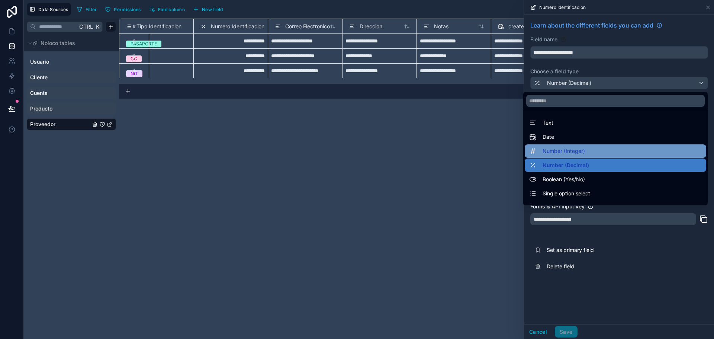
click at [562, 150] on span "Number (Integer)" at bounding box center [564, 151] width 42 height 9
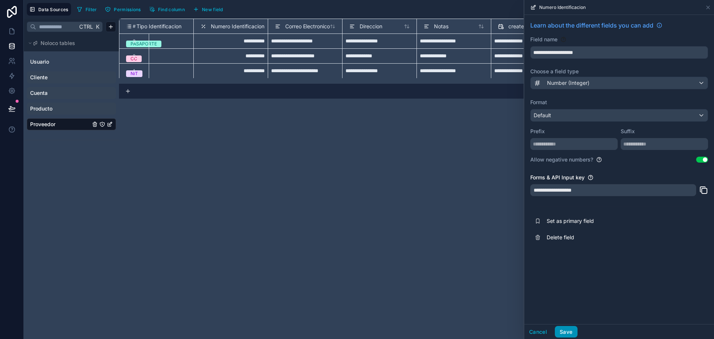
click at [569, 331] on button "Save" at bounding box center [566, 332] width 22 height 12
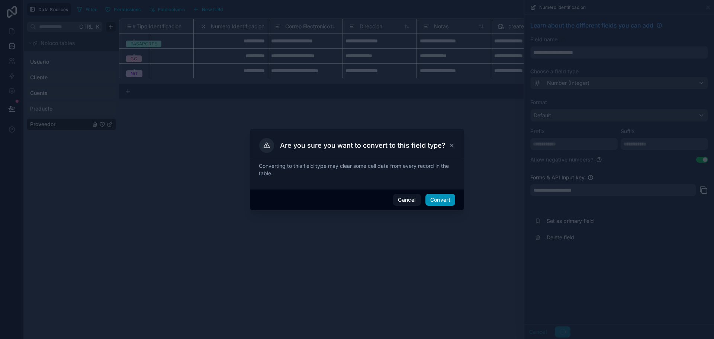
click at [447, 196] on button "Convert" at bounding box center [441, 200] width 30 height 12
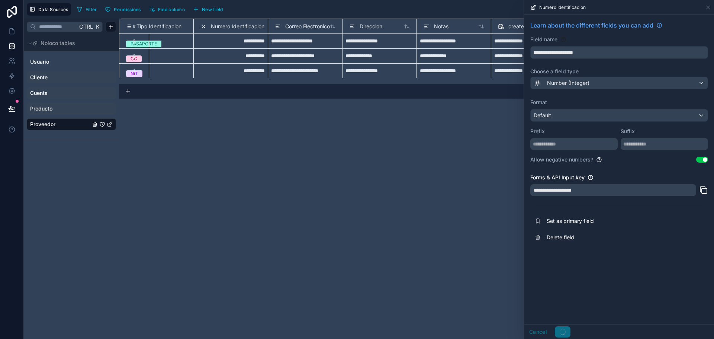
click at [707, 159] on button "Use setting" at bounding box center [702, 160] width 12 height 6
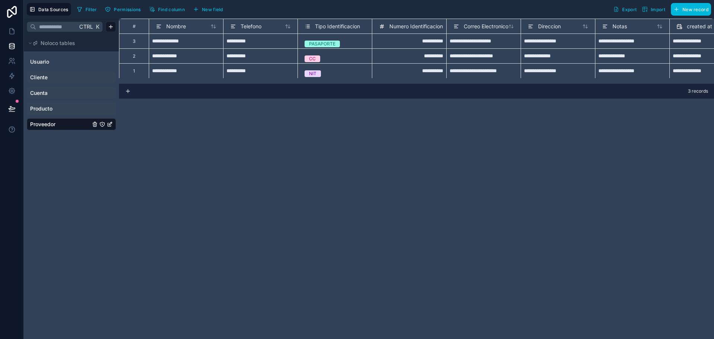
click at [407, 24] on span "Numero Identificacion" at bounding box center [416, 26] width 54 height 7
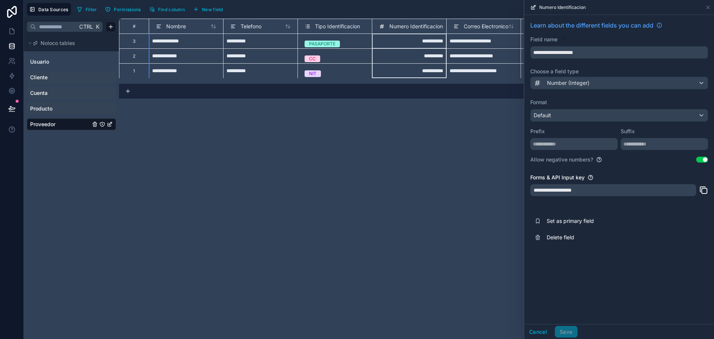
click at [702, 158] on button "Use setting" at bounding box center [702, 160] width 12 height 6
click at [566, 332] on button "Save" at bounding box center [566, 332] width 22 height 12
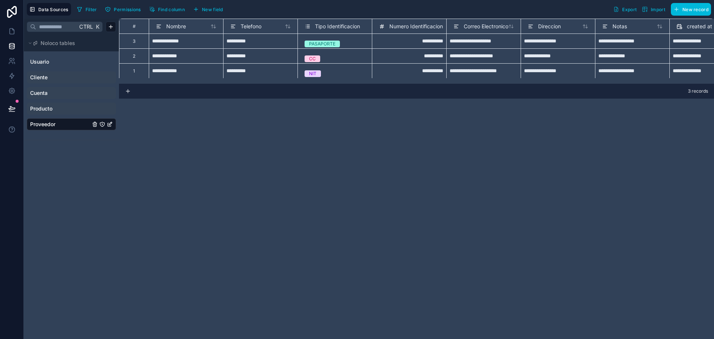
click at [486, 25] on span "Correo Electronico" at bounding box center [486, 26] width 45 height 7
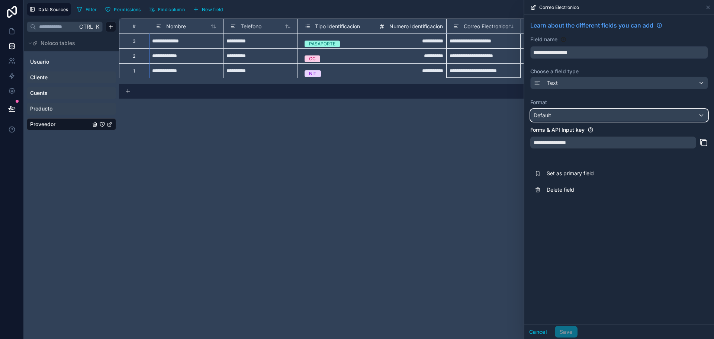
click at [580, 111] on div "Default" at bounding box center [619, 115] width 177 height 12
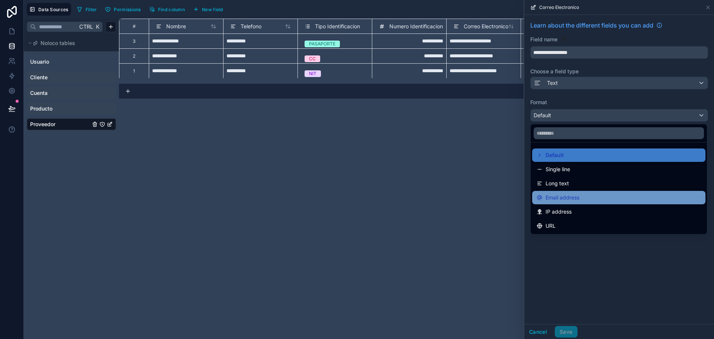
click at [559, 198] on span "Email address" at bounding box center [563, 197] width 34 height 9
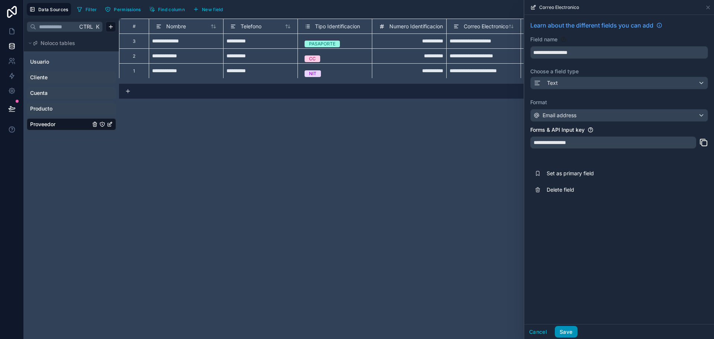
click at [567, 331] on button "Save" at bounding box center [566, 332] width 22 height 12
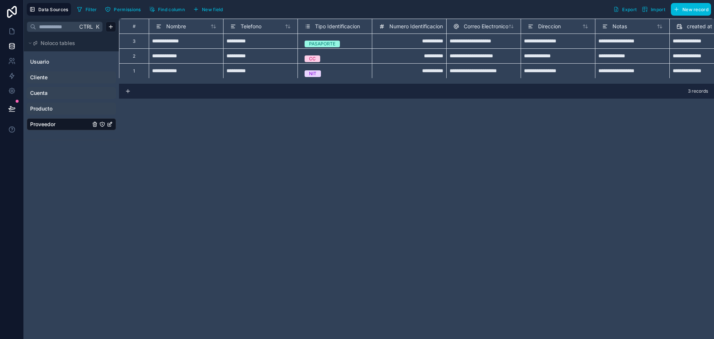
click at [44, 124] on span "Proveedor" at bounding box center [42, 124] width 25 height 7
click at [329, 25] on span "Tipo Identificacion" at bounding box center [337, 26] width 45 height 7
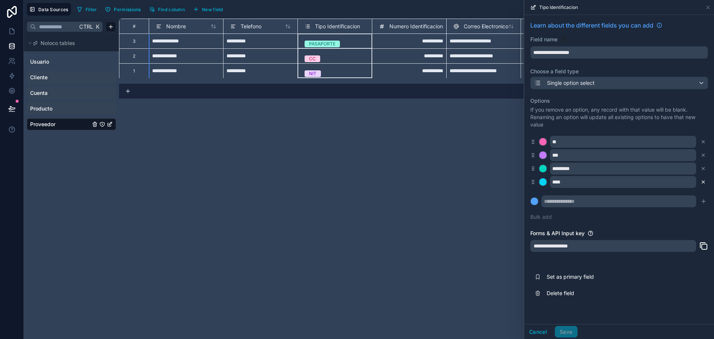
click at [703, 181] on icon at bounding box center [703, 182] width 3 height 3
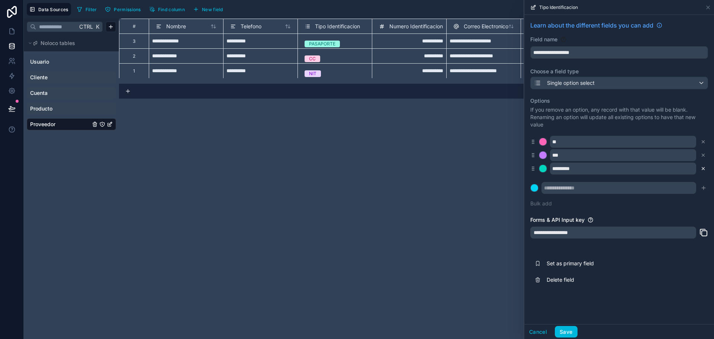
click at [703, 166] on icon at bounding box center [703, 168] width 5 height 5
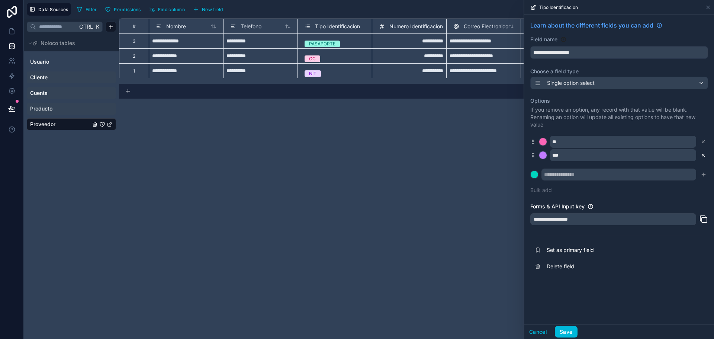
click at [701, 157] on icon at bounding box center [703, 155] width 5 height 5
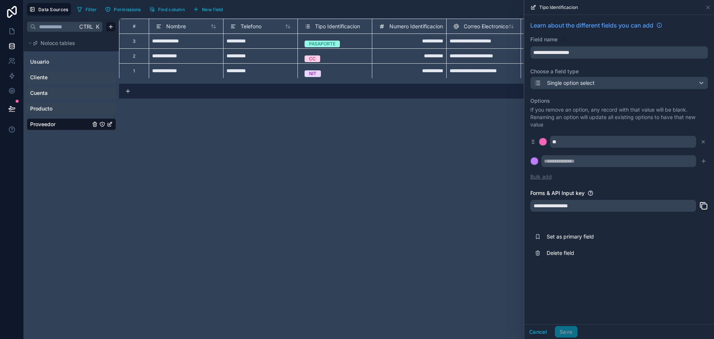
click at [540, 175] on button "Bulk add" at bounding box center [541, 176] width 22 height 7
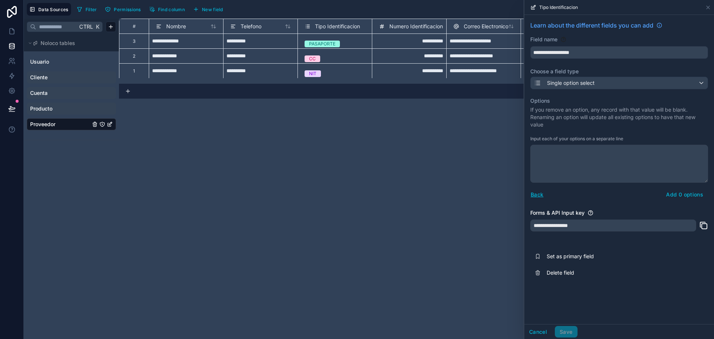
click at [557, 159] on textarea at bounding box center [619, 164] width 178 height 38
drag, startPoint x: 597, startPoint y: 178, endPoint x: 634, endPoint y: 163, distance: 40.4
click at [634, 163] on textarea at bounding box center [619, 164] width 178 height 38
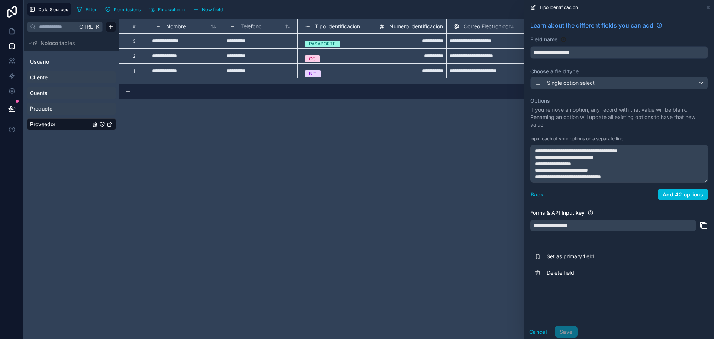
type textarea "**********"
click at [676, 198] on button "Add 42 options" at bounding box center [683, 195] width 50 height 12
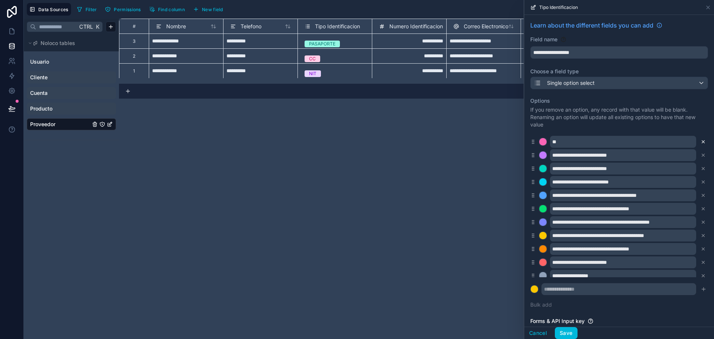
click at [701, 142] on icon at bounding box center [703, 141] width 5 height 5
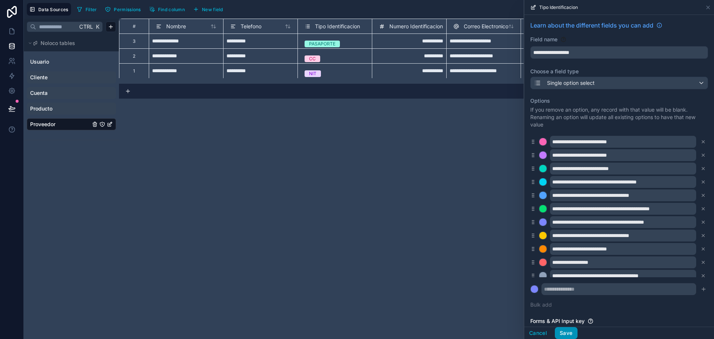
click at [564, 334] on button "Save" at bounding box center [566, 333] width 22 height 12
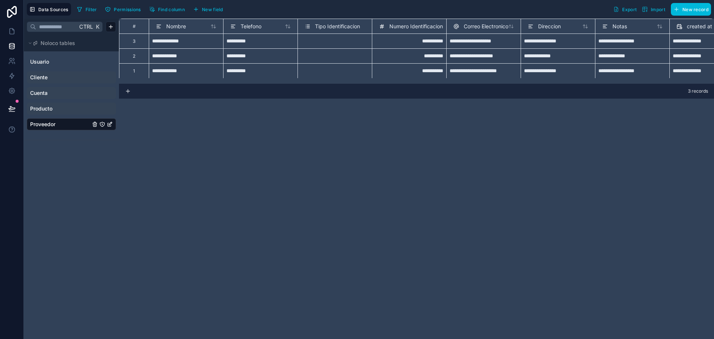
click at [340, 38] on div "Select a Tipo Identificacion" at bounding box center [335, 44] width 68 height 14
click at [340, 40] on div "Select a Tipo Identificacion" at bounding box center [335, 43] width 68 height 7
click at [340, 44] on div "Select a Tipo Identificacion" at bounding box center [333, 44] width 57 height 6
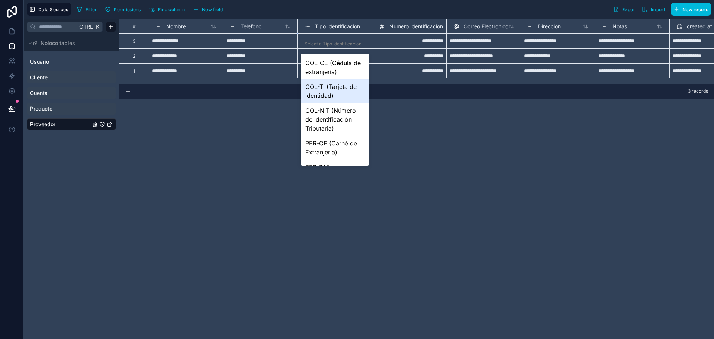
click at [335, 86] on div "COL-TI (Tarjeta de identidad)" at bounding box center [335, 91] width 68 height 24
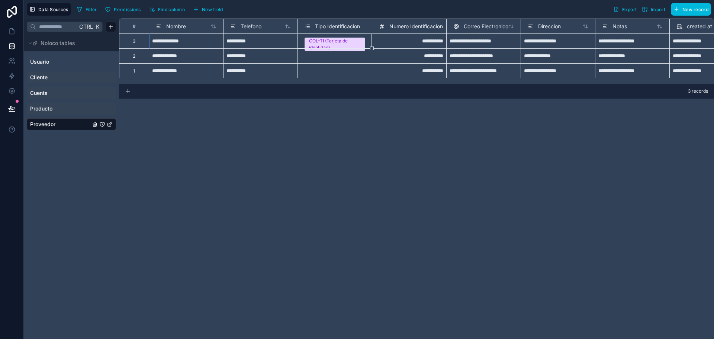
click at [334, 55] on div "Select a Tipo Identificacion" at bounding box center [335, 58] width 68 height 7
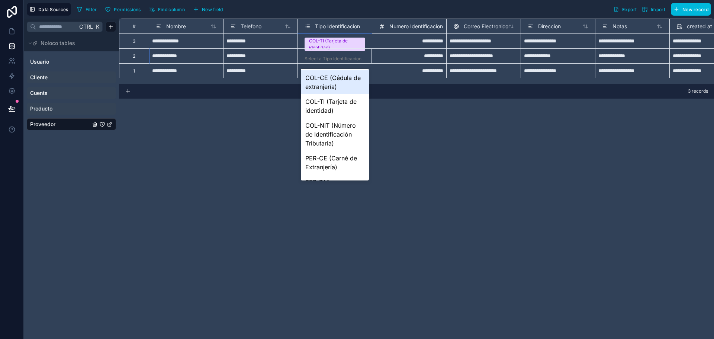
click at [334, 55] on div "Select a Tipo Identificacion" at bounding box center [335, 58] width 68 height 7
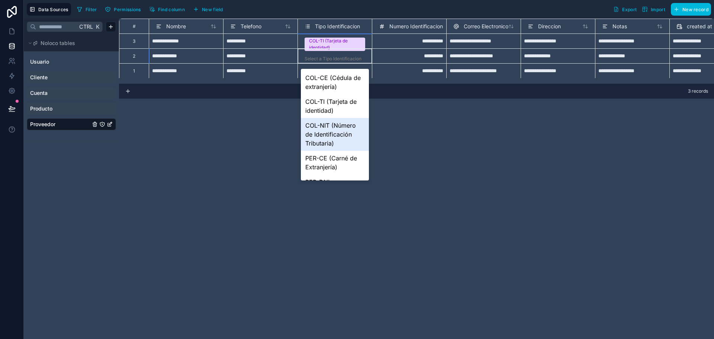
click at [329, 131] on div "COL-NIT (Número de Identificación Tributaria)" at bounding box center [335, 134] width 68 height 33
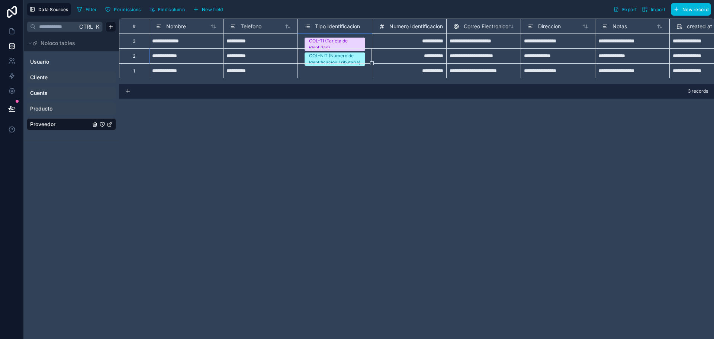
click at [340, 70] on div "Select a Tipo Identificacion" at bounding box center [335, 74] width 68 height 14
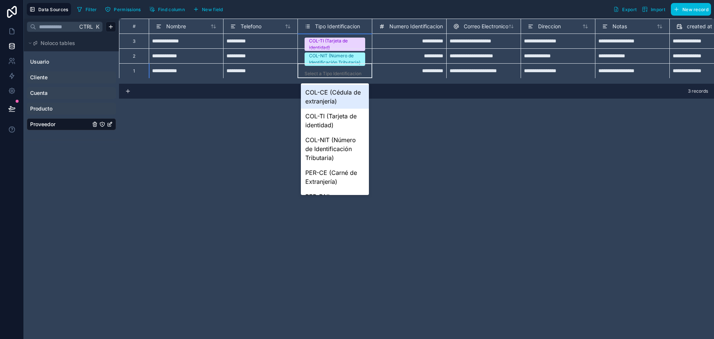
click at [337, 71] on div "Select a Tipo Identificacion" at bounding box center [333, 74] width 57 height 6
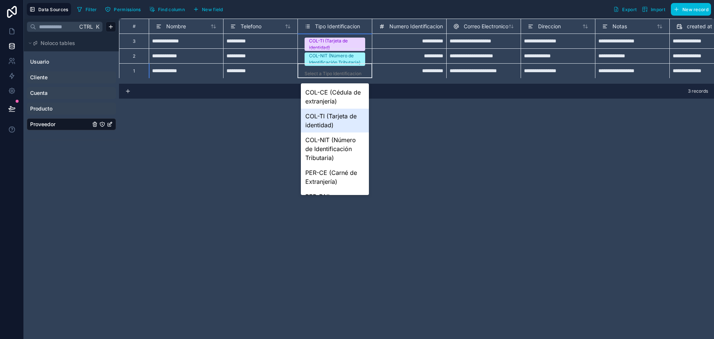
scroll to position [74, 0]
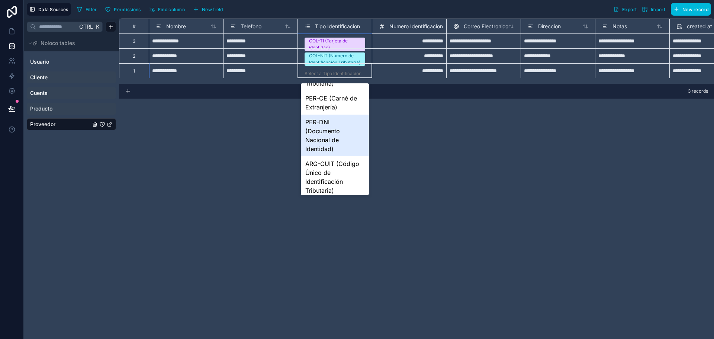
click at [340, 128] on div "PER-DNI (Documento Nacional de Identidad)" at bounding box center [335, 136] width 68 height 42
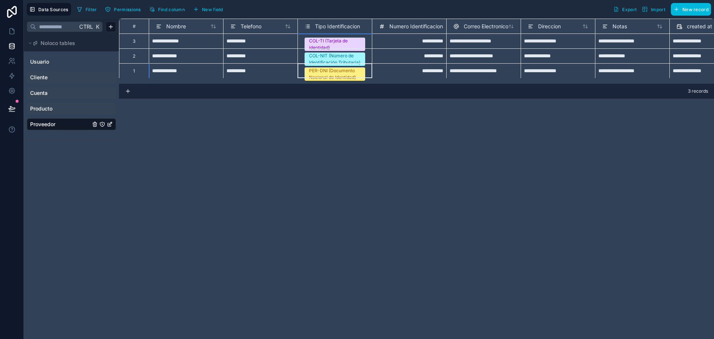
click at [414, 117] on div "**********" at bounding box center [416, 179] width 595 height 320
click at [418, 41] on div "**********" at bounding box center [409, 40] width 74 height 15
click at [426, 57] on div "**********" at bounding box center [409, 55] width 74 height 15
click at [539, 26] on span "Direccion" at bounding box center [549, 26] width 23 height 7
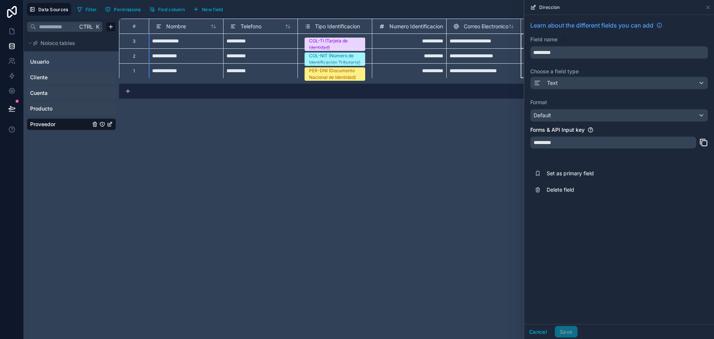
click at [540, 26] on div "**********" at bounding box center [369, 169] width 690 height 339
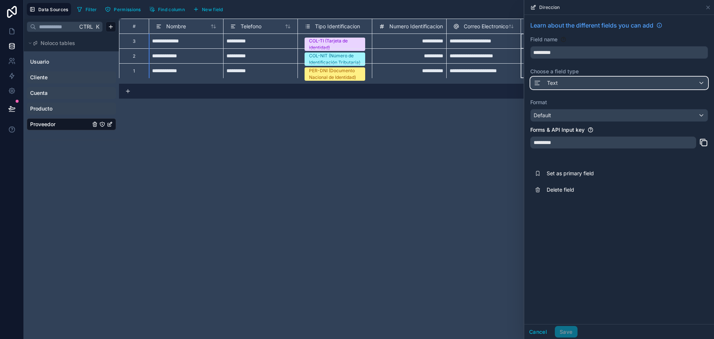
click at [568, 83] on div "Text" at bounding box center [619, 83] width 177 height 12
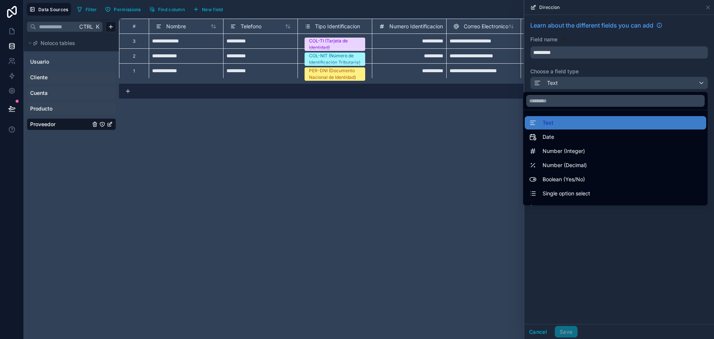
click at [592, 275] on div at bounding box center [619, 169] width 190 height 339
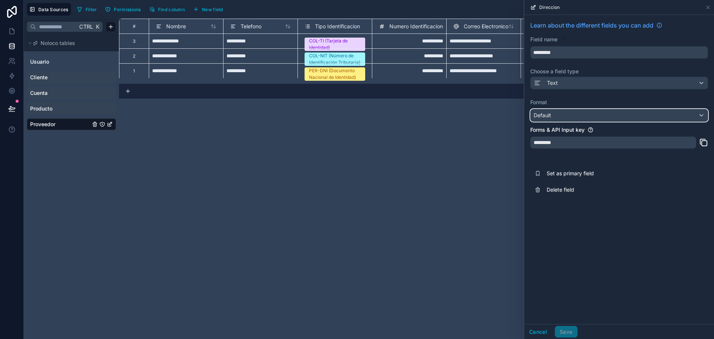
click at [590, 116] on div "Default" at bounding box center [619, 115] width 177 height 12
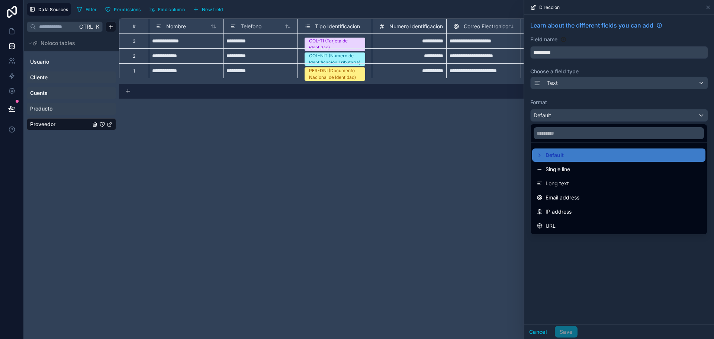
click at [577, 84] on div at bounding box center [619, 169] width 190 height 339
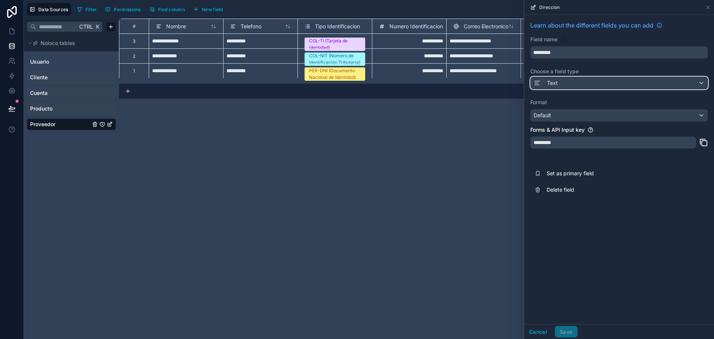
click at [576, 85] on div "Text" at bounding box center [619, 83] width 177 height 12
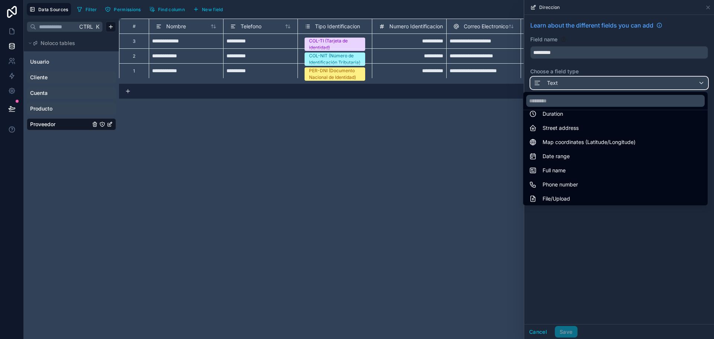
scroll to position [112, 0]
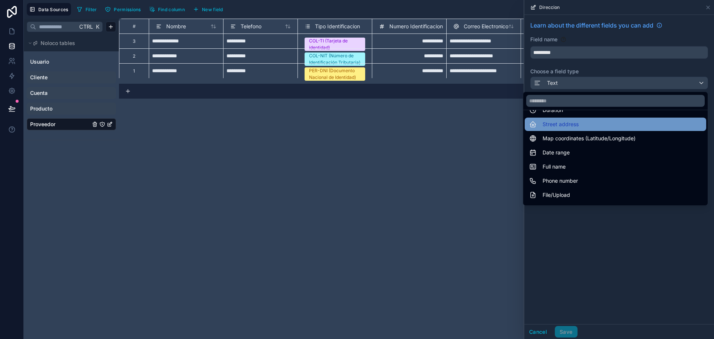
click at [552, 122] on span "Street address" at bounding box center [561, 124] width 36 height 9
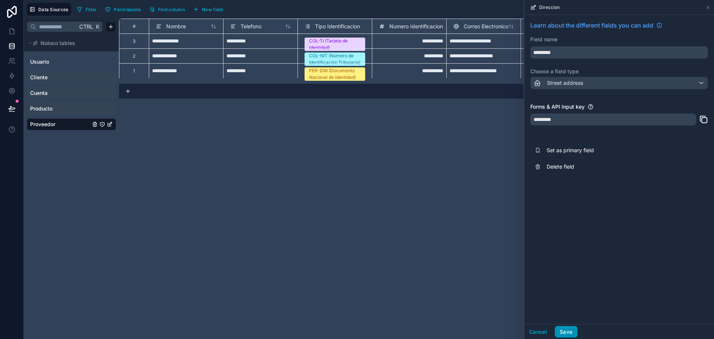
click at [573, 327] on button "Save" at bounding box center [566, 332] width 22 height 12
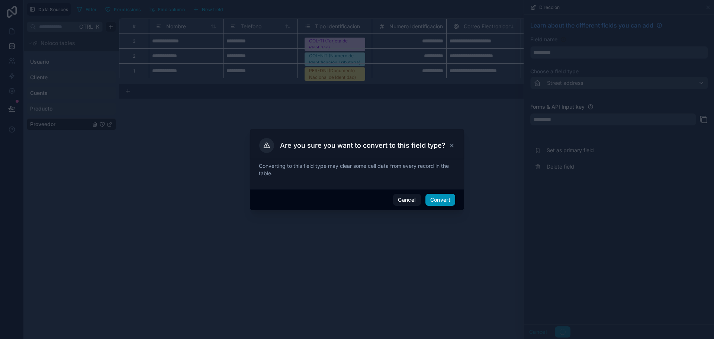
click at [450, 199] on button "Convert" at bounding box center [441, 200] width 30 height 12
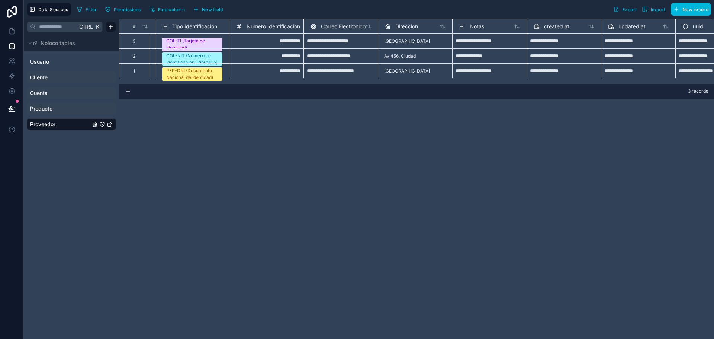
scroll to position [0, 143]
click at [475, 25] on span "Notas" at bounding box center [476, 26] width 15 height 7
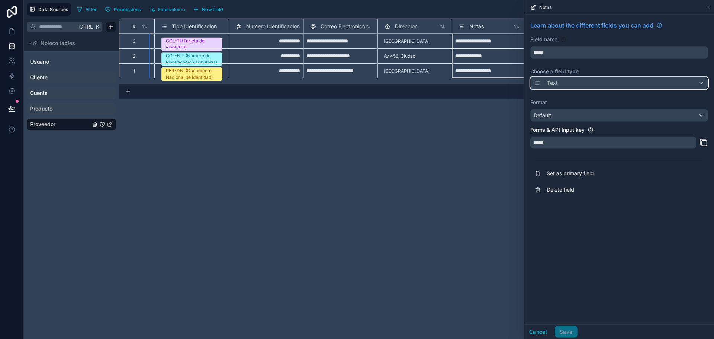
click at [570, 77] on button "Text" at bounding box center [619, 83] width 178 height 13
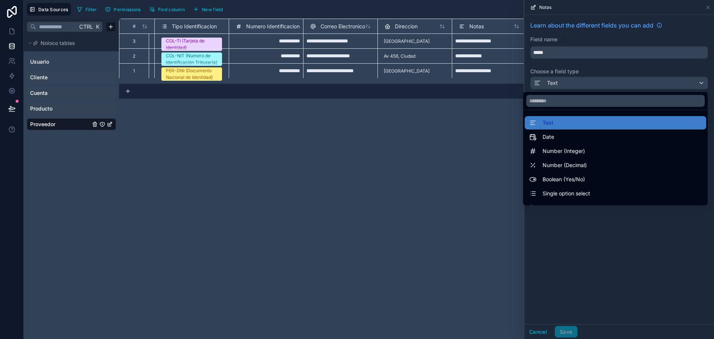
click at [566, 117] on div "Text" at bounding box center [616, 122] width 182 height 13
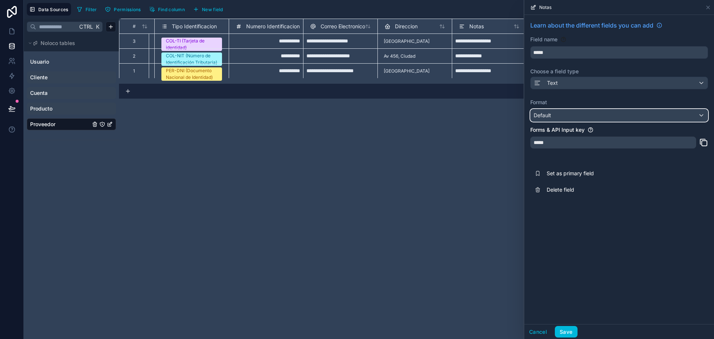
click at [566, 117] on div "Default" at bounding box center [619, 115] width 177 height 12
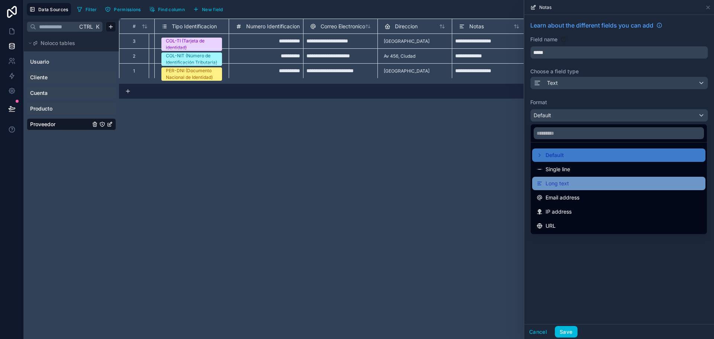
click at [587, 182] on div "Long text" at bounding box center [619, 183] width 164 height 9
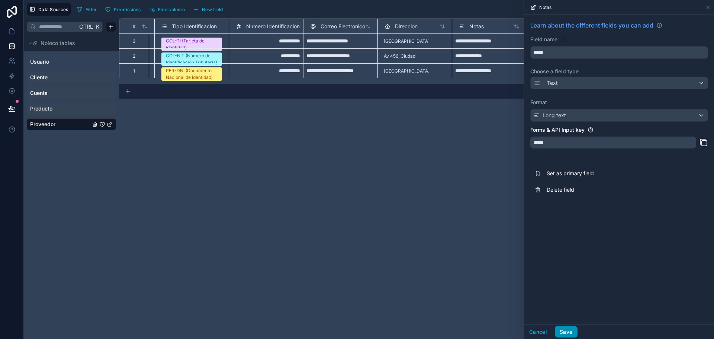
click at [559, 330] on button "Save" at bounding box center [566, 332] width 22 height 12
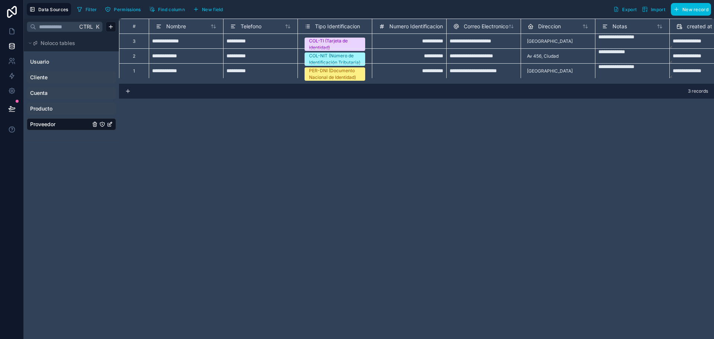
scroll to position [0, 184]
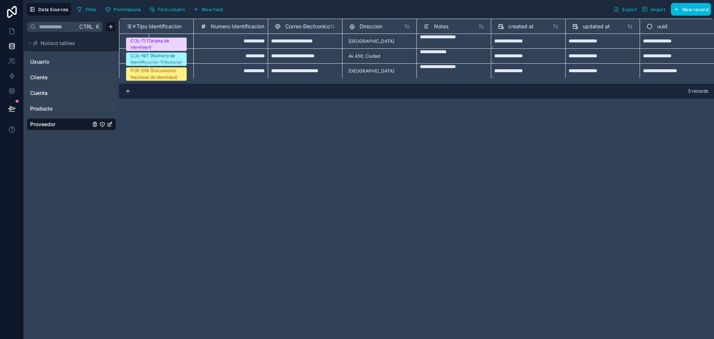
click at [395, 171] on div "**********" at bounding box center [416, 179] width 595 height 320
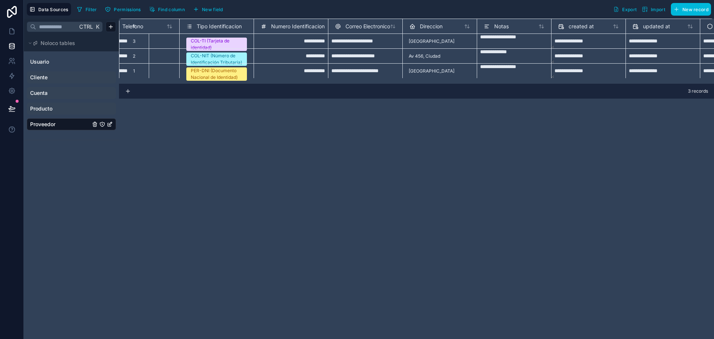
scroll to position [0, 150]
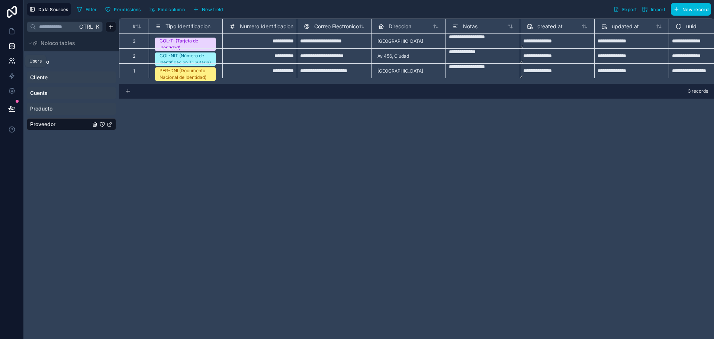
click at [12, 59] on icon at bounding box center [11, 60] width 7 height 7
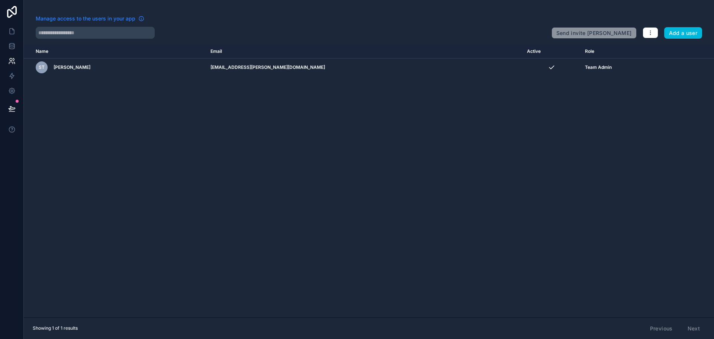
click at [65, 17] on span "Manage access to the users in your app" at bounding box center [86, 18] width 100 height 7
click at [13, 46] on icon at bounding box center [11, 45] width 7 height 7
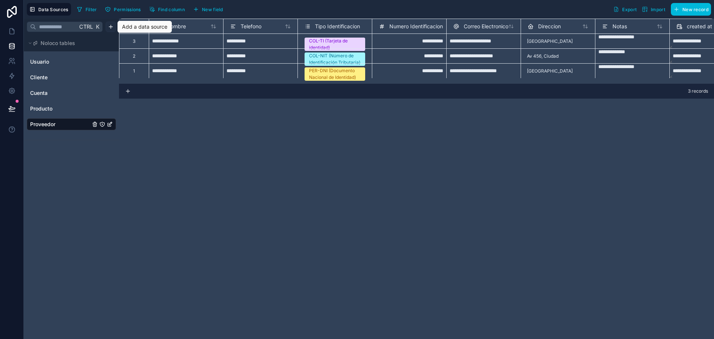
click at [107, 26] on html "**********" at bounding box center [357, 169] width 714 height 339
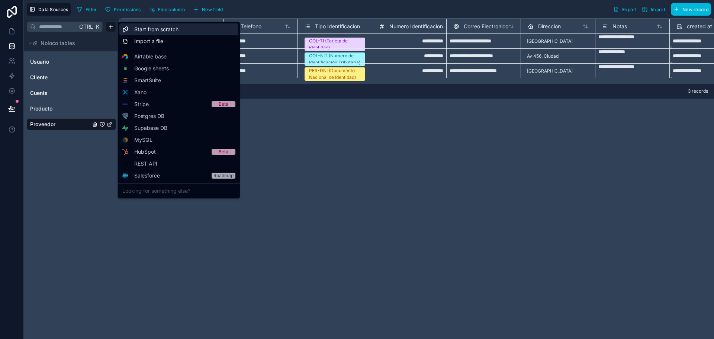
click at [153, 29] on span "Start from scratch" at bounding box center [156, 29] width 44 height 7
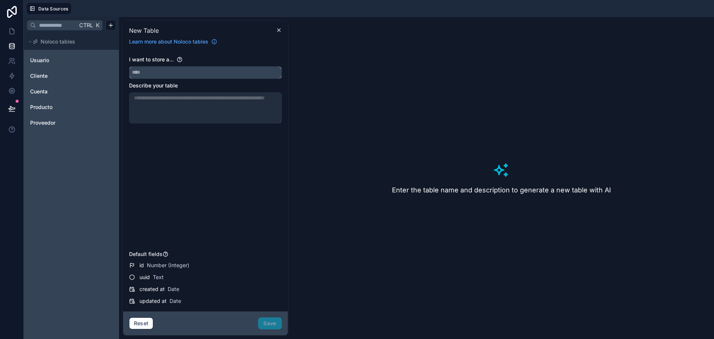
click at [182, 73] on input "text" at bounding box center [205, 73] width 152 height 12
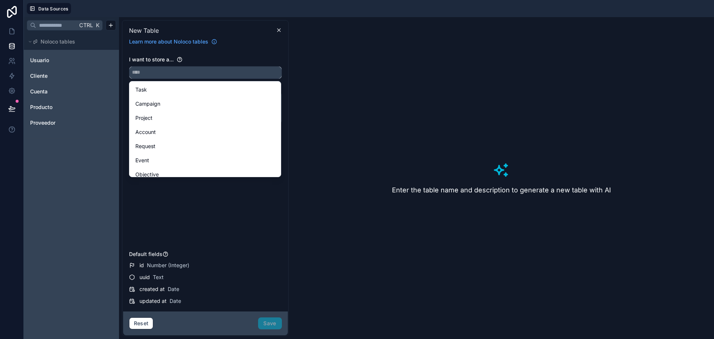
paste input "**********"
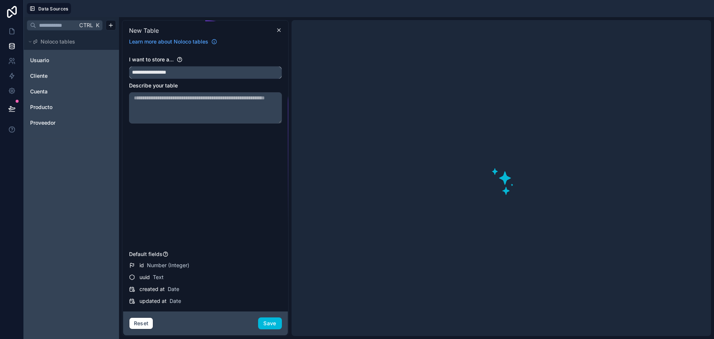
drag, startPoint x: 164, startPoint y: 71, endPoint x: 154, endPoint y: 71, distance: 9.3
click at [154, 71] on input "**********" at bounding box center [205, 73] width 152 height 12
type input "**********"
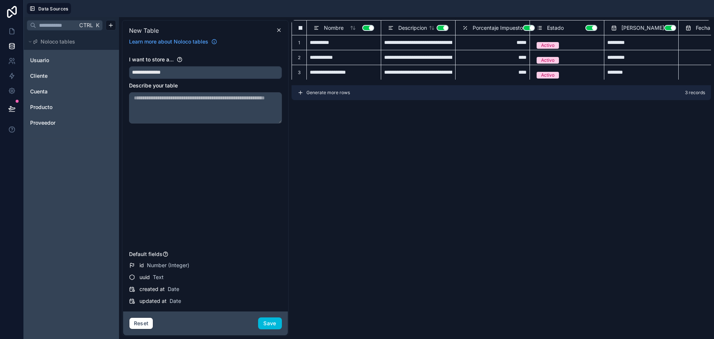
click at [191, 102] on textarea at bounding box center [205, 107] width 153 height 31
paste textarea "**********"
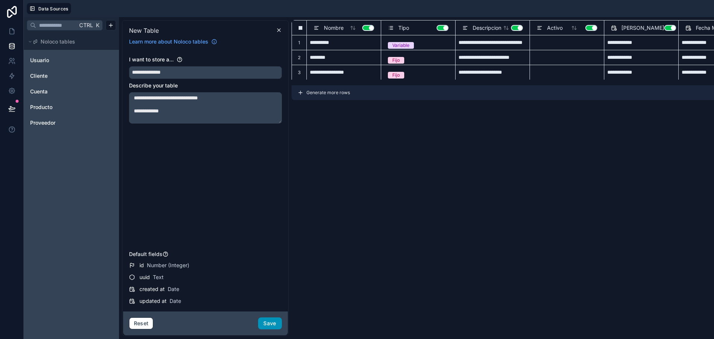
type textarea "**********"
click at [266, 322] on button "Save" at bounding box center [270, 323] width 24 height 12
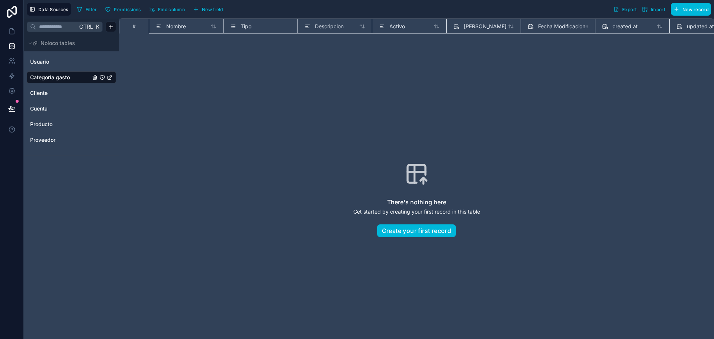
click at [184, 26] on span "Nombre" at bounding box center [176, 26] width 20 height 7
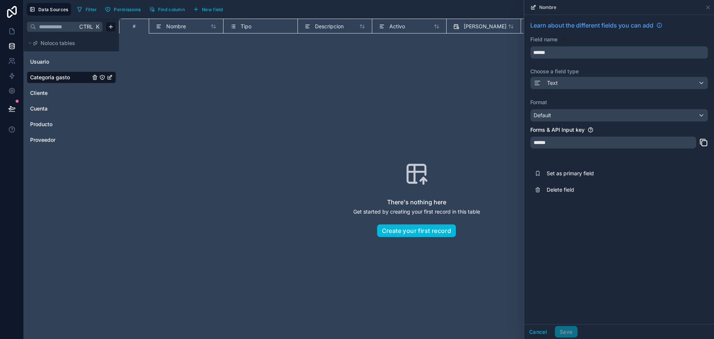
click at [564, 147] on div "******" at bounding box center [613, 143] width 166 height 12
drag, startPoint x: 555, startPoint y: 141, endPoint x: 558, endPoint y: 124, distance: 16.5
click at [556, 135] on div "Forms & API Input key ******" at bounding box center [619, 139] width 178 height 27
click at [563, 58] on div "Learn about the different fields you can add Field name ****** Choose a field t…" at bounding box center [619, 109] width 190 height 189
click at [562, 53] on input "******" at bounding box center [619, 52] width 177 height 12
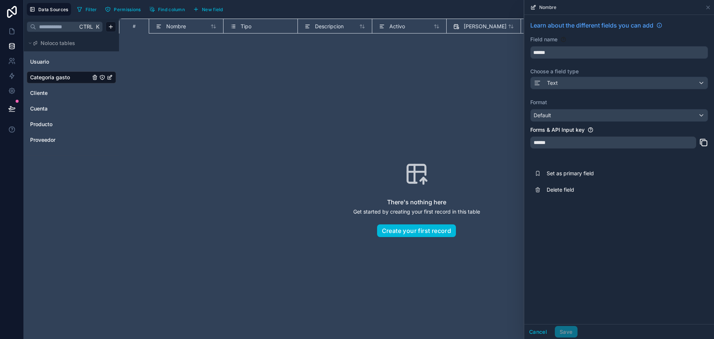
click at [565, 68] on label "Choose a field type" at bounding box center [619, 71] width 178 height 7
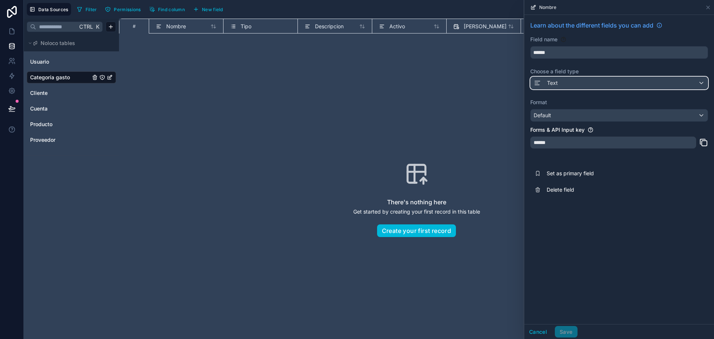
click at [559, 84] on div "Text" at bounding box center [619, 83] width 177 height 12
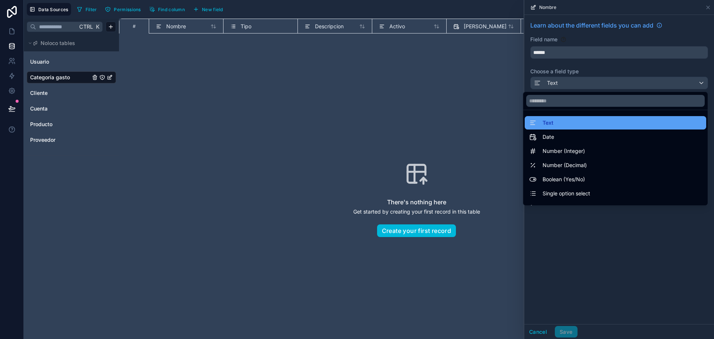
click at [548, 124] on div "Text" at bounding box center [615, 122] width 173 height 9
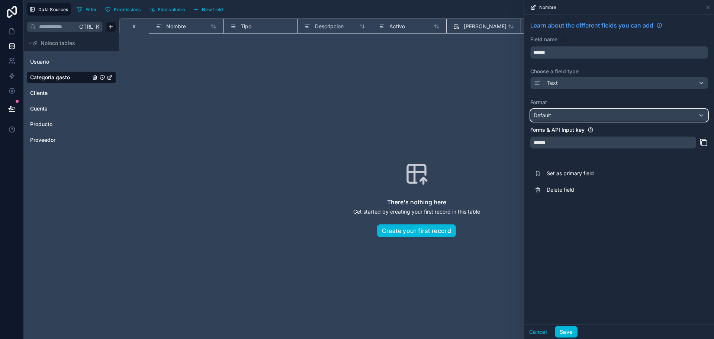
click at [559, 112] on div "Default" at bounding box center [619, 115] width 177 height 12
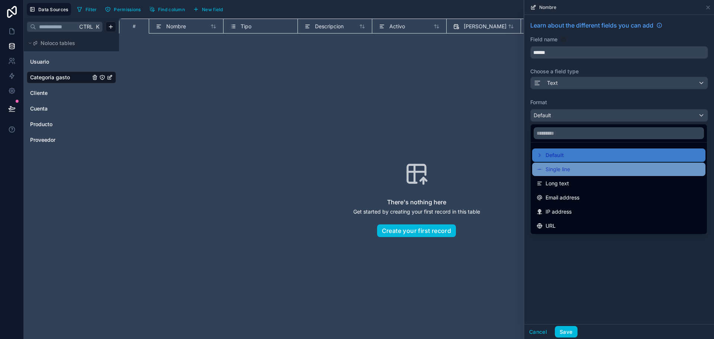
click at [558, 167] on span "Single line" at bounding box center [558, 169] width 25 height 9
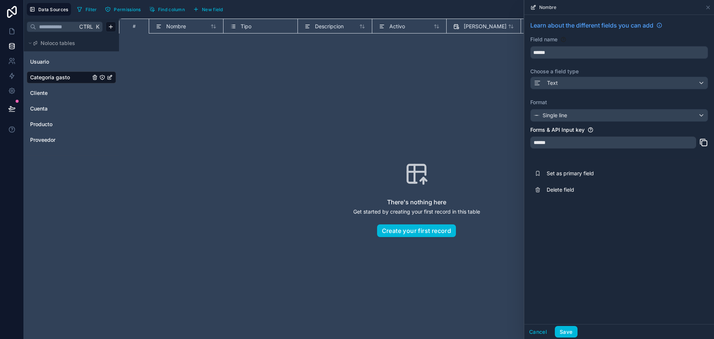
click at [262, 25] on div "Tipo" at bounding box center [260, 26] width 61 height 9
click at [244, 25] on span "Tipo" at bounding box center [246, 26] width 11 height 7
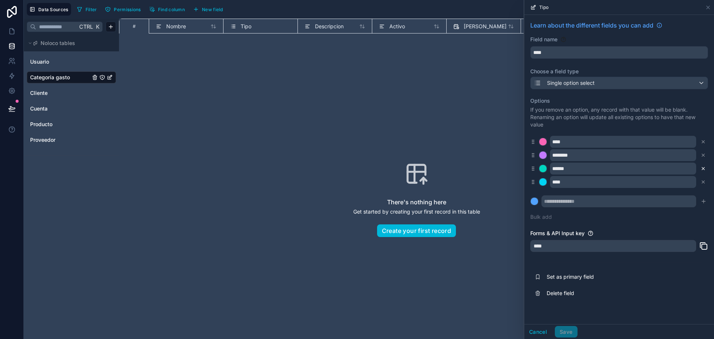
click at [703, 169] on icon at bounding box center [703, 168] width 5 height 5
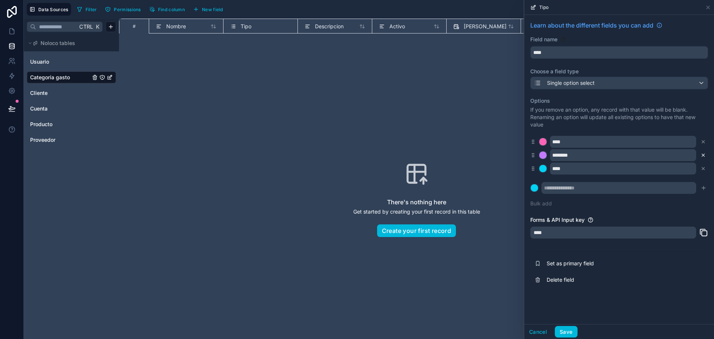
click at [703, 156] on icon at bounding box center [703, 155] width 5 height 5
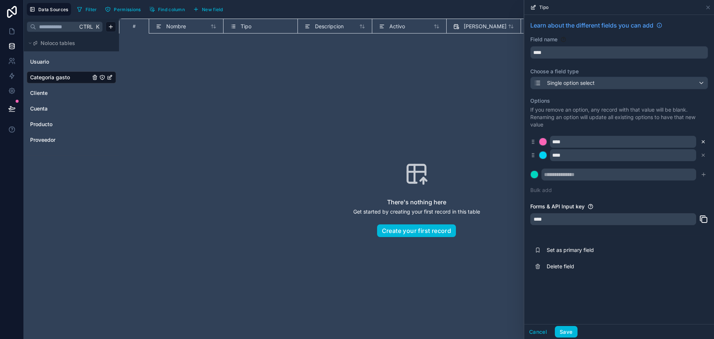
click at [702, 142] on icon at bounding box center [703, 141] width 5 height 5
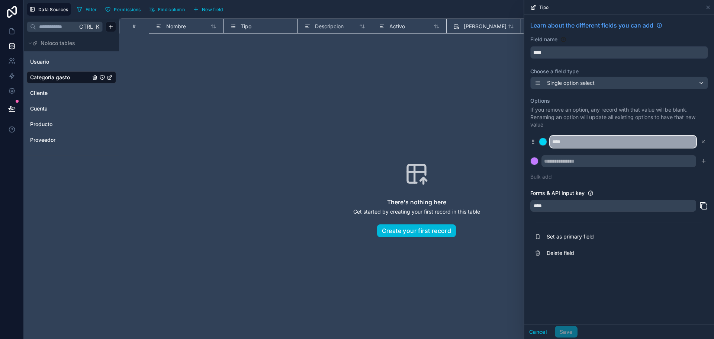
click at [619, 138] on input "****" at bounding box center [623, 142] width 146 height 12
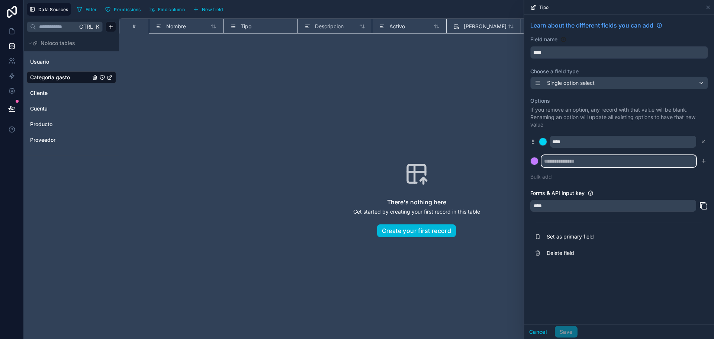
click at [583, 158] on input "text" at bounding box center [619, 161] width 155 height 12
click at [530, 332] on button "Cancel" at bounding box center [538, 332] width 28 height 12
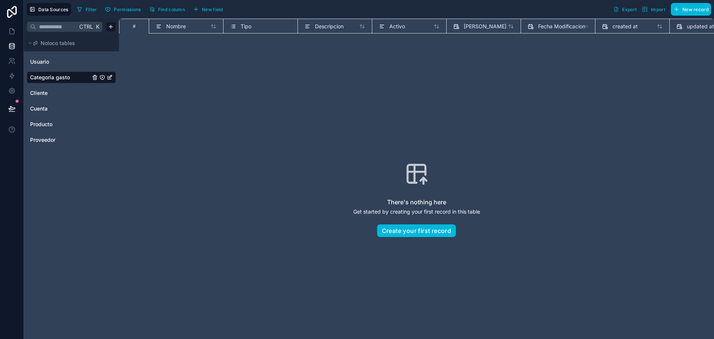
click at [327, 22] on div "Descripcion" at bounding box center [335, 26] width 74 height 15
click at [327, 23] on span "Descripcion" at bounding box center [329, 26] width 29 height 7
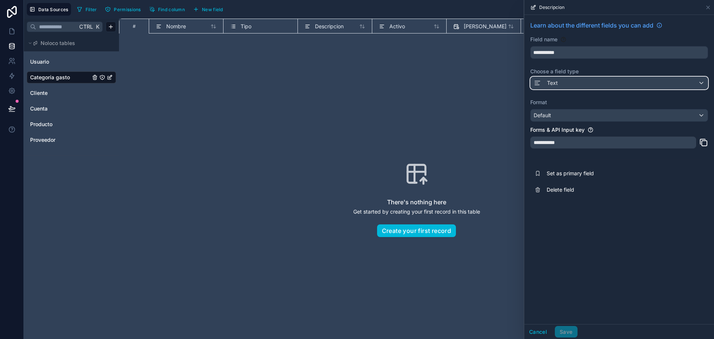
click at [575, 81] on div "Text" at bounding box center [619, 83] width 177 height 12
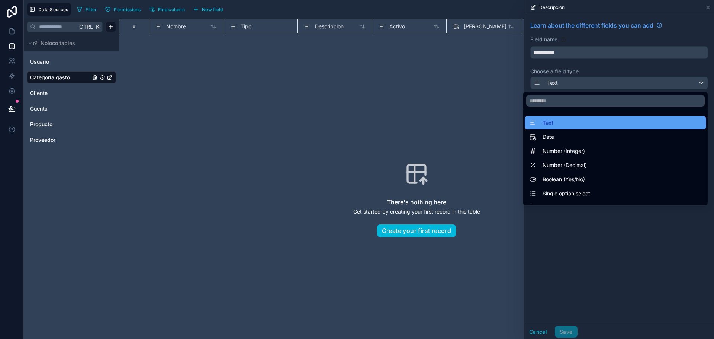
click at [556, 122] on div "Text" at bounding box center [615, 122] width 173 height 9
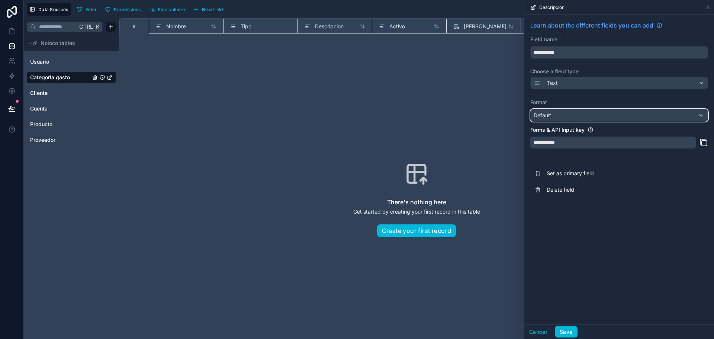
click at [564, 114] on div "Default" at bounding box center [619, 115] width 177 height 12
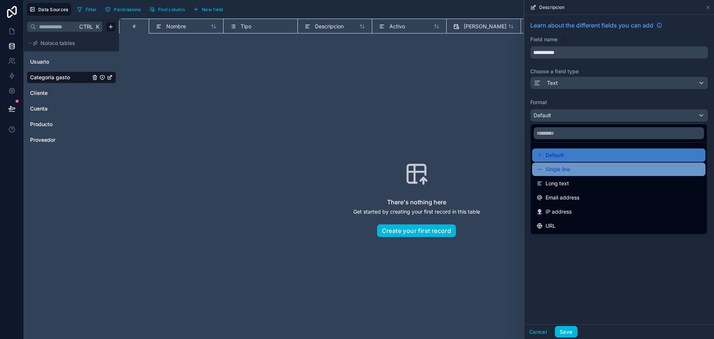
click at [559, 168] on span "Single line" at bounding box center [558, 169] width 25 height 9
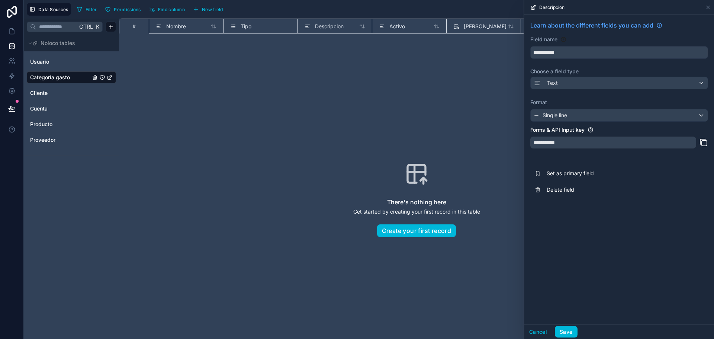
click at [326, 21] on div "Descripcion" at bounding box center [335, 26] width 74 height 15
click at [325, 26] on span "Descripcion" at bounding box center [329, 26] width 29 height 7
click at [398, 23] on span "Activo" at bounding box center [397, 26] width 16 height 7
click at [322, 27] on span "Descripcion" at bounding box center [329, 26] width 29 height 7
click at [582, 115] on div "Default" at bounding box center [619, 115] width 177 height 12
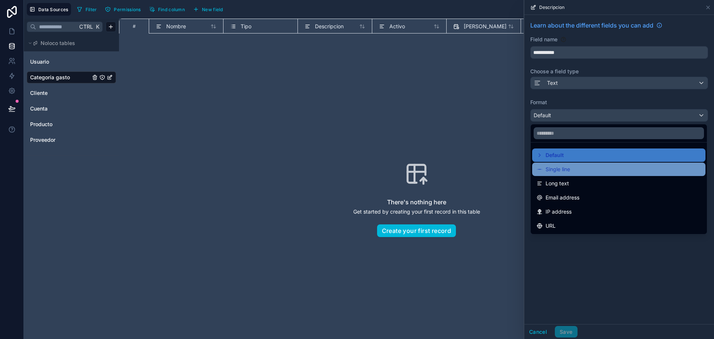
click at [556, 171] on span "Single line" at bounding box center [558, 169] width 25 height 9
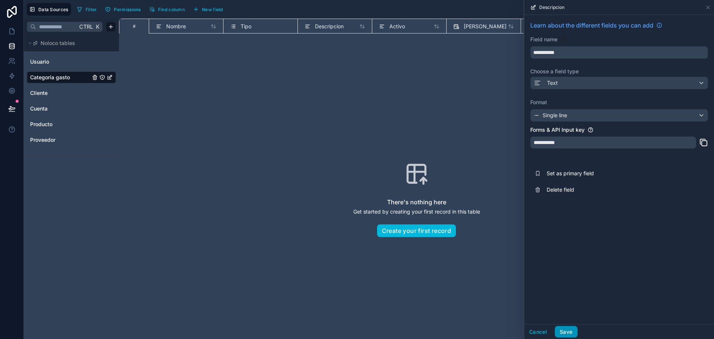
click at [564, 330] on button "Save" at bounding box center [566, 332] width 22 height 12
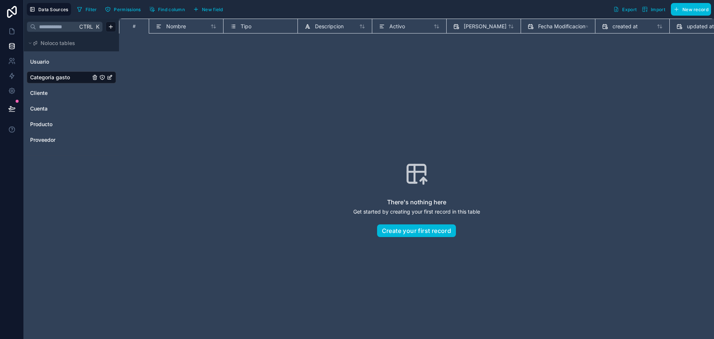
click at [399, 27] on span "Activo" at bounding box center [397, 26] width 16 height 7
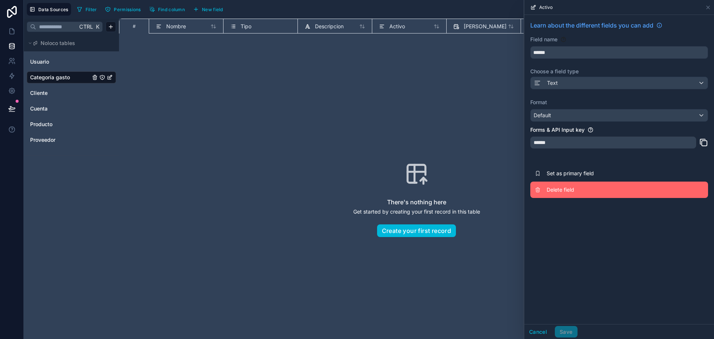
click at [550, 184] on button "Delete field" at bounding box center [619, 190] width 178 height 16
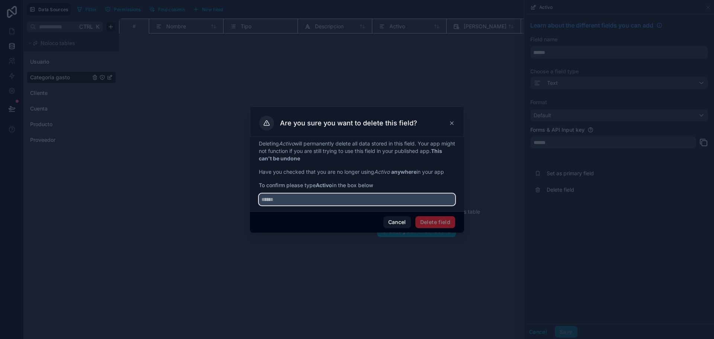
click at [349, 199] on input "text" at bounding box center [357, 199] width 196 height 12
type input "******"
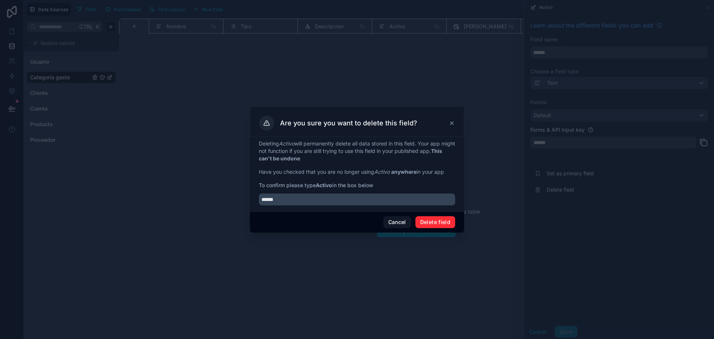
click at [434, 218] on button "Delete field" at bounding box center [435, 222] width 40 height 12
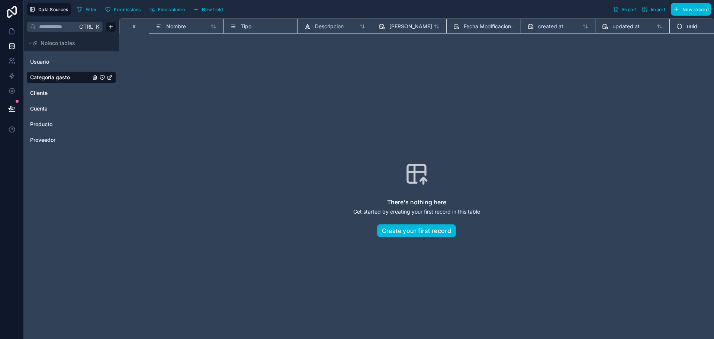
scroll to position [0, 30]
click at [441, 28] on span "Fecha Modificacion" at bounding box center [457, 26] width 47 height 7
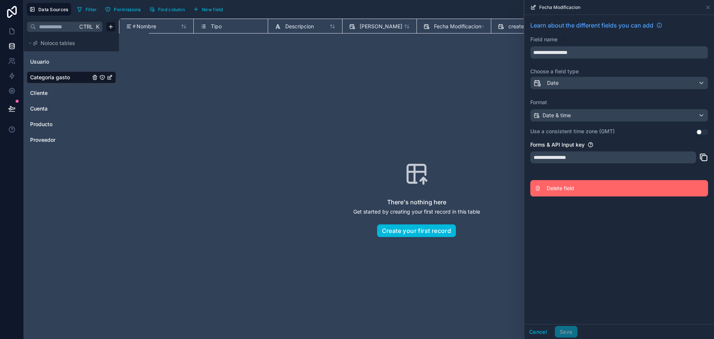
click at [563, 185] on span "Delete field" at bounding box center [600, 187] width 107 height 7
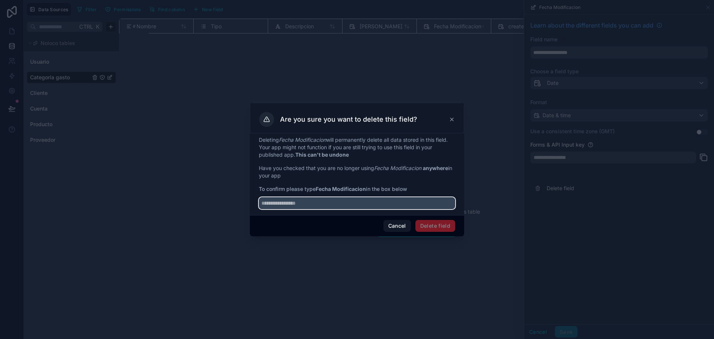
click at [420, 203] on input "text" at bounding box center [357, 203] width 196 height 12
type input "*"
type input "**********"
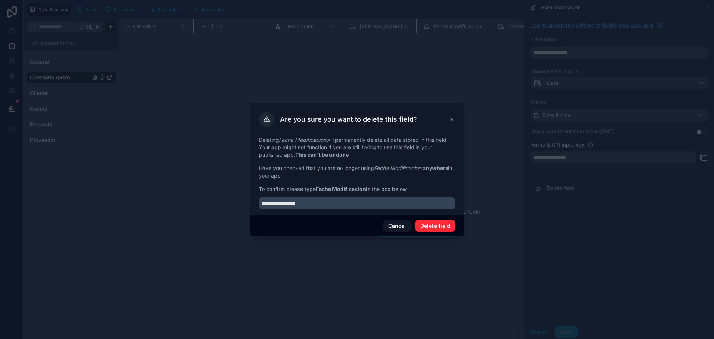
click at [434, 228] on button "Delete field" at bounding box center [435, 226] width 40 height 12
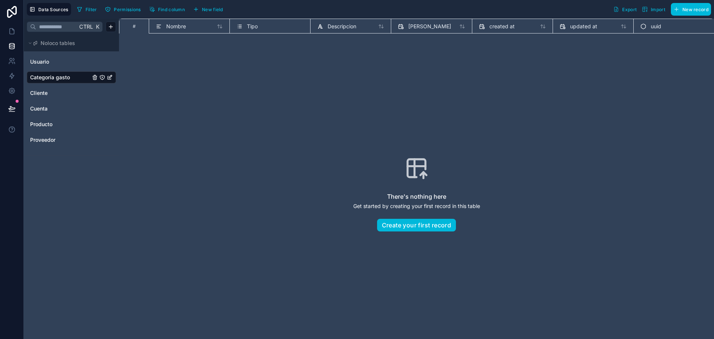
click at [423, 28] on span "[PERSON_NAME]" at bounding box center [429, 26] width 43 height 7
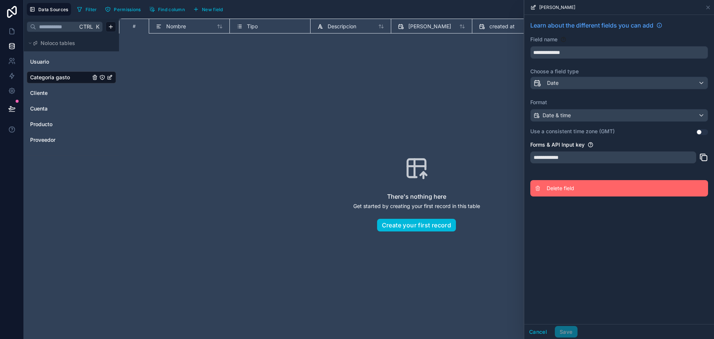
click at [556, 184] on button "Delete field" at bounding box center [619, 188] width 178 height 16
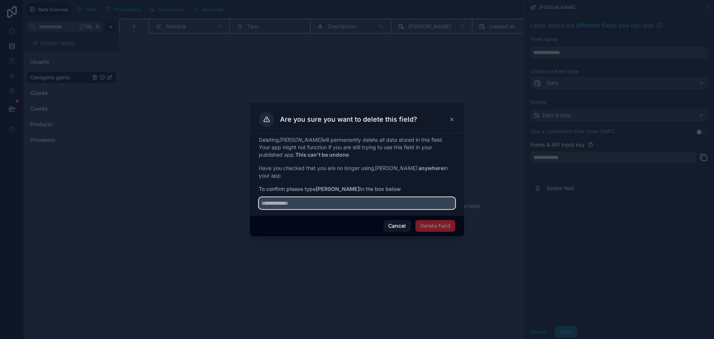
click at [340, 202] on input "text" at bounding box center [357, 203] width 196 height 12
type input "*"
type input "**********"
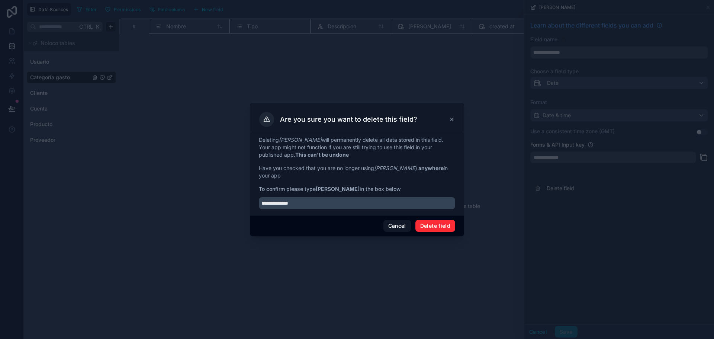
click at [436, 226] on button "Delete field" at bounding box center [435, 226] width 40 height 12
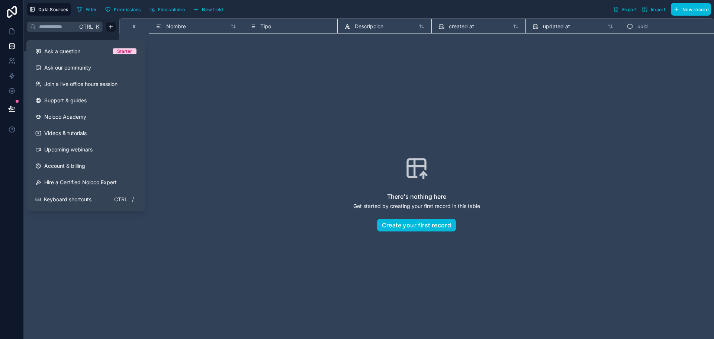
drag, startPoint x: 341, startPoint y: 70, endPoint x: 338, endPoint y: 73, distance: 4.2
click at [340, 71] on div "There's nothing here Get started by creating your first record in this table Cr…" at bounding box center [417, 193] width 548 height 273
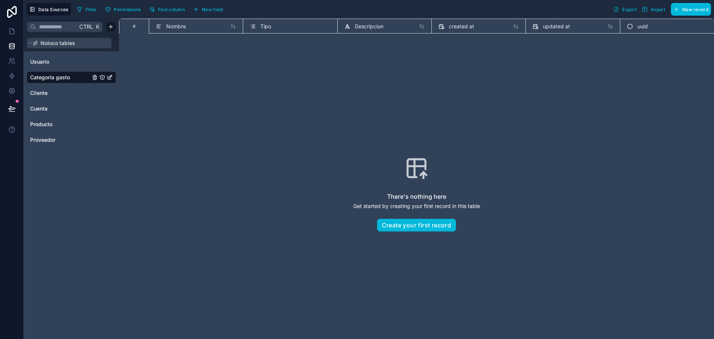
click at [81, 45] on button "Noloco tables" at bounding box center [69, 43] width 85 height 10
click at [68, 46] on span "Noloco tables" at bounding box center [58, 42] width 35 height 7
click at [415, 228] on button "Create your first record" at bounding box center [416, 225] width 79 height 13
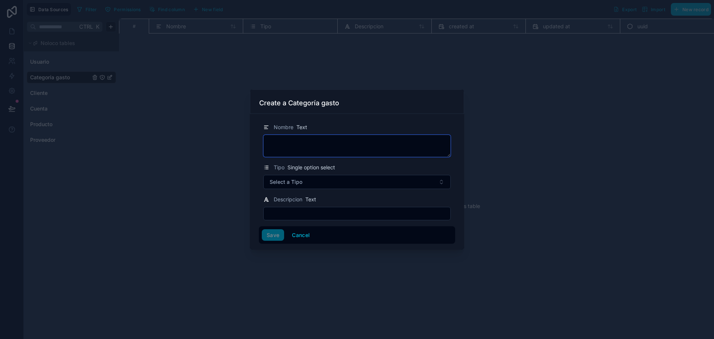
click at [295, 149] on textarea at bounding box center [356, 146] width 187 height 22
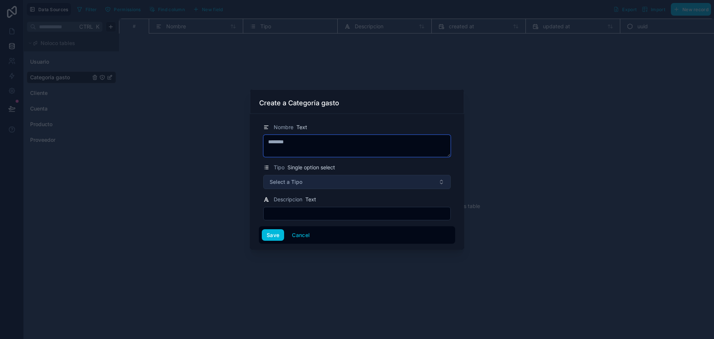
type textarea "********"
click at [304, 182] on button "Select a Tipo" at bounding box center [356, 182] width 187 height 14
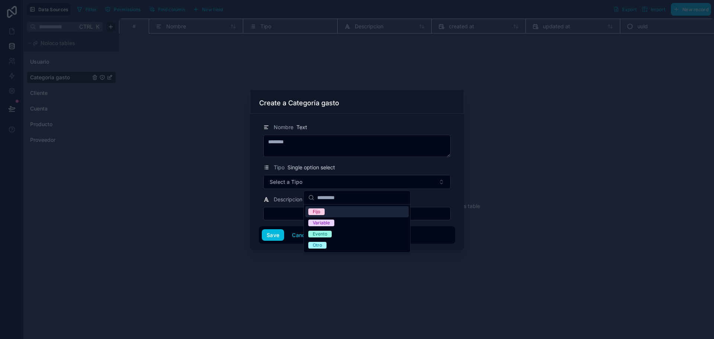
click at [318, 209] on div "Fijo" at bounding box center [316, 211] width 7 height 7
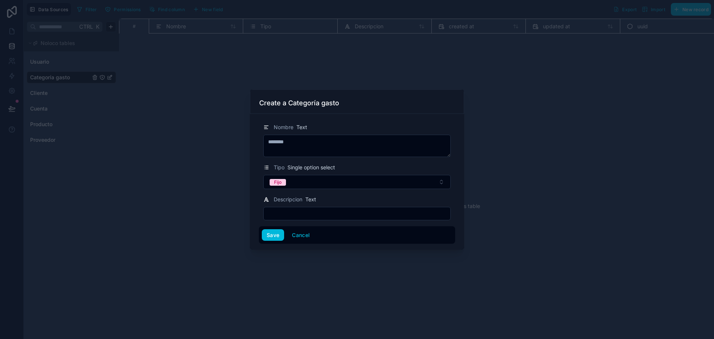
click at [310, 212] on input "text" at bounding box center [357, 213] width 187 height 10
type input "**********"
click at [276, 233] on button "Save" at bounding box center [273, 235] width 22 height 12
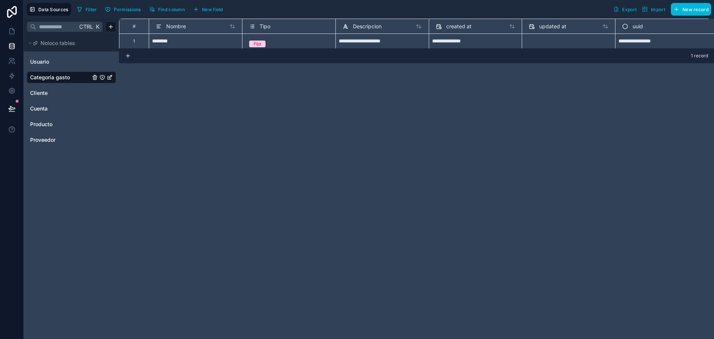
click at [526, 125] on div "**********" at bounding box center [416, 179] width 595 height 320
click at [111, 26] on html "**********" at bounding box center [357, 169] width 714 height 339
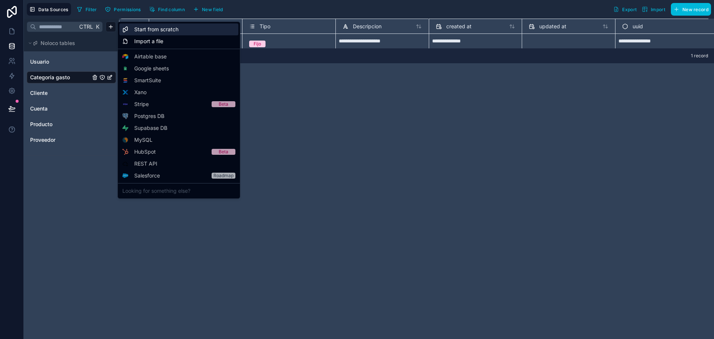
click at [162, 29] on span "Start from scratch" at bounding box center [156, 29] width 44 height 7
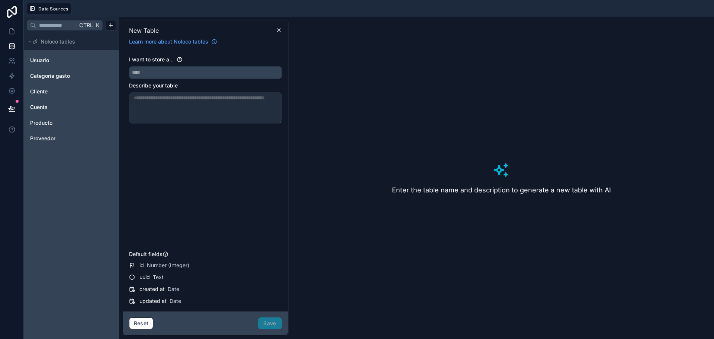
click at [48, 123] on span "Producto" at bounding box center [41, 122] width 22 height 7
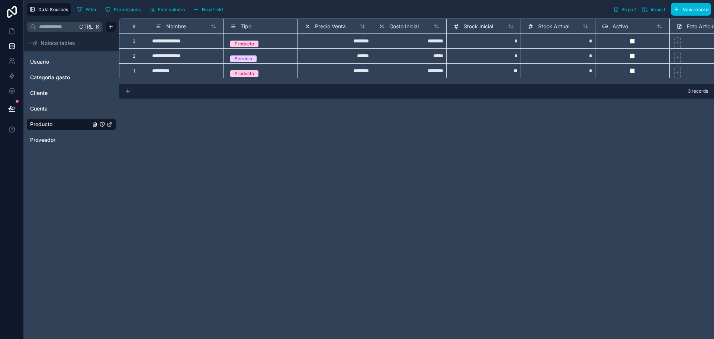
click at [329, 26] on span "Precio Venta" at bounding box center [330, 26] width 31 height 7
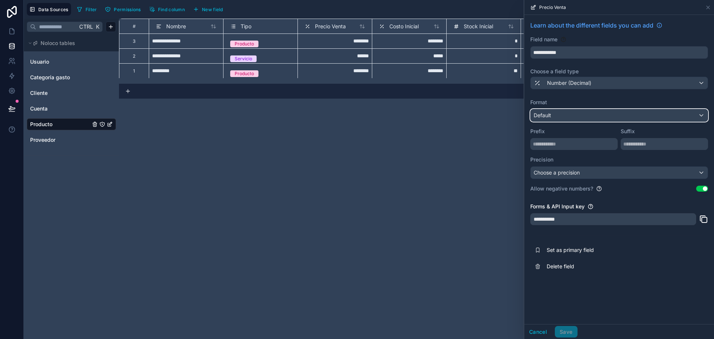
click at [571, 116] on div "Default" at bounding box center [619, 115] width 177 height 12
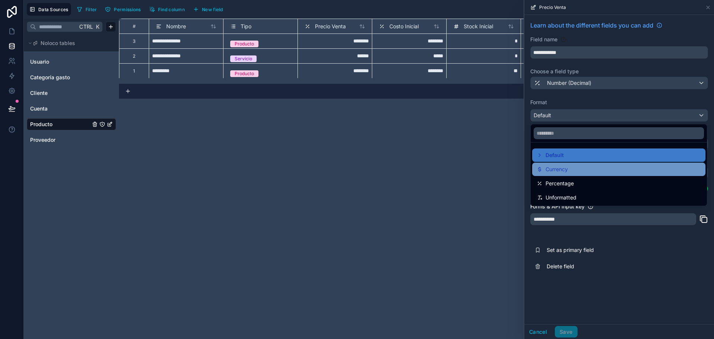
click at [564, 168] on span "Currency" at bounding box center [557, 169] width 22 height 9
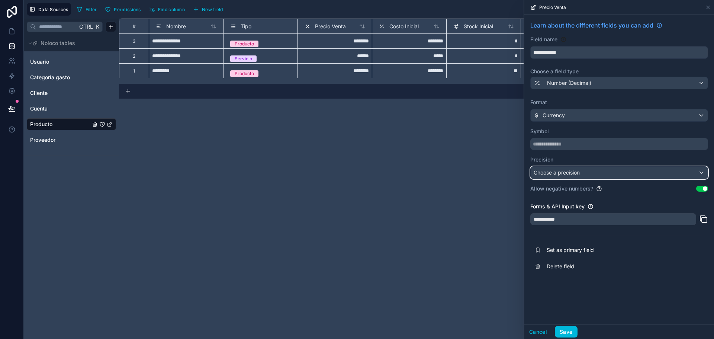
click at [556, 170] on span "Choose a precision" at bounding box center [557, 172] width 46 height 6
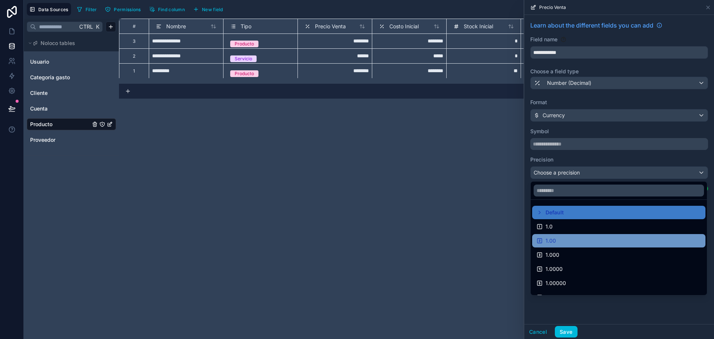
click at [567, 238] on div "1.00" at bounding box center [619, 240] width 164 height 9
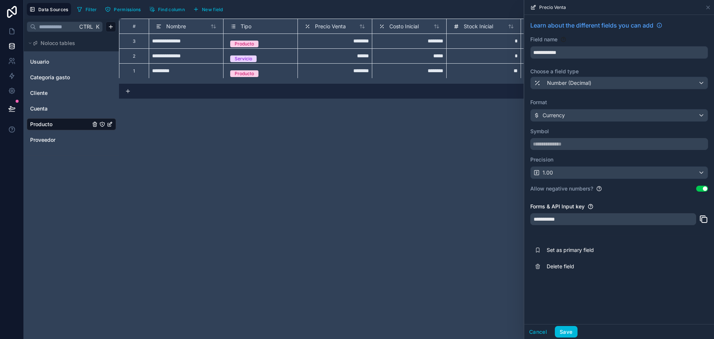
click at [703, 188] on button "Use setting" at bounding box center [702, 189] width 12 height 6
click at [566, 331] on button "Save" at bounding box center [566, 332] width 22 height 12
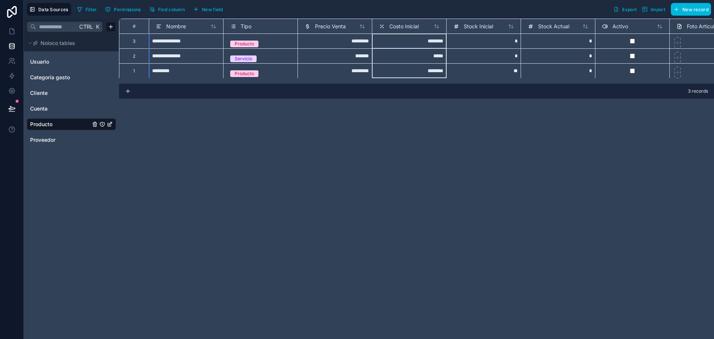
click at [414, 23] on span "Costo Inicial" at bounding box center [403, 26] width 29 height 7
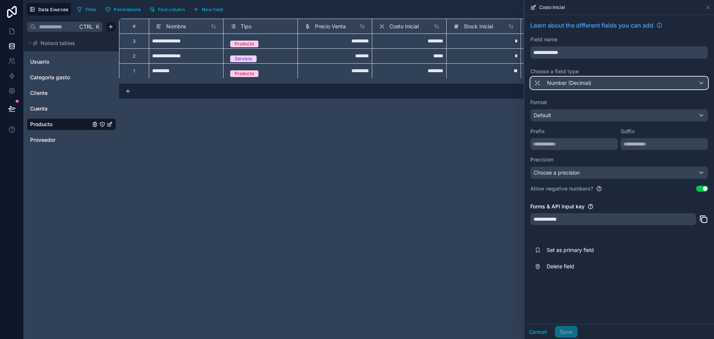
click at [569, 84] on span "Number (Decimal)" at bounding box center [569, 82] width 44 height 7
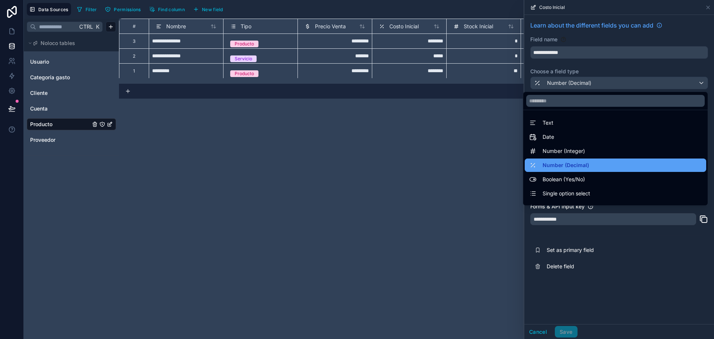
click at [559, 159] on div "Number (Decimal)" at bounding box center [616, 164] width 182 height 13
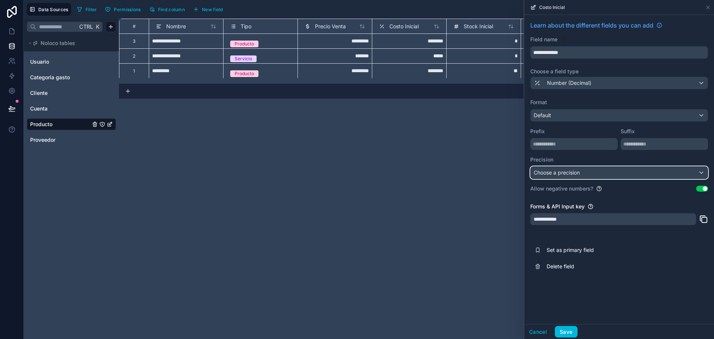
click at [594, 173] on div "Choose a precision" at bounding box center [619, 173] width 177 height 12
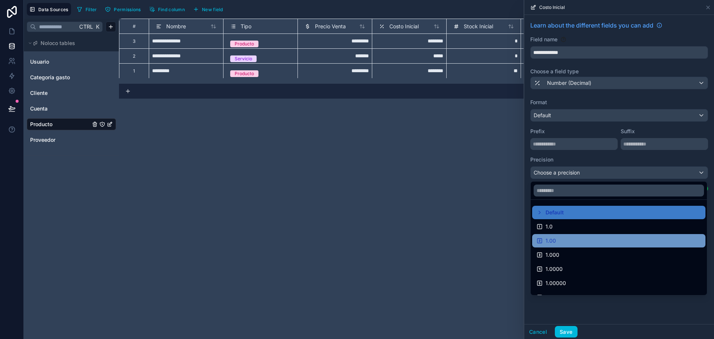
click at [556, 235] on div "1.00" at bounding box center [618, 240] width 173 height 13
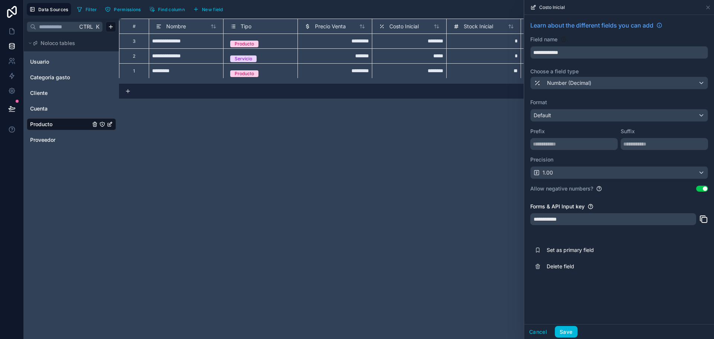
drag, startPoint x: 699, startPoint y: 186, endPoint x: 698, endPoint y: 189, distance: 4.0
click at [699, 187] on button "Use setting" at bounding box center [702, 189] width 12 height 6
click at [569, 335] on button "Save" at bounding box center [566, 332] width 22 height 12
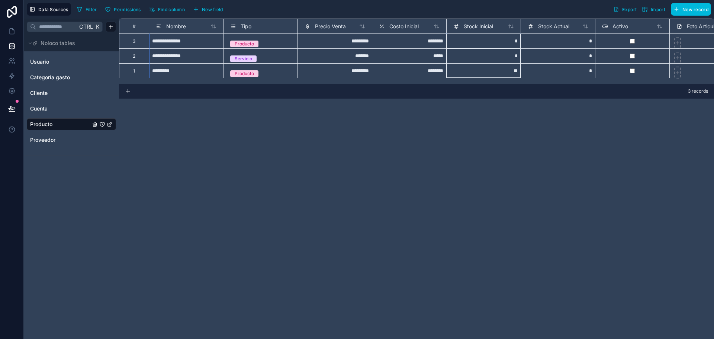
click at [483, 26] on span "Stock Inicial" at bounding box center [478, 26] width 29 height 7
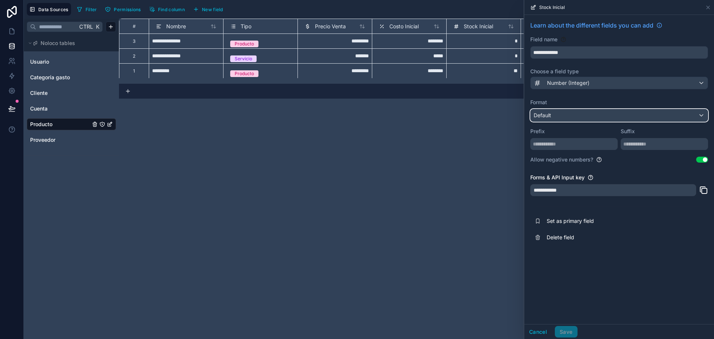
click at [598, 112] on div "Default" at bounding box center [619, 115] width 177 height 12
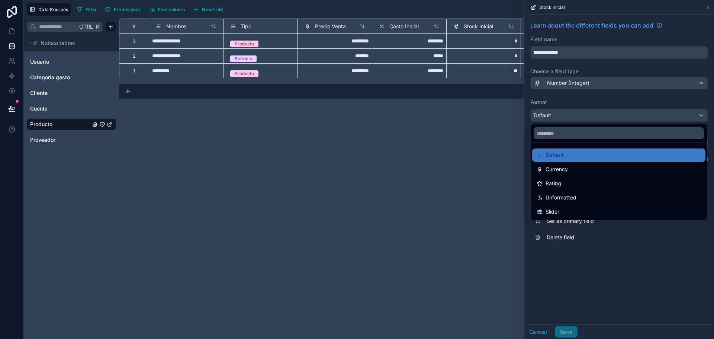
click at [598, 268] on div at bounding box center [619, 169] width 190 height 339
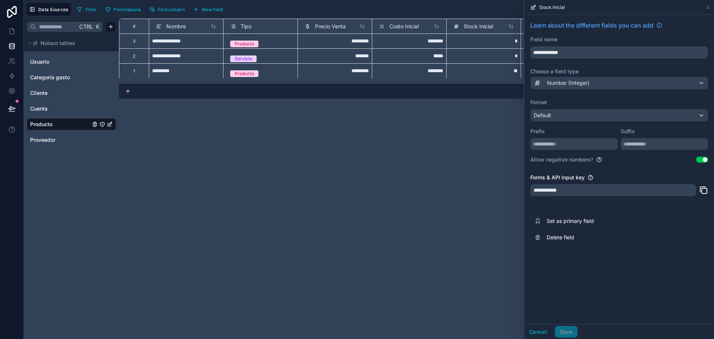
click at [704, 159] on button "Use setting" at bounding box center [702, 160] width 12 height 6
click at [565, 331] on button "Save" at bounding box center [566, 332] width 22 height 12
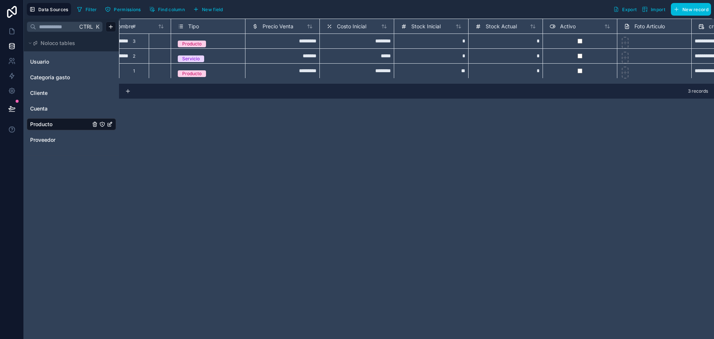
scroll to position [0, 59]
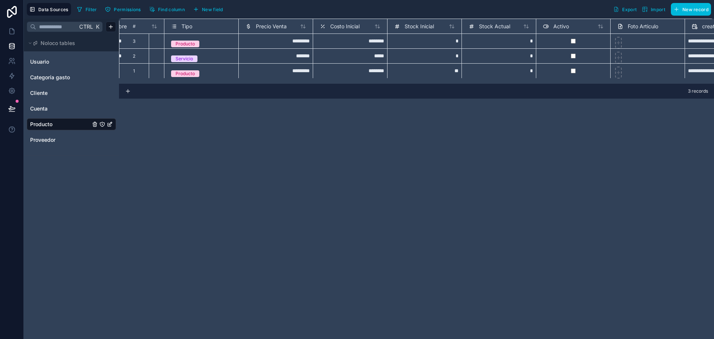
click at [497, 28] on span "Stock Actual" at bounding box center [494, 26] width 31 height 7
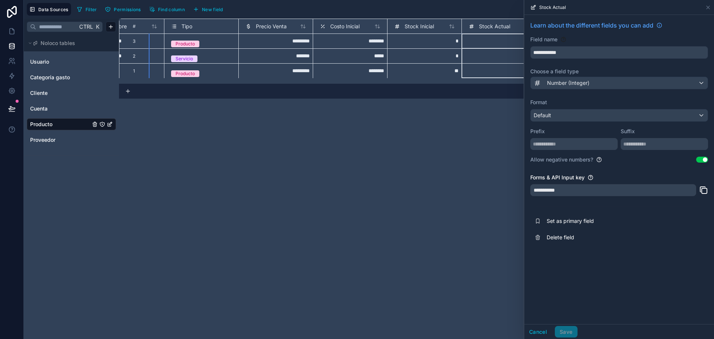
click at [706, 159] on button "Use setting" at bounding box center [702, 160] width 12 height 6
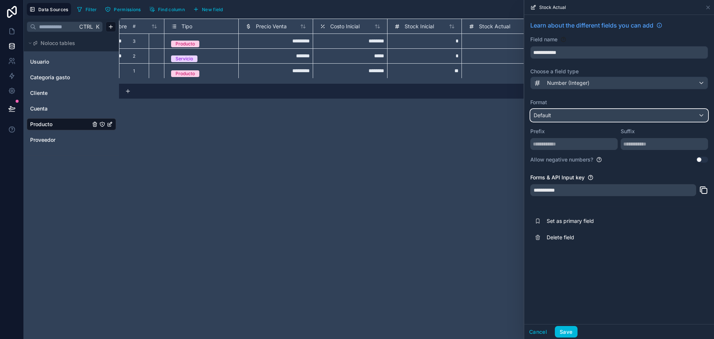
click at [667, 115] on div "Default" at bounding box center [619, 115] width 177 height 12
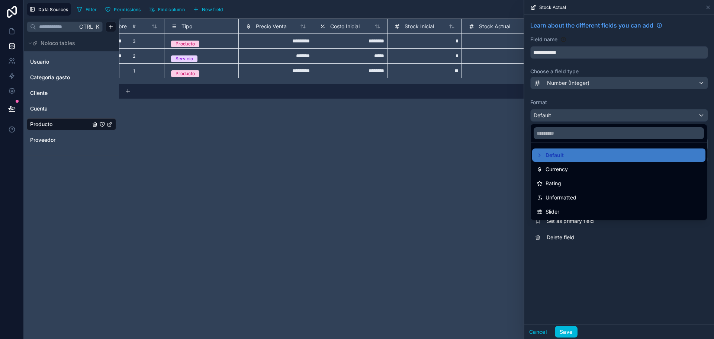
click at [617, 102] on div at bounding box center [619, 169] width 190 height 339
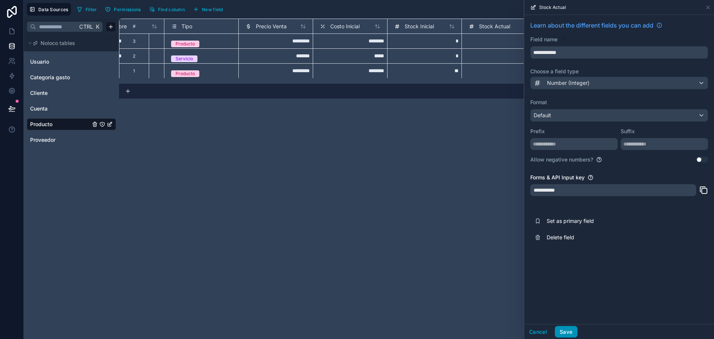
click at [569, 329] on button "Save" at bounding box center [566, 332] width 22 height 12
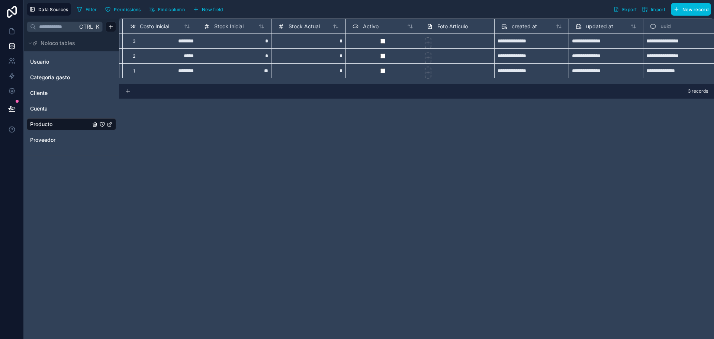
scroll to position [0, 259]
click at [111, 27] on html "**********" at bounding box center [357, 169] width 714 height 339
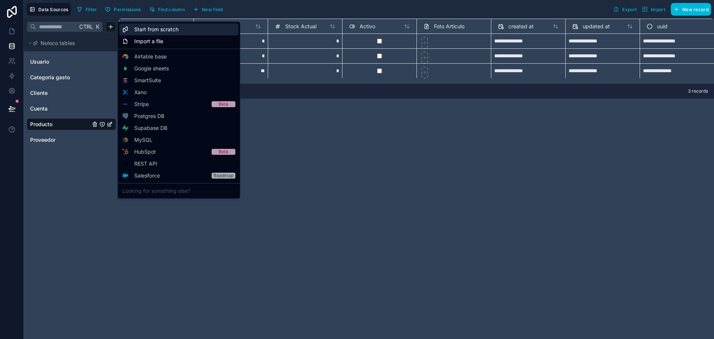
click at [201, 33] on div "Start from scratch" at bounding box center [178, 29] width 119 height 12
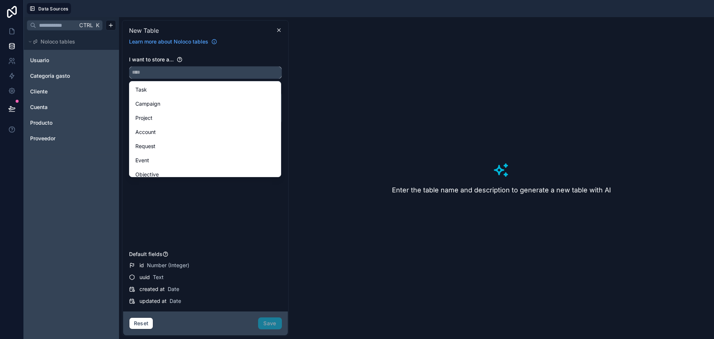
click at [219, 73] on input "text" at bounding box center [205, 73] width 152 height 12
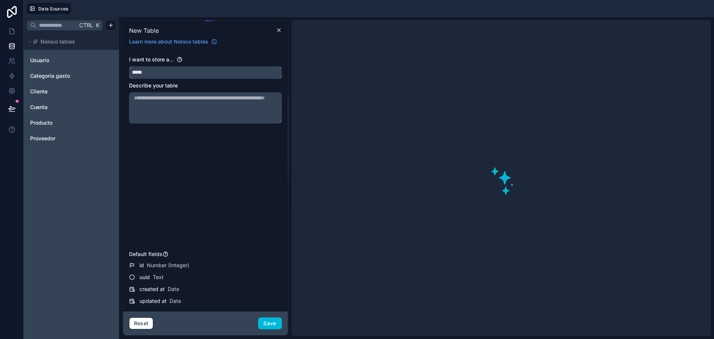
type input "*****"
click at [196, 106] on textarea at bounding box center [205, 107] width 153 height 31
paste textarea "**********"
type textarea "**********"
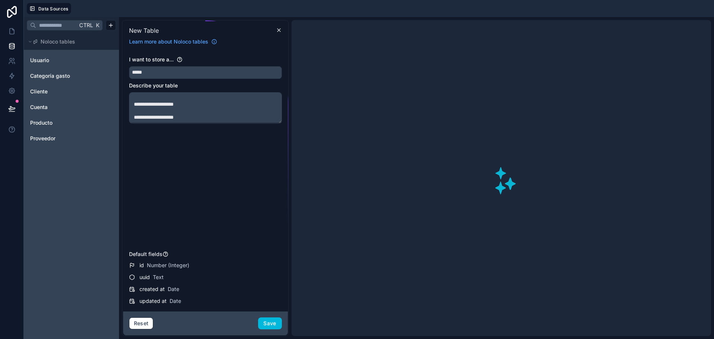
click at [209, 165] on div "**********" at bounding box center [205, 152] width 153 height 192
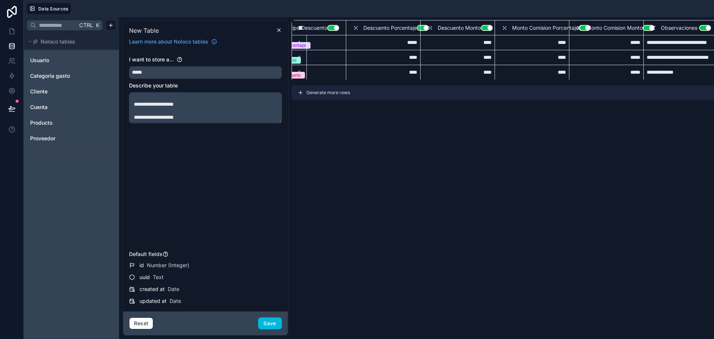
scroll to position [0, 105]
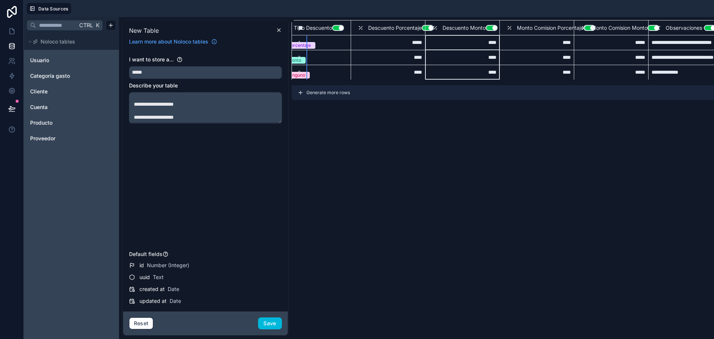
click at [491, 27] on button "Use setting" at bounding box center [492, 28] width 12 height 6
click at [492, 28] on button "Use setting" at bounding box center [492, 28] width 12 height 6
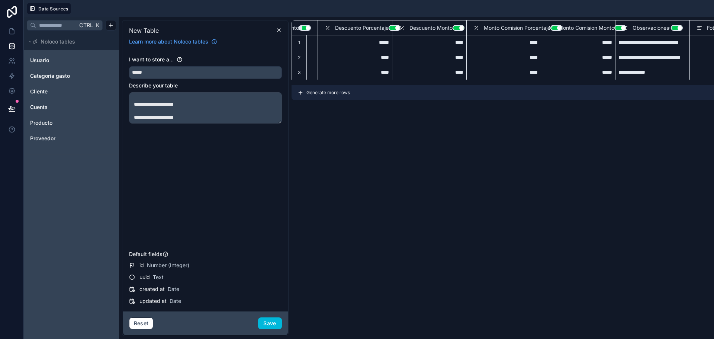
scroll to position [0, 151]
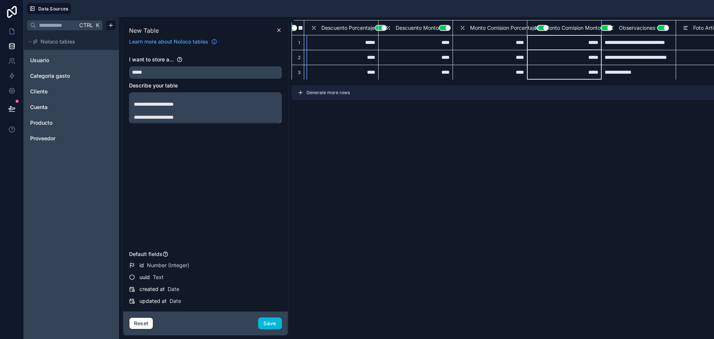
click at [546, 26] on span "Monto Comision Monto" at bounding box center [573, 27] width 56 height 7
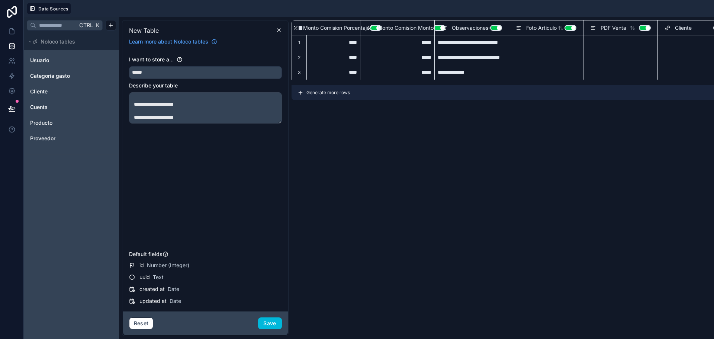
scroll to position [0, 324]
click at [565, 28] on button "Use setting" at bounding box center [571, 28] width 12 height 6
click at [640, 27] on button "Use setting" at bounding box center [645, 28] width 12 height 6
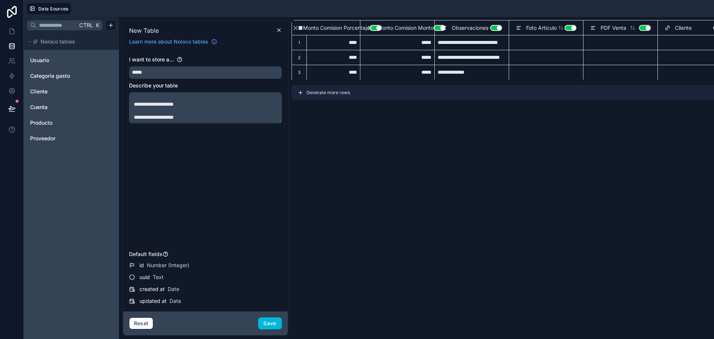
click at [601, 28] on span "PDF Venta" at bounding box center [614, 27] width 26 height 7
click at [272, 323] on button "Save" at bounding box center [270, 323] width 24 height 12
